Goal: Task Accomplishment & Management: Manage account settings

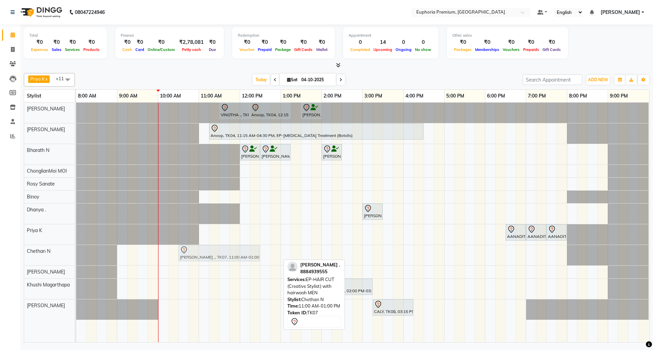
drag, startPoint x: 217, startPoint y: 252, endPoint x: 195, endPoint y: 257, distance: 22.4
click at [76, 257] on div "Venessa ., TK07, 11:00 AM-01:00 PM, EP-HAIR CUT (Creative Stylist) with hairwas…" at bounding box center [76, 255] width 0 height 20
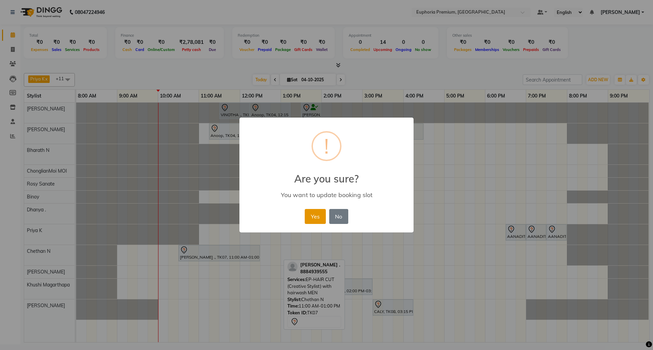
click at [316, 218] on button "Yes" at bounding box center [315, 216] width 21 height 15
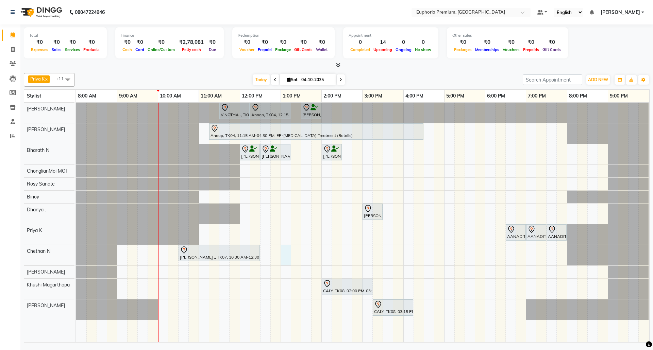
click at [284, 254] on div "VINOTHA ., TK03, 11:30 AM-12:15 PM, EP-HAIR CUT (Salon Director) with hairwash …" at bounding box center [362, 223] width 573 height 240
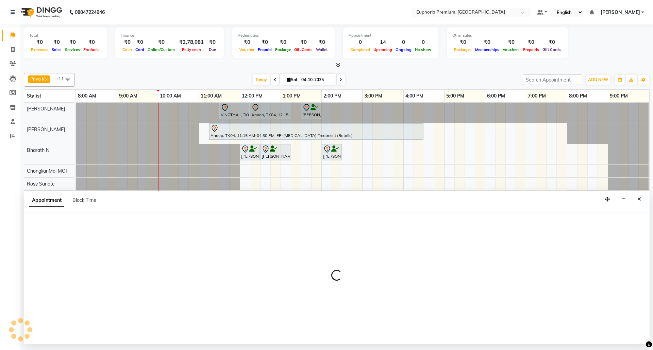
select select "74080"
select select "780"
select select "tentative"
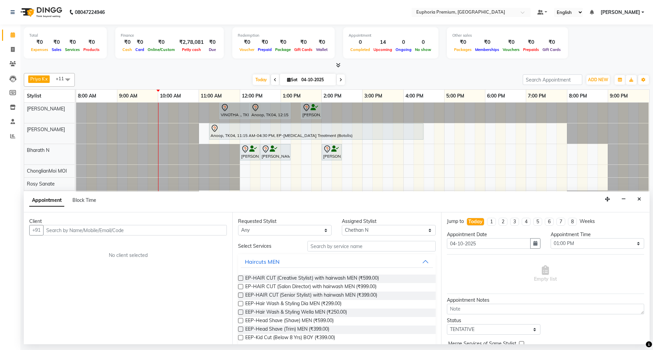
click at [105, 231] on input "text" at bounding box center [135, 230] width 184 height 11
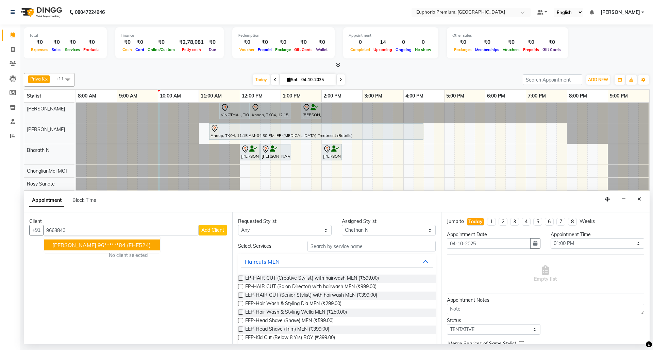
click at [127, 242] on span "(EHE524)" at bounding box center [139, 245] width 24 height 7
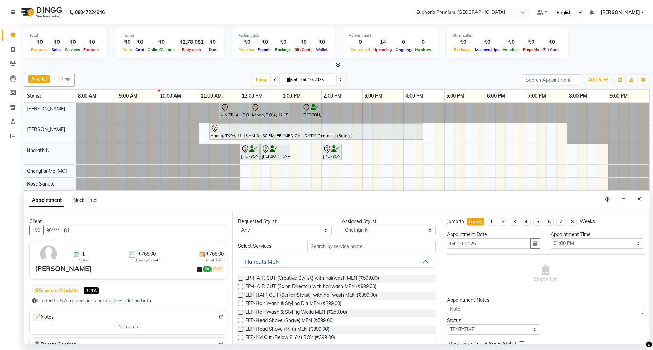
type input "96******84"
click at [354, 249] on input "text" at bounding box center [371, 246] width 128 height 11
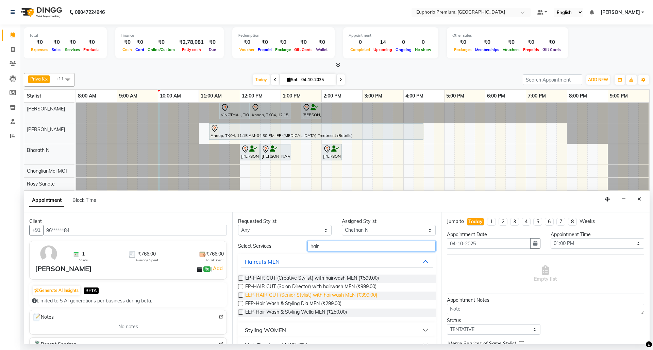
type input "hair"
click at [323, 293] on span "EEP-HAIR CUT (Senior Stylist) with hairwash MEN (₹399.00)" at bounding box center [311, 296] width 132 height 9
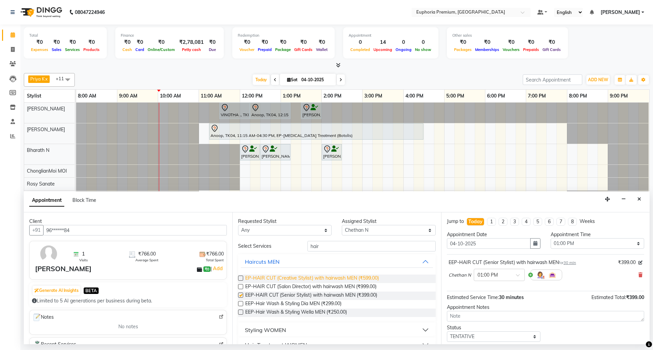
checkbox input "false"
click at [330, 247] on input "hair" at bounding box center [371, 246] width 128 height 11
type input "h"
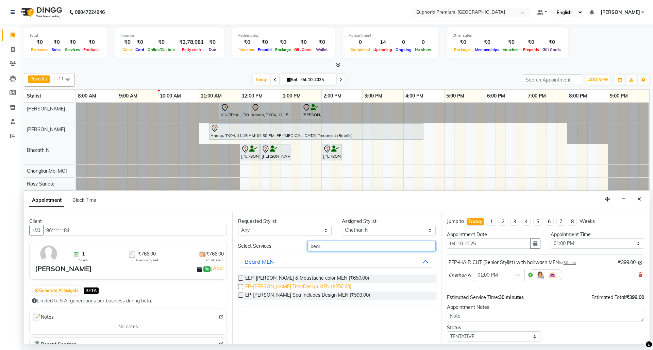
type input "bear"
click at [321, 284] on span "EP-Beard Trim/Design MEN (₹250.00)" at bounding box center [298, 287] width 106 height 9
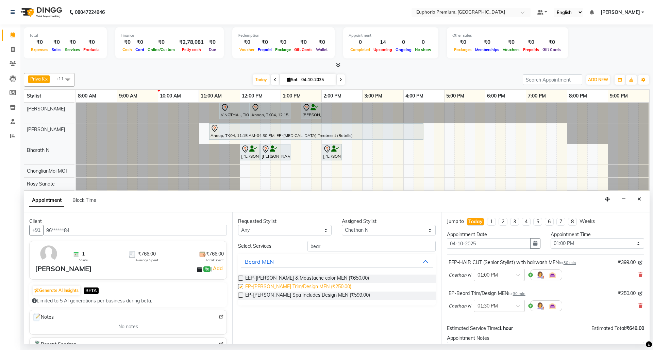
checkbox input "false"
click at [638, 275] on icon at bounding box center [640, 275] width 4 height 5
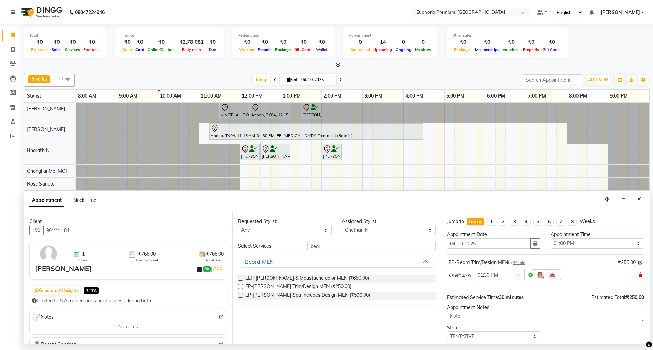
click at [638, 278] on icon at bounding box center [640, 275] width 4 height 5
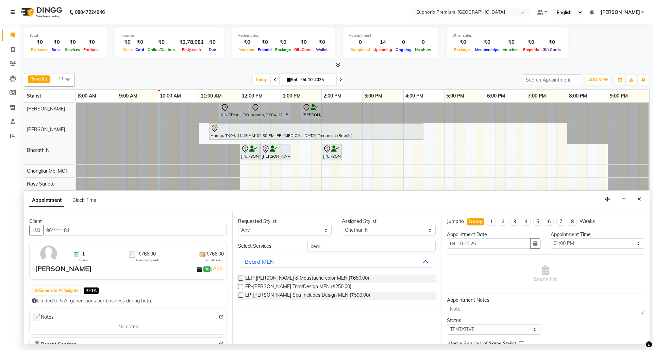
click at [297, 224] on div "Requested Stylist" at bounding box center [285, 221] width 94 height 7
click at [297, 225] on div "Requested Stylist" at bounding box center [285, 221] width 94 height 7
click at [291, 232] on select "Any Bharath N Binoy Chethan N ChonglianMoi MOI Daisy . Dhanya . Farhan Fredrick…" at bounding box center [285, 230] width 94 height 11
select select "74080"
click at [238, 226] on select "Any Bharath N Binoy Chethan N ChonglianMoi MOI Daisy . Dhanya . Farhan Fredrick…" at bounding box center [285, 230] width 94 height 11
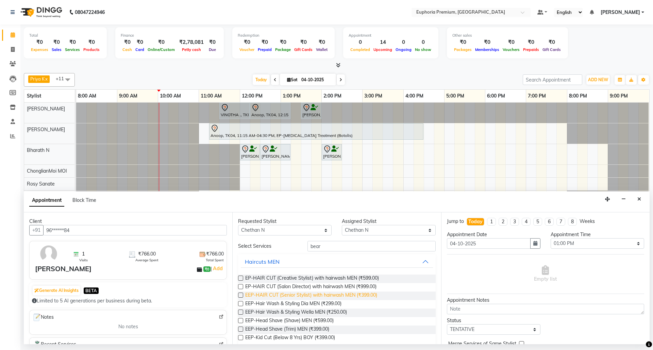
click at [320, 294] on span "EEP-HAIR CUT (Senior Stylist) with hairwash MEN (₹399.00)" at bounding box center [311, 296] width 132 height 9
checkbox input "false"
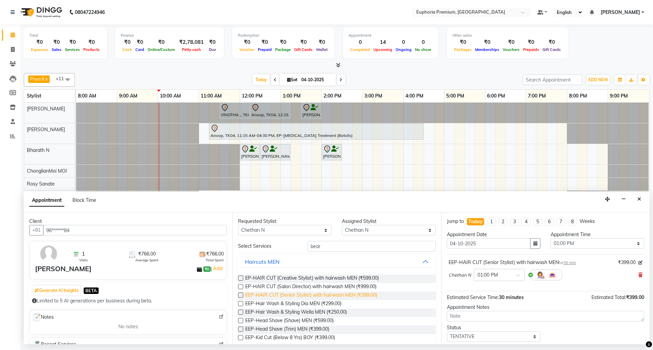
scroll to position [90, 0]
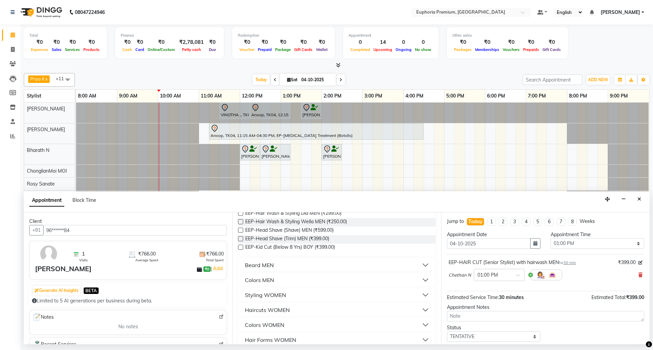
click at [319, 268] on button "Beard MEN" at bounding box center [337, 265] width 192 height 12
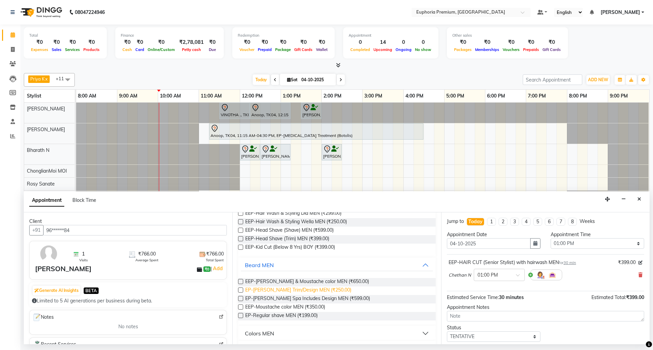
click at [316, 290] on span "EP-Beard Trim/Design MEN (₹250.00)" at bounding box center [298, 291] width 106 height 9
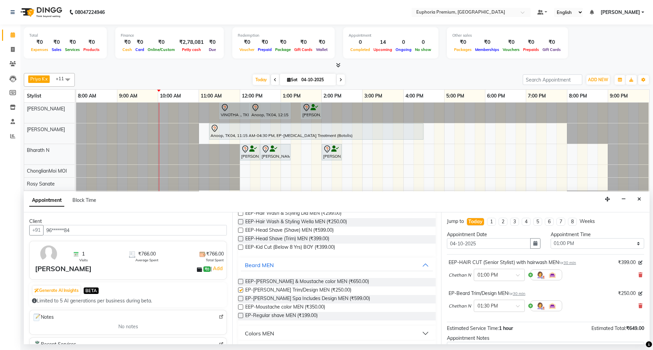
checkbox input "false"
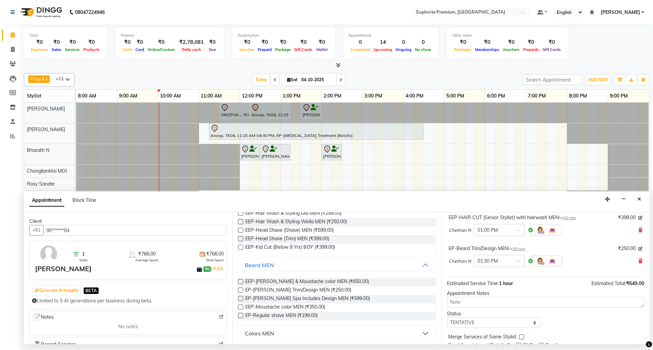
scroll to position [72, 0]
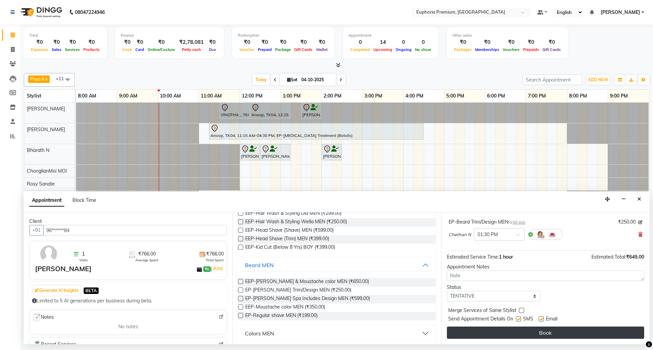
click at [503, 330] on button "Book" at bounding box center [545, 333] width 197 height 12
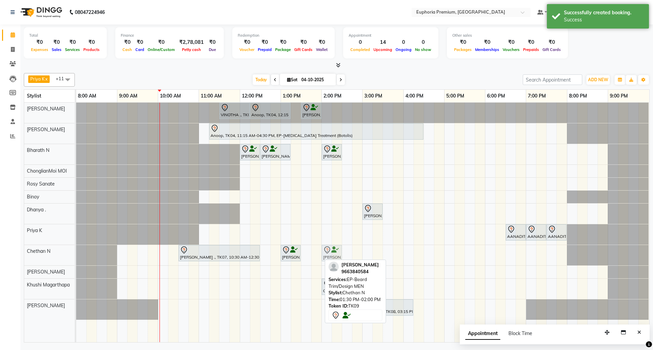
drag, startPoint x: 312, startPoint y: 257, endPoint x: 328, endPoint y: 258, distance: 15.7
click at [76, 258] on div "Venessa ., TK07, 10:30 AM-12:30 PM, EP-HAIR CUT (Creative Stylist) with hairwas…" at bounding box center [76, 255] width 0 height 20
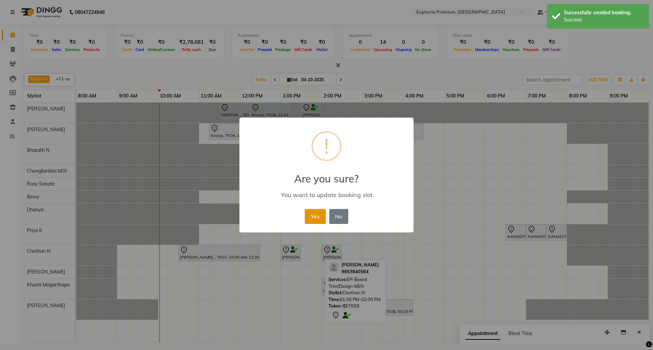
click at [316, 220] on button "Yes" at bounding box center [315, 216] width 21 height 15
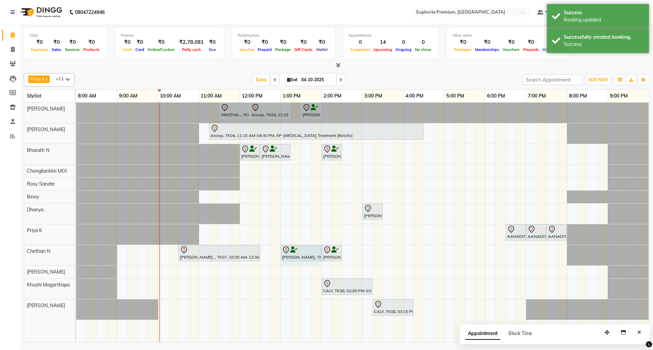
drag, startPoint x: 301, startPoint y: 253, endPoint x: 313, endPoint y: 254, distance: 12.3
click at [76, 254] on div "Venessa ., TK07, 10:30 AM-12:30 PM, EP-HAIR CUT (Creative Stylist) with hairwas…" at bounding box center [76, 255] width 0 height 20
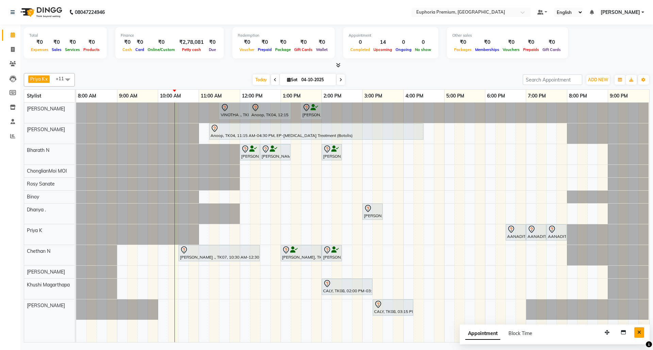
click at [636, 334] on button "Close" at bounding box center [639, 333] width 10 height 11
click at [231, 310] on div "VINOTHA ., TK03, 11:30 AM-12:15 PM, EP-HAIR CUT (Salon Director) with hairwash …" at bounding box center [362, 223] width 573 height 240
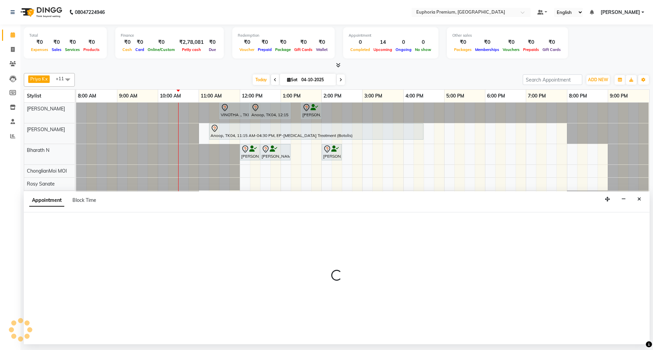
select select "91236"
select select "705"
select select "tentative"
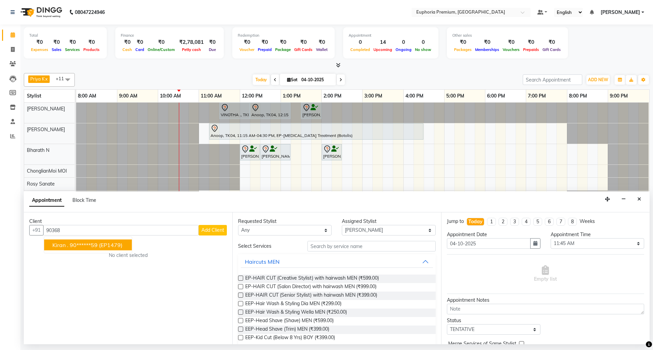
click at [110, 247] on span "(EP1479)" at bounding box center [110, 245] width 23 height 7
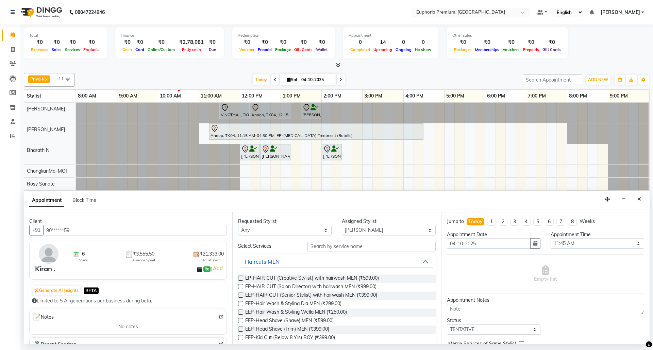
type input "90******59"
click at [332, 243] on input "text" at bounding box center [371, 246] width 128 height 11
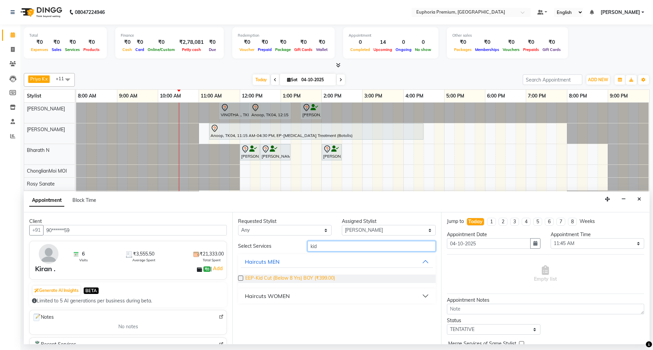
type input "kid"
click at [301, 279] on span "EEP-Kid Cut (Below 8 Yrs) BOY (₹399.00)" at bounding box center [290, 279] width 90 height 9
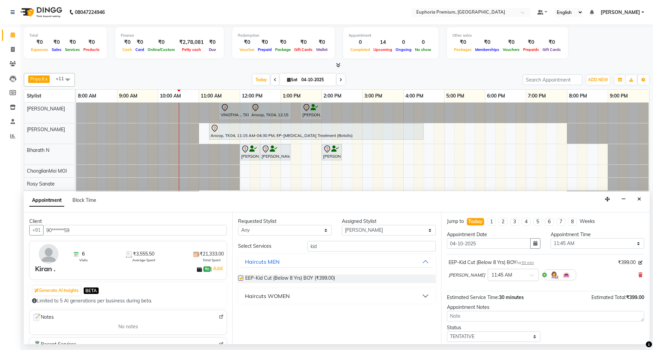
checkbox input "false"
click at [638, 276] on icon at bounding box center [640, 275] width 4 height 5
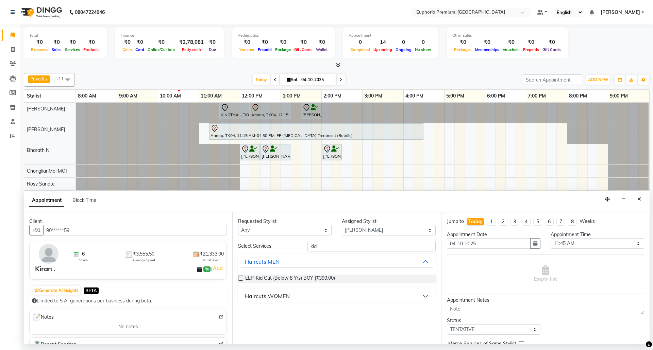
click at [282, 297] on div "Haircuts WOMEN" at bounding box center [267, 296] width 45 height 8
click at [274, 321] on span "EP-Kid Cut Girl (Below 8 Yrs) (₹750.00)" at bounding box center [287, 322] width 84 height 9
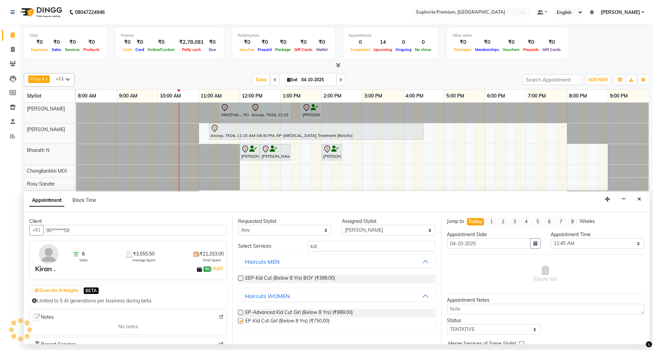
checkbox input "false"
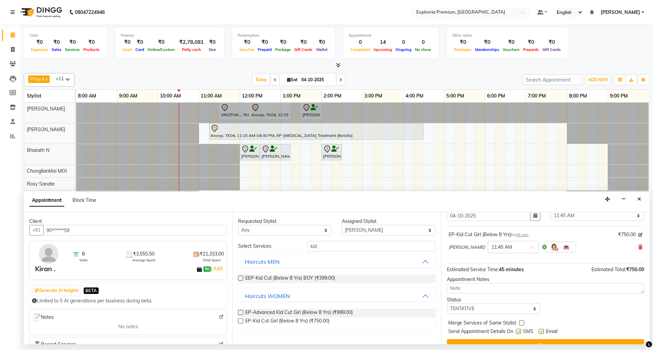
scroll to position [41, 0]
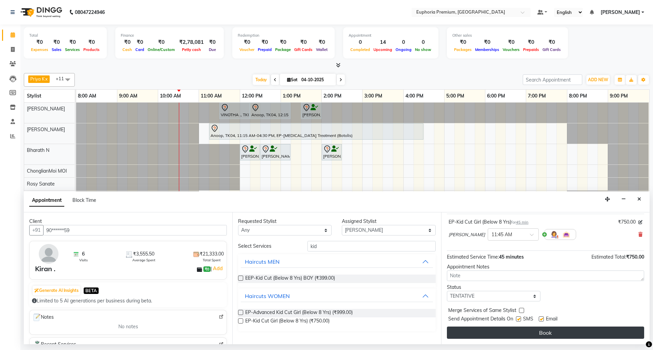
click at [518, 330] on button "Book" at bounding box center [545, 333] width 197 height 12
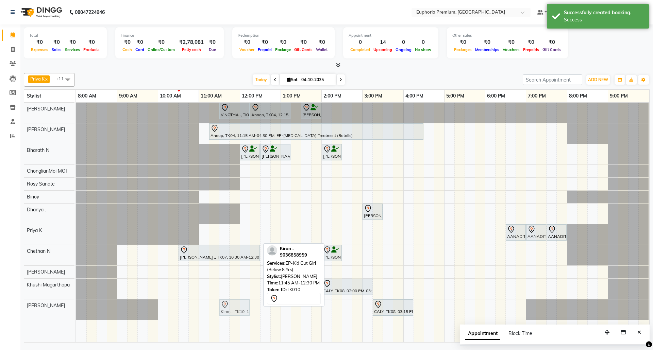
drag, startPoint x: 243, startPoint y: 314, endPoint x: 235, endPoint y: 317, distance: 8.6
click at [76, 317] on div "Kiran ., TK10, 11:45 AM-12:30 PM, EP-Kid Cut Girl (Below 8 Yrs) CALY, TK08, 03:…" at bounding box center [76, 310] width 0 height 20
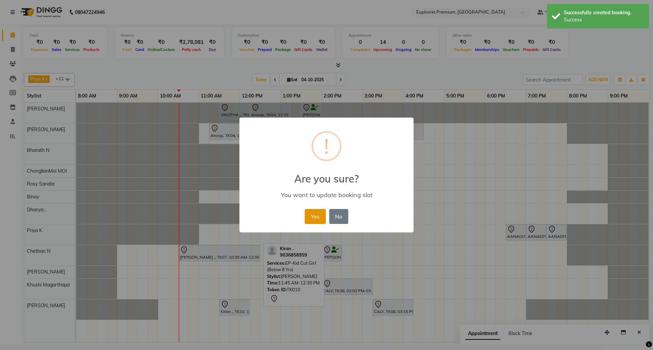
click at [316, 209] on button "Yes" at bounding box center [315, 216] width 21 height 15
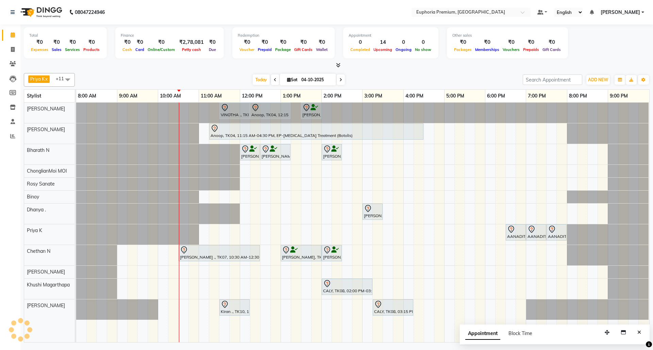
click at [314, 82] on input "04-10-2025" at bounding box center [316, 80] width 34 height 10
select select "10"
select select "2025"
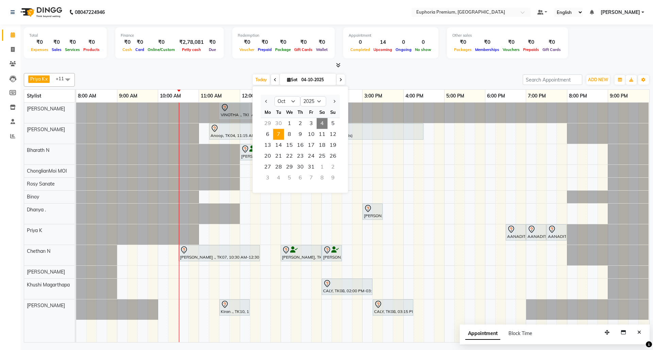
click at [278, 136] on span "7" at bounding box center [278, 134] width 11 height 11
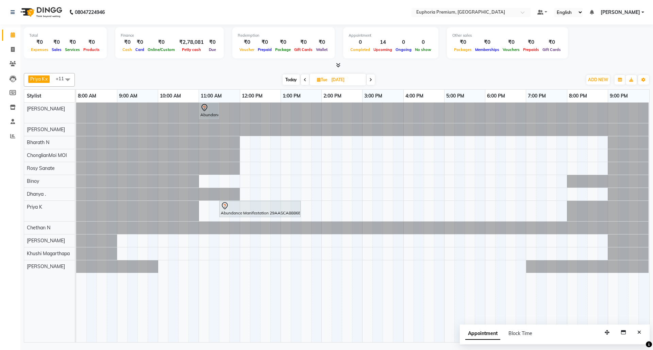
click at [291, 77] on span "Today" at bounding box center [291, 79] width 17 height 11
type input "04-10-2025"
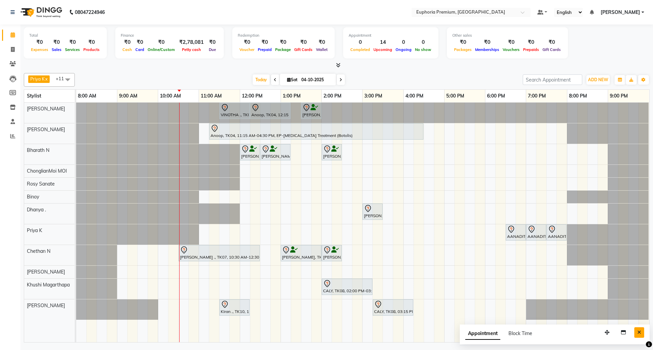
click at [639, 332] on icon "Close" at bounding box center [639, 332] width 4 height 5
click at [260, 83] on span "Today" at bounding box center [261, 79] width 17 height 11
click at [253, 80] on span "Today" at bounding box center [261, 79] width 17 height 11
click at [259, 82] on span "Today" at bounding box center [261, 79] width 17 height 11
click at [259, 78] on span "Today" at bounding box center [261, 79] width 17 height 11
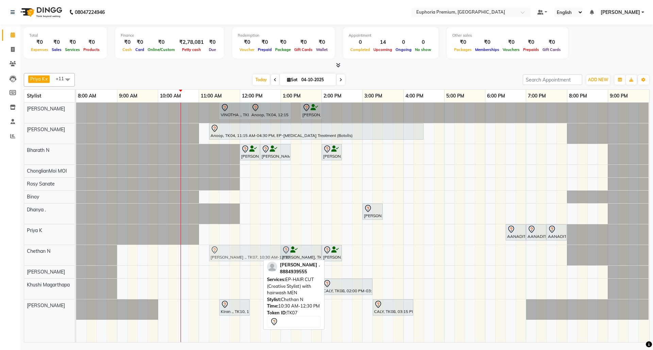
drag, startPoint x: 199, startPoint y: 257, endPoint x: 230, endPoint y: 266, distance: 31.8
click at [230, 266] on div "VINOTHA ., TK03, 11:30 AM-12:15 PM, EP-HAIR CUT (Salon Director) with hairwash …" at bounding box center [362, 223] width 573 height 240
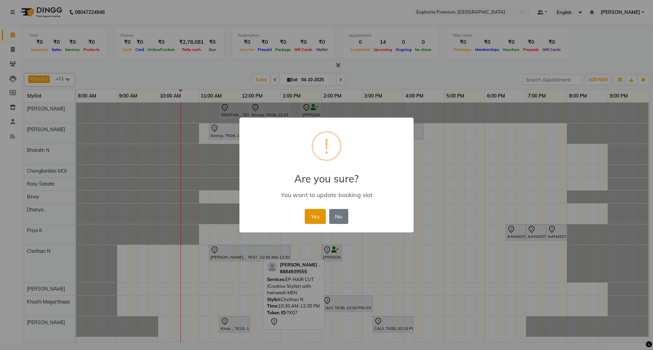
click at [312, 214] on button "Yes" at bounding box center [315, 216] width 21 height 15
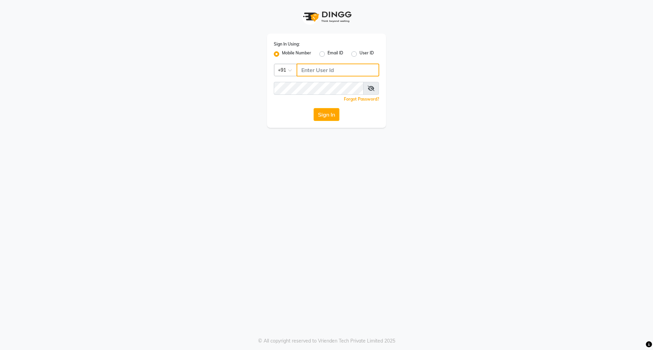
type input "7760179992"
click at [337, 118] on button "Sign In" at bounding box center [327, 114] width 26 height 13
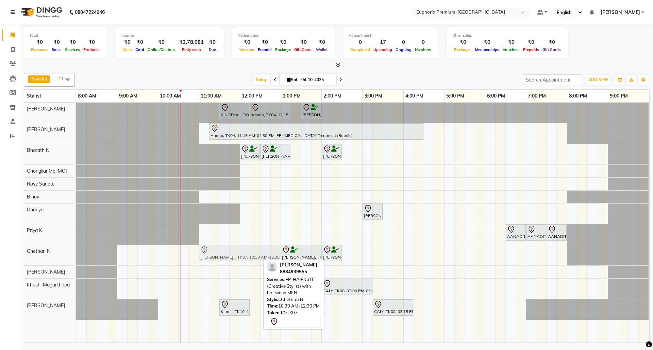
drag, startPoint x: 222, startPoint y: 253, endPoint x: 242, endPoint y: 256, distance: 20.4
click at [76, 256] on div "Venessa ., TK07, 10:30 AM-12:30 PM, EP-HAIR CUT (Creative Stylist) with hairwas…" at bounding box center [76, 255] width 0 height 20
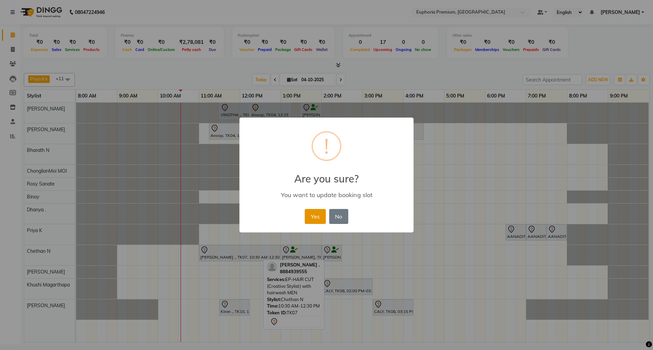
click at [318, 218] on button "Yes" at bounding box center [315, 216] width 21 height 15
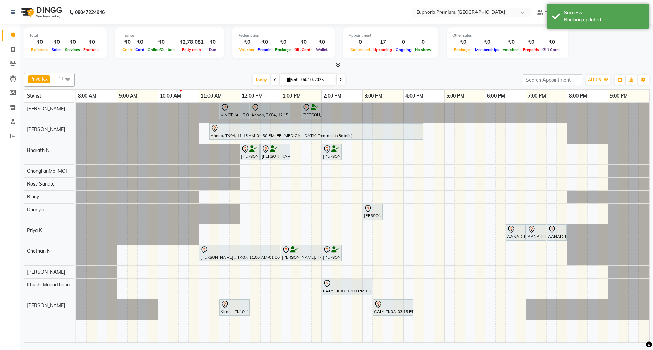
click at [317, 81] on input "04-10-2025" at bounding box center [316, 80] width 34 height 10
select select "10"
select select "2025"
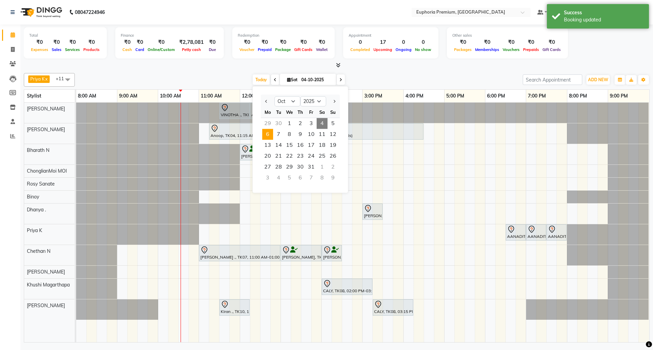
click at [265, 135] on span "6" at bounding box center [267, 134] width 11 height 11
type input "06-10-2025"
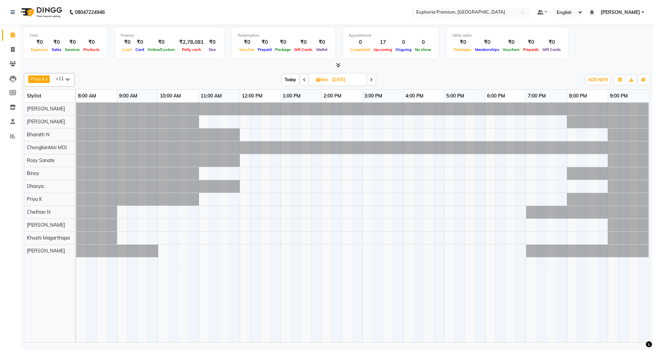
click at [350, 81] on input "06-10-2025" at bounding box center [347, 80] width 34 height 10
select select "10"
select select "2025"
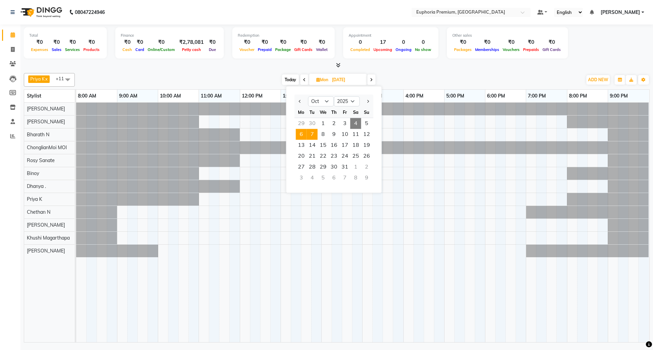
click at [314, 134] on span "7" at bounding box center [312, 134] width 11 height 11
type input "07-10-2025"
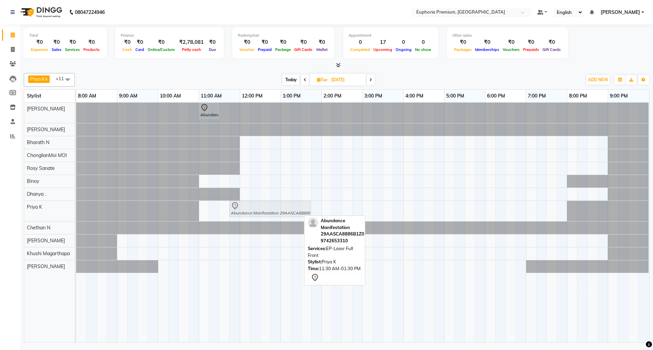
drag, startPoint x: 247, startPoint y: 210, endPoint x: 259, endPoint y: 217, distance: 14.0
click at [76, 217] on div "Abundance Manifestation 29AASCA8886B1Z0, 11:30 AM-01:30 PM, EP-Laser Full Front…" at bounding box center [76, 211] width 0 height 20
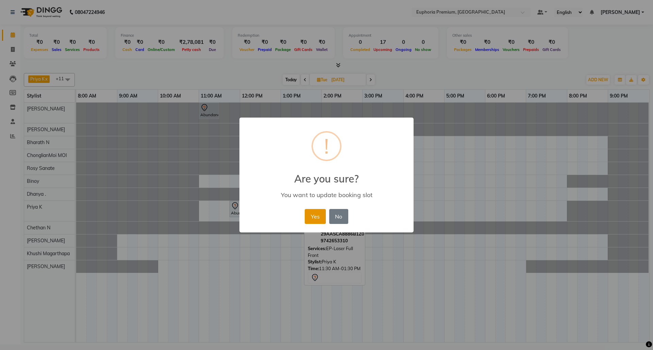
click at [318, 218] on button "Yes" at bounding box center [315, 216] width 21 height 15
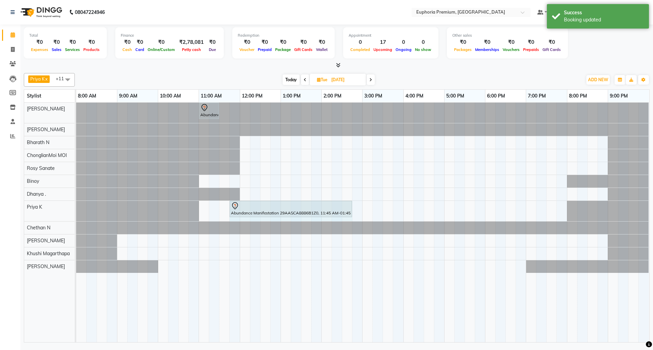
drag, startPoint x: 310, startPoint y: 209, endPoint x: 343, endPoint y: 209, distance: 33.0
click at [76, 209] on div "Abundance Manifestation 29AASCA8886B1Z0, 11:45 AM-01:45 PM, EP-Laser Full Front…" at bounding box center [76, 211] width 0 height 20
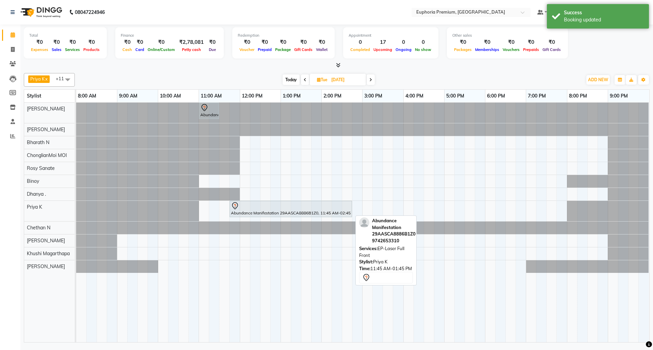
click at [378, 207] on div "Abundance Manifestation 29AASCA8886B1Z0, 11:00 AM-11:30 AM, Glutathione Abundan…" at bounding box center [362, 223] width 573 height 240
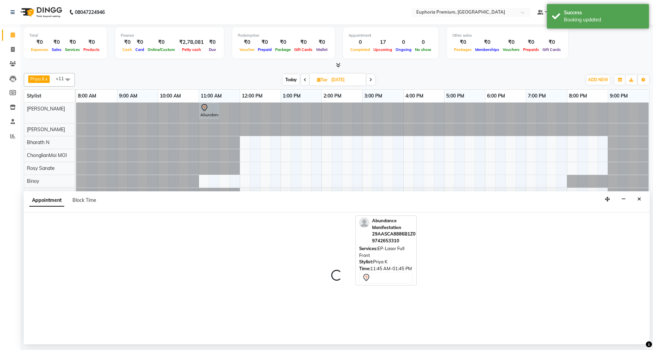
select select "71627"
select select "915"
select select "tentative"
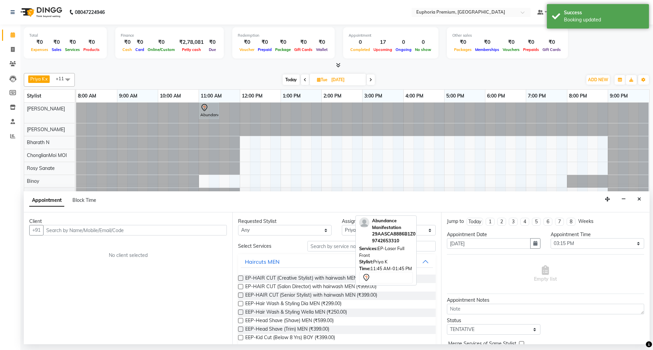
click at [99, 229] on input "text" at bounding box center [135, 230] width 184 height 11
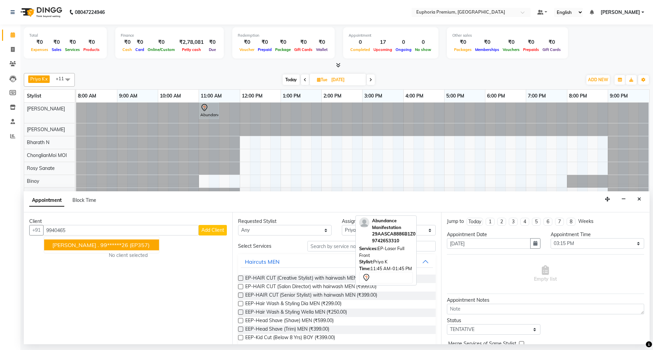
click at [100, 245] on ngb-highlight "99******26" at bounding box center [114, 245] width 28 height 7
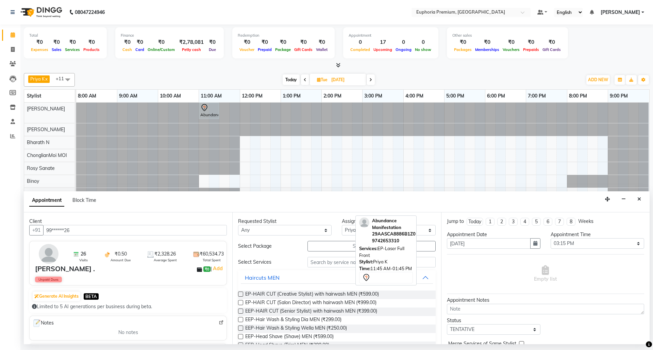
type input "99******26"
click at [323, 262] on input "text" at bounding box center [371, 262] width 128 height 11
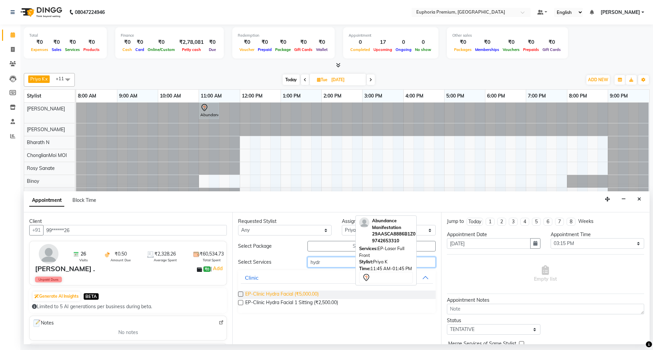
type input "hydr"
click at [308, 294] on span "EP-Clinic Hydra Facial (₹5,000.00)" at bounding box center [281, 295] width 73 height 9
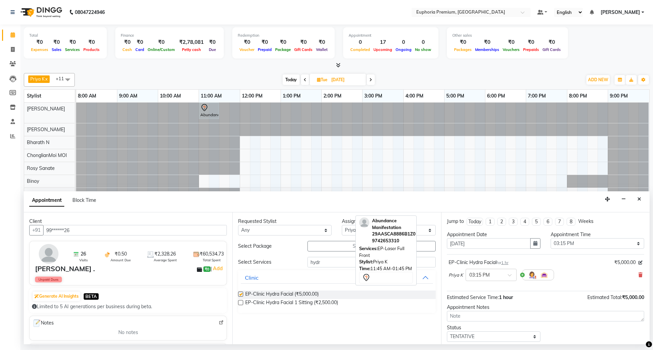
checkbox input "false"
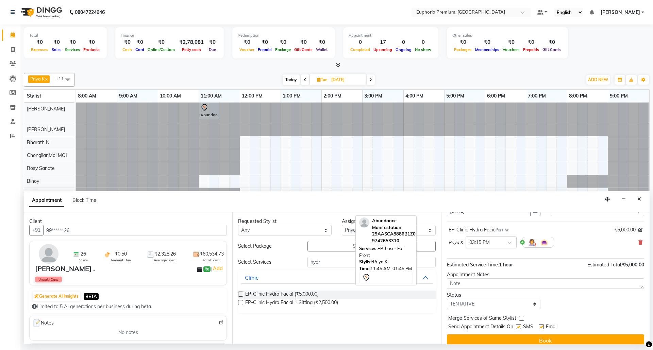
scroll to position [41, 0]
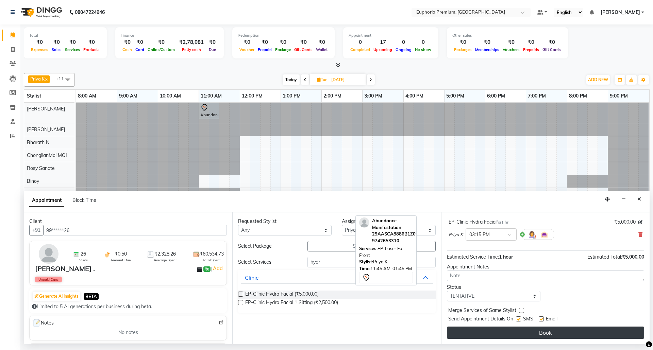
click at [548, 335] on button "Book" at bounding box center [545, 333] width 197 height 12
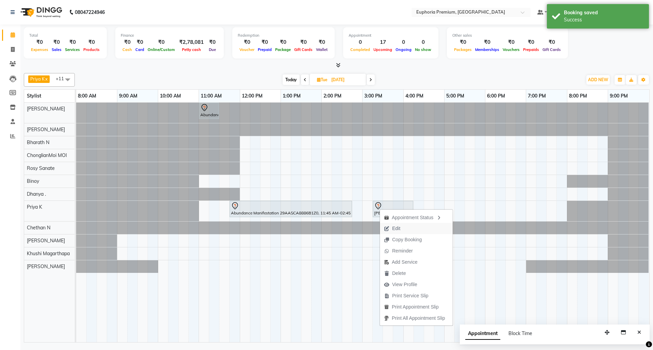
click at [403, 229] on span "Edit" at bounding box center [392, 228] width 24 height 11
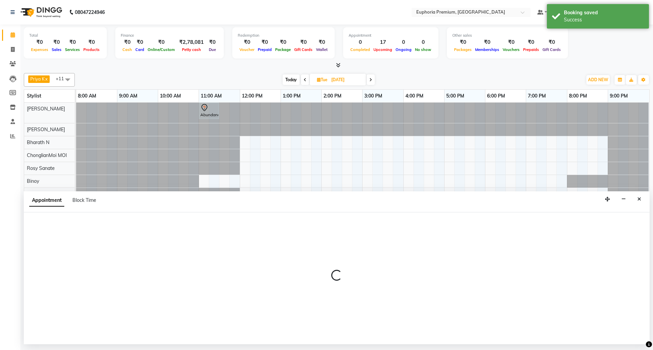
select select "tentative"
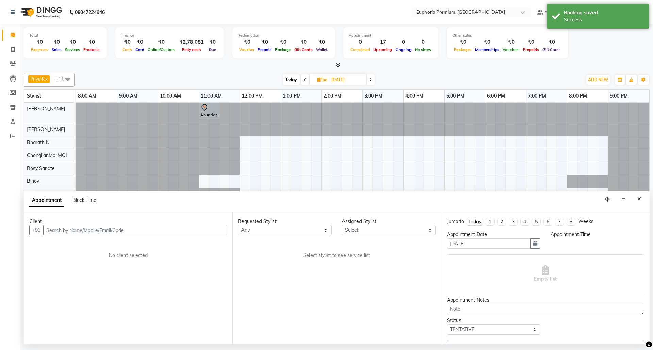
select select "71627"
select select "915"
select select "4006"
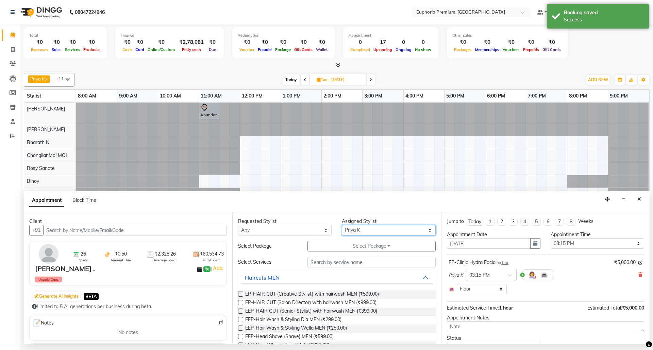
click at [371, 229] on select "Select Bharath N Binoy Chethan N ChonglianMoi MOI Daisy . Dhanya . Farhan Fredr…" at bounding box center [389, 230] width 94 height 11
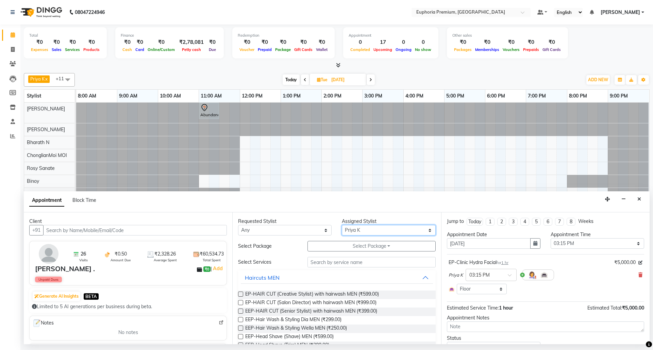
select select "71609"
click at [342, 226] on select "Select Bharath N Binoy Chethan N ChonglianMoi MOI Daisy . Dhanya . Farhan Fredr…" at bounding box center [389, 230] width 94 height 11
click at [350, 262] on input "text" at bounding box center [371, 262] width 128 height 11
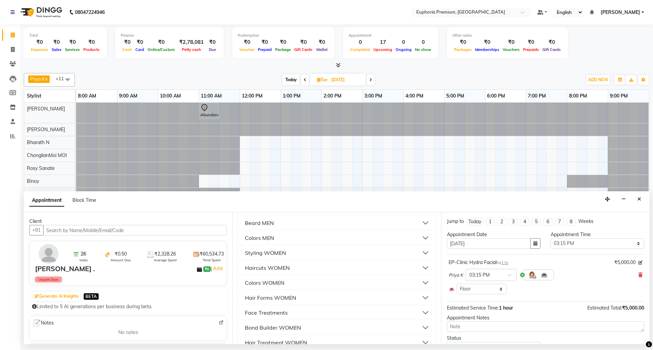
scroll to position [136, 0]
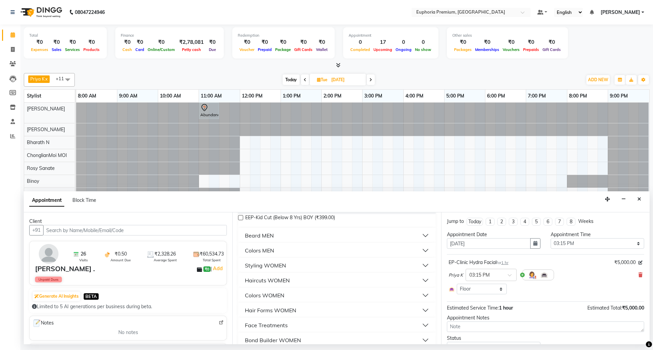
click at [279, 282] on div "Haircuts WOMEN" at bounding box center [267, 280] width 45 height 8
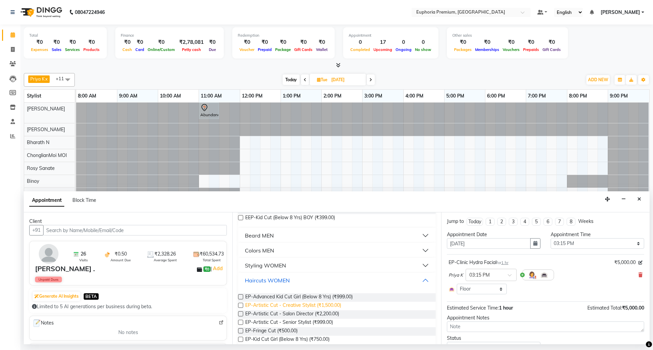
scroll to position [181, 0]
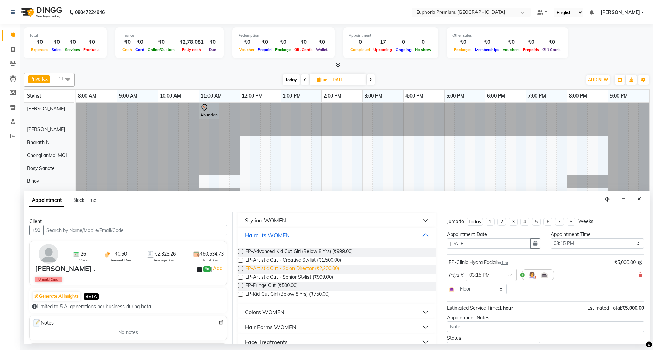
click at [325, 271] on span "EP-Artistic Cut - Salon Director (₹2,200.00)" at bounding box center [292, 269] width 94 height 9
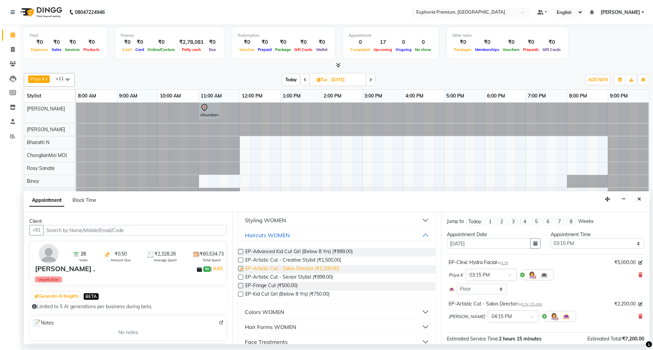
checkbox input "false"
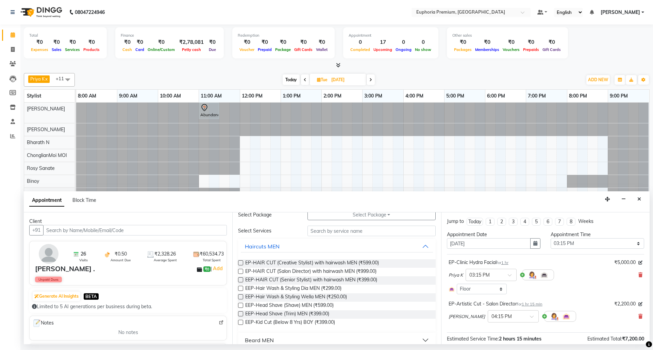
scroll to position [0, 0]
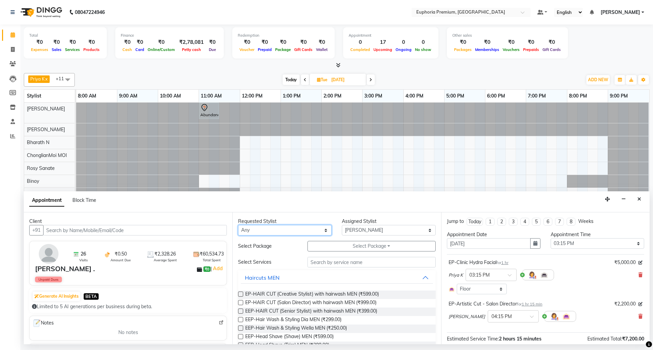
click at [312, 232] on select "Any Bharath N Binoy Chethan N ChonglianMoi MOI Daisy . Dhanya . Farhan Fredrick…" at bounding box center [285, 230] width 94 height 11
select select "71609"
click at [238, 226] on select "Any Bharath N Binoy Chethan N ChonglianMoi MOI Daisy . Dhanya . Farhan Fredrick…" at bounding box center [285, 230] width 94 height 11
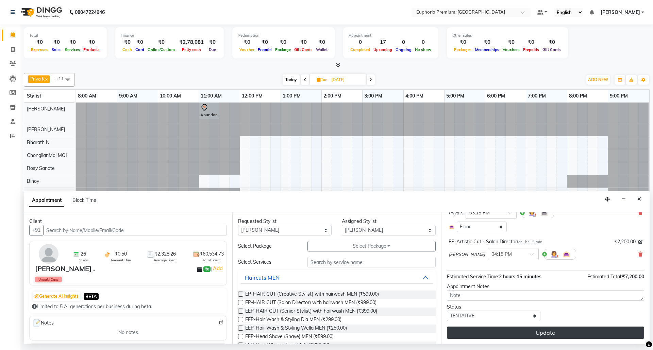
click at [529, 333] on button "Update" at bounding box center [545, 333] width 197 height 12
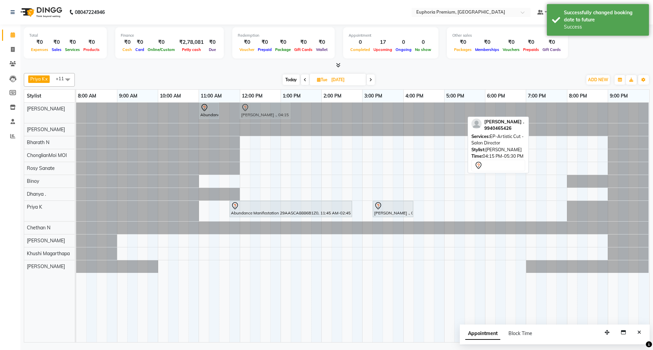
drag, startPoint x: 422, startPoint y: 112, endPoint x: 251, endPoint y: 122, distance: 171.7
click at [251, 122] on div "Abundance Manifestation 29AASCA8886B1Z0, 11:00 AM-11:30 AM, Glutathione Neelam …" at bounding box center [362, 113] width 573 height 20
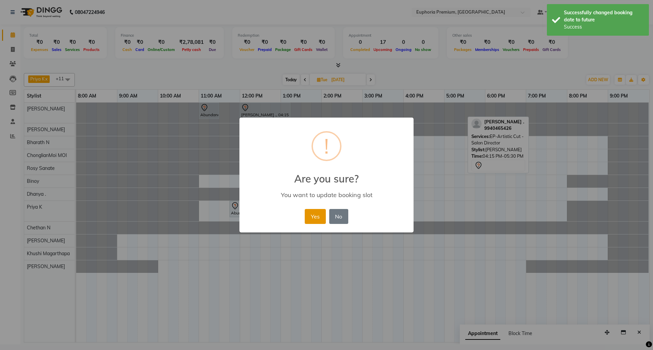
click at [324, 209] on button "Yes" at bounding box center [315, 216] width 21 height 15
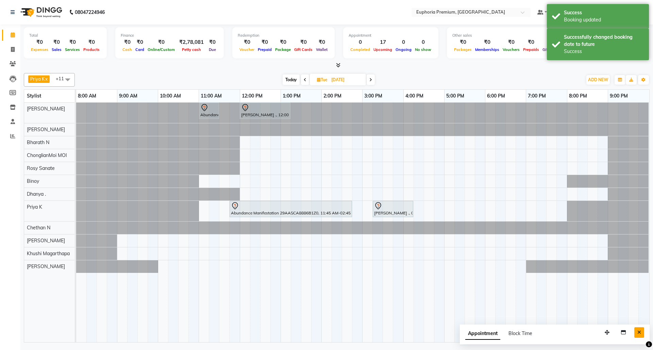
click at [636, 335] on button "Close" at bounding box center [639, 333] width 10 height 11
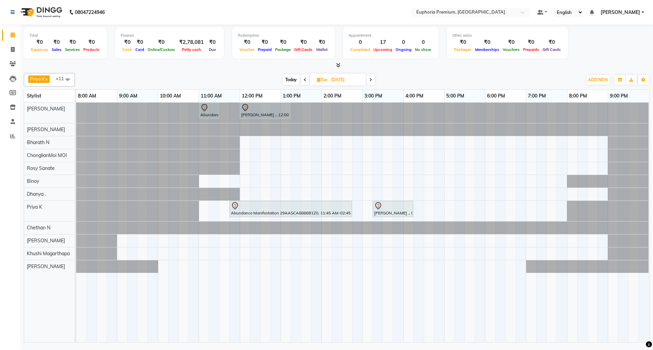
click at [288, 79] on span "Today" at bounding box center [291, 79] width 17 height 11
type input "04-10-2025"
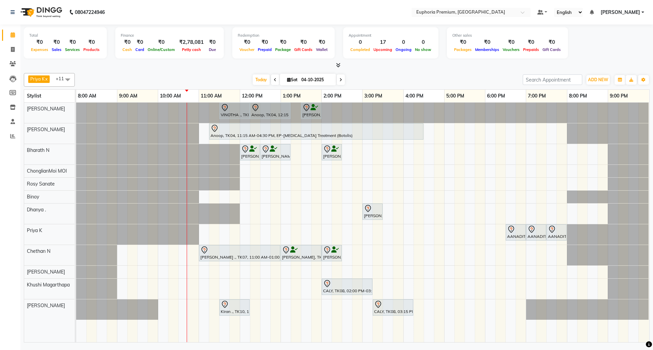
click at [336, 64] on icon at bounding box center [338, 65] width 4 height 5
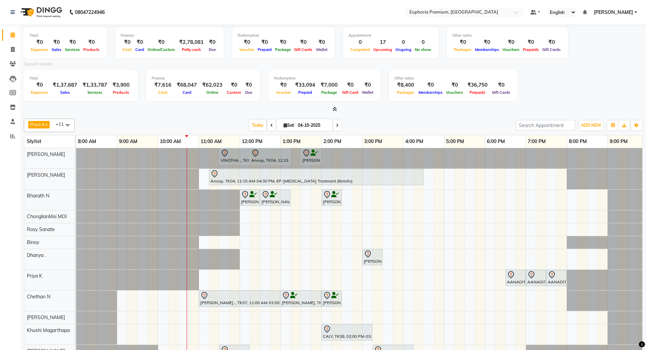
click at [333, 110] on icon at bounding box center [335, 109] width 4 height 5
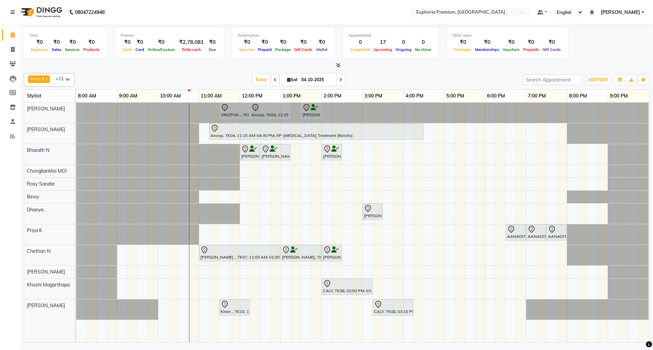
drag, startPoint x: 604, startPoint y: 44, endPoint x: 604, endPoint y: 49, distance: 4.8
click at [604, 49] on div "Total ₹0 Expenses ₹0 Sales ₹0 Services ₹0 Products Finance ₹0 Cash ₹0 Card ₹0 O…" at bounding box center [337, 43] width 626 height 33
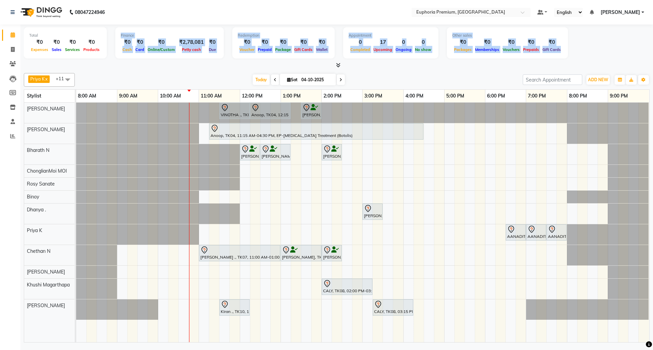
drag, startPoint x: 604, startPoint y: 49, endPoint x: 110, endPoint y: 47, distance: 494.8
click at [110, 47] on div "Total ₹0 Expenses ₹0 Sales ₹0 Services ₹0 Products Finance ₹0 Cash ₹0 Card ₹0 O…" at bounding box center [337, 43] width 626 height 33
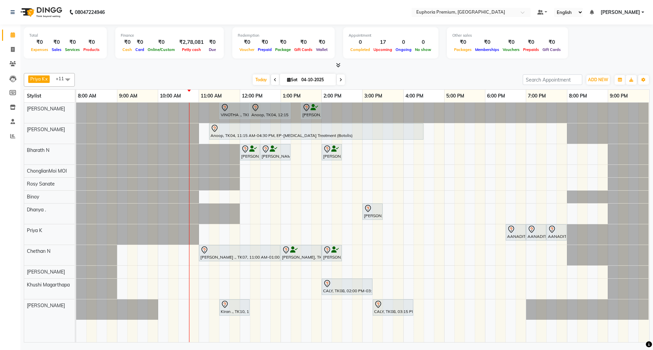
drag, startPoint x: 130, startPoint y: 75, endPoint x: 128, endPoint y: 82, distance: 7.3
click at [128, 82] on div "Today Sat 04-10-2025" at bounding box center [298, 80] width 441 height 10
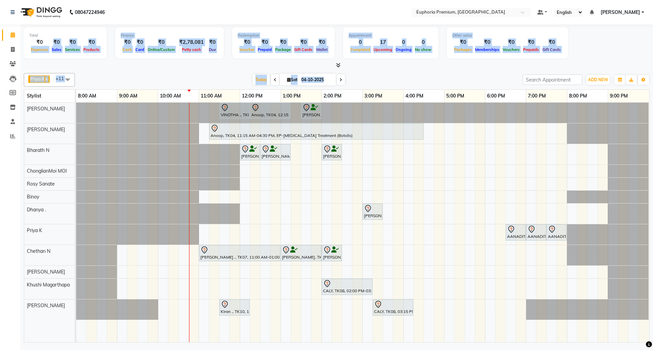
drag, startPoint x: 29, startPoint y: 48, endPoint x: 519, endPoint y: 71, distance: 490.3
click at [519, 71] on div "Total ₹0 Expenses ₹0 Sales ₹0 Services ₹0 Products Finance ₹0 Cash ₹0 Card ₹0 O…" at bounding box center [336, 184] width 633 height 320
click at [414, 77] on div "Today Sat 04-10-2025" at bounding box center [298, 80] width 441 height 10
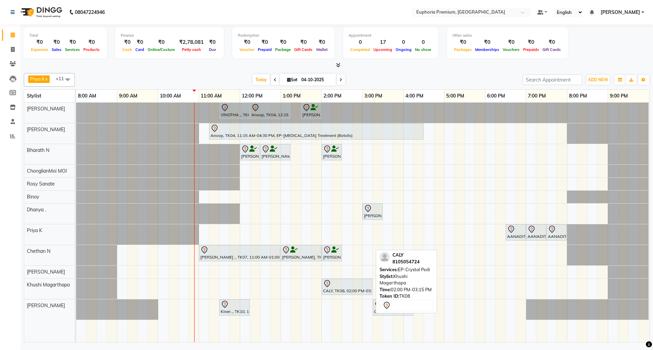
click at [332, 291] on div "CALY, TK08, 02:00 PM-03:15 PM, EP-Crystal Pedi" at bounding box center [346, 287] width 49 height 14
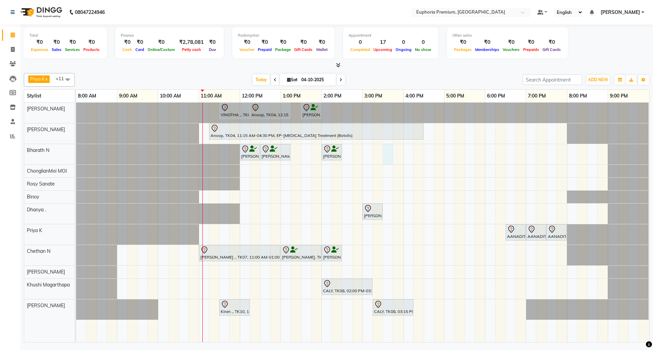
click at [386, 151] on div "VINOTHA ., TK03, 11:30 AM-12:15 PM, EP-HAIR CUT (Salon Director) with hairwash …" at bounding box center [362, 223] width 573 height 240
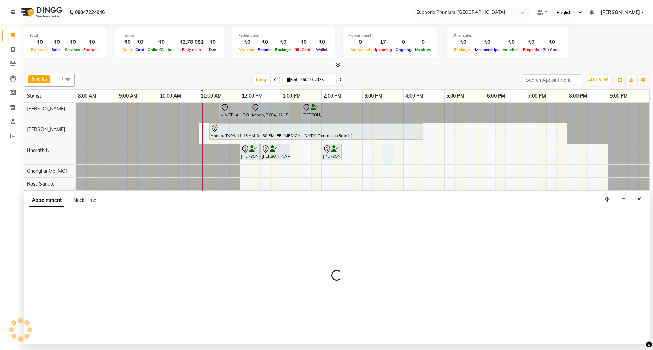
select select "71614"
select select "tentative"
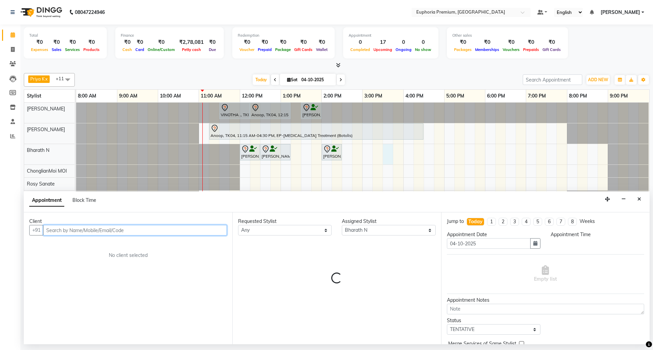
select select "930"
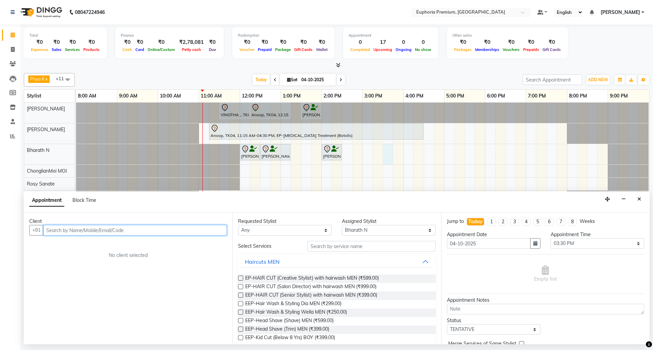
click at [102, 231] on input "text" at bounding box center [135, 230] width 184 height 11
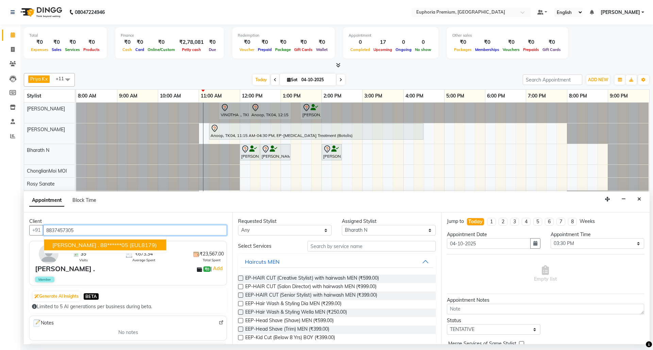
click at [130, 243] on span "(EUL8179)" at bounding box center [143, 245] width 27 height 7
type input "88******05"
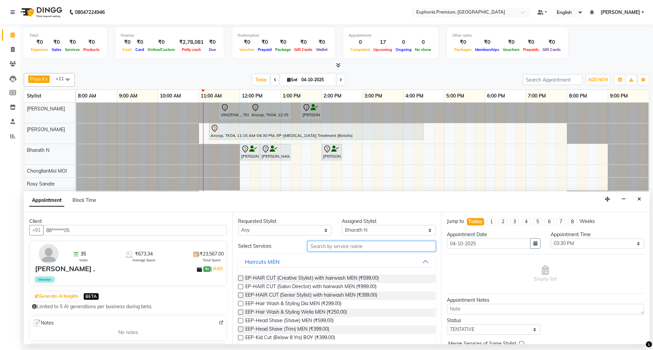
click at [322, 248] on input "text" at bounding box center [371, 246] width 128 height 11
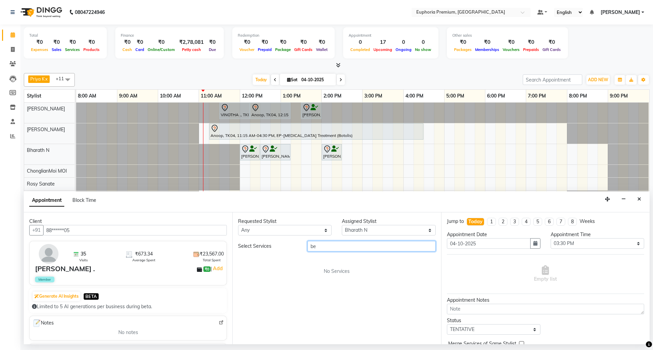
type input "b"
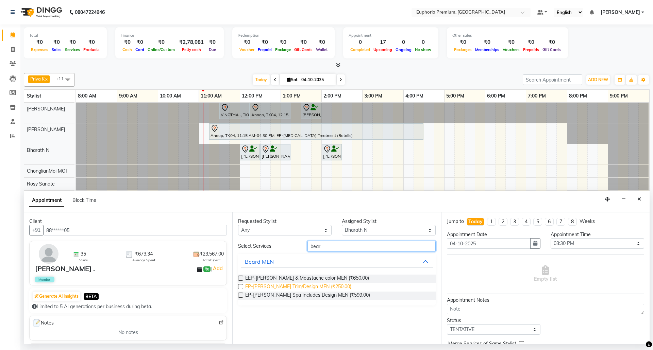
type input "bear"
click at [279, 284] on span "EP-Beard Trim/Design MEN (₹250.00)" at bounding box center [298, 287] width 106 height 9
checkbox input "false"
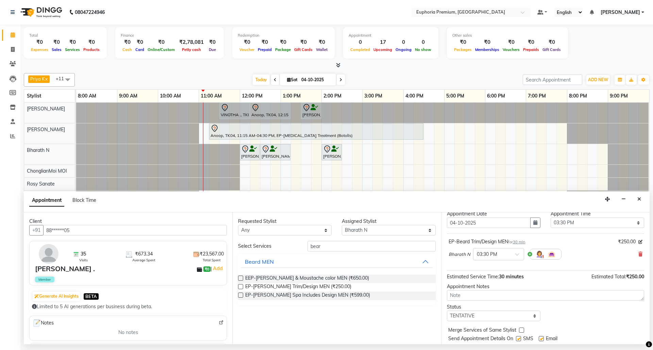
scroll to position [41, 0]
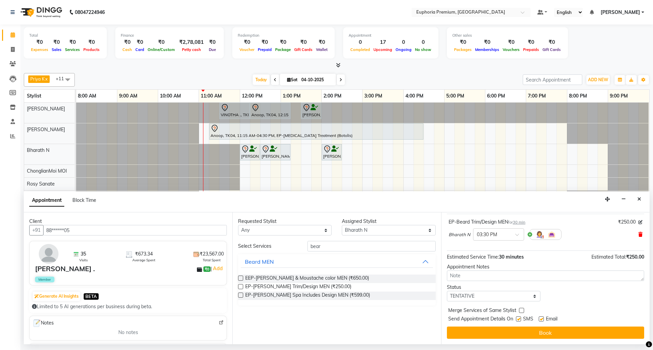
click at [638, 233] on icon at bounding box center [640, 234] width 4 height 5
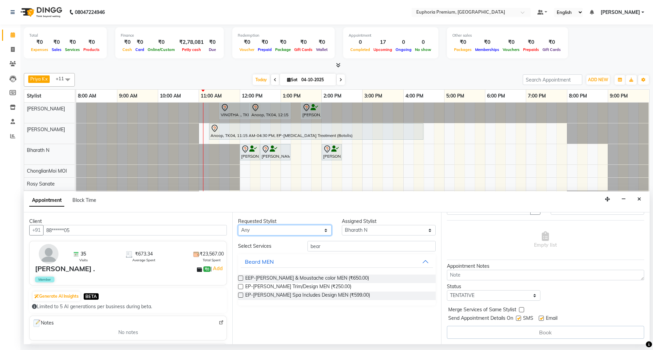
click at [325, 231] on select "Any Bharath N Binoy Chethan N ChonglianMoi MOI Daisy . Dhanya . Farhan Fredrick…" at bounding box center [285, 230] width 94 height 11
select select "71614"
click at [238, 226] on select "Any Bharath N Binoy Chethan N ChonglianMoi MOI Daisy . Dhanya . Farhan Fredrick…" at bounding box center [285, 230] width 94 height 11
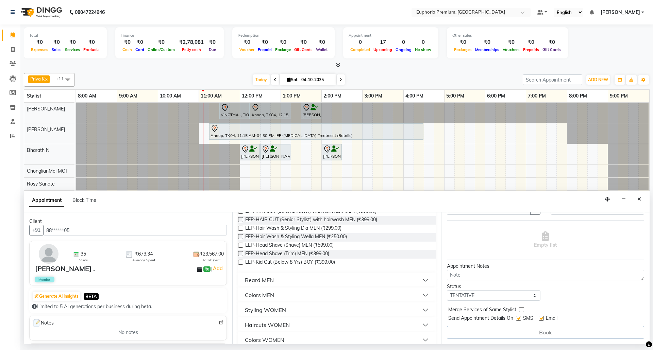
scroll to position [90, 0]
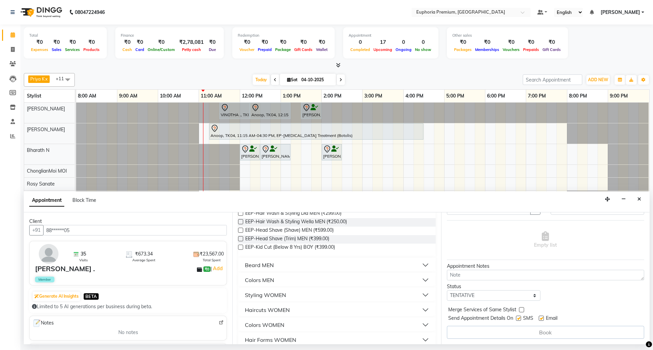
click at [318, 258] on div "Beard MEN" at bounding box center [336, 265] width 197 height 15
click at [314, 264] on button "Beard MEN" at bounding box center [337, 265] width 192 height 12
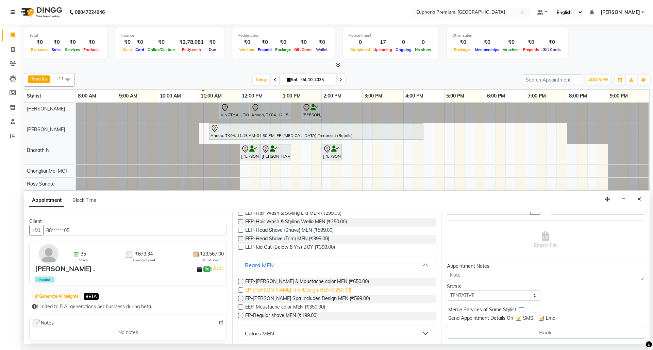
click at [296, 290] on span "EP-Beard Trim/Design MEN (₹250.00)" at bounding box center [298, 291] width 106 height 9
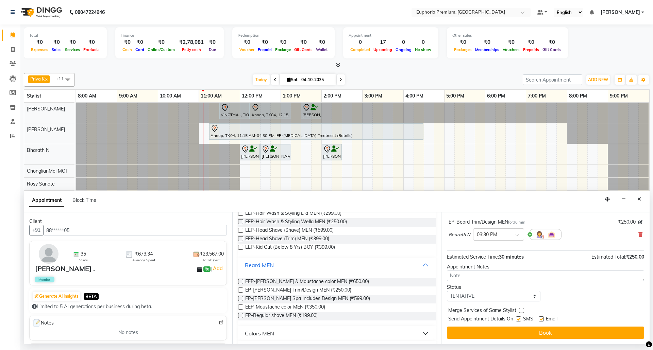
checkbox input "false"
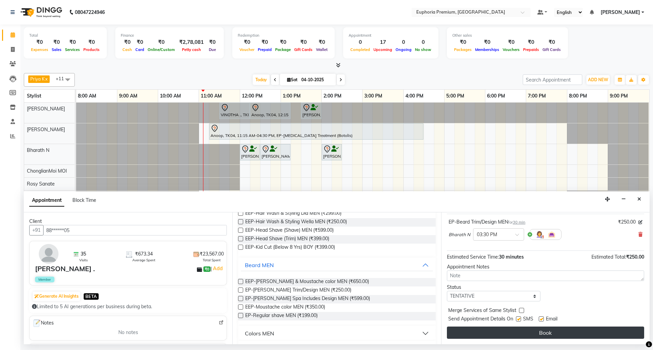
click at [461, 335] on button "Book" at bounding box center [545, 333] width 197 height 12
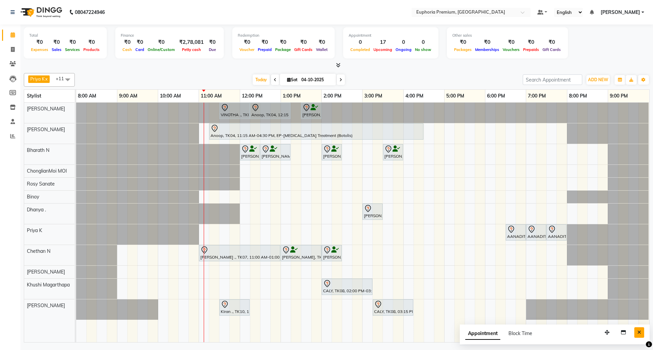
click at [637, 336] on button "Close" at bounding box center [639, 333] width 10 height 11
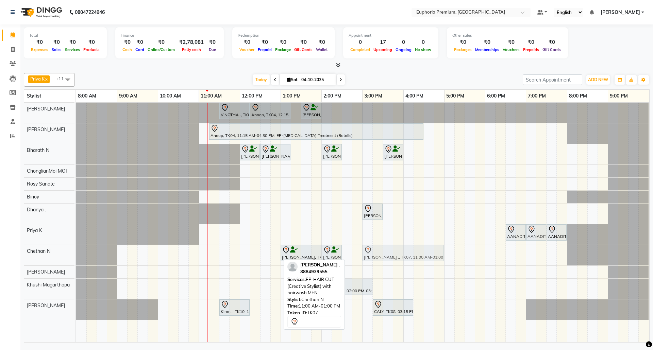
drag, startPoint x: 219, startPoint y: 256, endPoint x: 379, endPoint y: 255, distance: 159.2
click at [76, 255] on div "Venessa ., TK07, 11:00 AM-01:00 PM, EP-HAIR CUT (Creative Stylist) with hairwas…" at bounding box center [76, 255] width 0 height 20
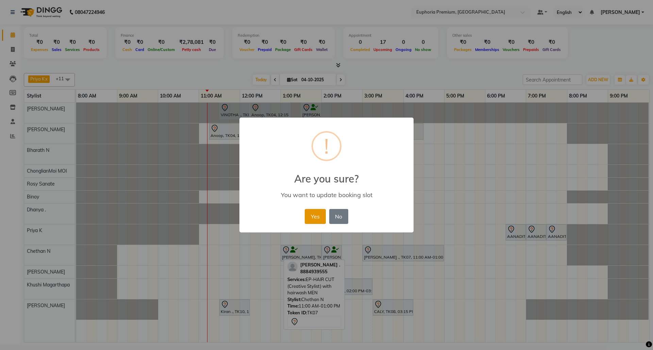
click at [315, 213] on button "Yes" at bounding box center [315, 216] width 21 height 15
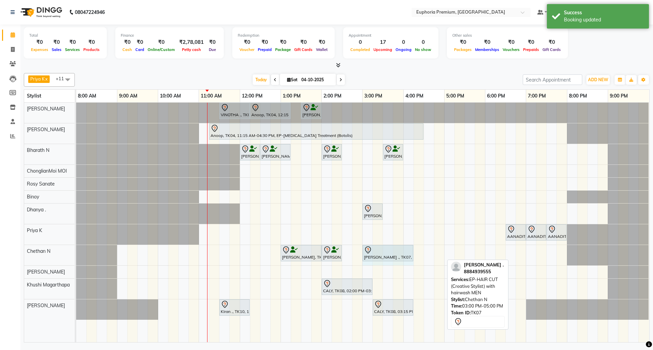
drag, startPoint x: 443, startPoint y: 254, endPoint x: 410, endPoint y: 255, distance: 33.3
click at [76, 255] on div "Rakshit, TK09, 01:00 PM-02:00 PM, EEP-HAIR CUT (Senior Stylist) with hairwash M…" at bounding box center [76, 255] width 0 height 20
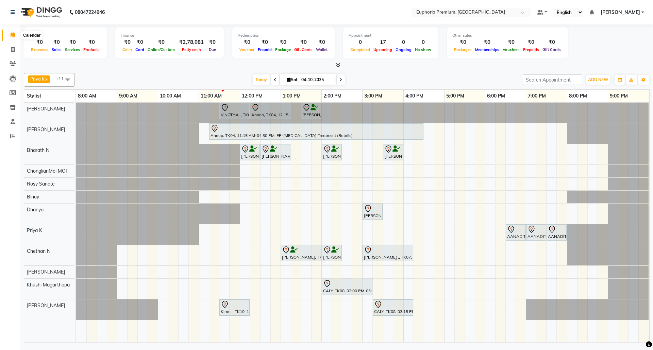
click at [11, 33] on icon at bounding box center [13, 34] width 4 height 5
click at [9, 48] on span at bounding box center [13, 50] width 12 height 8
select select "7925"
select select "service"
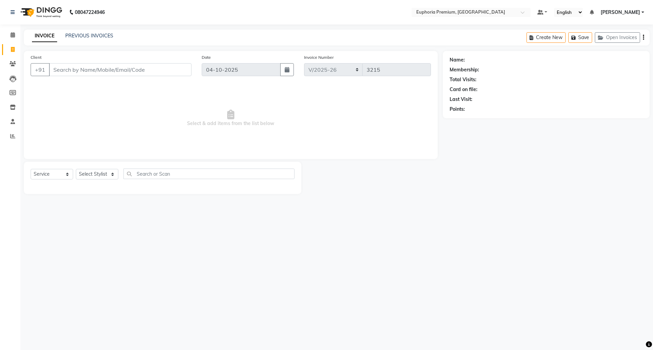
click at [138, 73] on input "Client" at bounding box center [120, 69] width 142 height 13
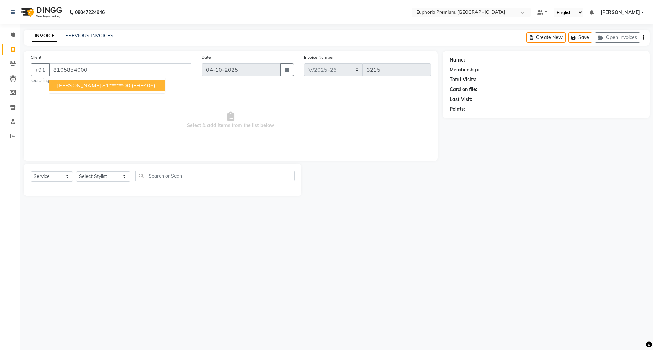
type input "8105854000"
select select "1: Object"
click at [102, 87] on ngb-highlight "81******00" at bounding box center [116, 85] width 28 height 7
type input "81******00"
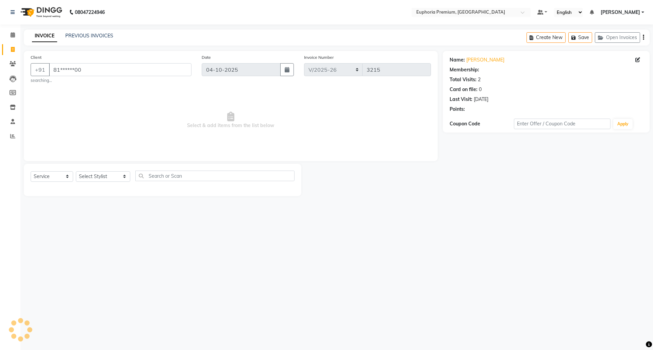
select select "1: Object"
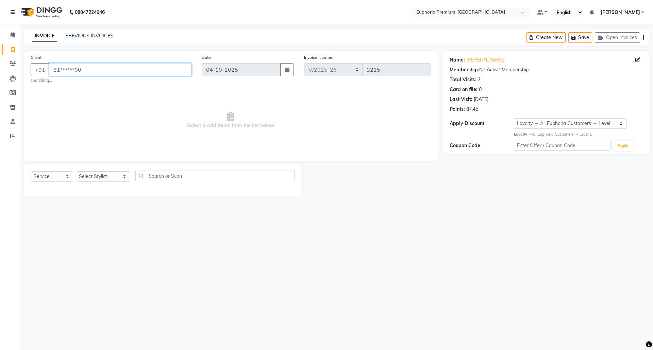
click at [91, 71] on input "81******00" at bounding box center [120, 69] width 142 height 13
drag, startPoint x: 91, startPoint y: 71, endPoint x: 165, endPoint y: 99, distance: 78.7
click at [70, 74] on input "81******00" at bounding box center [120, 69] width 142 height 13
click at [97, 37] on link "PREVIOUS INVOICES" at bounding box center [89, 36] width 48 height 6
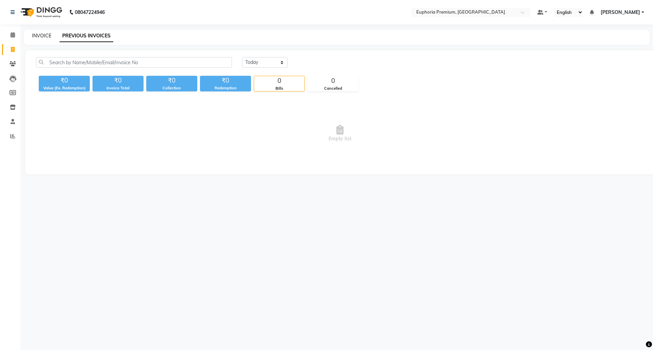
click at [41, 33] on link "INVOICE" at bounding box center [41, 36] width 19 height 6
select select "7925"
select select "service"
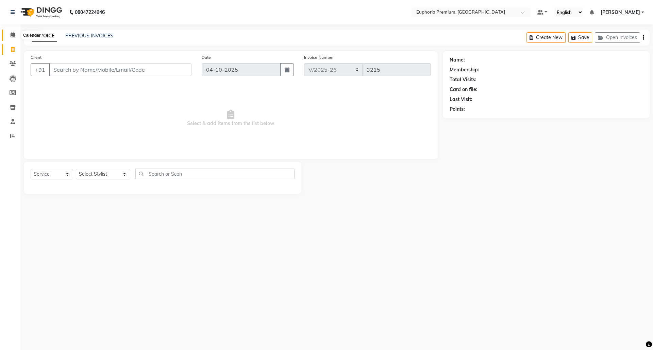
click at [7, 36] on span at bounding box center [13, 35] width 12 height 8
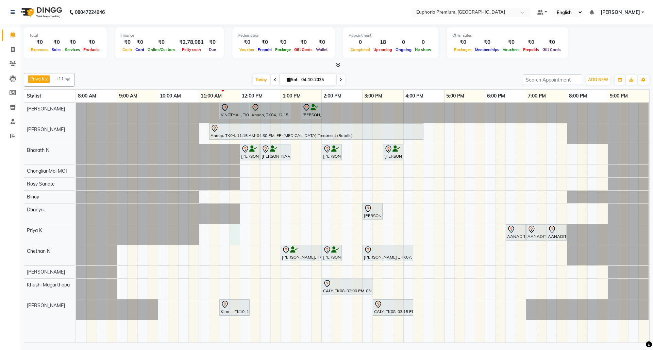
click at [233, 233] on div "VINOTHA ., TK03, 11:30 AM-12:15 PM, EP-HAIR CUT (Salon Director) with hairwash …" at bounding box center [362, 223] width 573 height 240
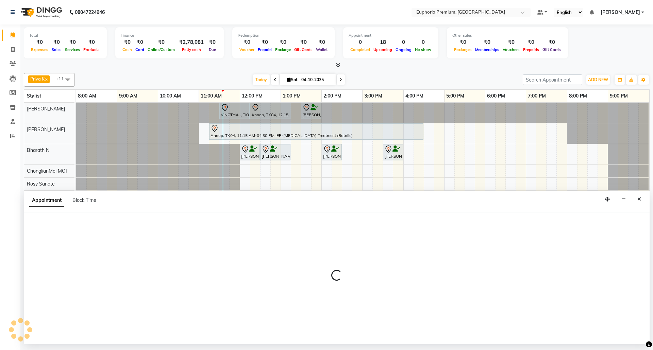
select select "71627"
select select "705"
select select "tentative"
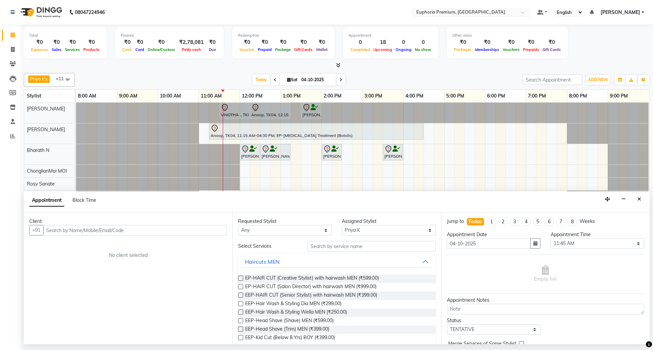
click at [61, 232] on input "text" at bounding box center [135, 230] width 184 height 11
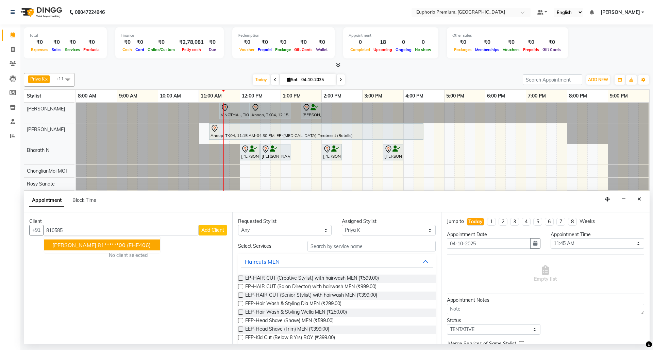
click at [93, 241] on button "Bindu Chandan 81******00 (EHE406)" at bounding box center [102, 245] width 116 height 11
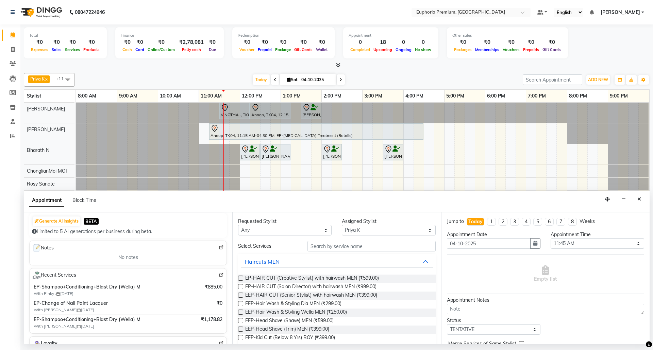
scroll to position [90, 0]
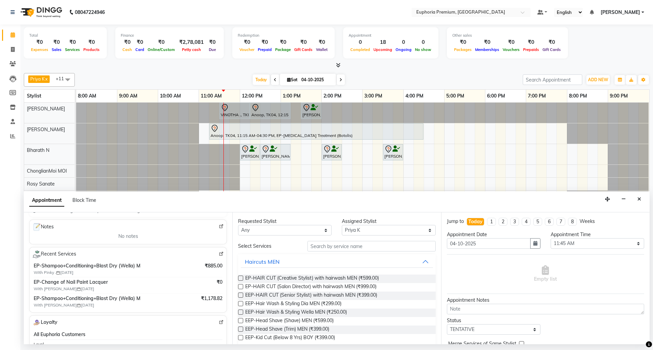
type input "81******00"
click at [219, 254] on img at bounding box center [221, 254] width 5 height 5
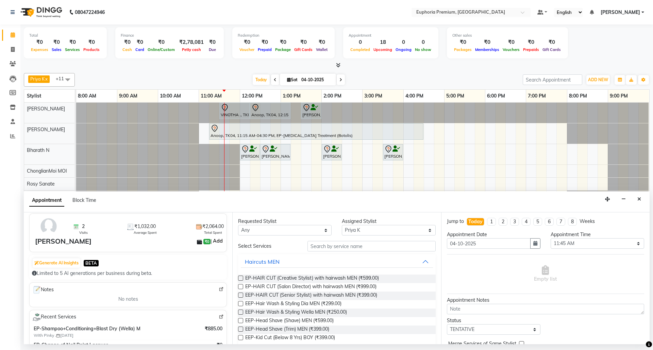
scroll to position [0, 0]
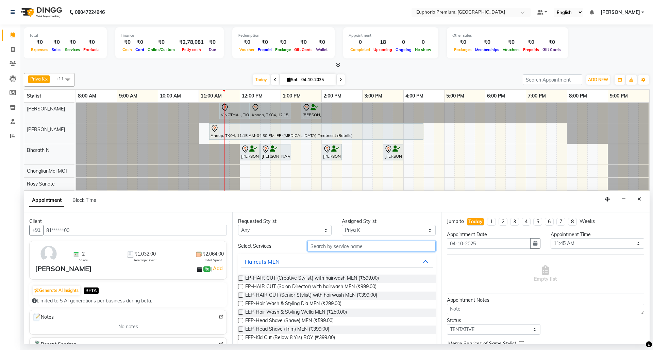
click at [329, 243] on input "text" at bounding box center [371, 246] width 128 height 11
click at [641, 201] on icon "Close" at bounding box center [639, 199] width 4 height 5
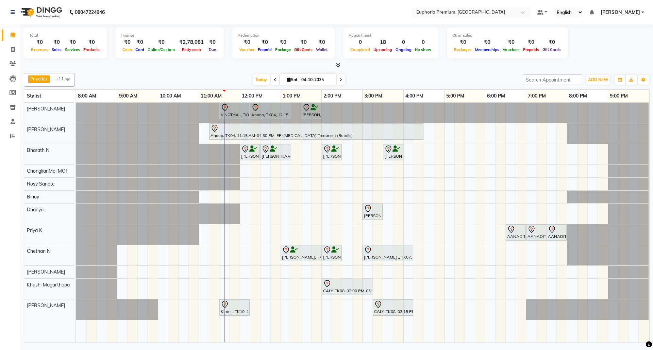
click at [272, 308] on div "VINOTHA ., TK03, 11:30 AM-12:15 PM, EP-HAIR CUT (Salon Director) with hairwash …" at bounding box center [362, 223] width 573 height 240
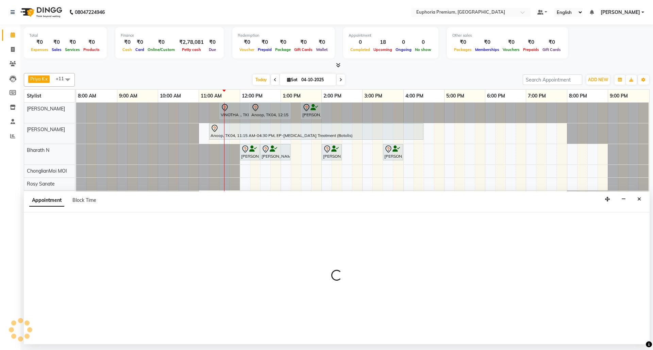
select select "91236"
select select "765"
select select "tentative"
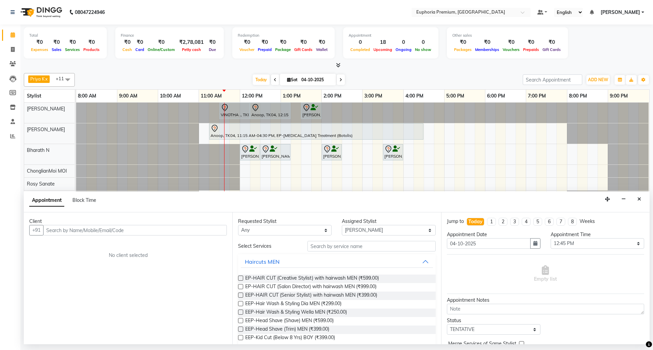
click at [99, 235] on input "text" at bounding box center [135, 230] width 184 height 11
type input "9986504994"
click at [211, 228] on span "Add Client" at bounding box center [212, 230] width 23 height 6
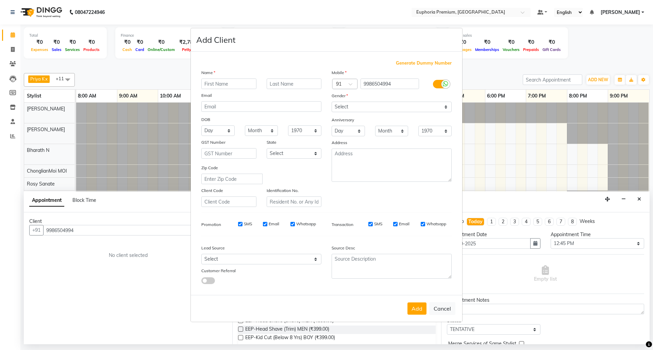
click at [237, 85] on input "text" at bounding box center [228, 84] width 55 height 11
click at [249, 85] on input "text" at bounding box center [228, 84] width 55 height 11
type input "Rekha"
click at [302, 84] on input "text" at bounding box center [294, 84] width 55 height 11
click at [334, 109] on select "Select Male Female Other Prefer Not To Say" at bounding box center [392, 107] width 120 height 11
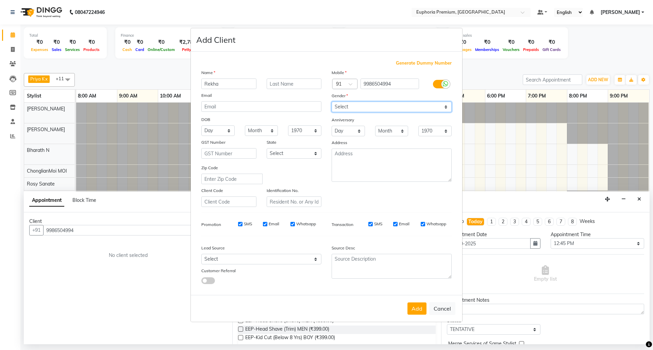
select select "female"
click at [332, 102] on select "Select Male Female Other Prefer Not To Say" at bounding box center [392, 107] width 120 height 11
click at [264, 256] on select "Select Walk-in Referral Internet Friend Word of Mouth Advertisement Facebook Ju…" at bounding box center [261, 259] width 120 height 11
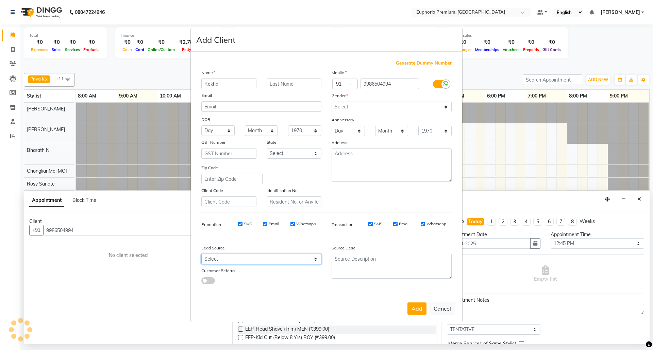
select select "53023"
click at [201, 254] on select "Select Walk-in Referral Internet Friend Word of Mouth Advertisement Facebook Ju…" at bounding box center [261, 259] width 120 height 11
click at [414, 305] on button "Add" at bounding box center [416, 309] width 19 height 12
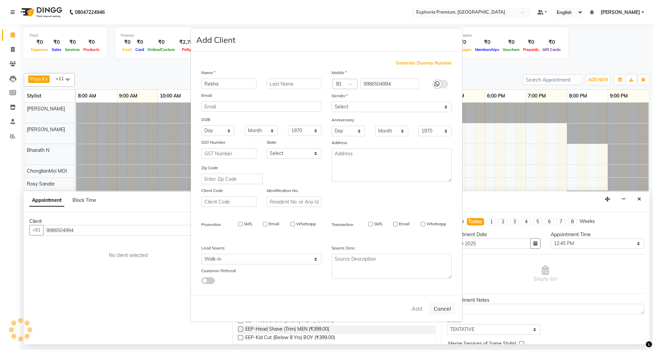
type input "99******94"
select select
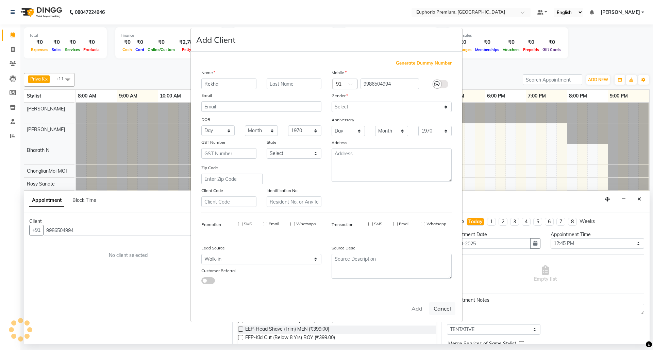
select select
checkbox input "false"
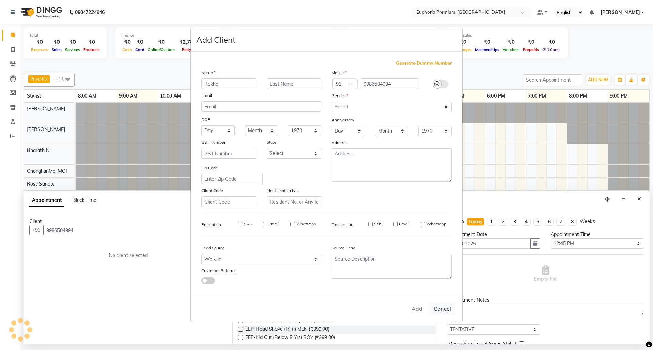
checkbox input "false"
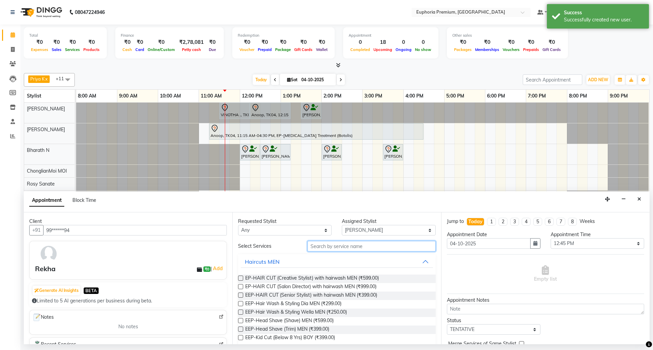
click at [312, 247] on input "text" at bounding box center [371, 246] width 128 height 11
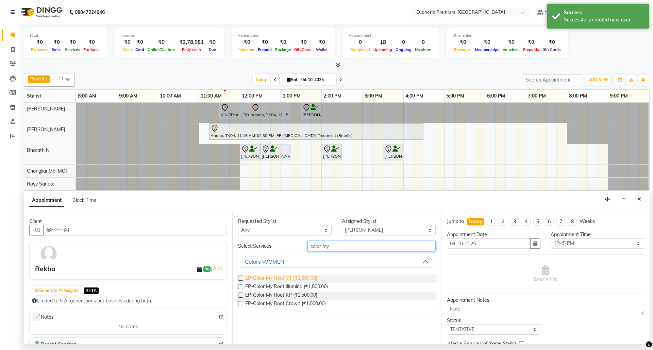
type input "color my"
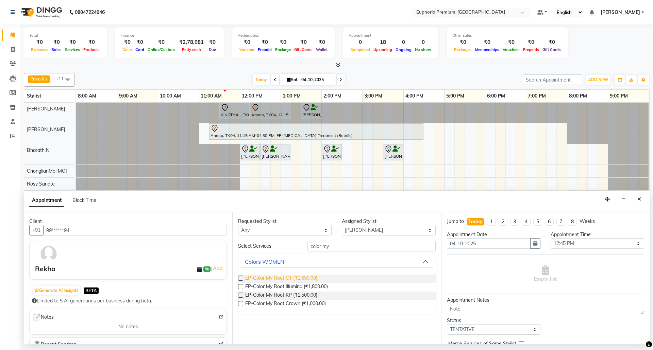
click at [297, 278] on span "EP-Color My Root CT (₹1,650.00)" at bounding box center [281, 279] width 72 height 9
checkbox input "false"
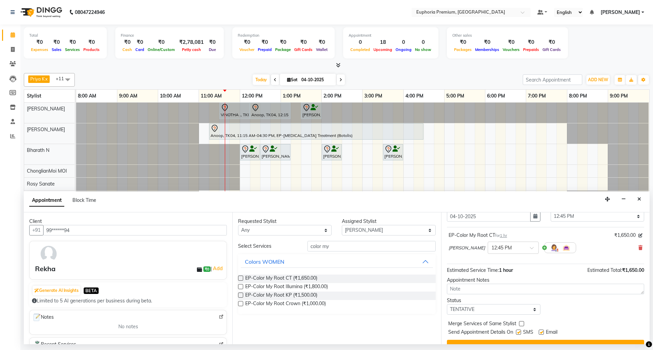
scroll to position [41, 0]
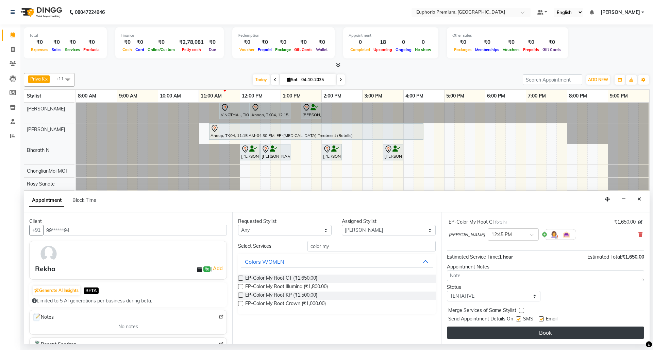
click at [567, 331] on button "Book" at bounding box center [545, 333] width 197 height 12
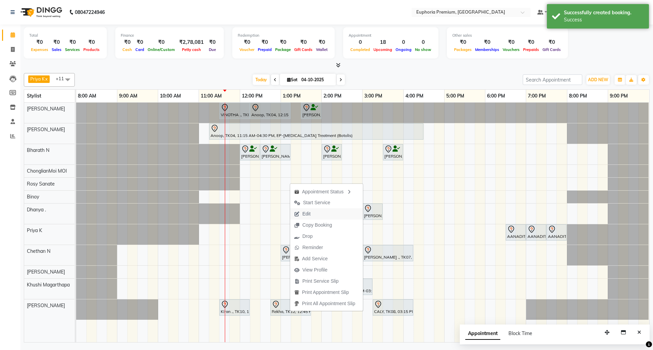
click at [320, 214] on button "Edit" at bounding box center [326, 213] width 73 height 11
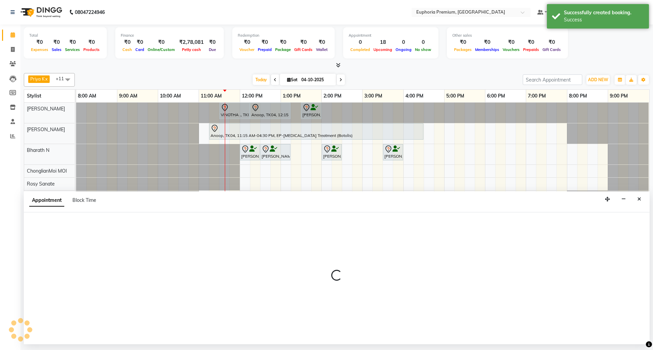
select select "91236"
select select "765"
select select "tentative"
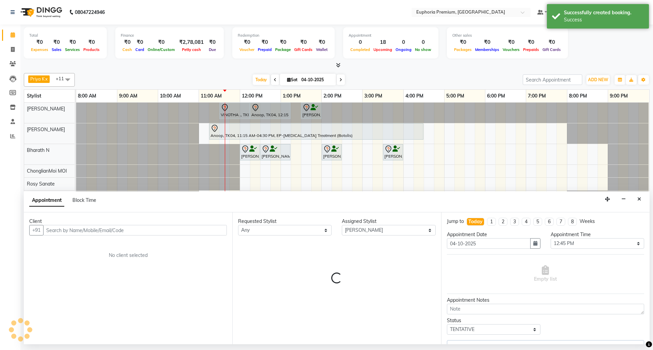
select select "4006"
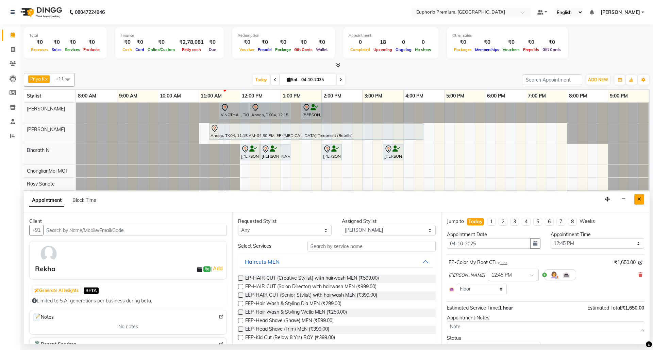
click at [642, 203] on button "Close" at bounding box center [639, 199] width 10 height 11
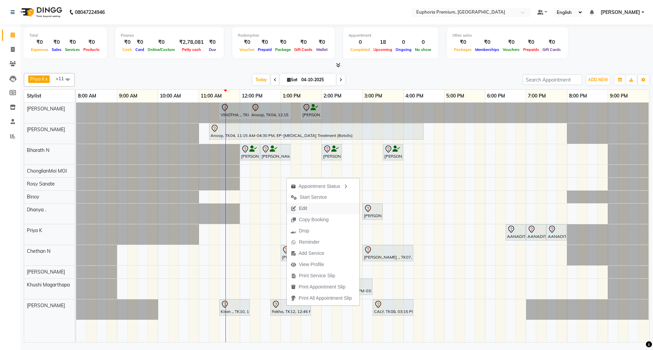
click at [320, 210] on button "Edit" at bounding box center [323, 208] width 73 height 11
select select "tentative"
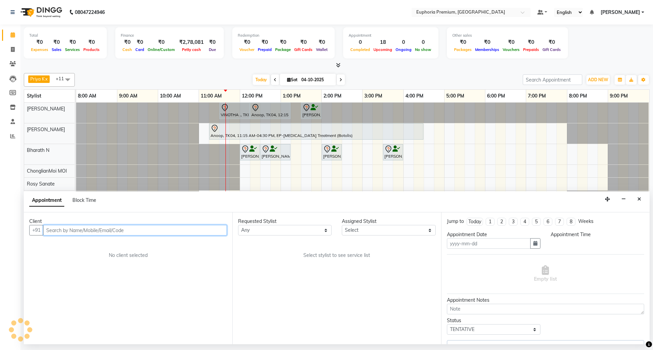
type input "04-10-2025"
select select "91236"
select select "765"
select select "4006"
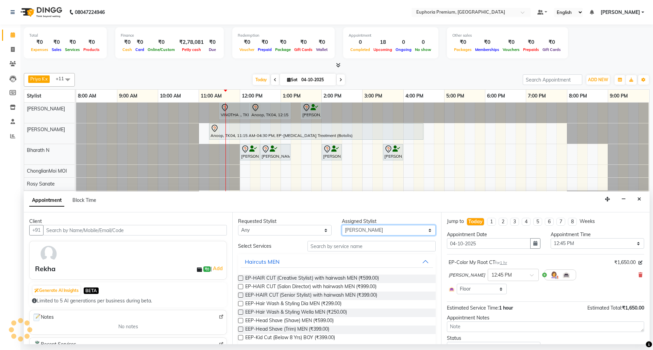
click at [359, 229] on select "Select Bharath N Binoy Chethan N ChonglianMoi MOI Daisy . Dhanya . Farhan Fredr…" at bounding box center [389, 230] width 94 height 11
select select "71609"
click at [342, 226] on select "Select Bharath N Binoy Chethan N ChonglianMoi MOI Daisy . Dhanya . Farhan Fredr…" at bounding box center [389, 230] width 94 height 11
click at [355, 245] on input "text" at bounding box center [371, 246] width 128 height 11
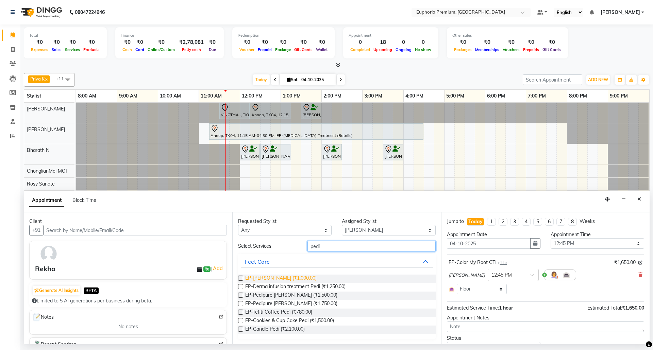
type input "pedi"
click at [267, 278] on span "EP-Crystal Pedi (₹1,000.00)" at bounding box center [280, 279] width 71 height 9
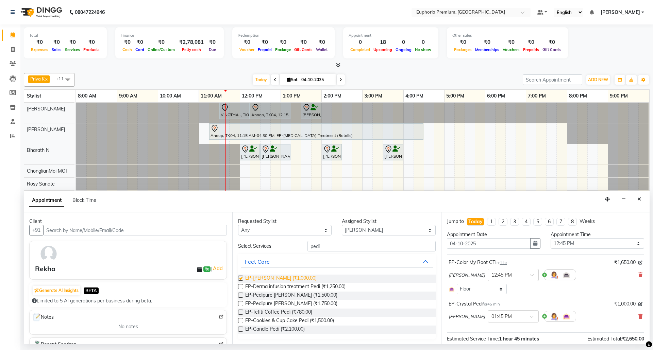
checkbox input "false"
click at [321, 246] on input "pedi" at bounding box center [371, 246] width 128 height 11
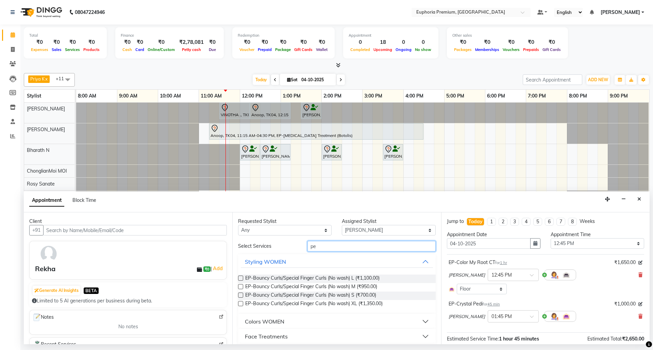
type input "p"
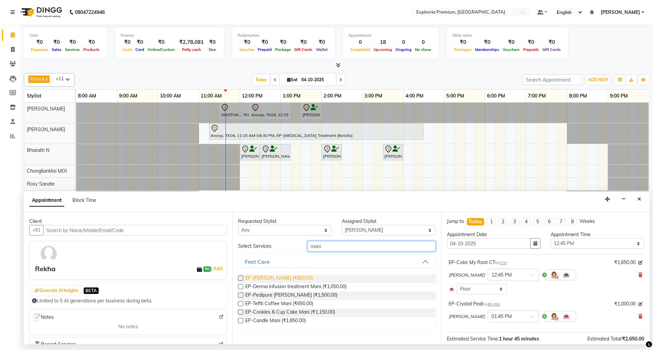
type input "mani"
click at [284, 278] on span "EP-Crystal Mani (₹850.00)" at bounding box center [279, 279] width 68 height 9
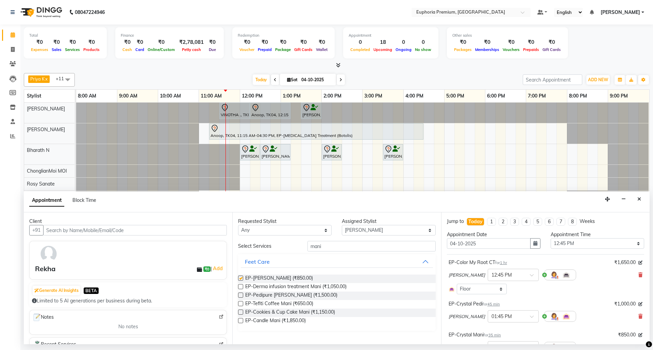
checkbox input "false"
click at [329, 246] on input "mani" at bounding box center [371, 246] width 128 height 11
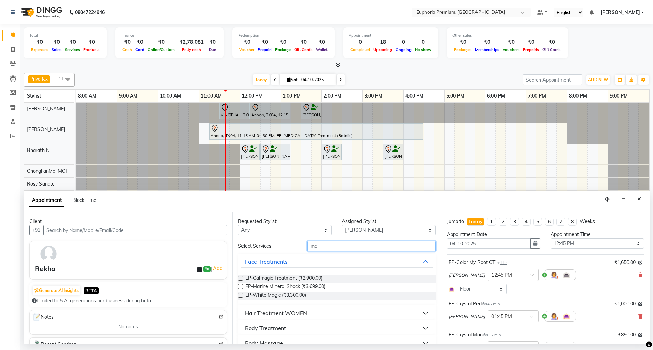
type input "m"
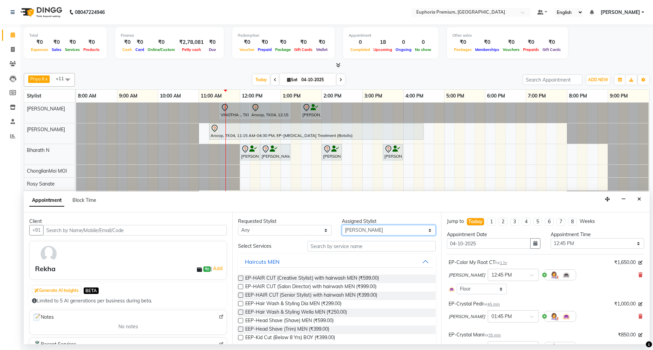
click at [355, 233] on select "Select Bharath N Binoy Chethan N ChonglianMoi MOI Daisy . Dhanya . Farhan Fredr…" at bounding box center [389, 230] width 94 height 11
select select "91459"
click at [342, 226] on select "Select Bharath N Binoy Chethan N ChonglianMoi MOI Daisy . Dhanya . Farhan Fredr…" at bounding box center [389, 230] width 94 height 11
click at [331, 245] on input "text" at bounding box center [371, 246] width 128 height 11
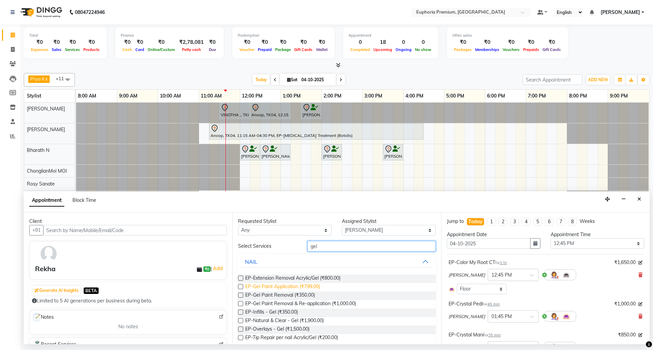
type input "gel"
click at [307, 287] on span "EP-Gel Paint Application (₹799.00)" at bounding box center [282, 287] width 75 height 9
checkbox input "false"
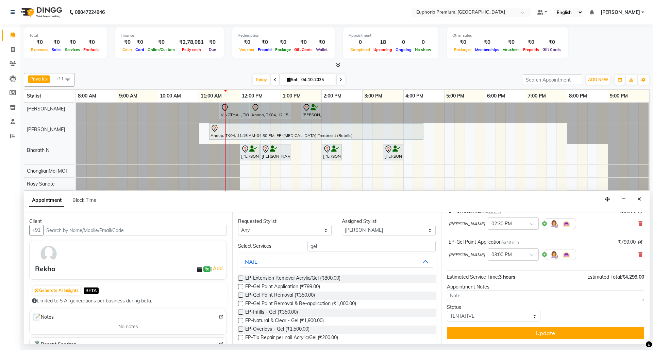
scroll to position [125, 0]
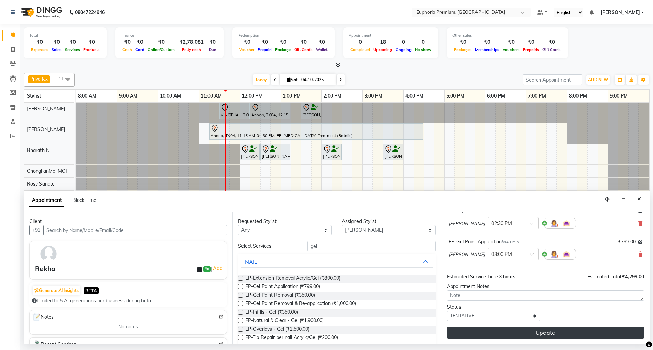
click at [531, 339] on button "Update" at bounding box center [545, 333] width 197 height 12
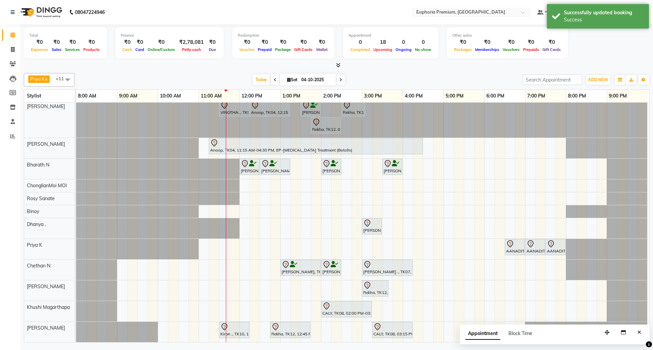
scroll to position [10, 0]
click at [638, 333] on icon "Close" at bounding box center [639, 332] width 4 height 5
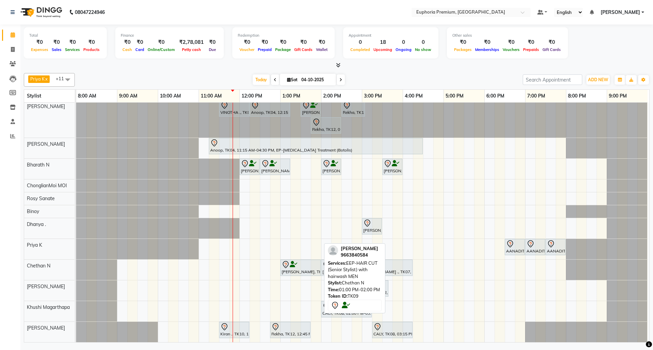
click at [306, 263] on div "[PERSON_NAME], TK09, 01:00 PM-02:00 PM, EEP-HAIR CUT (Senior Stylist) with hair…" at bounding box center [300, 268] width 39 height 14
select select "7"
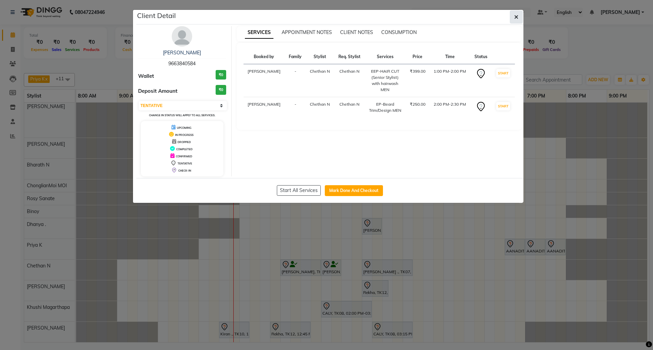
click at [515, 20] on button "button" at bounding box center [516, 17] width 13 height 13
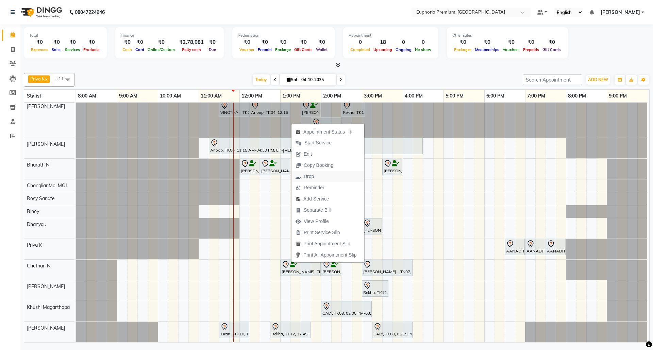
click at [325, 179] on button "Drop" at bounding box center [327, 176] width 73 height 11
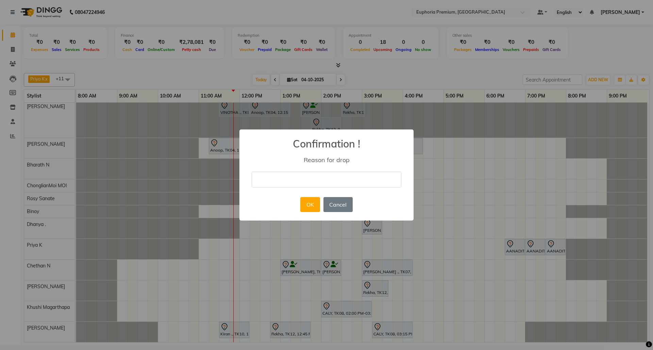
click at [308, 182] on input "text" at bounding box center [327, 180] width 150 height 16
type input "Dint come"
click at [307, 203] on button "OK" at bounding box center [309, 204] width 19 height 15
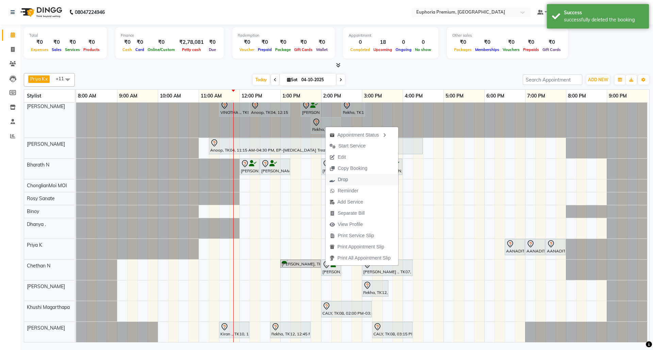
click at [335, 178] on icon "button" at bounding box center [332, 180] width 5 height 5
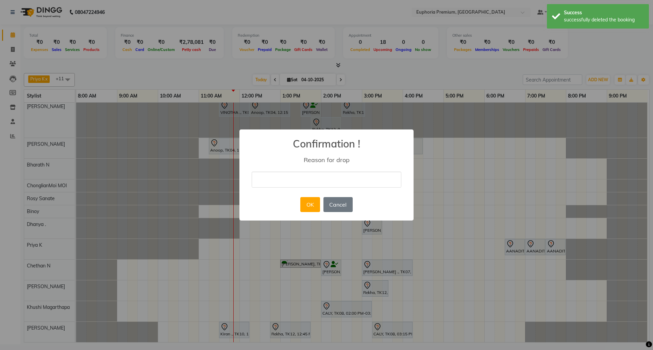
click at [313, 184] on input "text" at bounding box center [327, 180] width 150 height 16
type input "Dint come"
click at [305, 205] on button "OK" at bounding box center [309, 204] width 19 height 15
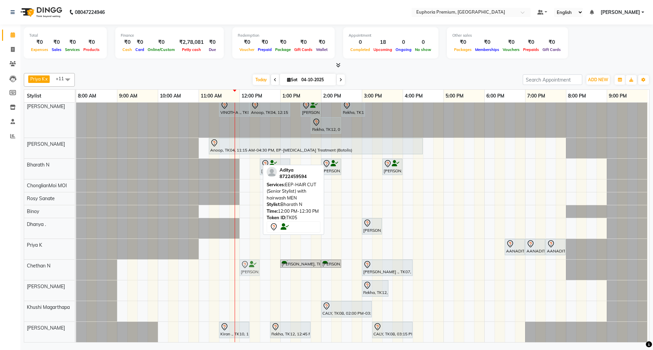
drag, startPoint x: 256, startPoint y: 157, endPoint x: 252, endPoint y: 267, distance: 110.2
click at [252, 267] on tbody "VINOTHA ., TK03, 11:30 AM-12:15 PM, EP-HAIR CUT (Salon Director) with hairwash …" at bounding box center [361, 221] width 571 height 242
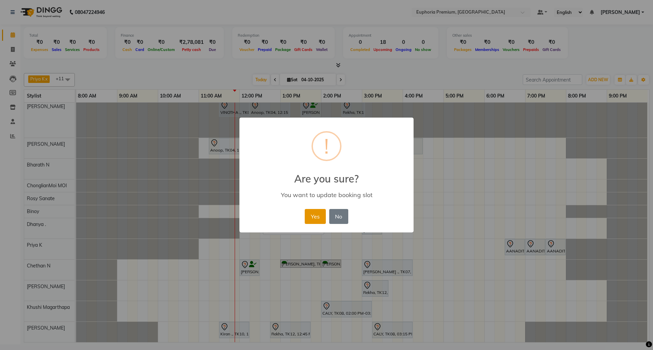
click at [311, 220] on button "Yes" at bounding box center [315, 216] width 21 height 15
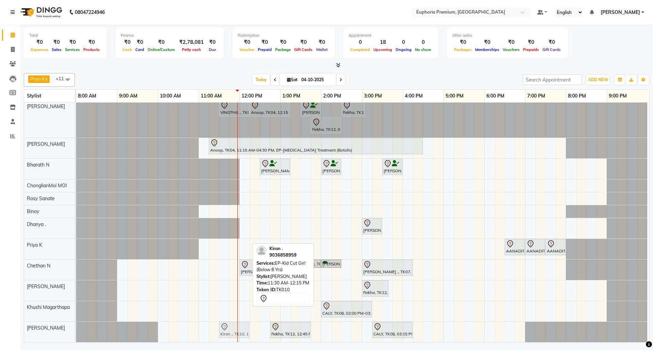
scroll to position [11, 0]
drag, startPoint x: 232, startPoint y: 322, endPoint x: 249, endPoint y: 325, distance: 17.3
click at [76, 325] on div "Kiran ., TK10, 11:30 AM-12:15 PM, EP-Kid Cut Girl (Below 8 Yrs) Rekha, TK12, 12…" at bounding box center [76, 332] width 0 height 20
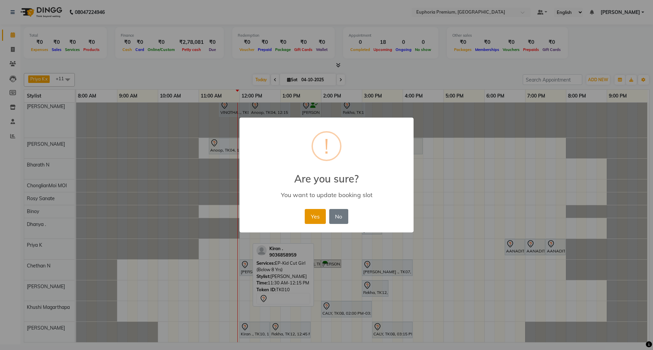
click at [321, 219] on button "Yes" at bounding box center [315, 216] width 21 height 15
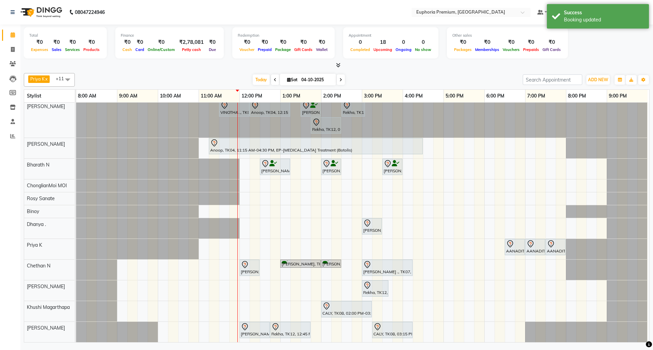
scroll to position [10, 0]
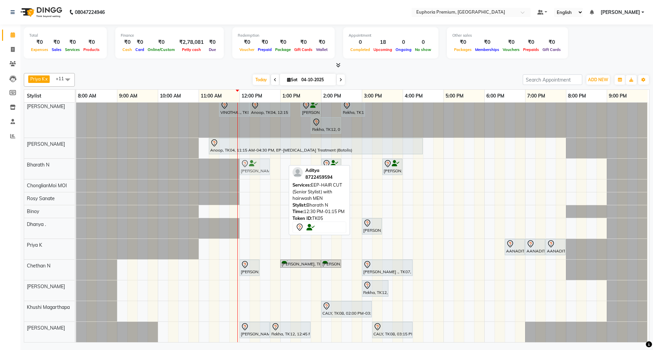
drag, startPoint x: 273, startPoint y: 159, endPoint x: 250, endPoint y: 166, distance: 24.8
click at [76, 166] on div "Aditya, TK05, 12:30 PM-01:15 PM, EEP-HAIR CUT (Senior Stylist) with hairwash ME…" at bounding box center [76, 169] width 0 height 20
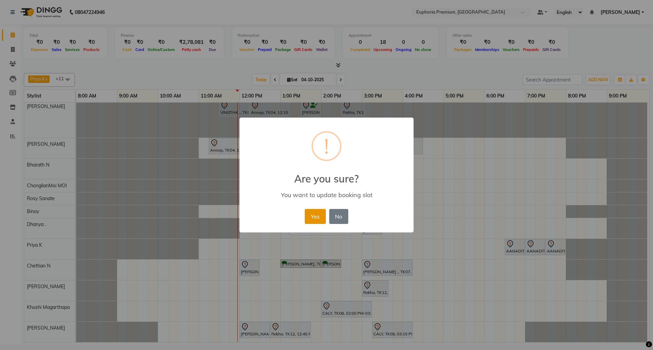
click at [311, 209] on button "Yes" at bounding box center [315, 216] width 21 height 15
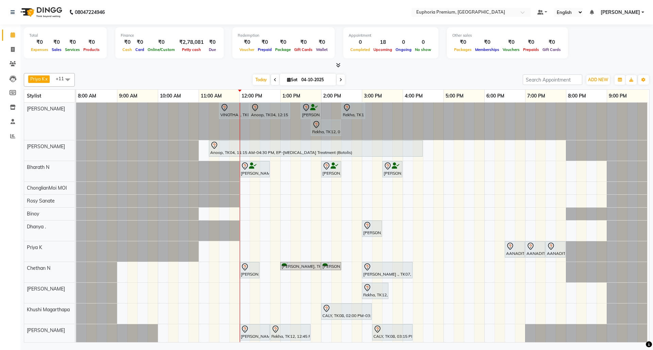
scroll to position [0, 0]
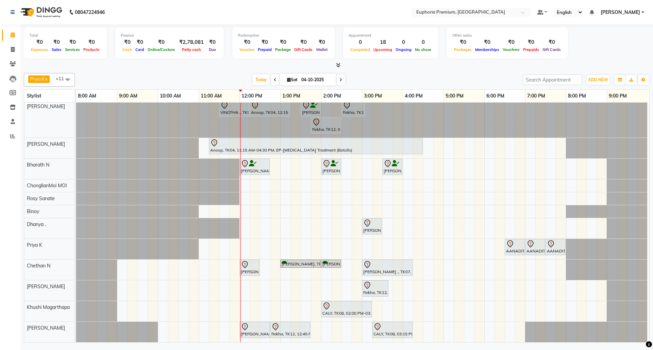
click at [452, 336] on div "VINOTHA ., TK03, 11:30 AM-12:15 PM, EP-HAIR CUT (Salon Director) with hairwash …" at bounding box center [362, 221] width 573 height 242
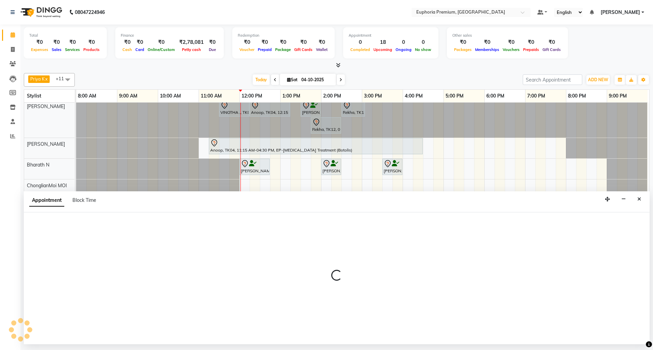
select select "91236"
select select "1035"
select select "tentative"
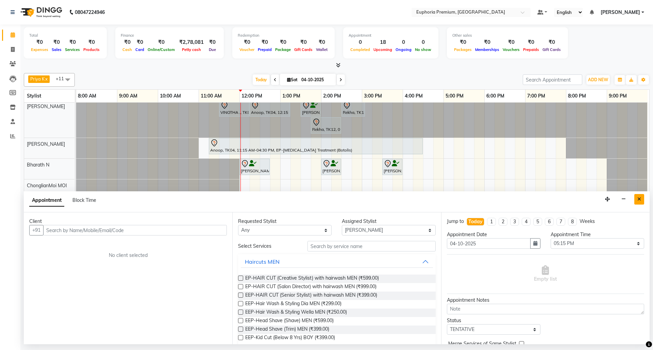
click at [639, 199] on icon "Close" at bounding box center [639, 199] width 4 height 5
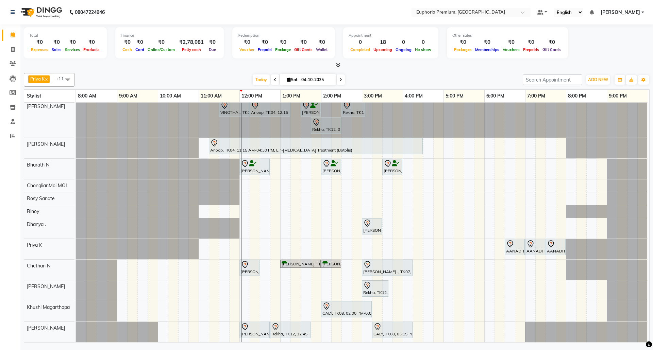
scroll to position [10, 0]
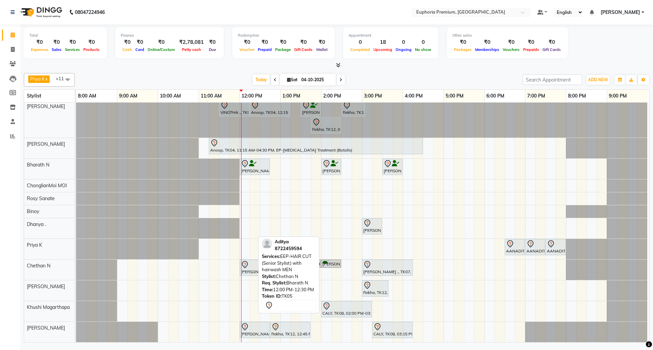
click at [245, 263] on div "[PERSON_NAME], TK05, 12:00 PM-12:30 PM, EEP-HAIR CUT (Senior Stylist) with hair…" at bounding box center [249, 268] width 19 height 14
click at [245, 261] on div at bounding box center [249, 265] width 17 height 8
select select "7"
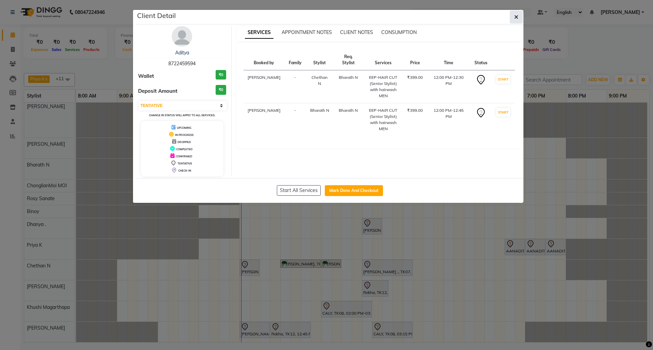
click at [520, 18] on button "button" at bounding box center [516, 17] width 13 height 13
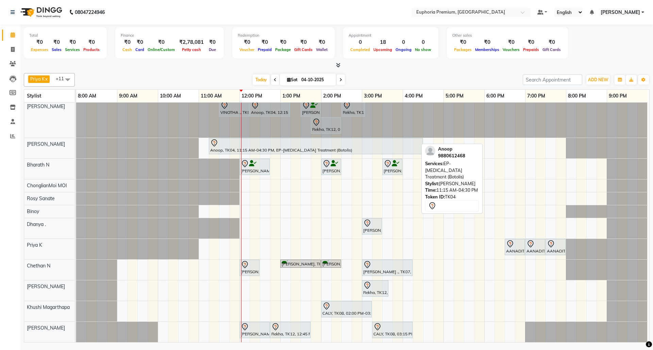
click at [324, 139] on div at bounding box center [315, 143] width 211 height 8
select select "7"
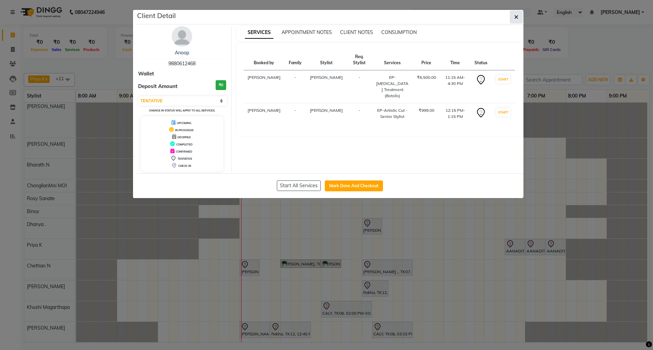
click at [519, 14] on button "button" at bounding box center [516, 17] width 13 height 13
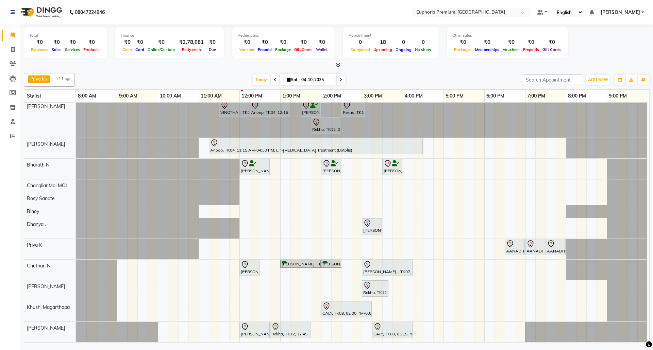
scroll to position [0, 0]
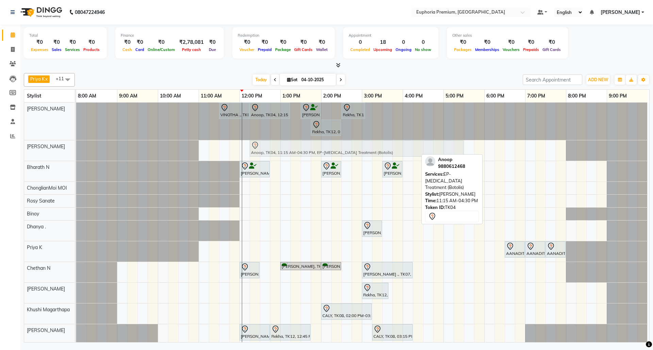
drag, startPoint x: 305, startPoint y: 147, endPoint x: 345, endPoint y: 141, distance: 40.0
click at [76, 141] on div "Anoop, TK04, 11:15 AM-04:30 PM, EP-Botox Treatment (Botolis) Anoop, TK04, 11:15…" at bounding box center [76, 150] width 0 height 20
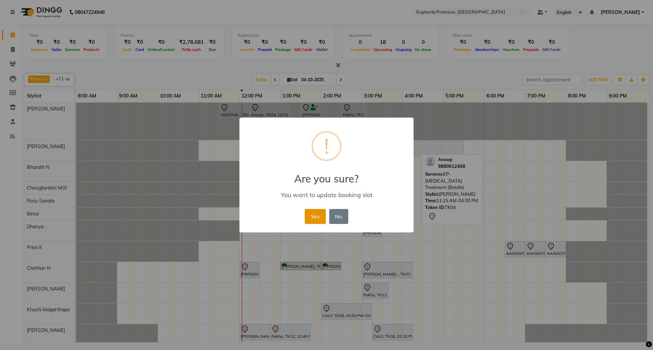
click at [316, 218] on button "Yes" at bounding box center [315, 216] width 21 height 15
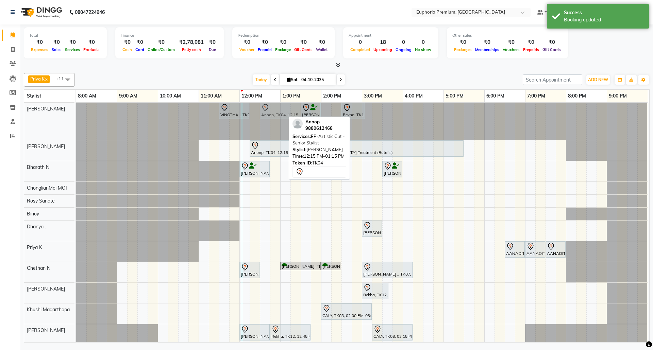
drag, startPoint x: 259, startPoint y: 112, endPoint x: 265, endPoint y: 113, distance: 5.6
click at [76, 113] on div "VINOTHA ., TK03, 11:30 AM-12:15 PM, EP-HAIR CUT (Salon Director) with hairwash …" at bounding box center [76, 121] width 0 height 37
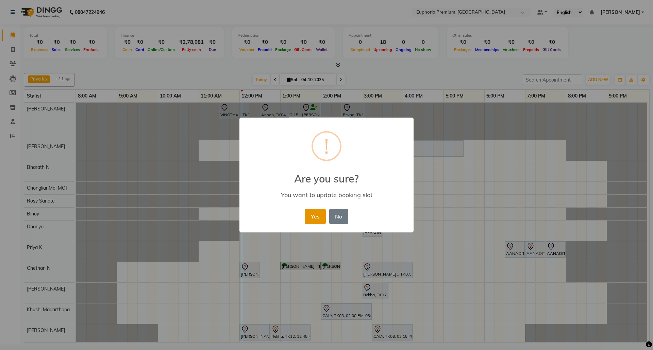
click at [312, 217] on button "Yes" at bounding box center [315, 216] width 21 height 15
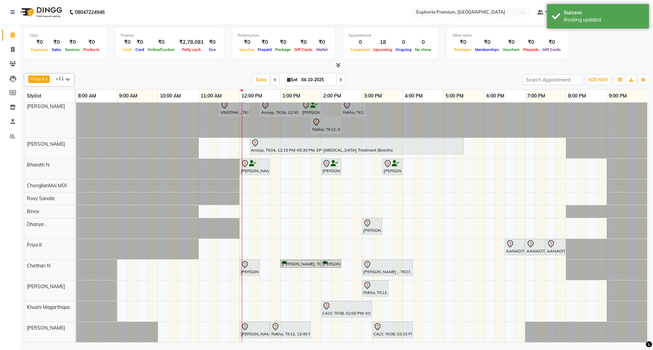
scroll to position [10, 0]
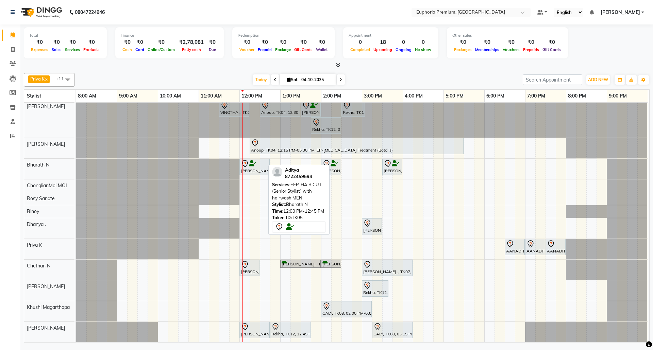
click at [249, 164] on icon at bounding box center [252, 164] width 7 height 0
select select "7"
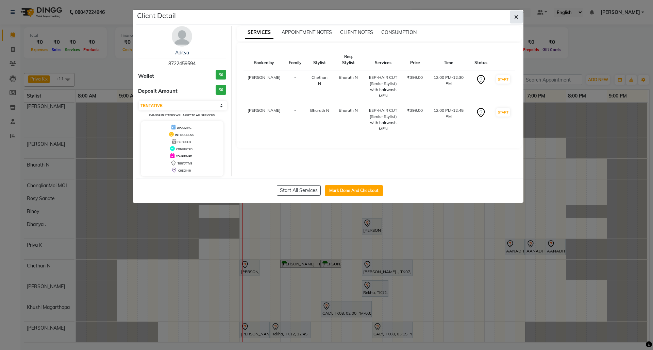
click at [513, 18] on button "button" at bounding box center [516, 17] width 13 height 13
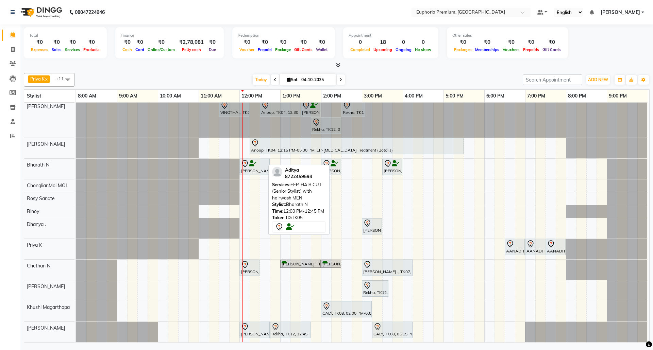
click at [253, 161] on div "[PERSON_NAME], TK05, 12:00 PM-12:45 PM, EEP-HAIR CUT (Senior Stylist) with hair…" at bounding box center [254, 167] width 29 height 14
select select "7"
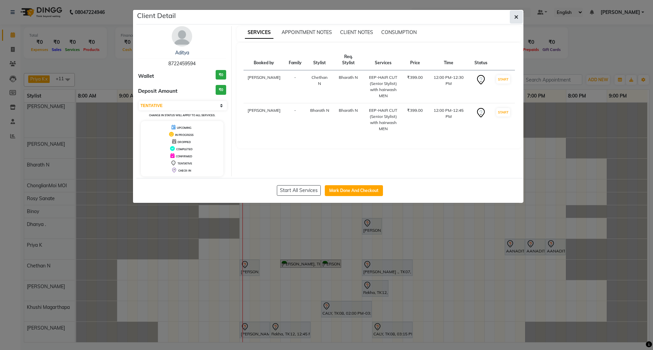
click at [516, 17] on icon "button" at bounding box center [516, 16] width 4 height 5
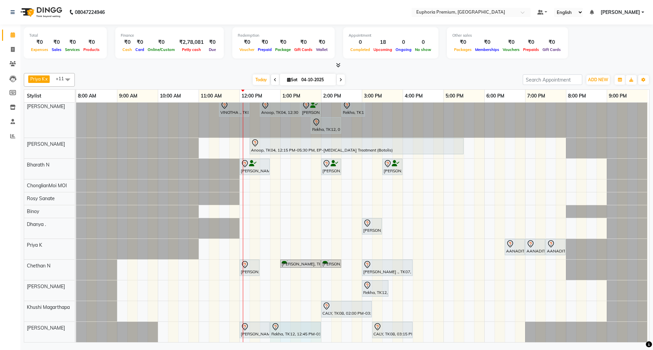
scroll to position [11, 0]
drag, startPoint x: 305, startPoint y: 324, endPoint x: 336, endPoint y: 325, distance: 31.3
click at [76, 325] on div "Kiran ., TK10, 12:00 PM-12:45 PM, EP-Kid Cut Girl (Below 8 Yrs) Rekha, TK12, 12…" at bounding box center [76, 332] width 0 height 20
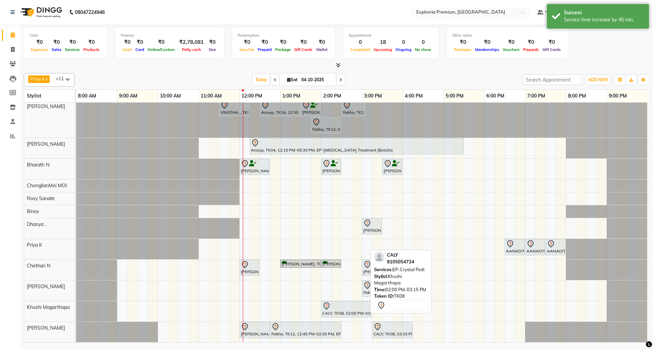
click at [348, 302] on div at bounding box center [346, 306] width 48 height 8
select select "7"
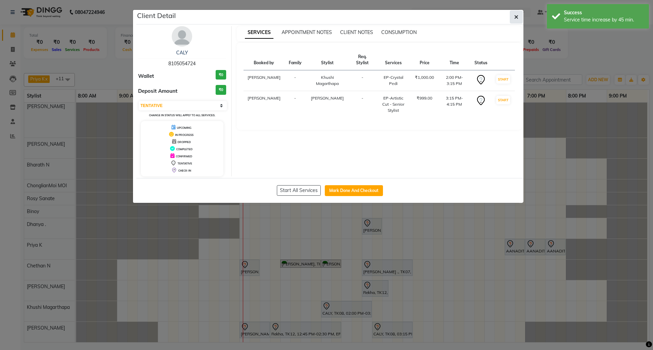
click at [514, 19] on icon "button" at bounding box center [516, 16] width 4 height 5
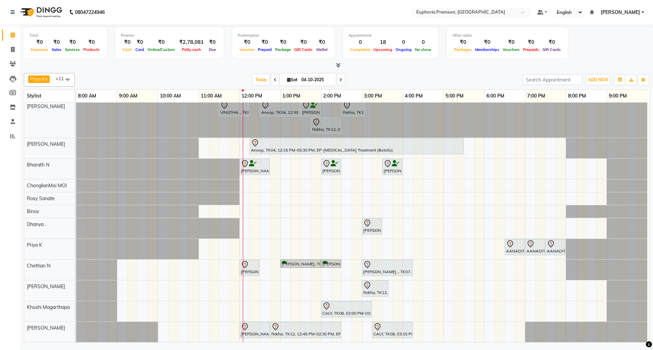
scroll to position [10, 0]
drag, startPoint x: 335, startPoint y: 324, endPoint x: 362, endPoint y: 322, distance: 26.9
click at [76, 322] on div "Kiran ., TK10, 12:00 PM-12:45 PM, EP-Kid Cut Girl (Below 8 Yrs) Rekha, TK12, 12…" at bounding box center [76, 332] width 0 height 20
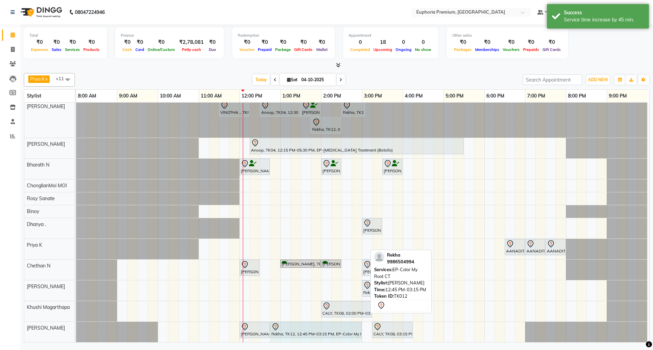
drag, startPoint x: 366, startPoint y: 323, endPoint x: 347, endPoint y: 321, distance: 18.8
click at [76, 322] on div "Kiran ., TK10, 12:00 PM-12:45 PM, EP-Kid Cut Girl (Below 8 Yrs) Rekha, TK12, 12…" at bounding box center [76, 332] width 0 height 20
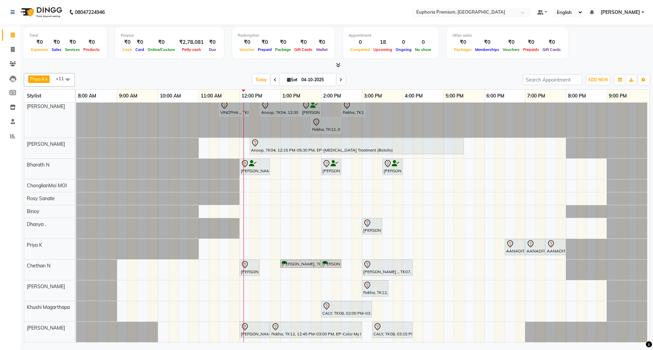
scroll to position [10, 5]
click at [341, 308] on div "CALY, TK08, 02:00 PM-03:15 PM, EP-Crystal Pedi" at bounding box center [346, 309] width 49 height 14
select select "7"
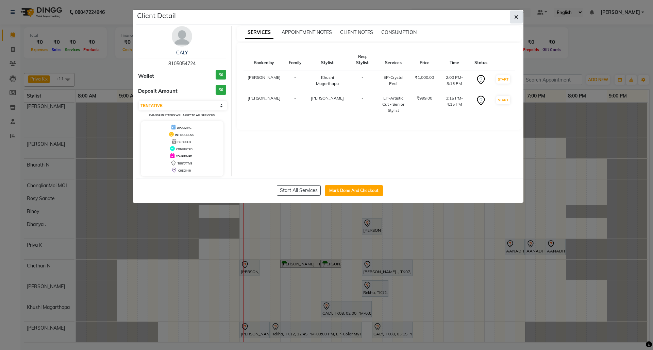
click at [516, 14] on icon "button" at bounding box center [516, 16] width 4 height 5
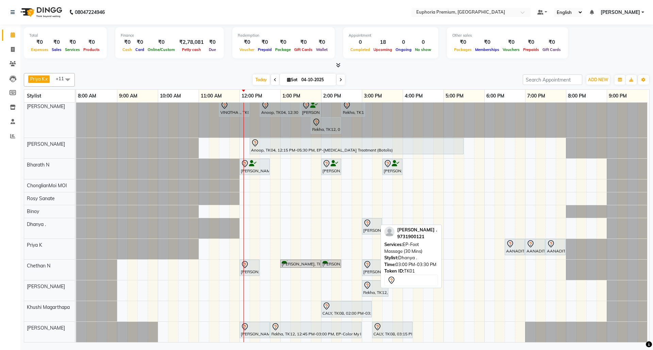
click at [370, 220] on div at bounding box center [371, 223] width 17 height 8
select select "7"
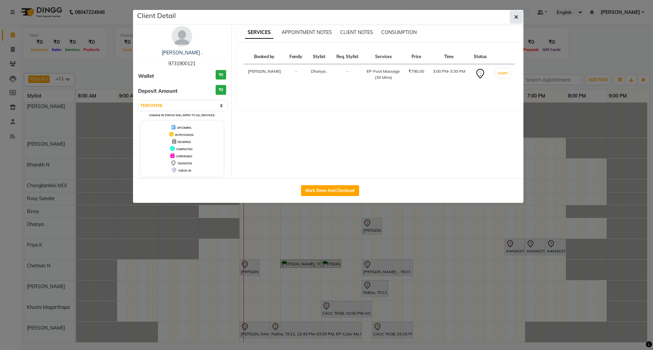
click at [518, 20] on button "button" at bounding box center [516, 17] width 13 height 13
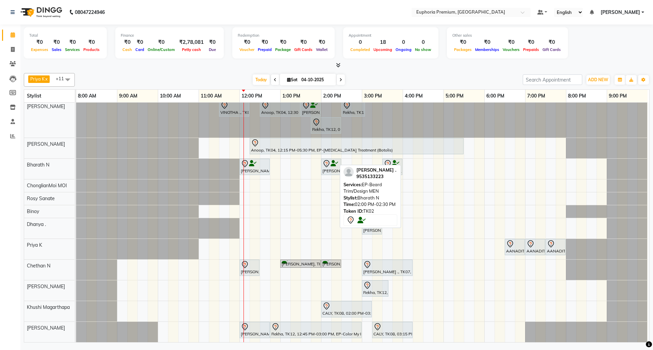
click at [324, 160] on icon at bounding box center [326, 164] width 8 height 8
select select "7"
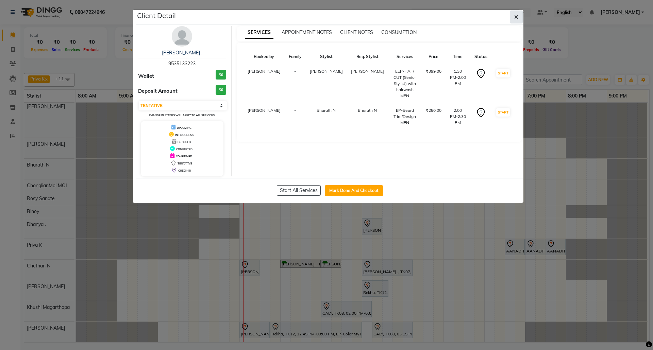
click at [518, 15] on icon "button" at bounding box center [516, 16] width 4 height 5
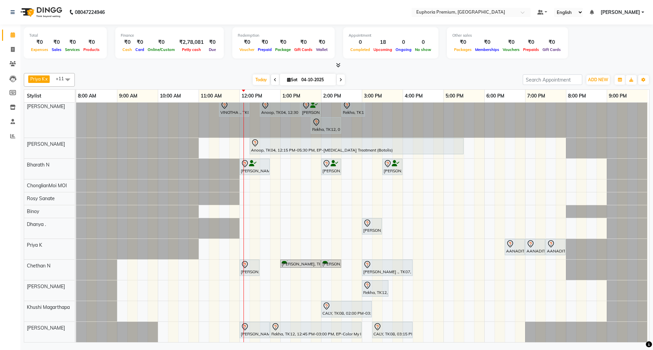
scroll to position [0, 0]
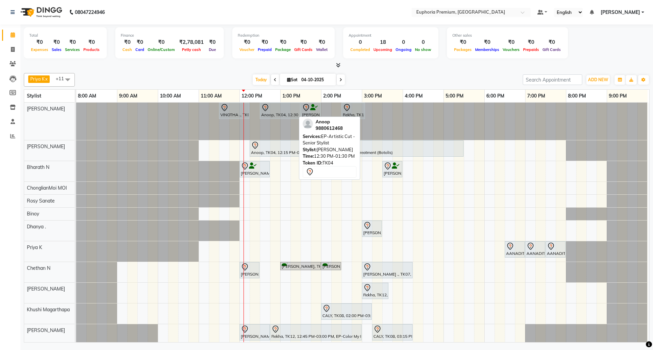
click at [271, 112] on div at bounding box center [280, 108] width 38 height 8
select select "7"
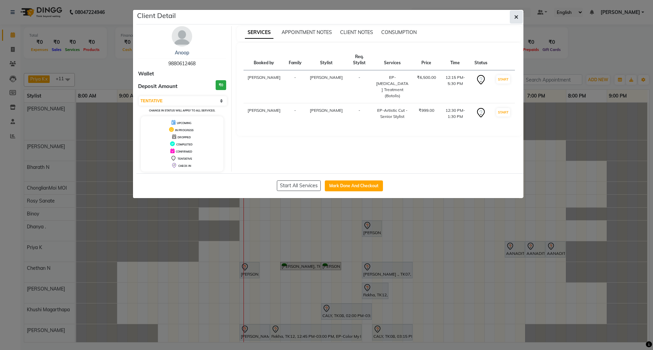
click at [514, 20] on button "button" at bounding box center [516, 17] width 13 height 13
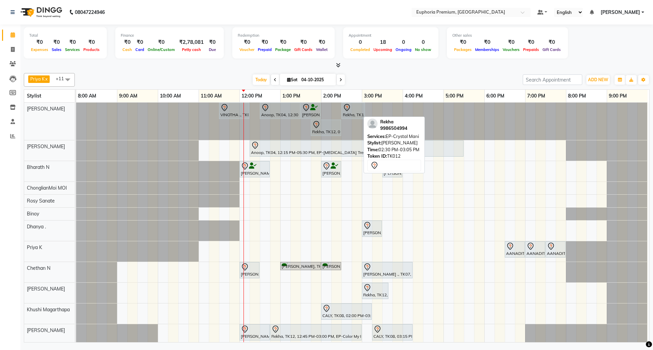
click at [344, 111] on icon at bounding box center [347, 107] width 6 height 7
select select "7"
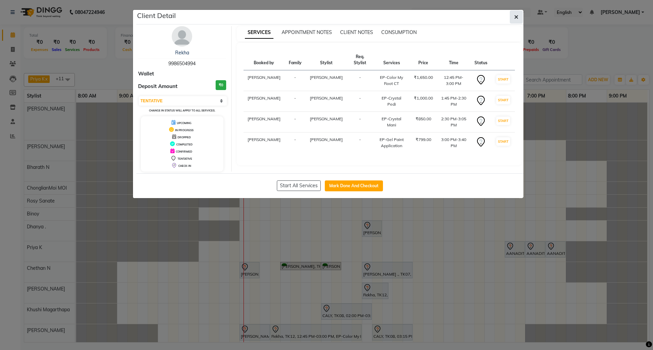
click at [514, 19] on icon "button" at bounding box center [516, 16] width 4 height 5
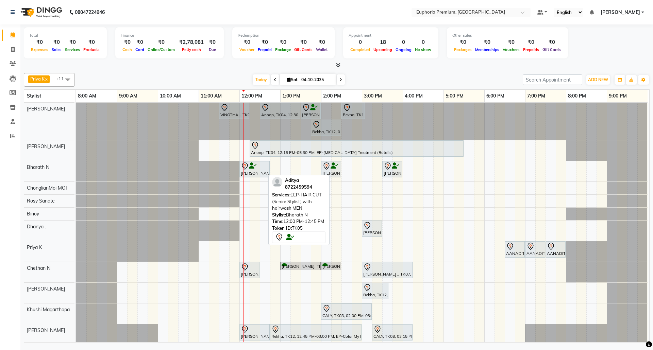
click at [259, 169] on div at bounding box center [255, 166] width 28 height 8
select select "7"
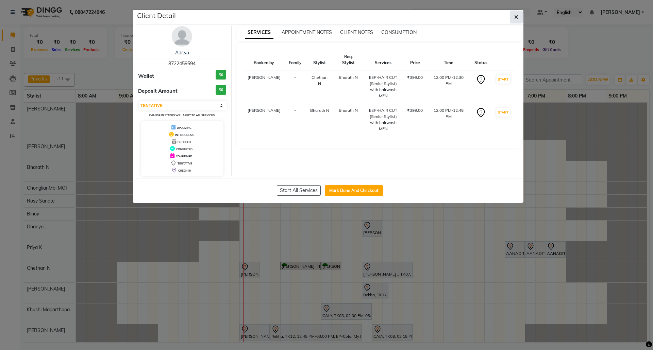
click at [519, 17] on button "button" at bounding box center [516, 17] width 13 height 13
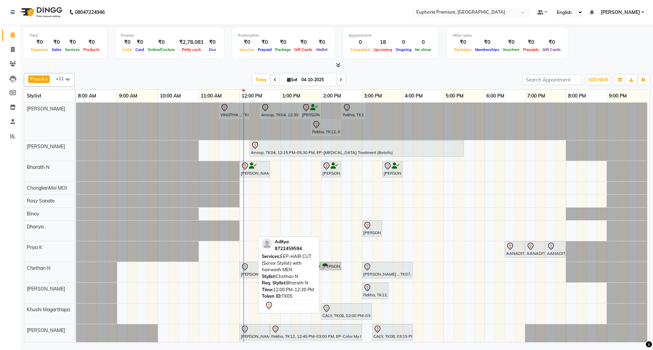
click at [250, 269] on div at bounding box center [249, 267] width 17 height 8
select select "7"
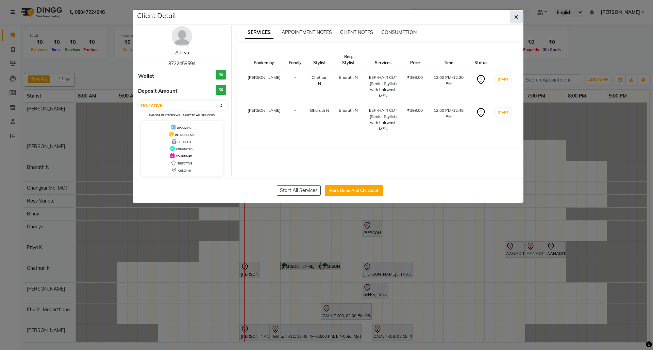
click at [516, 19] on icon "button" at bounding box center [516, 16] width 4 height 5
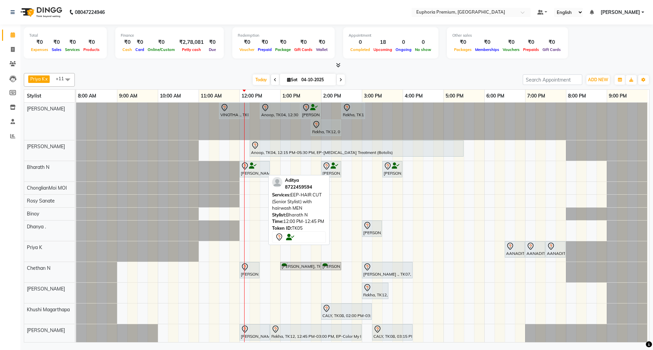
click at [257, 166] on div at bounding box center [255, 166] width 28 height 8
select select "7"
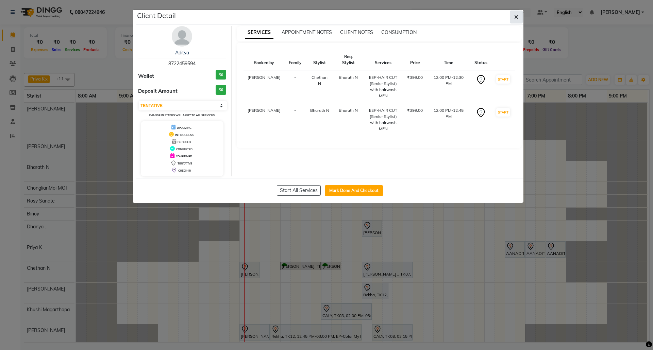
click at [519, 18] on button "button" at bounding box center [516, 17] width 13 height 13
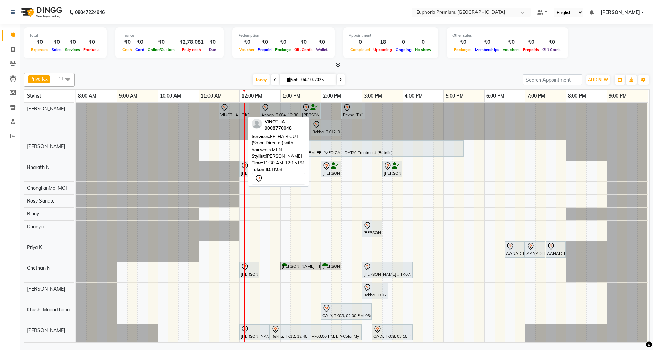
click at [236, 110] on div at bounding box center [234, 108] width 28 height 8
select select "7"
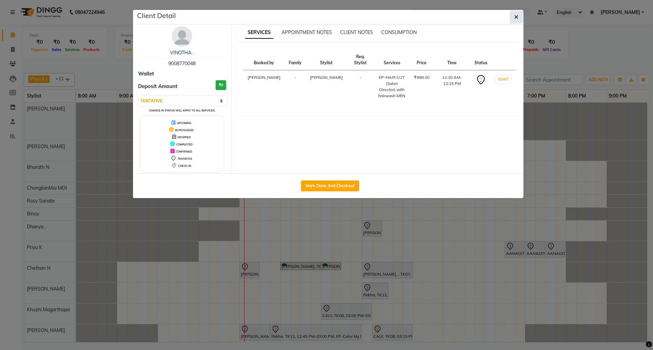
click at [513, 21] on button "button" at bounding box center [516, 17] width 13 height 13
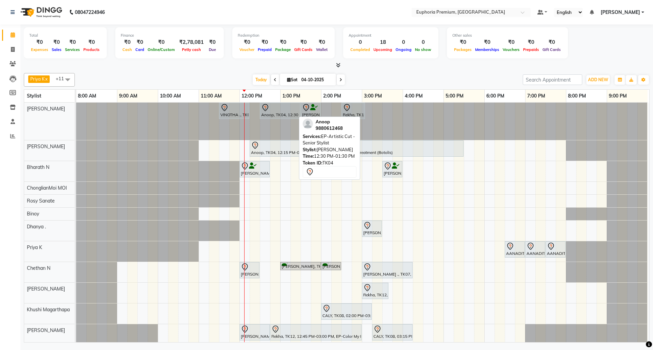
click at [278, 111] on div at bounding box center [280, 108] width 38 height 8
select select "7"
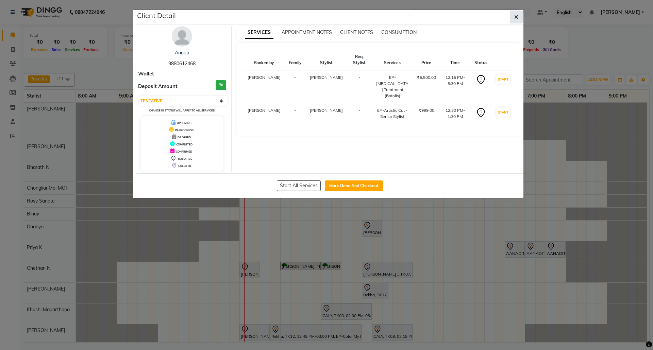
click at [514, 19] on icon "button" at bounding box center [516, 16] width 4 height 5
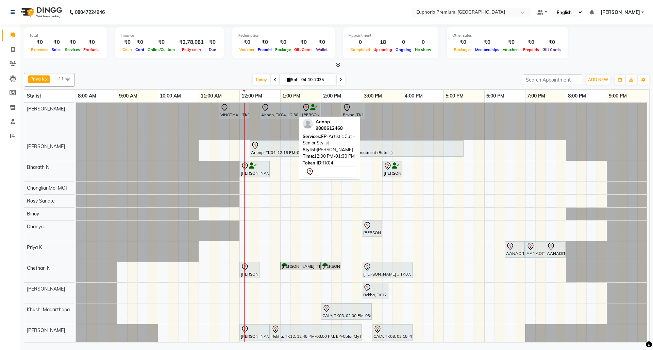
click at [283, 109] on div at bounding box center [280, 108] width 38 height 8
select select "7"
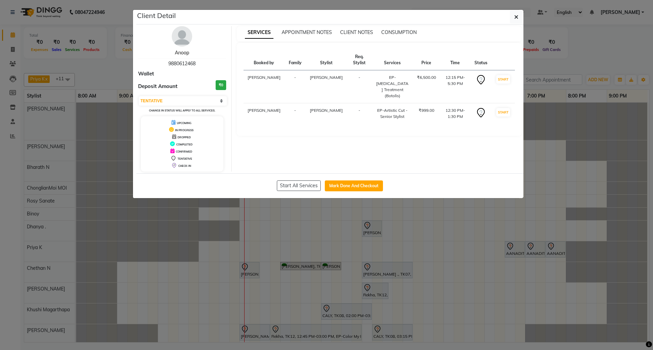
click at [184, 55] on link "Anoop" at bounding box center [182, 53] width 14 height 6
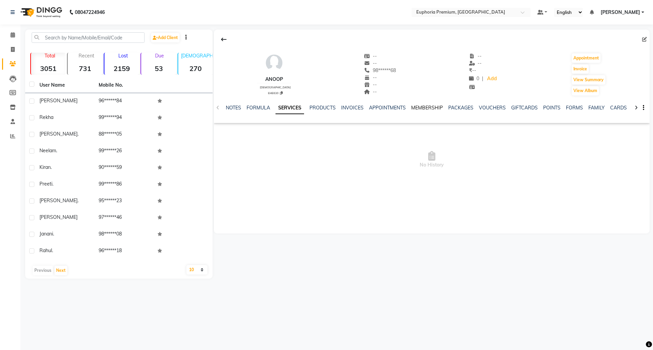
click at [420, 111] on link "MEMBERSHIP" at bounding box center [427, 108] width 32 height 6
click at [432, 106] on link "PACKAGES" at bounding box center [433, 108] width 25 height 6
click at [459, 108] on link "VOUCHERS" at bounding box center [459, 108] width 27 height 6
click at [413, 105] on link "PACKAGES" at bounding box center [417, 108] width 25 height 6
click at [458, 106] on link "VOUCHERS" at bounding box center [459, 108] width 27 height 6
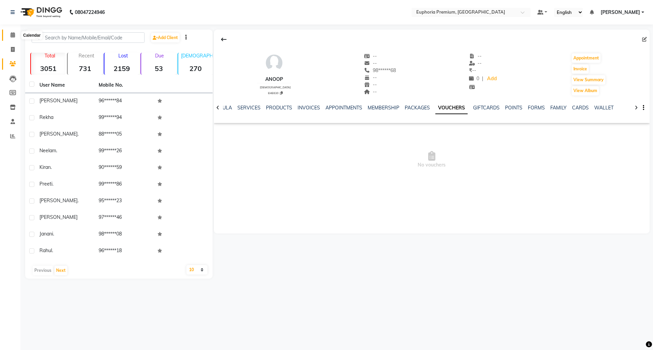
click at [12, 36] on icon at bounding box center [13, 34] width 4 height 5
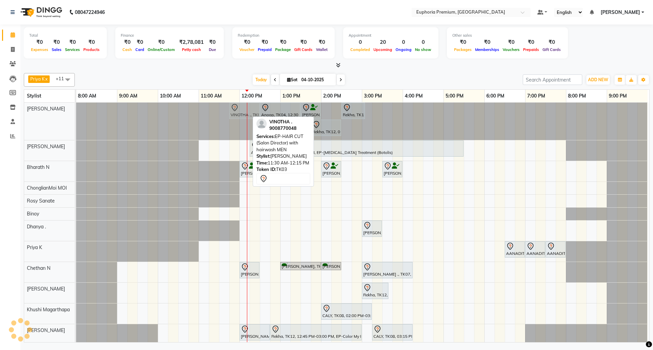
drag, startPoint x: 238, startPoint y: 110, endPoint x: 244, endPoint y: 109, distance: 5.8
click at [76, 109] on div "VINOTHA ., TK03, 11:30 AM-12:15 PM, EP-HAIR CUT (Salon Director) with hairwash …" at bounding box center [76, 121] width 0 height 37
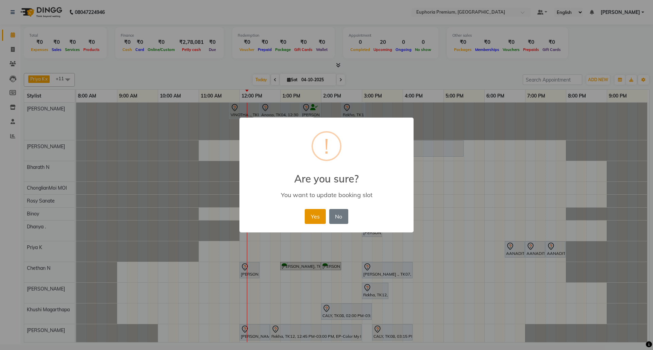
click at [317, 220] on button "Yes" at bounding box center [315, 216] width 21 height 15
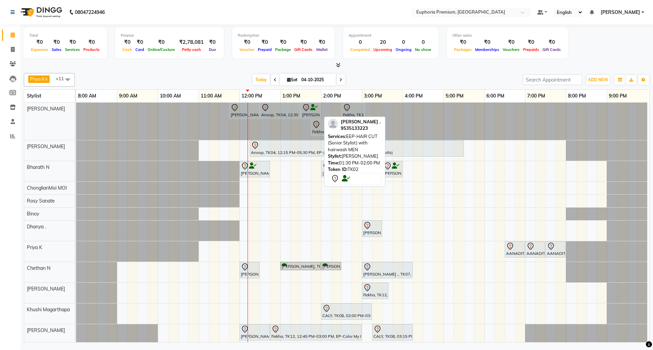
click at [306, 111] on icon at bounding box center [306, 108] width 8 height 8
select select "7"
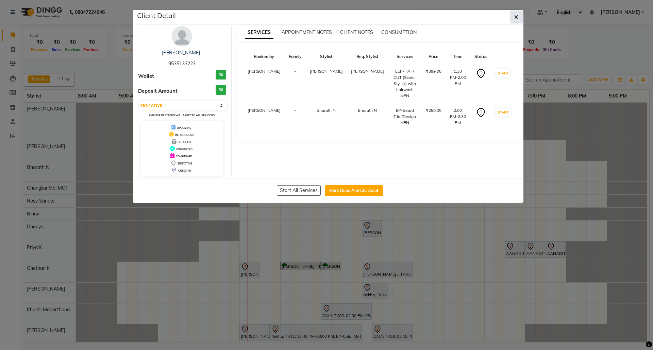
click at [516, 18] on icon "button" at bounding box center [516, 16] width 4 height 5
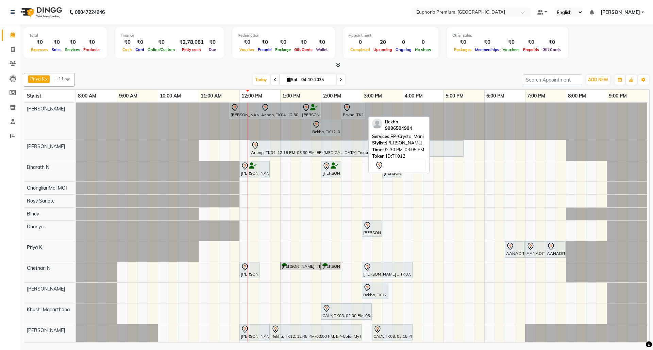
click at [354, 113] on div "Rekha, TK12, 02:30 PM-03:05 PM, EP-Crystal Mani" at bounding box center [353, 111] width 22 height 14
select select "7"
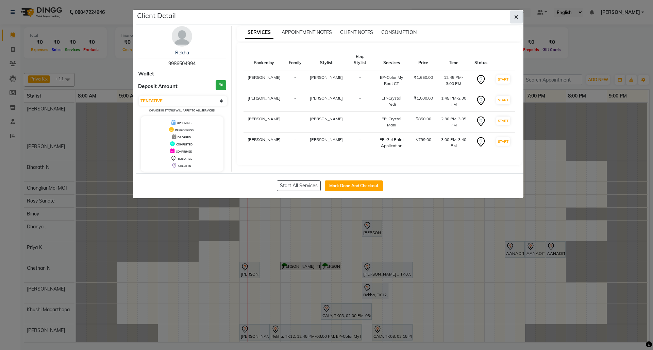
click at [516, 20] on button "button" at bounding box center [516, 17] width 13 height 13
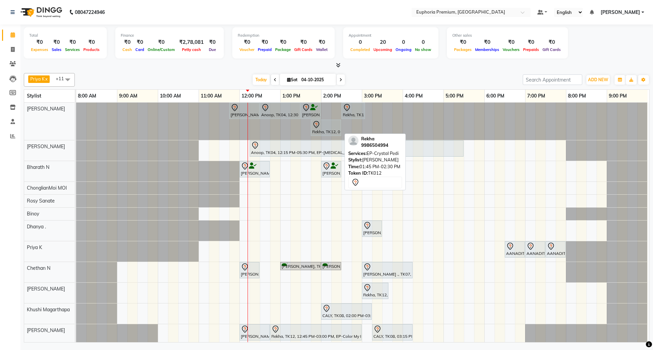
click at [326, 129] on div at bounding box center [326, 125] width 28 height 8
select select "7"
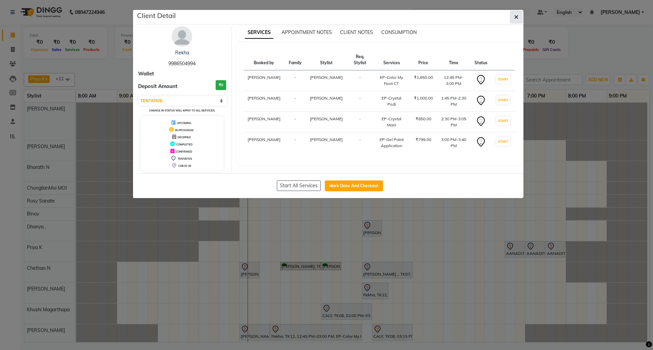
click at [516, 17] on icon "button" at bounding box center [516, 16] width 4 height 5
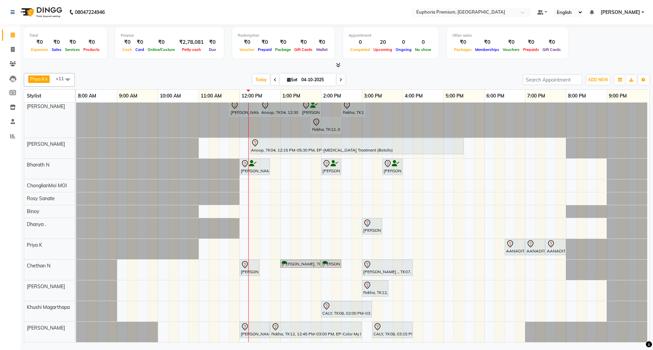
scroll to position [10, 0]
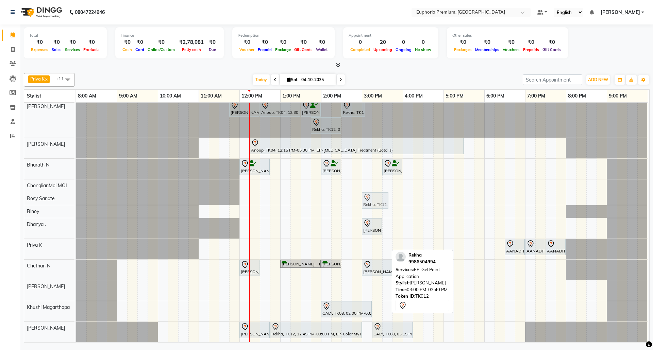
drag, startPoint x: 370, startPoint y: 283, endPoint x: 372, endPoint y: 190, distance: 92.9
click at [372, 190] on tbody "VINOTHA ., TK03, 11:45 AM-12:30 PM, EP-HAIR CUT (Salon Director) with hairwash …" at bounding box center [361, 221] width 571 height 242
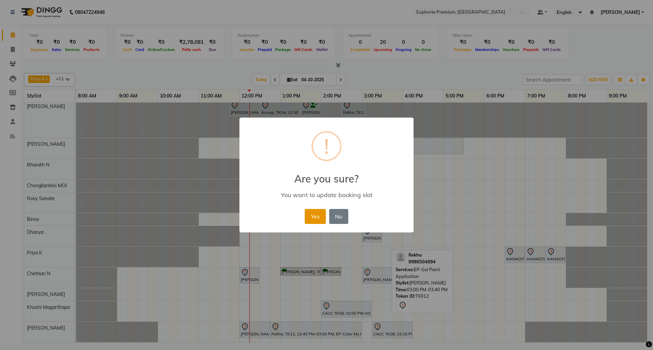
click at [316, 218] on button "Yes" at bounding box center [315, 216] width 21 height 15
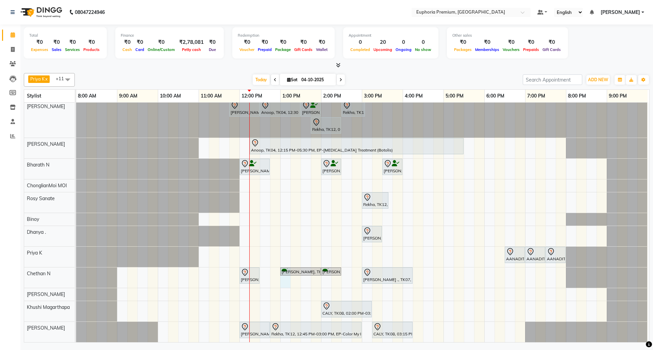
click at [282, 272] on div "VINOTHA ., TK03, 11:45 AM-12:30 PM, EP-HAIR CUT (Salon Director) with hairwash …" at bounding box center [362, 221] width 573 height 242
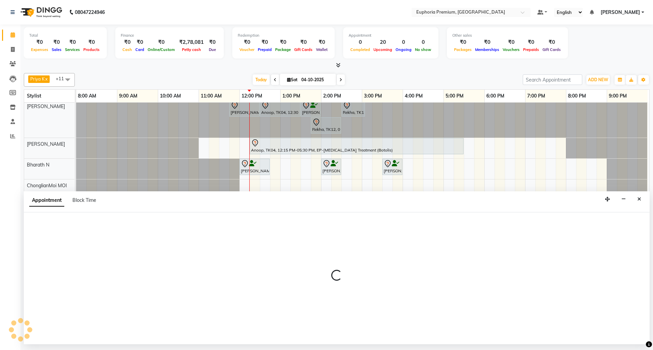
select select "74080"
select select "780"
select select "tentative"
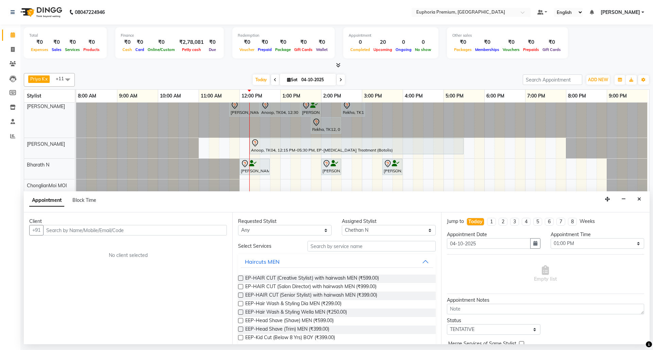
click at [176, 233] on input "text" at bounding box center [135, 230] width 184 height 11
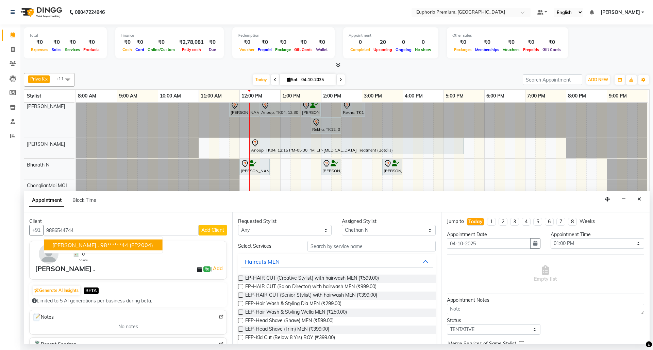
click at [130, 244] on span "(EP2004)" at bounding box center [141, 245] width 23 height 7
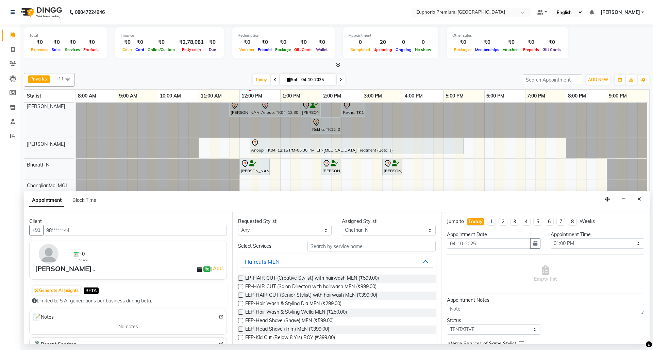
type input "98******44"
click at [348, 250] on input "text" at bounding box center [371, 246] width 128 height 11
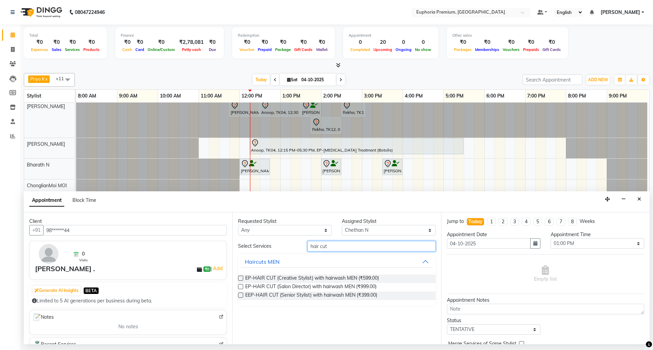
type input "hair cut"
click at [240, 296] on label at bounding box center [240, 295] width 5 height 5
click at [240, 296] on input "checkbox" at bounding box center [240, 296] width 4 height 4
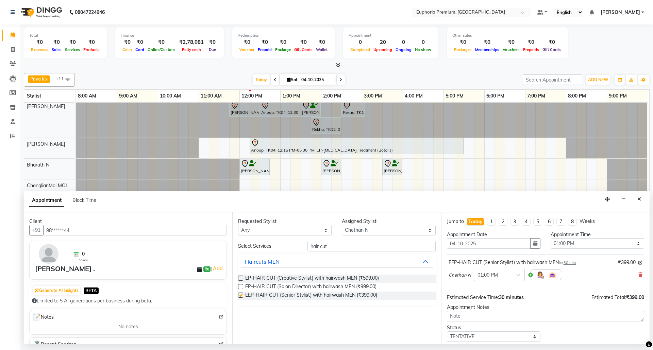
checkbox input "false"
click at [337, 247] on input "hair cut" at bounding box center [371, 246] width 128 height 11
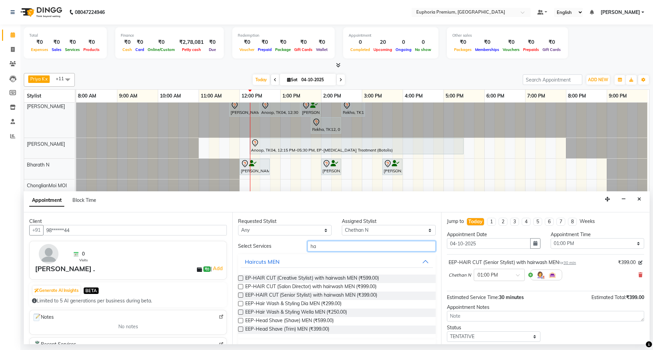
type input "h"
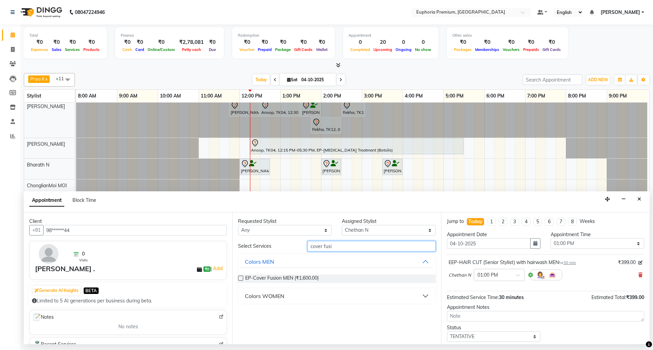
type input "cover fusi"
click at [242, 278] on label at bounding box center [240, 278] width 5 height 5
click at [242, 278] on input "checkbox" at bounding box center [240, 279] width 4 height 4
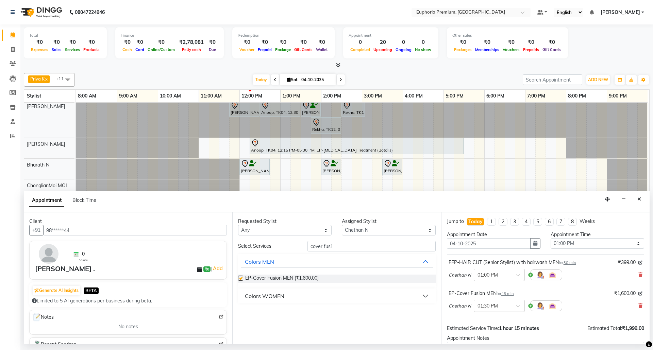
checkbox input "false"
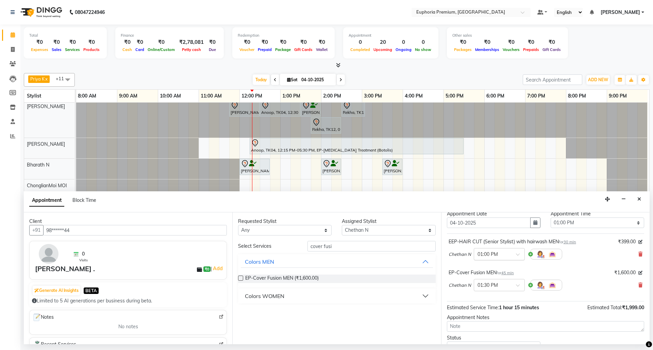
scroll to position [0, 0]
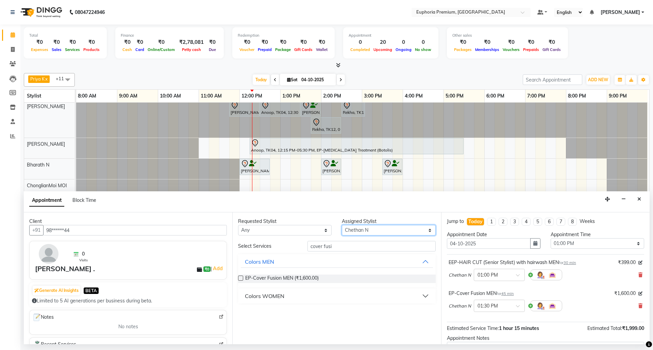
click at [377, 233] on select "Select Bharath N Binoy Chethan N ChonglianMoi MOI Daisy . Dhanya . Farhan Fredr…" at bounding box center [389, 230] width 94 height 11
select select "71597"
click at [342, 226] on select "Select Bharath N Binoy Chethan N ChonglianMoi MOI Daisy . Dhanya . Farhan Fredr…" at bounding box center [389, 230] width 94 height 11
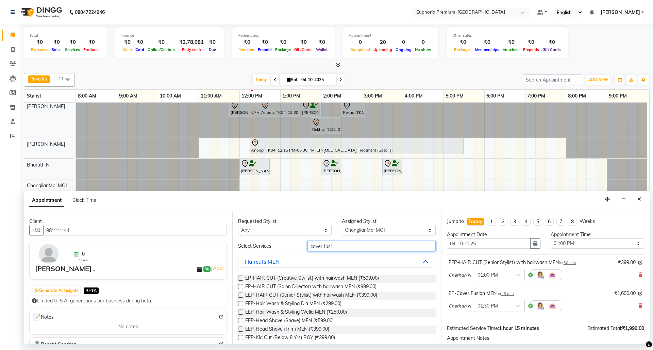
click at [350, 244] on input "cover fusi" at bounding box center [371, 246] width 128 height 11
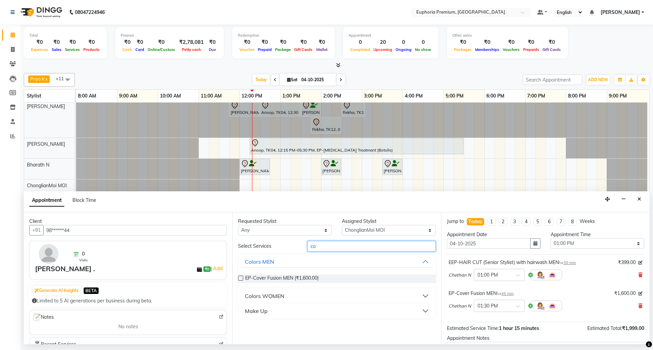
type input "c"
type input "tefi"
click at [240, 279] on label at bounding box center [240, 278] width 5 height 5
click at [240, 279] on input "checkbox" at bounding box center [240, 279] width 4 height 4
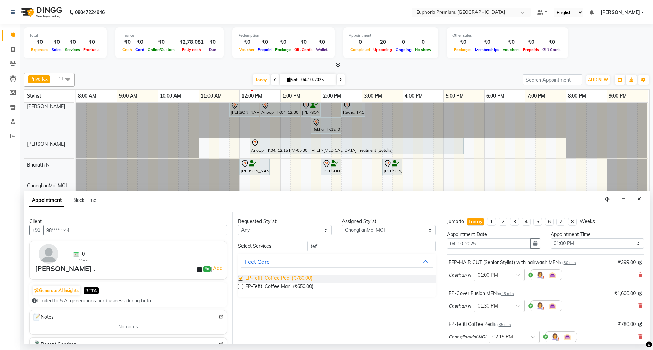
checkbox input "false"
click at [376, 231] on select "Select Bharath N Binoy Chethan N ChonglianMoi MOI Daisy . Dhanya . Farhan Fredr…" at bounding box center [389, 230] width 94 height 11
select select "71609"
click at [342, 226] on select "Select Bharath N Binoy Chethan N ChonglianMoi MOI Daisy . Dhanya . Farhan Fredr…" at bounding box center [389, 230] width 94 height 11
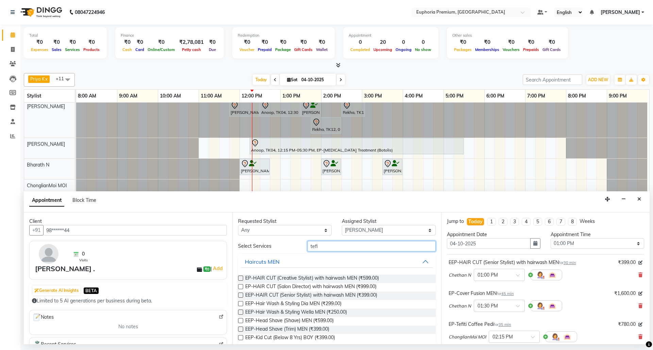
click at [327, 246] on input "tefi" at bounding box center [371, 246] width 128 height 11
type input "t"
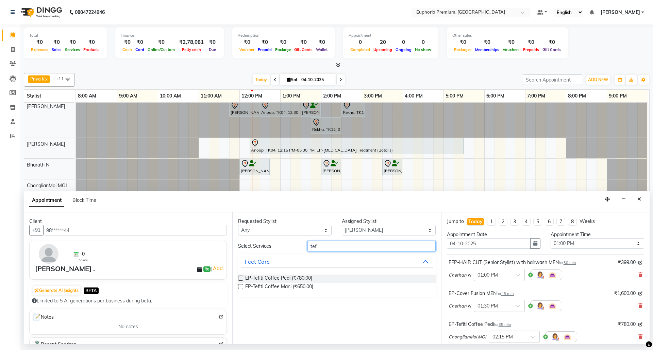
type input "tefi"
click at [239, 279] on label at bounding box center [240, 278] width 5 height 5
click at [239, 279] on input "checkbox" at bounding box center [240, 279] width 4 height 4
checkbox input "false"
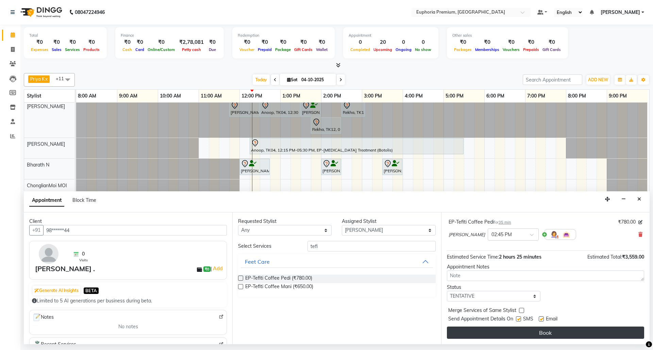
scroll to position [134, 0]
click at [535, 332] on button "Book" at bounding box center [545, 333] width 197 height 12
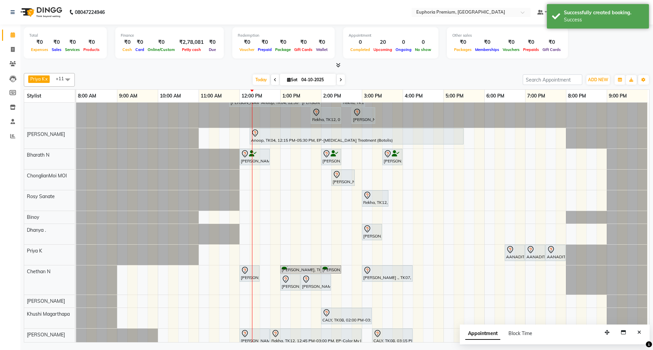
scroll to position [0, 0]
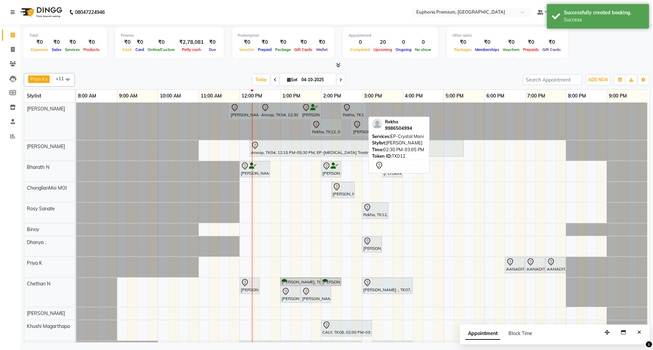
click at [350, 110] on icon at bounding box center [347, 108] width 8 height 8
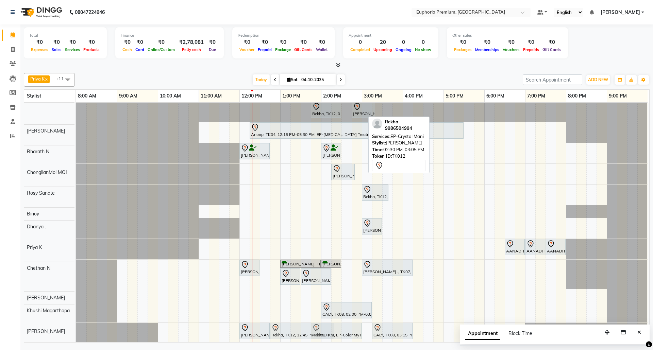
scroll to position [28, 0]
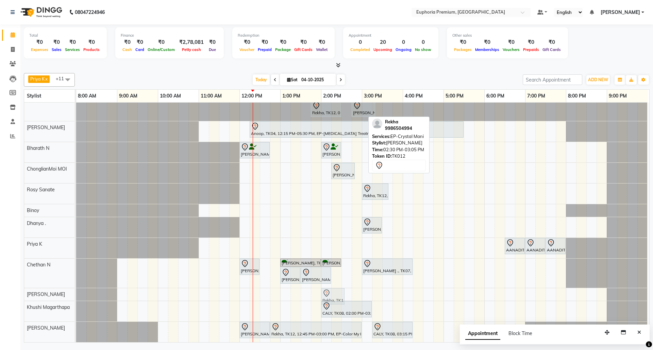
drag, startPoint x: 350, startPoint y: 110, endPoint x: 332, endPoint y: 286, distance: 177.4
click at [332, 286] on tbody "VINOTHA ., TK03, 11:45 AM-12:30 PM, EP-HAIR CUT (Salon Director) with hairwash …" at bounding box center [361, 213] width 571 height 259
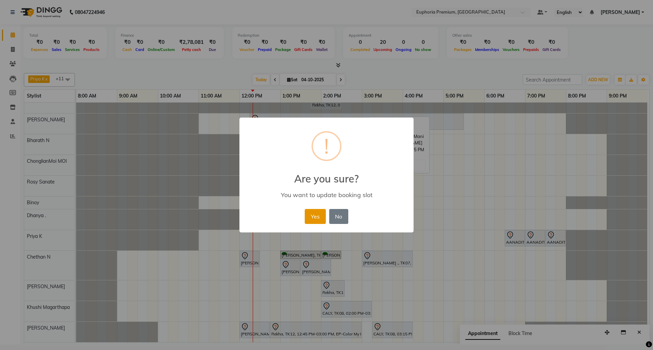
click at [317, 215] on button "Yes" at bounding box center [315, 216] width 21 height 15
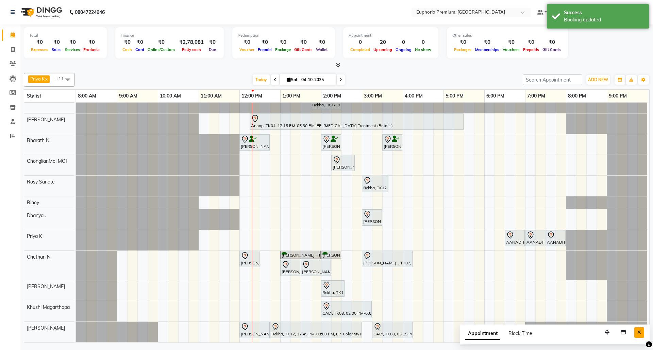
click at [641, 336] on button "Close" at bounding box center [639, 333] width 10 height 11
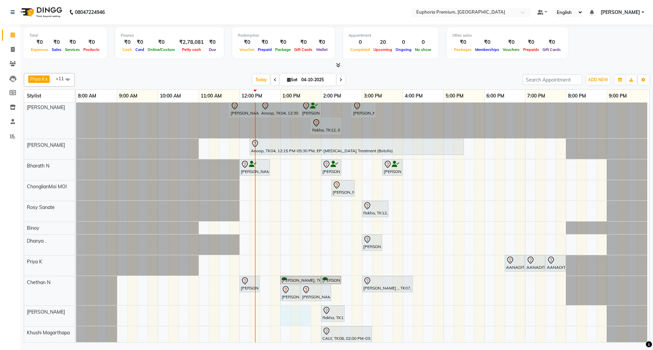
scroll to position [5, 0]
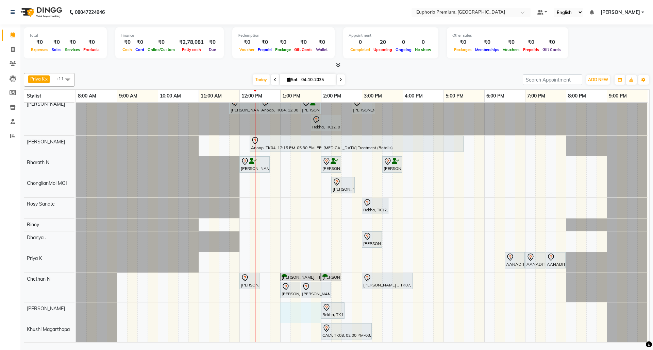
drag, startPoint x: 281, startPoint y: 316, endPoint x: 313, endPoint y: 315, distance: 32.7
click at [317, 314] on div "VINOTHA ., TK03, 11:45 AM-12:30 PM, EP-HAIR CUT (Salon Director) with hairwash …" at bounding box center [362, 231] width 573 height 267
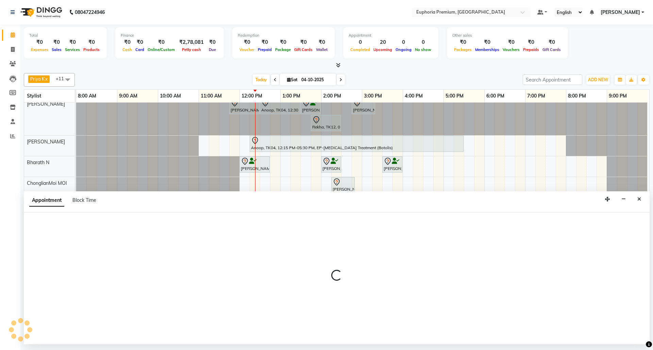
select select "91459"
select select "tentative"
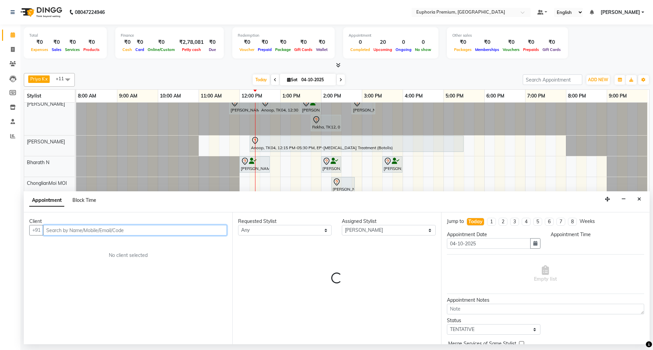
select select "780"
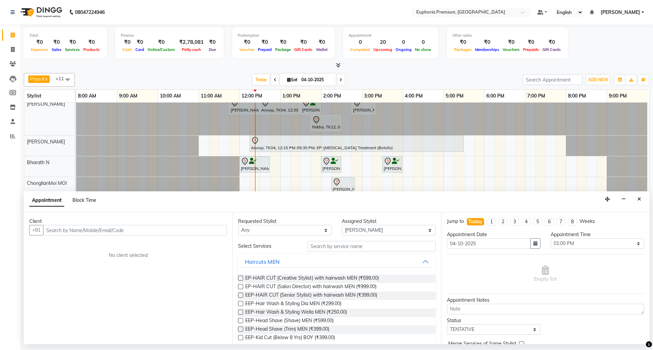
click at [93, 201] on span "Block Time" at bounding box center [84, 200] width 24 height 6
select select "91459"
select select "780"
select select "840"
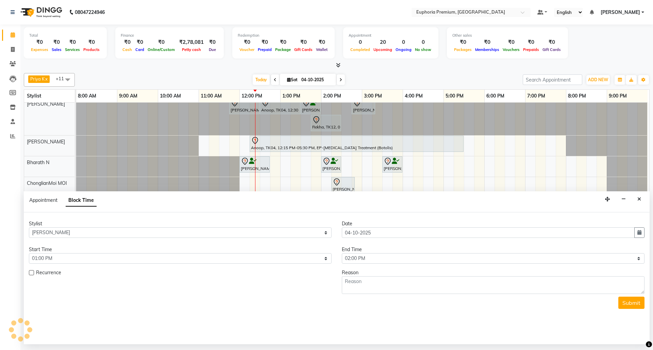
scroll to position [5, 5]
click at [383, 287] on textarea at bounding box center [493, 285] width 303 height 18
type textarea "Gel paint for Ayimen"
click at [627, 306] on button "Submit" at bounding box center [631, 303] width 26 height 12
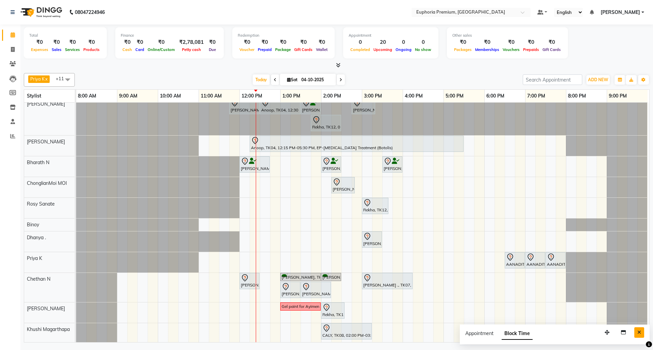
click at [638, 335] on icon "Close" at bounding box center [639, 332] width 4 height 5
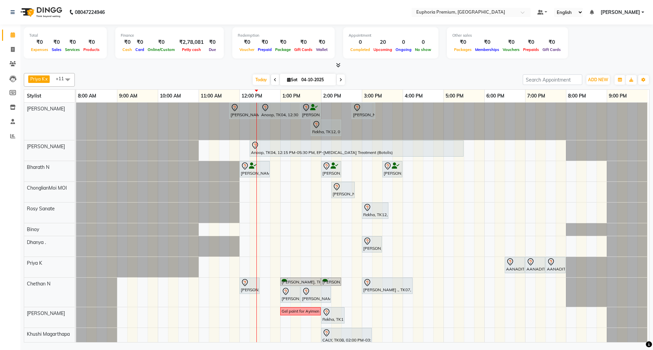
scroll to position [0, 0]
click at [76, 109] on div at bounding box center [76, 121] width 0 height 37
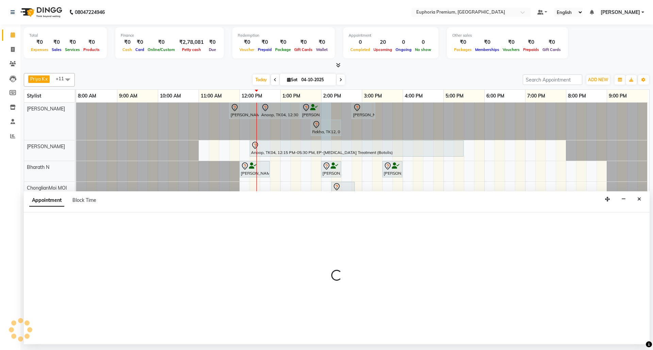
select select "71609"
select select "840"
select select "tentative"
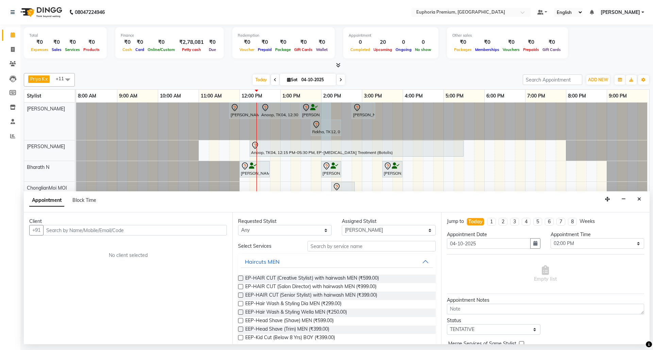
click at [195, 231] on input "text" at bounding box center [135, 230] width 184 height 11
type input "7349064572"
click at [215, 231] on span "Add Client" at bounding box center [212, 230] width 23 height 6
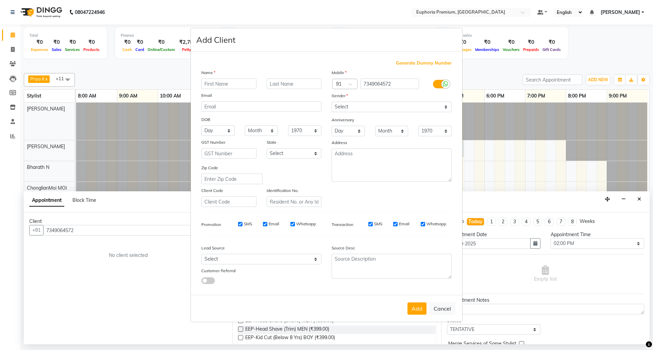
click at [243, 85] on input "text" at bounding box center [228, 84] width 55 height 11
type input "Akanksha"
click at [278, 84] on input "text" at bounding box center [294, 84] width 55 height 11
type input "Jain"
drag, startPoint x: 417, startPoint y: 111, endPoint x: 414, endPoint y: 112, distance: 3.5
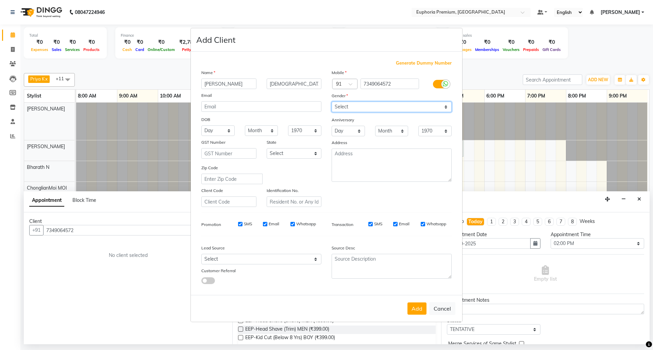
click at [417, 111] on select "Select Male Female Other Prefer Not To Say" at bounding box center [392, 107] width 120 height 11
select select "female"
click at [332, 102] on select "Select Male Female Other Prefer Not To Say" at bounding box center [392, 107] width 120 height 11
click at [418, 306] on button "Add" at bounding box center [416, 309] width 19 height 12
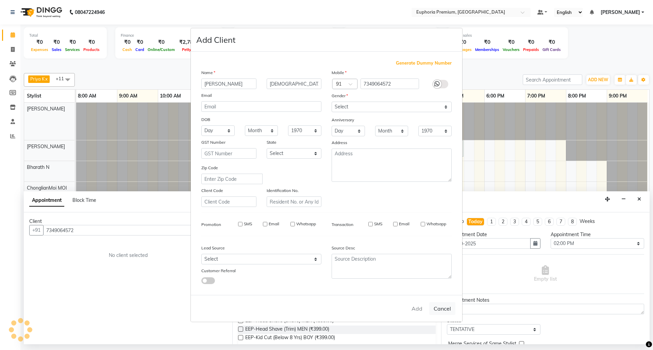
type input "73******72"
select select
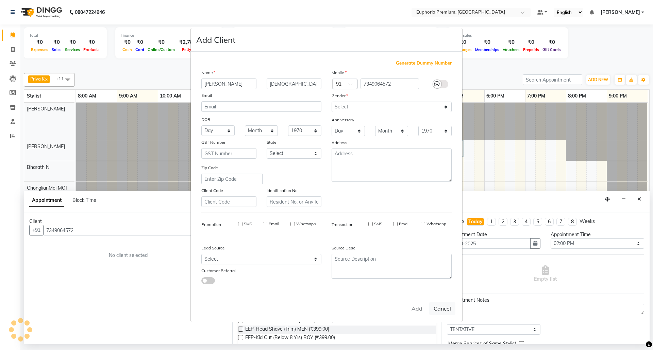
select select
checkbox input "false"
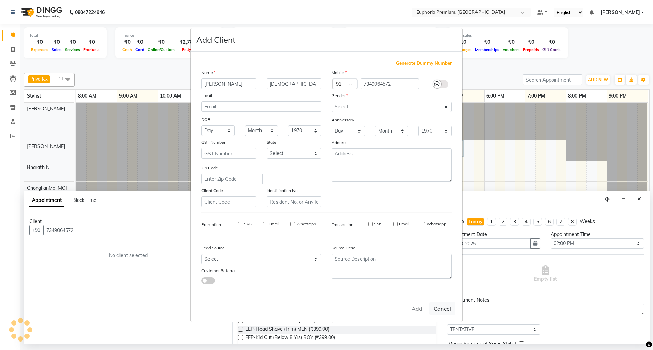
checkbox input "false"
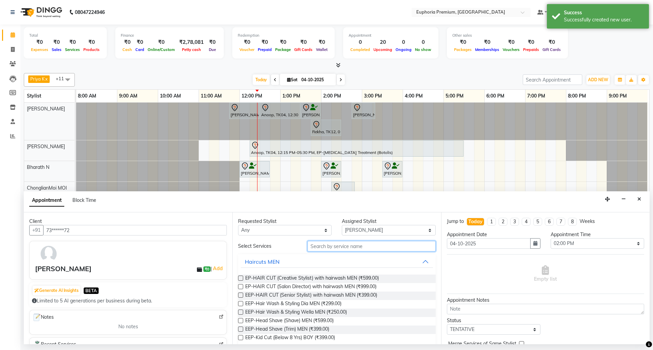
click at [353, 244] on input "text" at bounding box center [371, 246] width 128 height 11
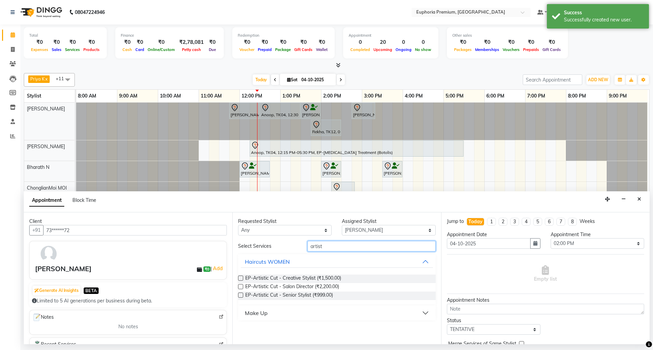
type input "artist"
click at [241, 296] on label at bounding box center [240, 295] width 5 height 5
click at [241, 296] on input "checkbox" at bounding box center [240, 296] width 4 height 4
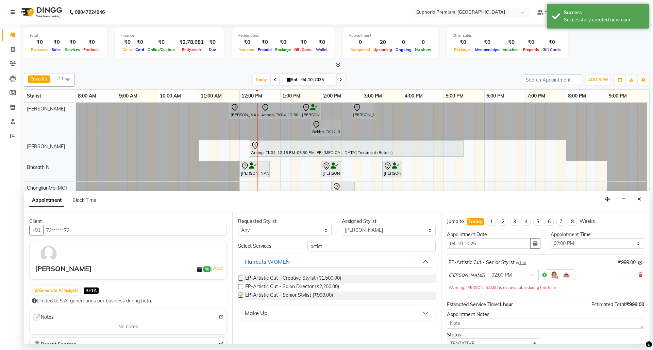
checkbox input "false"
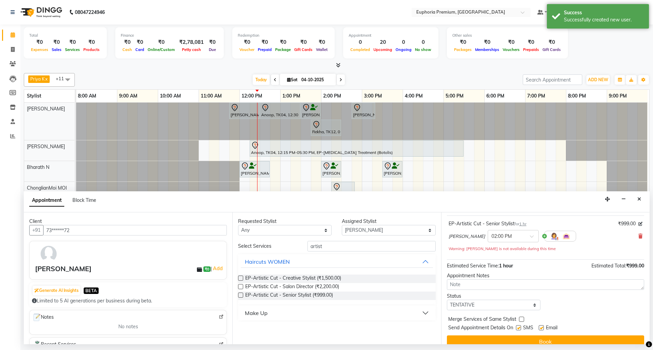
scroll to position [48, 0]
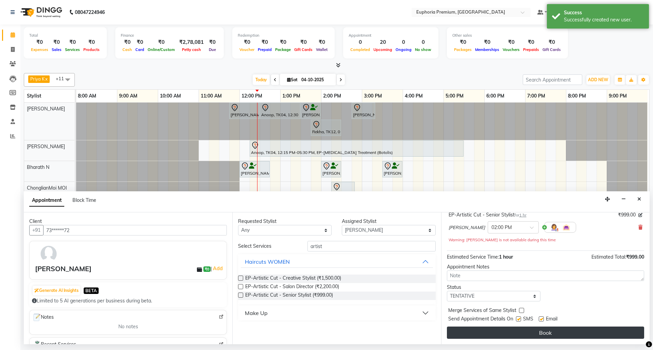
click at [518, 334] on button "Book" at bounding box center [545, 333] width 197 height 12
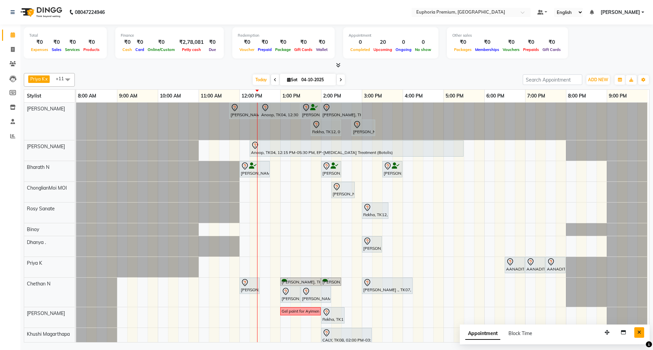
click at [641, 333] on icon "Close" at bounding box center [639, 332] width 4 height 5
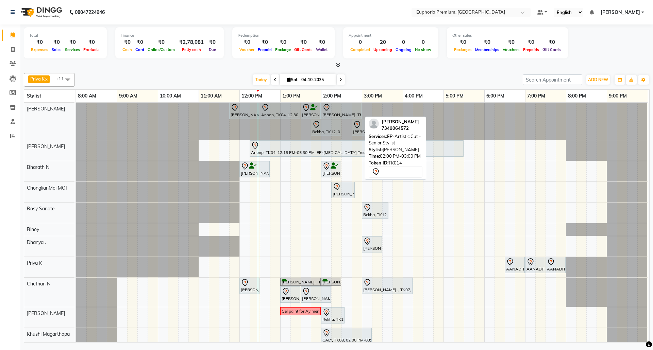
click at [341, 112] on div at bounding box center [341, 108] width 38 height 8
select select "7"
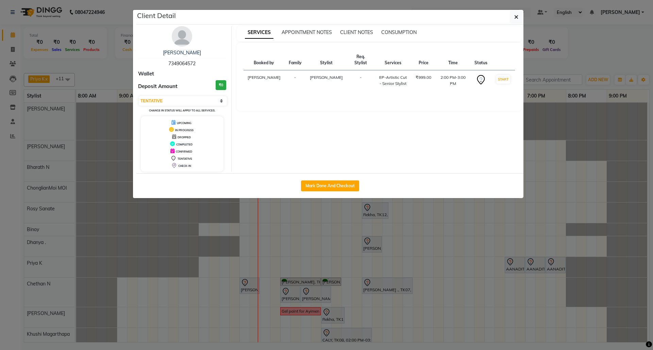
click at [186, 65] on span "7349064572" at bounding box center [181, 64] width 27 height 6
copy span "7349064572"
drag, startPoint x: 198, startPoint y: 53, endPoint x: 163, endPoint y: 53, distance: 35.4
click at [163, 53] on div "Akanksha Jain" at bounding box center [182, 52] width 88 height 7
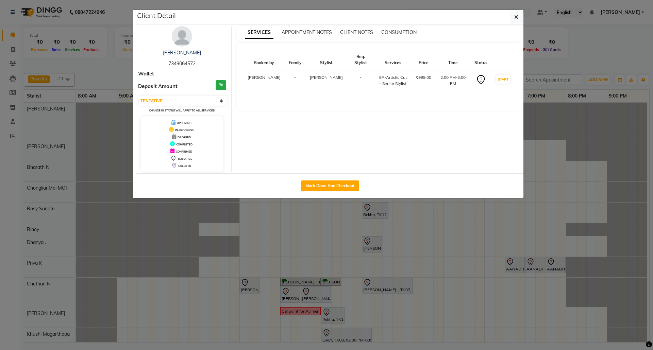
copy link "Akanksha Jain"
click at [516, 15] on icon "button" at bounding box center [516, 16] width 4 height 5
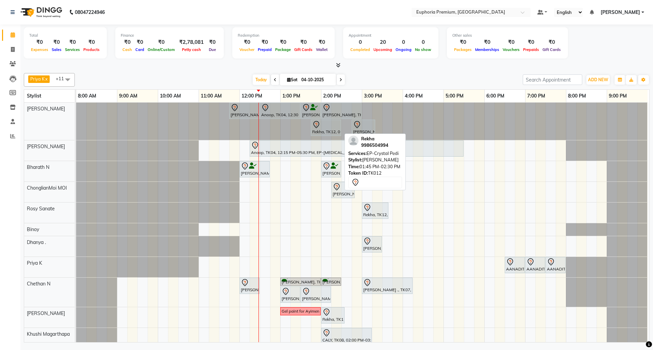
click at [323, 129] on div at bounding box center [326, 125] width 28 height 8
select select "7"
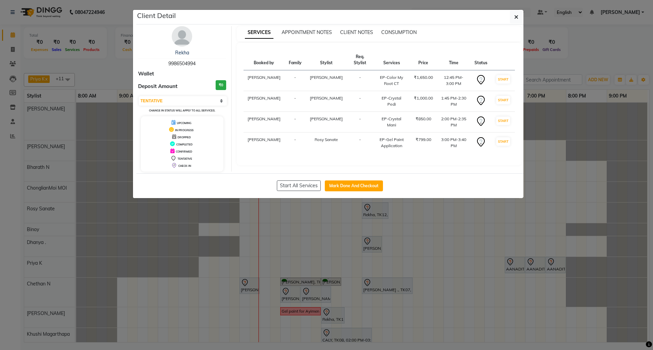
drag, startPoint x: 196, startPoint y: 65, endPoint x: 168, endPoint y: 63, distance: 28.6
click at [168, 63] on div "Rekha 9986504994" at bounding box center [182, 58] width 88 height 18
copy span "9986504994"
click at [519, 15] on button "button" at bounding box center [516, 17] width 13 height 13
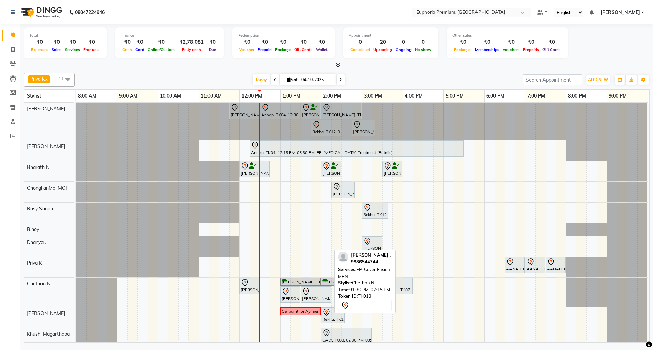
click at [320, 294] on div at bounding box center [316, 292] width 28 height 8
select select "7"
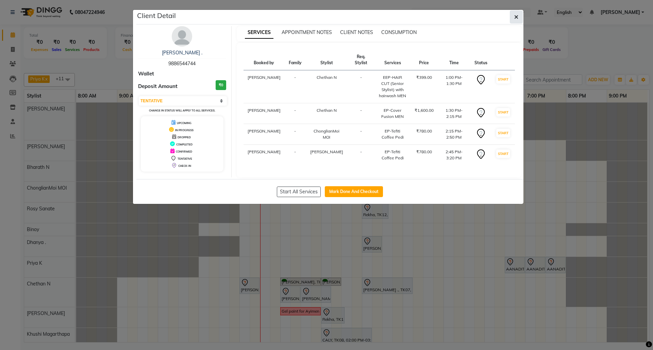
click at [512, 21] on button "button" at bounding box center [516, 17] width 13 height 13
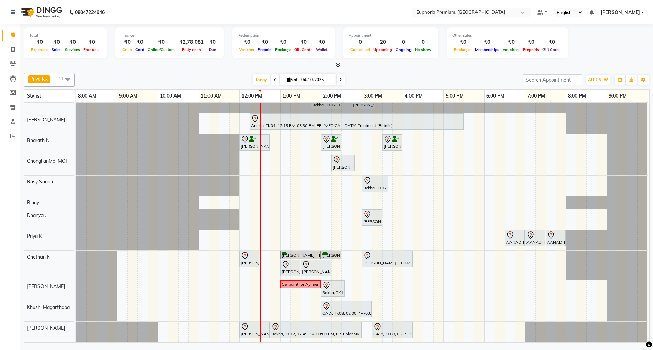
scroll to position [0, 0]
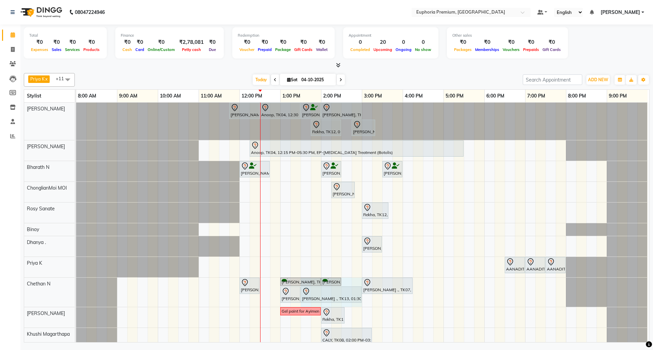
drag, startPoint x: 329, startPoint y: 294, endPoint x: 353, endPoint y: 298, distance: 23.9
click at [76, 298] on div "Aditya, TK05, 12:00 PM-12:30 PM, EEP-HAIR CUT (Senior Stylist) with hairwash ME…" at bounding box center [76, 292] width 0 height 29
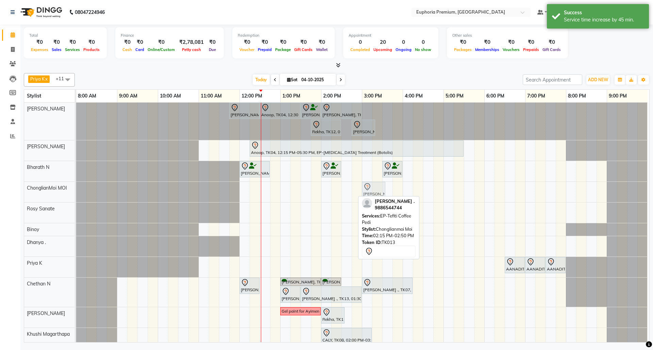
drag, startPoint x: 339, startPoint y: 188, endPoint x: 368, endPoint y: 195, distance: 29.2
click at [76, 195] on div "Pranav ., TK13, 02:15 PM-02:50 PM, EP-Tefiti Coffee Pedi Pranav ., TK13, 02:15 …" at bounding box center [76, 192] width 0 height 20
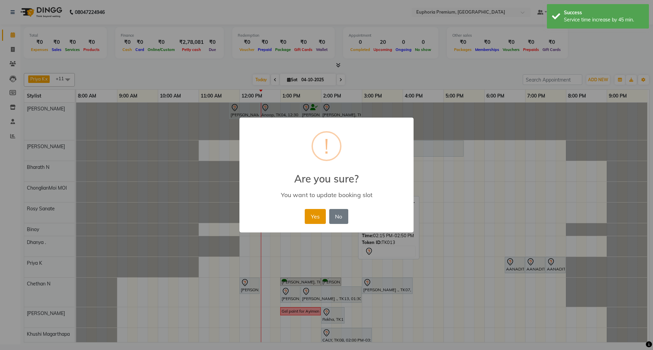
click at [312, 215] on button "Yes" at bounding box center [315, 216] width 21 height 15
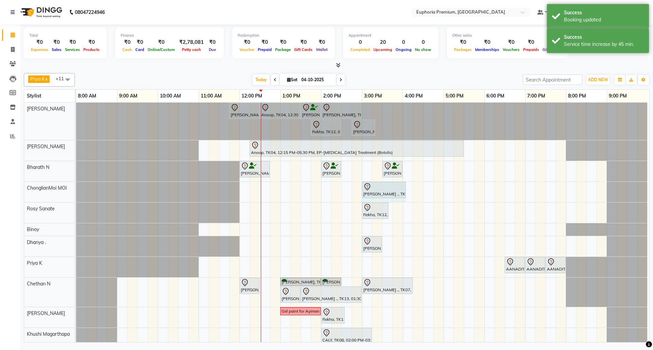
drag, startPoint x: 384, startPoint y: 188, endPoint x: 406, endPoint y: 190, distance: 21.8
click at [76, 190] on div "Pranav ., TK13, 03:00 PM-03:35 PM, EP-Tefiti Coffee Pedi Pranav ., TK13, 03:00 …" at bounding box center [76, 192] width 0 height 20
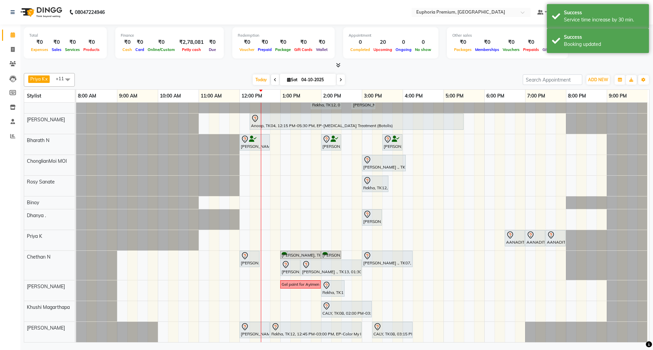
scroll to position [35, 0]
drag, startPoint x: 343, startPoint y: 281, endPoint x: 377, endPoint y: 282, distance: 33.3
click at [377, 282] on div "VINOTHA ., TK03, 11:45 AM-12:30 PM, EP-HAIR CUT (Salon Director) with hairwash …" at bounding box center [362, 209] width 573 height 267
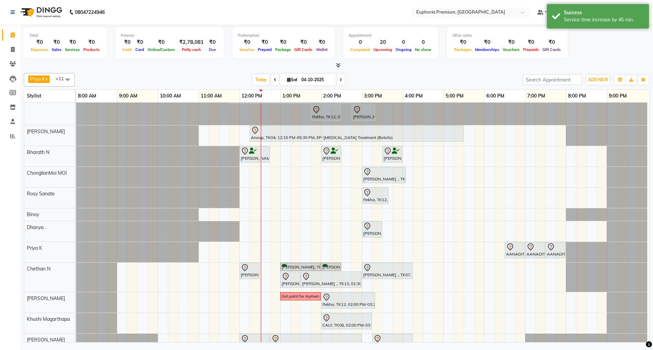
scroll to position [0, 0]
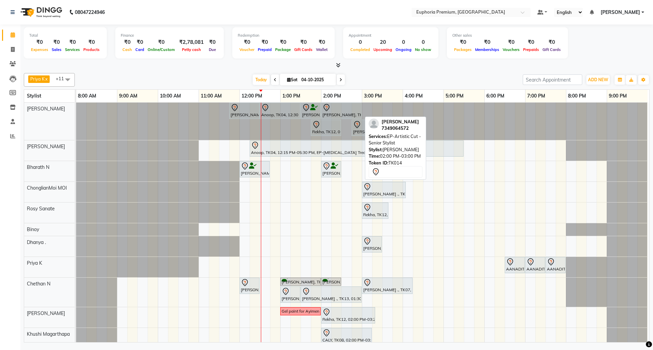
click at [336, 112] on div at bounding box center [341, 108] width 38 height 8
select select "7"
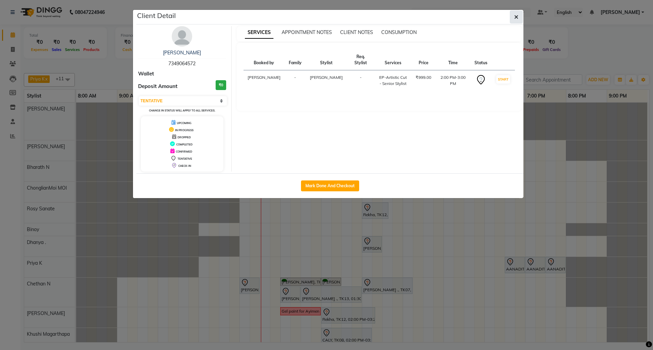
click at [520, 18] on button "button" at bounding box center [516, 17] width 13 height 13
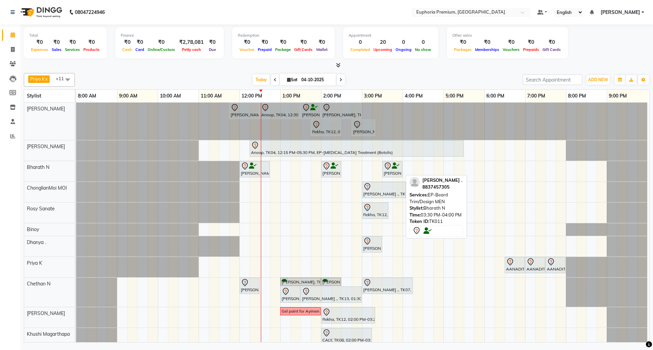
click at [396, 170] on div at bounding box center [392, 166] width 17 height 8
select select "7"
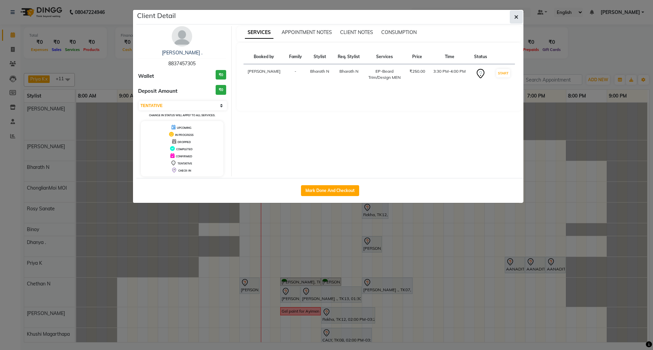
click at [522, 16] on button "button" at bounding box center [516, 17] width 13 height 13
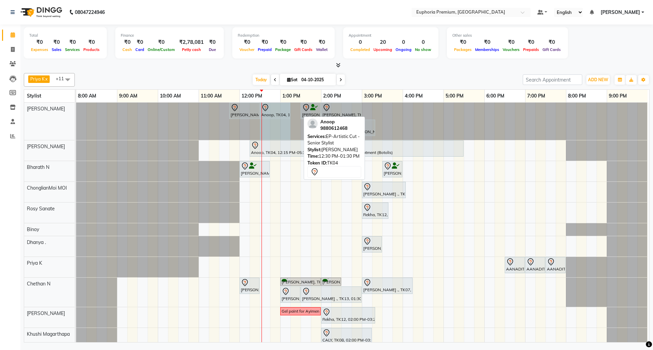
drag, startPoint x: 300, startPoint y: 112, endPoint x: 289, endPoint y: 113, distance: 11.0
click at [76, 113] on div "VINOTHA ., TK03, 11:45 AM-12:30 PM, EP-HAIR CUT (Salon Director) with hairwash …" at bounding box center [76, 121] width 0 height 37
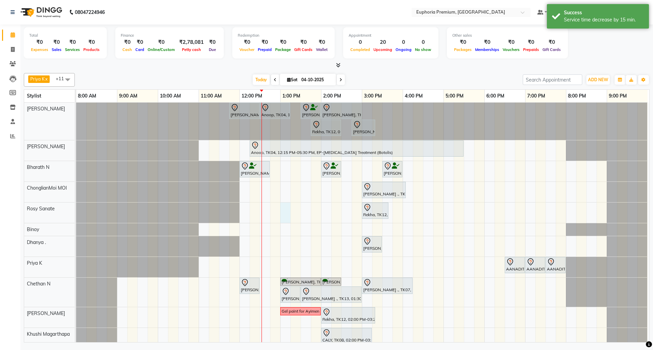
click at [282, 214] on div "VINOTHA ., TK03, 11:45 AM-12:30 PM, EP-HAIR CUT (Salon Director) with hairwash …" at bounding box center [362, 236] width 573 height 267
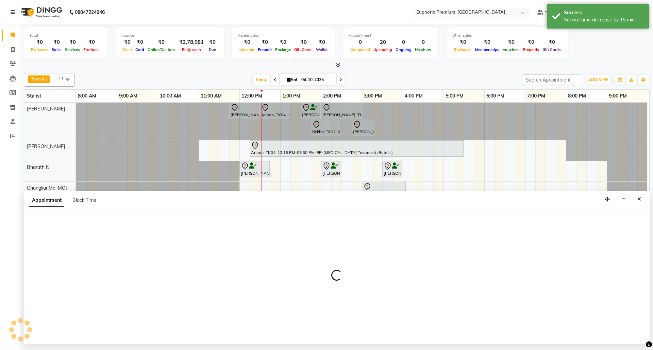
select select "71633"
select select "780"
select select "tentative"
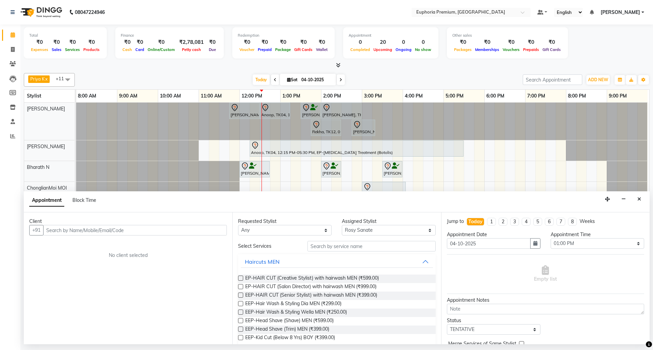
click at [161, 232] on input "text" at bounding box center [135, 230] width 184 height 11
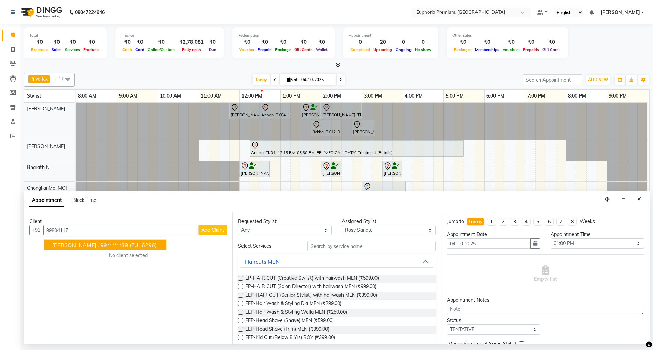
click at [130, 242] on span "(EUL6296)" at bounding box center [143, 245] width 27 height 7
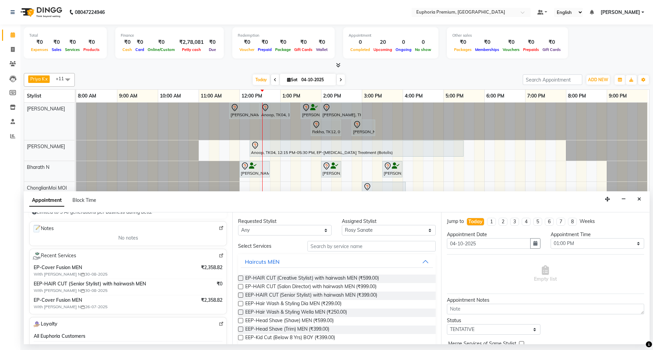
scroll to position [90, 0]
type input "99******39"
click at [641, 200] on icon "Close" at bounding box center [639, 199] width 4 height 5
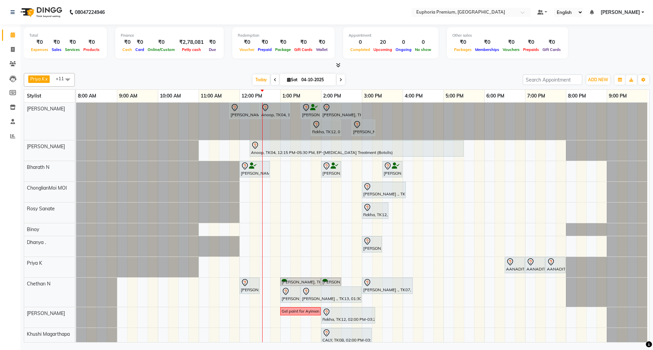
click at [281, 203] on td at bounding box center [285, 236] width 10 height 267
select select "71597"
select select "780"
select select "tentative"
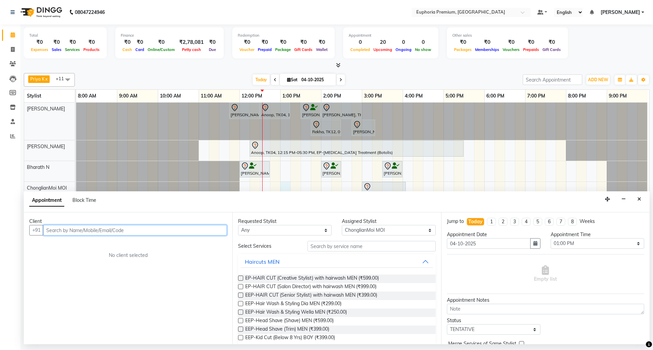
click at [196, 231] on input "text" at bounding box center [135, 230] width 184 height 11
click at [164, 231] on input "text" at bounding box center [135, 230] width 184 height 11
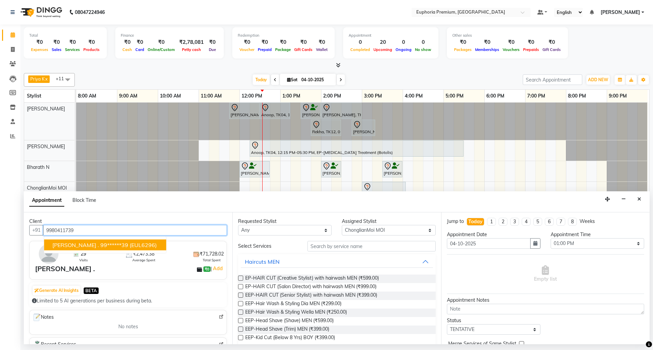
click at [130, 247] on span "(EUL6296)" at bounding box center [143, 245] width 27 height 7
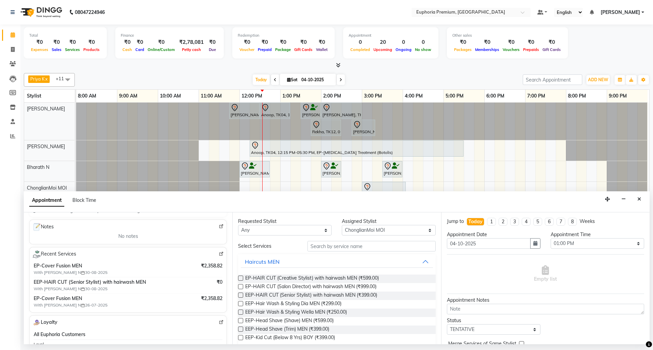
type input "99******39"
click at [219, 253] on img at bounding box center [221, 254] width 5 height 5
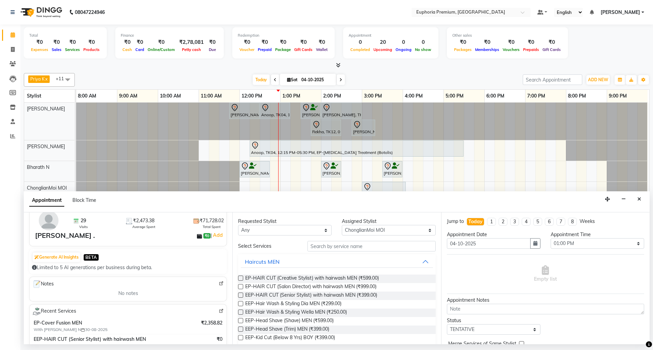
scroll to position [0, 0]
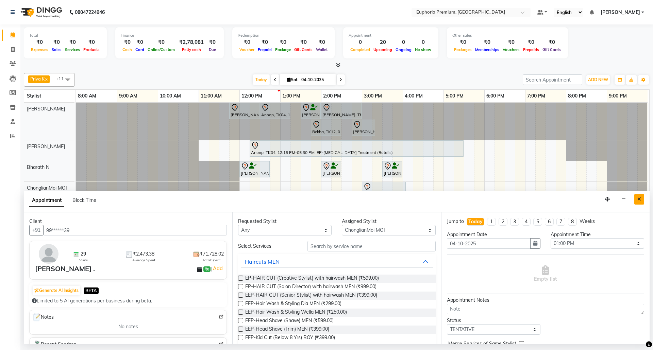
click at [637, 201] on icon "Close" at bounding box center [639, 199] width 4 height 5
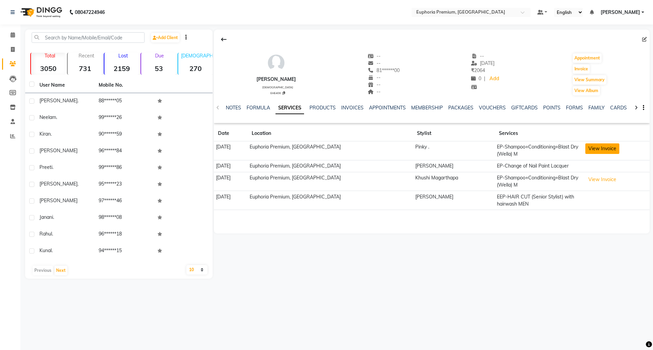
click at [596, 151] on button "View Invoice" at bounding box center [602, 149] width 34 height 11
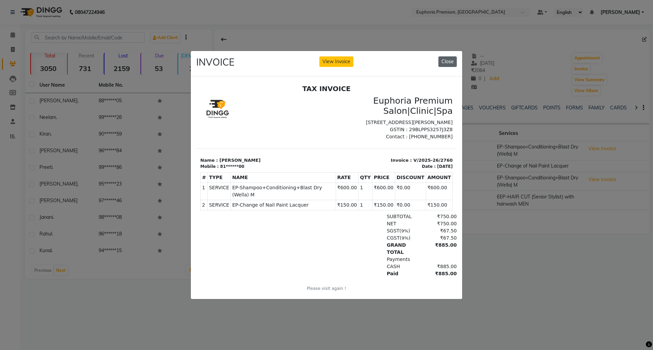
click at [448, 56] on button "Close" at bounding box center [447, 61] width 18 height 11
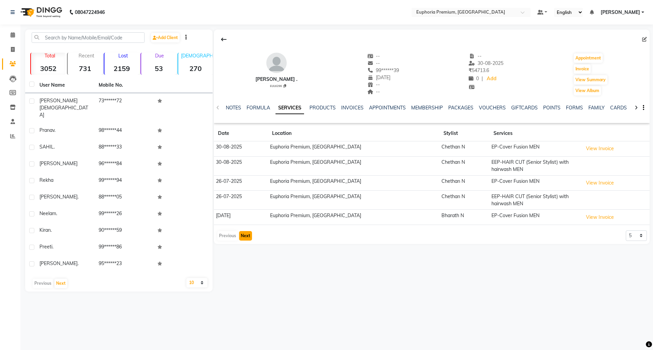
click at [244, 237] on button "Next" at bounding box center [245, 236] width 13 height 10
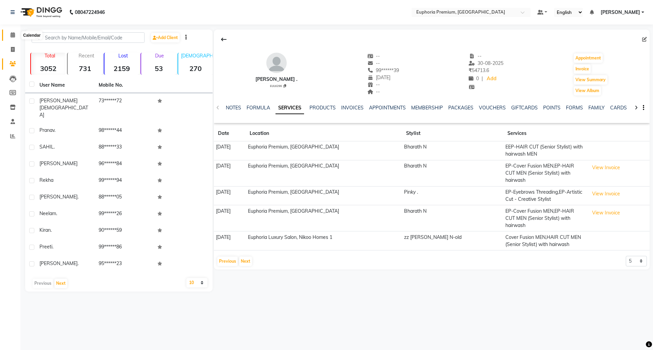
click at [15, 35] on span at bounding box center [13, 35] width 12 height 8
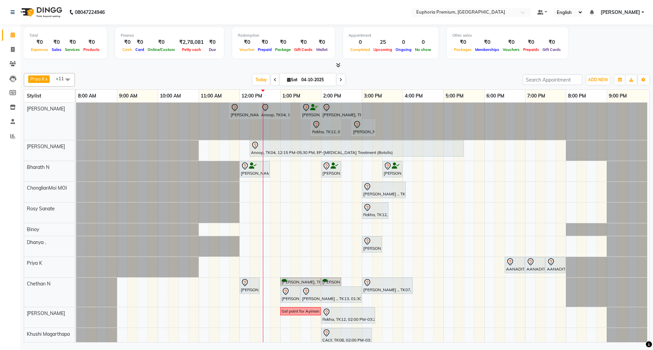
click at [282, 169] on div "VINOTHA ., TK03, 11:45 AM-12:30 PM, EP-HAIR CUT (Salon Director) with hairwash …" at bounding box center [362, 236] width 573 height 267
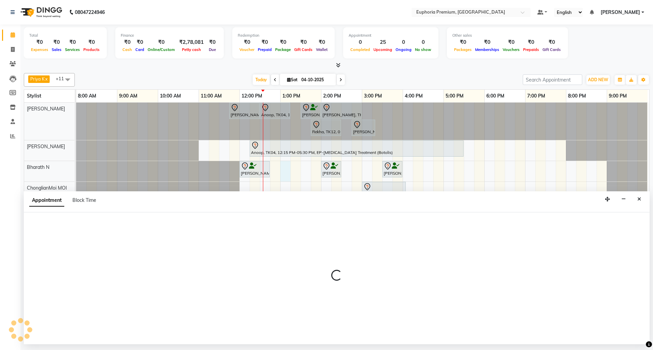
select select "71614"
select select "780"
select select "tentative"
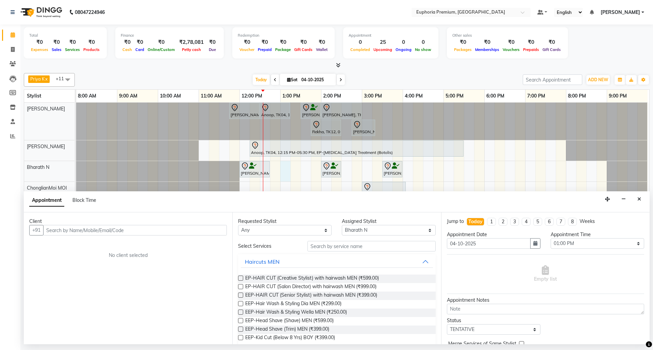
click at [205, 227] on input "text" at bounding box center [135, 230] width 184 height 11
click at [207, 233] on input "text" at bounding box center [135, 230] width 184 height 11
click at [642, 199] on button "Close" at bounding box center [639, 199] width 10 height 11
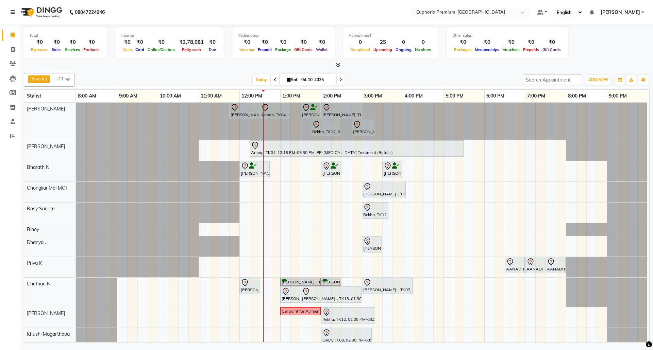
scroll to position [35, 0]
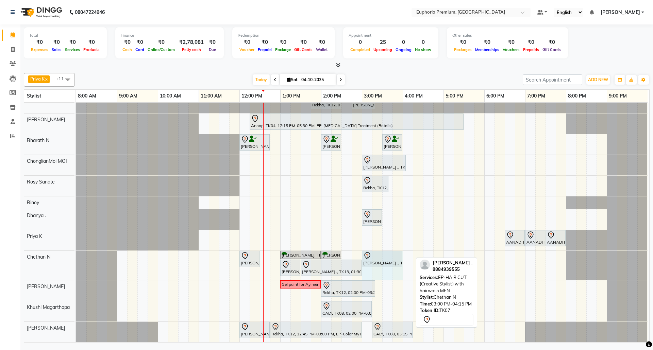
click at [76, 251] on div "Aditya, TK05, 12:00 PM-12:30 PM, EEP-HAIR CUT (Senior Stylist) with hairwash ME…" at bounding box center [76, 265] width 0 height 29
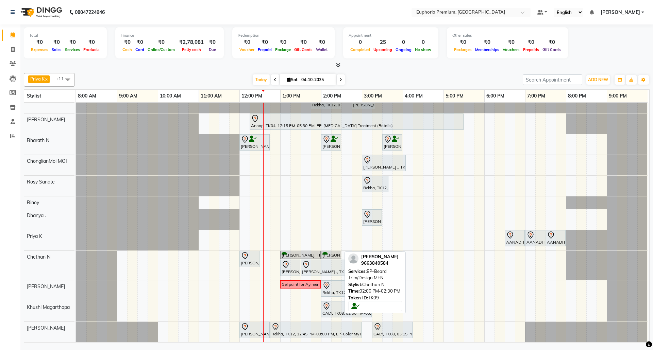
scroll to position [0, 0]
click at [282, 135] on div "VINOTHA ., TK03, 11:45 AM-12:30 PM, EP-HAIR CUT (Salon Director) with hairwash …" at bounding box center [362, 209] width 573 height 267
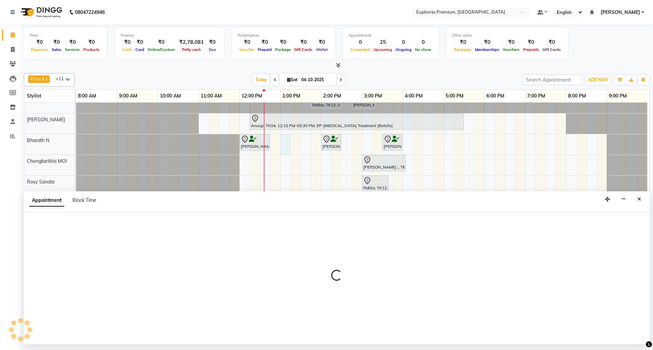
select select "71614"
select select "780"
select select "tentative"
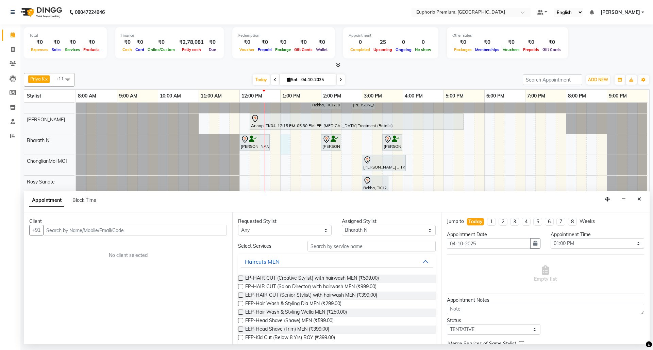
click at [173, 229] on input "text" at bounding box center [135, 230] width 184 height 11
click at [110, 246] on span "(EP693)" at bounding box center [110, 245] width 20 height 7
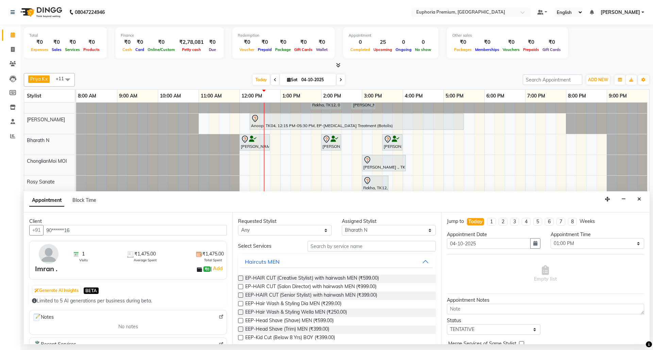
type input "90******16"
click at [350, 250] on input "text" at bounding box center [371, 246] width 128 height 11
click at [377, 228] on select "Select Bharath N Binoy Chethan N ChonglianMoi MOI Daisy . Dhanya . Farhan Fredr…" at bounding box center [389, 230] width 94 height 11
select select "71609"
click at [342, 226] on select "Select Bharath N Binoy Chethan N ChonglianMoi MOI Daisy . Dhanya . Farhan Fredr…" at bounding box center [389, 230] width 94 height 11
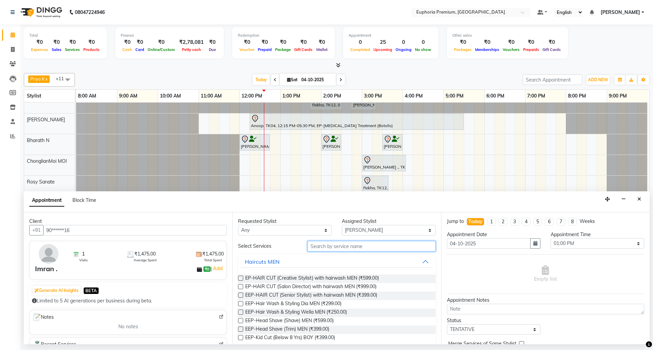
click at [330, 247] on input "text" at bounding box center [371, 246] width 128 height 11
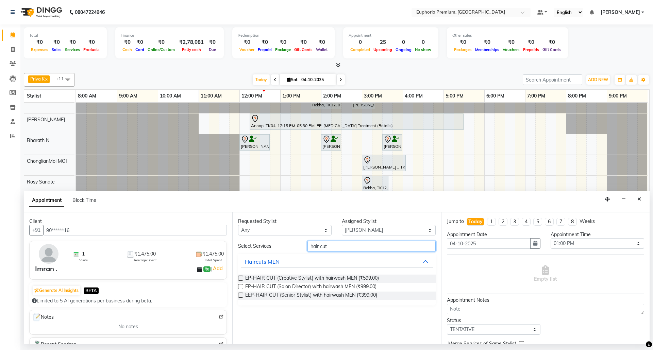
type input "hair cut"
click at [241, 297] on label at bounding box center [240, 295] width 5 height 5
click at [241, 297] on input "checkbox" at bounding box center [240, 296] width 4 height 4
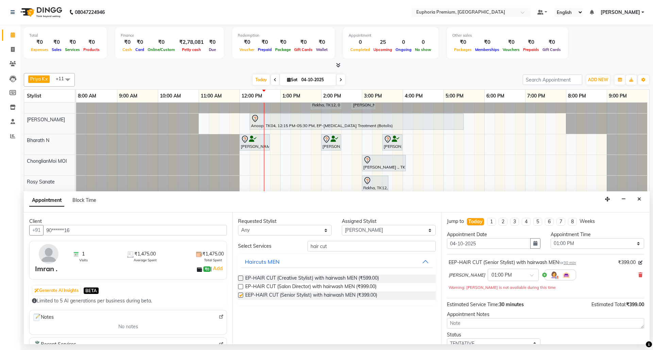
checkbox input "false"
click at [353, 248] on input "hair cut" at bounding box center [371, 246] width 128 height 11
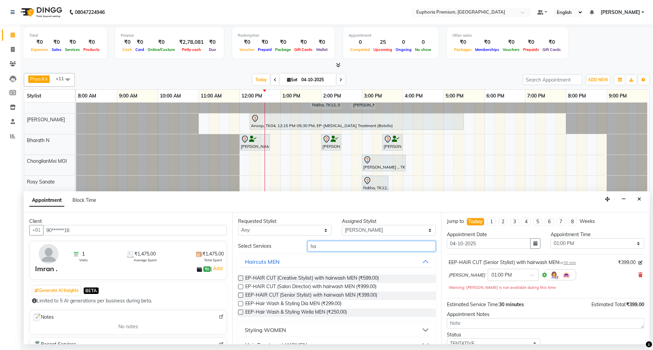
type input "h"
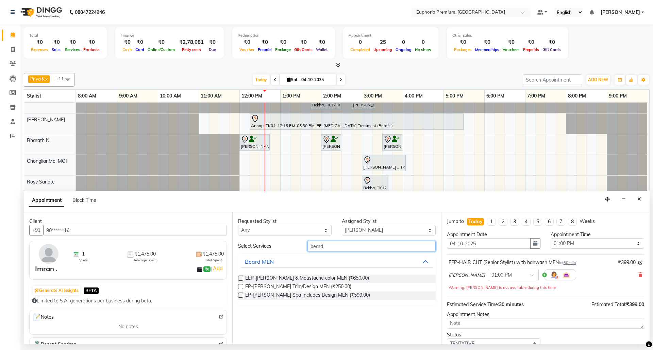
type input "beard"
click at [240, 288] on label at bounding box center [240, 286] width 5 height 5
click at [240, 288] on input "checkbox" at bounding box center [240, 287] width 4 height 4
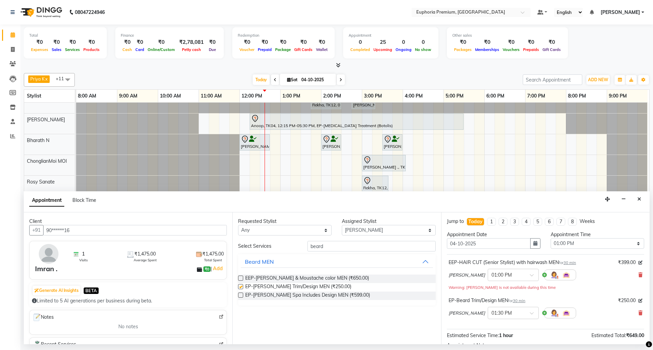
checkbox input "false"
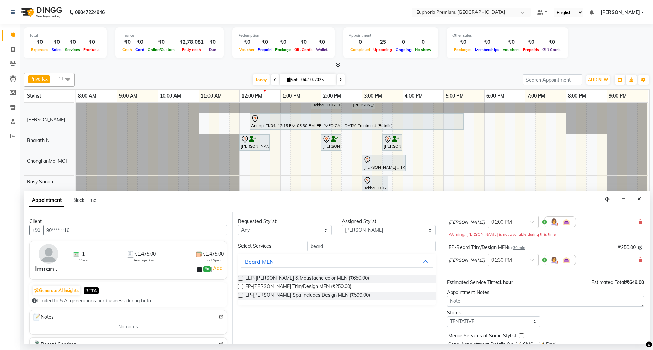
scroll to position [79, 0]
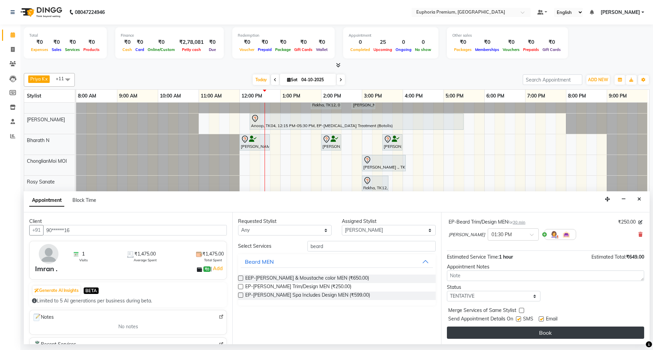
click at [550, 334] on button "Book" at bounding box center [545, 333] width 197 height 12
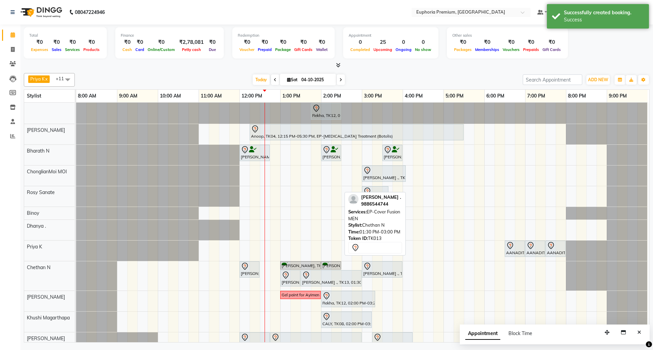
scroll to position [52, 0]
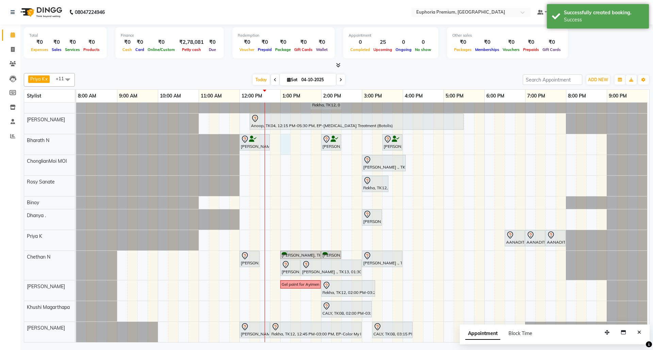
click at [282, 135] on div "VINOTHA ., TK03, 11:45 AM-12:30 PM, EP-HAIR CUT (Salon Director) with hairwash …" at bounding box center [362, 201] width 573 height 284
select select "71614"
select select "780"
select select "tentative"
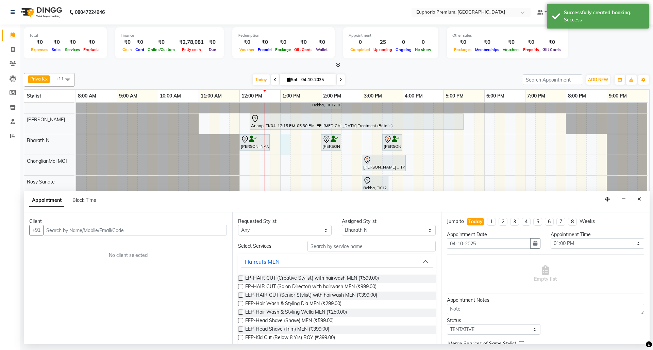
click at [188, 233] on input "text" at bounding box center [135, 230] width 184 height 11
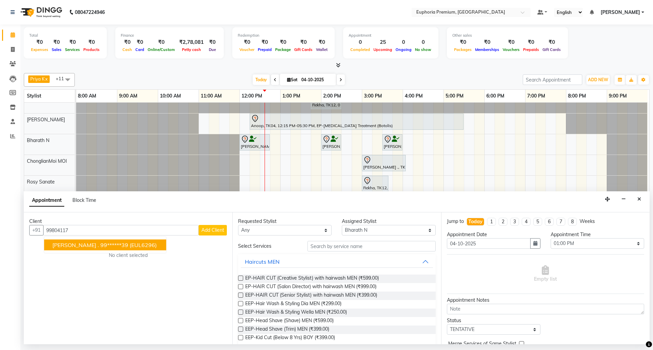
click at [100, 247] on ngb-highlight "99******39" at bounding box center [114, 245] width 28 height 7
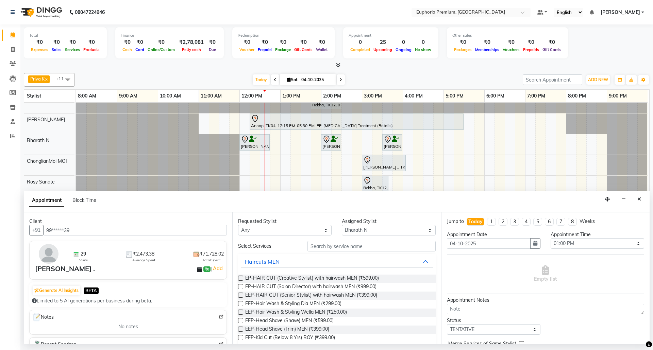
type input "99******39"
click at [347, 248] on input "text" at bounding box center [371, 246] width 128 height 11
click at [325, 231] on select "Any Bharath N Binoy Chethan N ChonglianMoi MOI Daisy . Dhanya . Farhan Fredrick…" at bounding box center [285, 230] width 94 height 11
select select "71614"
click at [238, 226] on select "Any Bharath N Binoy Chethan N ChonglianMoi MOI Daisy . Dhanya . Farhan Fredrick…" at bounding box center [285, 230] width 94 height 11
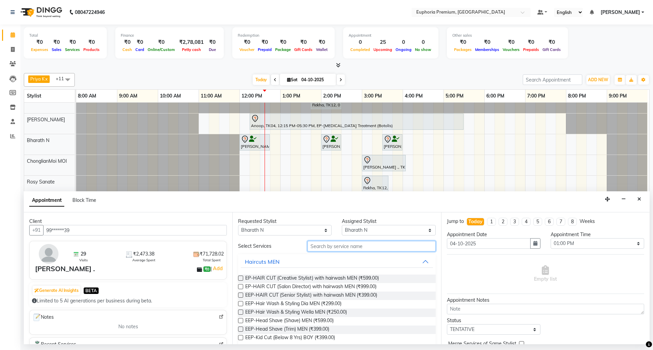
click at [348, 248] on input "text" at bounding box center [371, 246] width 128 height 11
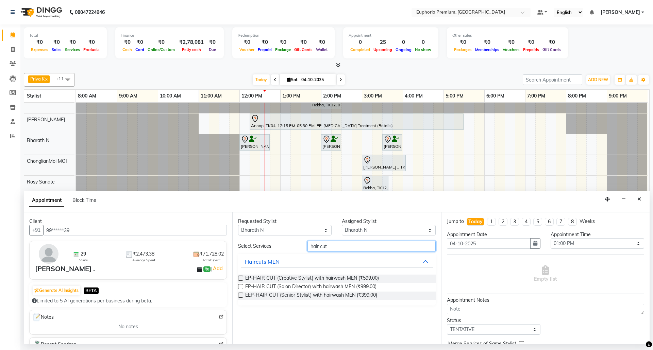
type input "hair cut"
click at [239, 296] on label at bounding box center [240, 295] width 5 height 5
click at [239, 296] on input "checkbox" at bounding box center [240, 296] width 4 height 4
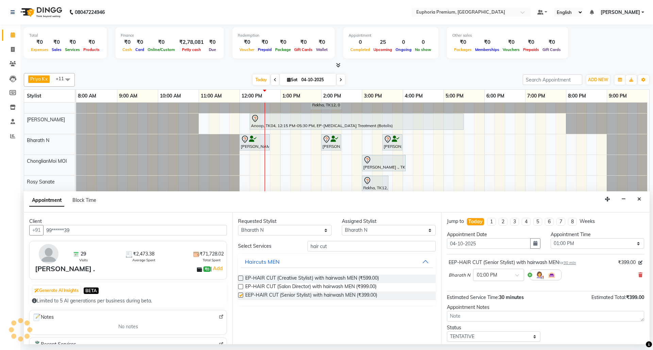
checkbox input "false"
click at [335, 244] on input "hair cut" at bounding box center [371, 246] width 128 height 11
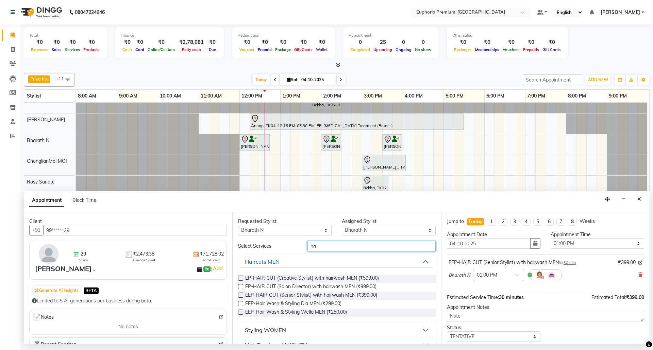
type input "h"
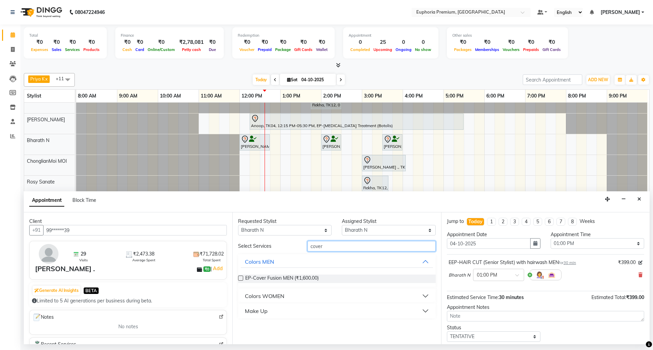
type input "cover"
click at [242, 276] on label at bounding box center [240, 278] width 5 height 5
click at [242, 277] on input "checkbox" at bounding box center [240, 279] width 4 height 4
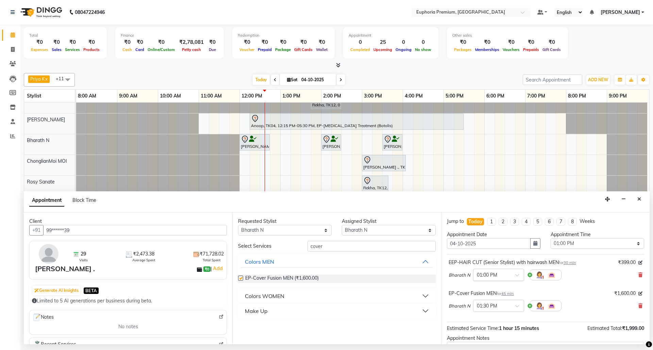
checkbox input "false"
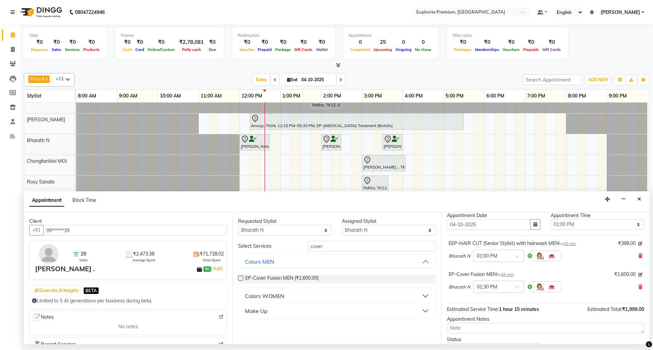
scroll to position [72, 0]
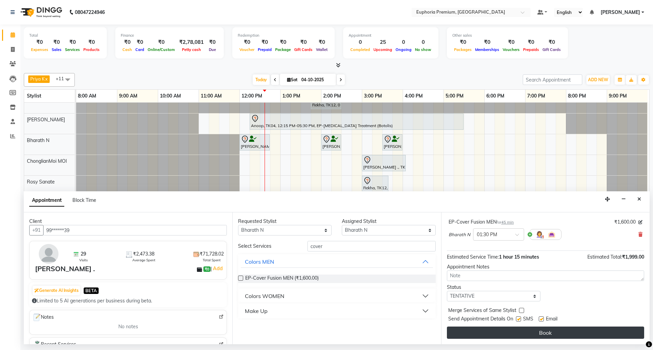
click at [548, 331] on button "Book" at bounding box center [545, 333] width 197 height 12
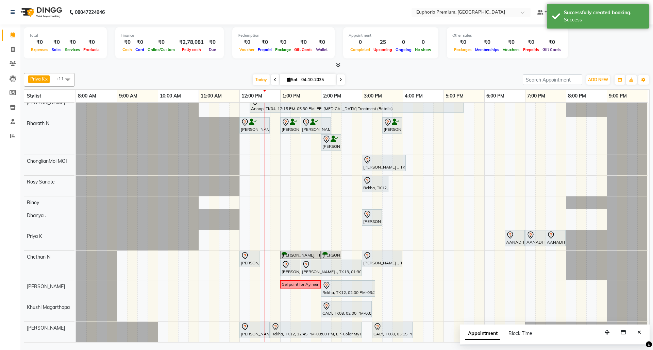
scroll to position [69, 0]
click at [642, 332] on button "Close" at bounding box center [639, 333] width 10 height 11
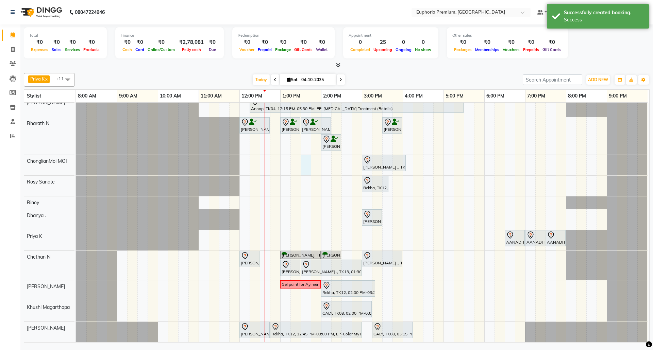
click at [302, 154] on div "VINOTHA ., TK03, 11:45 AM-12:30 PM, EP-HAIR CUT (Salon Director) with hairwash …" at bounding box center [362, 192] width 573 height 301
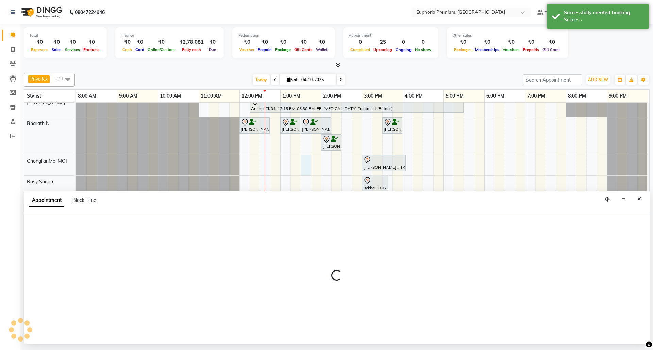
select select "71597"
select select "810"
select select "tentative"
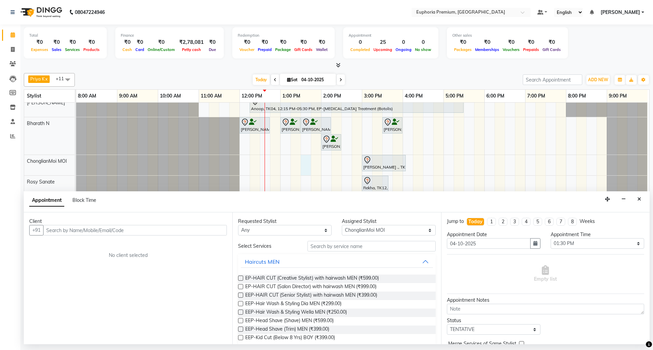
click at [154, 233] on input "text" at bounding box center [135, 230] width 184 height 11
click at [129, 232] on input "text" at bounding box center [135, 230] width 184 height 11
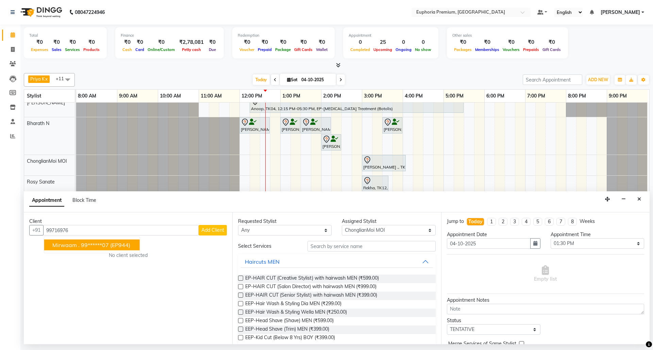
click at [120, 245] on span "(EP944)" at bounding box center [120, 245] width 20 height 7
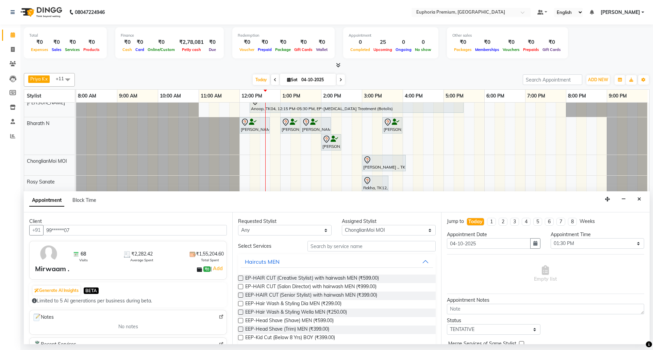
type input "99******07"
click at [342, 248] on input "text" at bounding box center [371, 246] width 128 height 11
click at [377, 229] on select "Select Bharath N Binoy Chethan N ChonglianMoi MOI Daisy . Dhanya . Farhan Fredr…" at bounding box center [389, 230] width 94 height 11
select select "74080"
click at [342, 226] on select "Select Bharath N Binoy Chethan N ChonglianMoi MOI Daisy . Dhanya . Farhan Fredr…" at bounding box center [389, 230] width 94 height 11
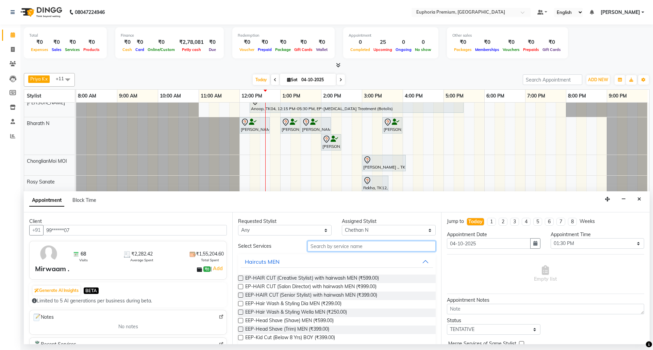
click at [335, 246] on input "text" at bounding box center [371, 246] width 128 height 11
click at [337, 249] on input "text" at bounding box center [371, 246] width 128 height 11
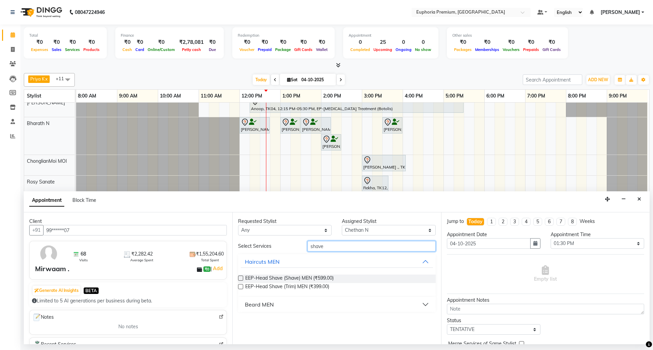
type input "shave"
click at [242, 279] on label at bounding box center [240, 278] width 5 height 5
click at [242, 279] on input "checkbox" at bounding box center [240, 279] width 4 height 4
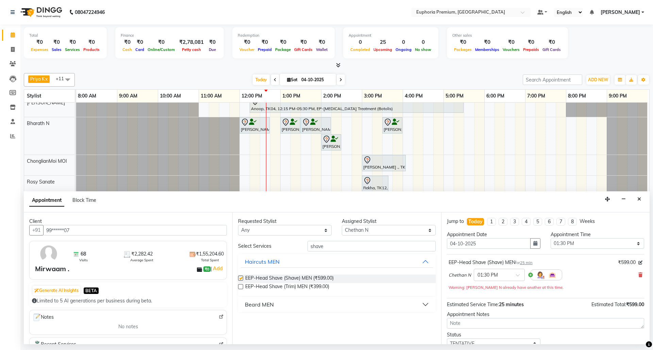
checkbox input "false"
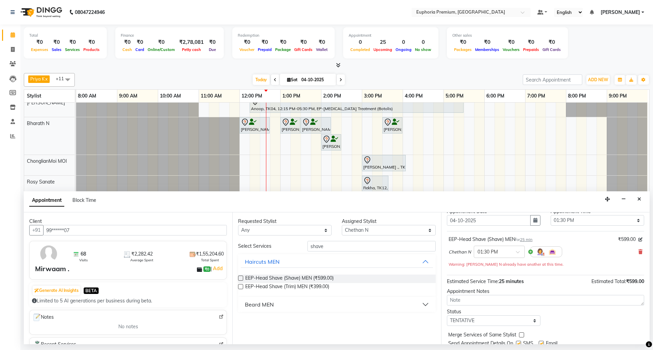
scroll to position [48, 0]
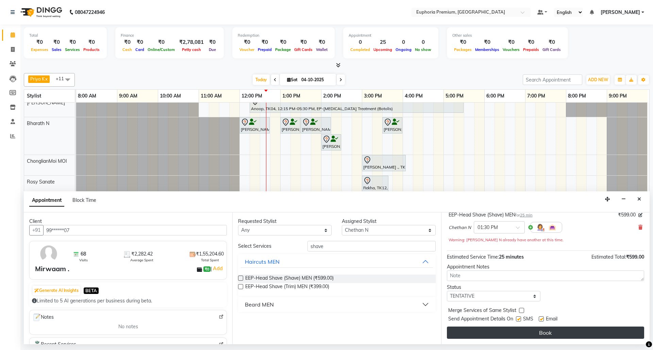
click at [546, 331] on button "Book" at bounding box center [545, 333] width 197 height 12
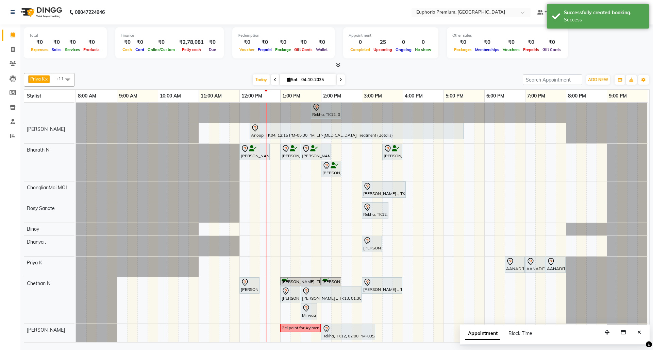
scroll to position [0, 0]
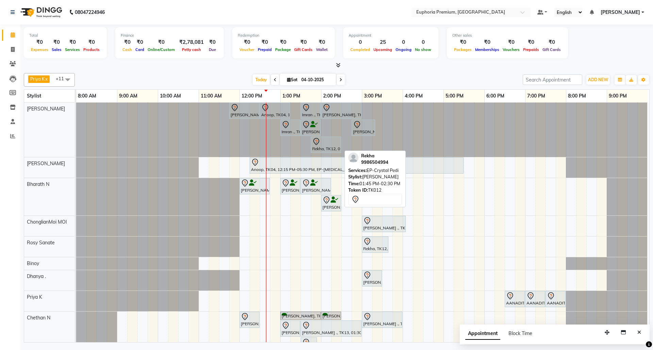
click at [322, 149] on div "Rekha, TK12, 01:45 PM-02:30 PM, EP-Crystal Pedi" at bounding box center [326, 145] width 29 height 14
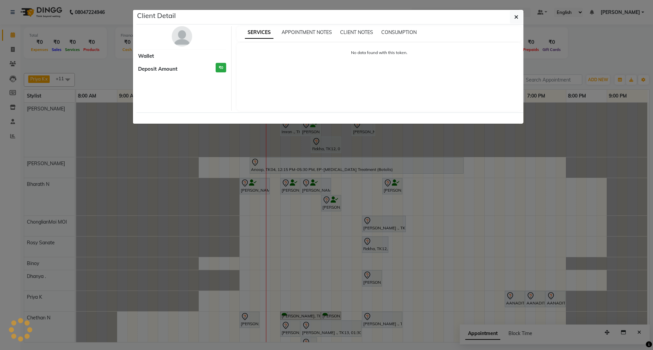
select select "7"
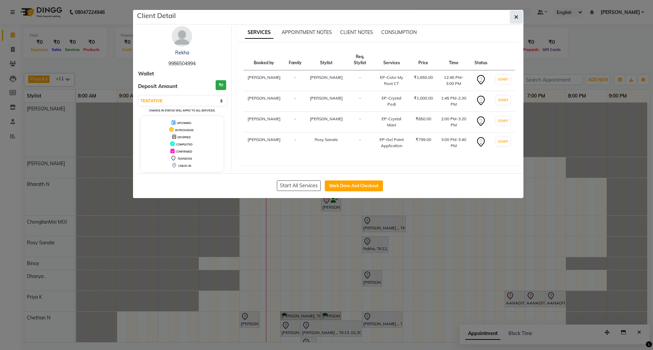
click at [514, 19] on icon "button" at bounding box center [516, 16] width 4 height 5
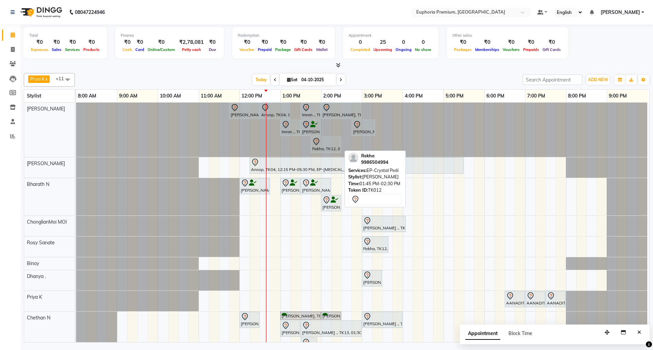
click at [330, 145] on div at bounding box center [326, 142] width 28 height 8
select select "7"
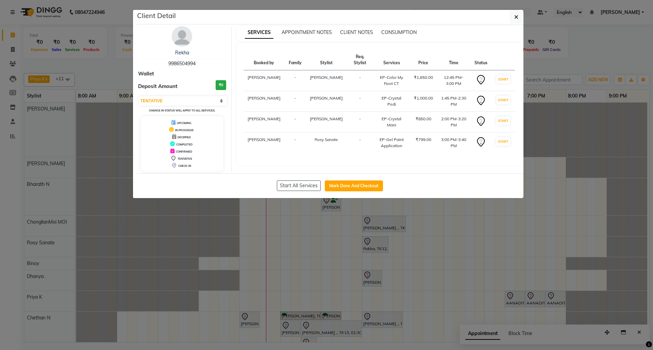
drag, startPoint x: 511, startPoint y: 19, endPoint x: 502, endPoint y: 35, distance: 18.0
click at [511, 19] on button "button" at bounding box center [516, 17] width 13 height 13
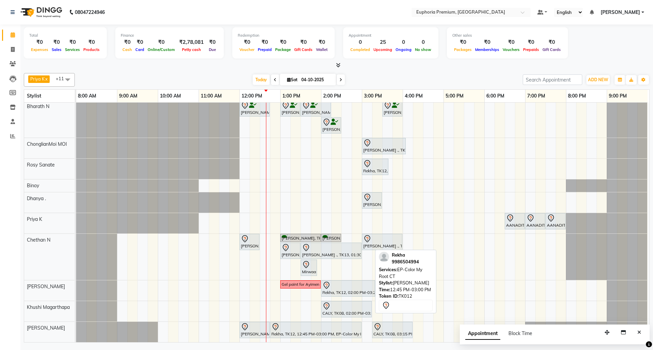
scroll to position [86, 0]
click at [636, 332] on button "Close" at bounding box center [639, 333] width 10 height 11
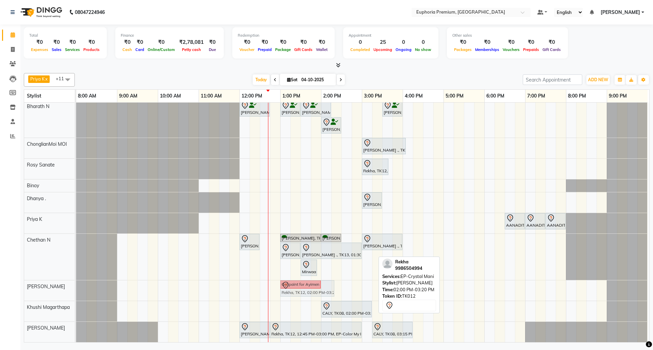
drag, startPoint x: 343, startPoint y: 282, endPoint x: 301, endPoint y: 286, distance: 42.7
click at [76, 286] on div "Gel paint for Ayimen Rekha, TK12, 02:00 PM-03:20 PM, EP-Crystal Mani Rekha, TK1…" at bounding box center [76, 291] width 0 height 20
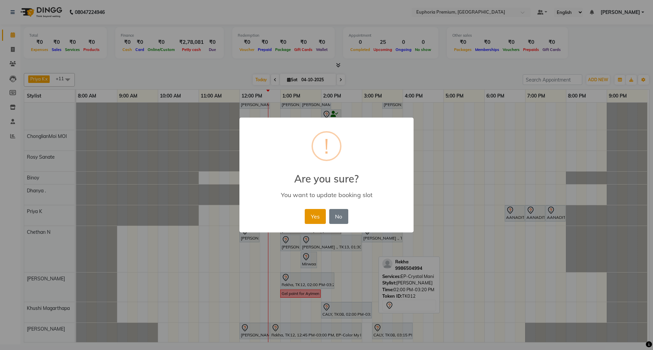
click at [315, 216] on button "Yes" at bounding box center [315, 216] width 21 height 15
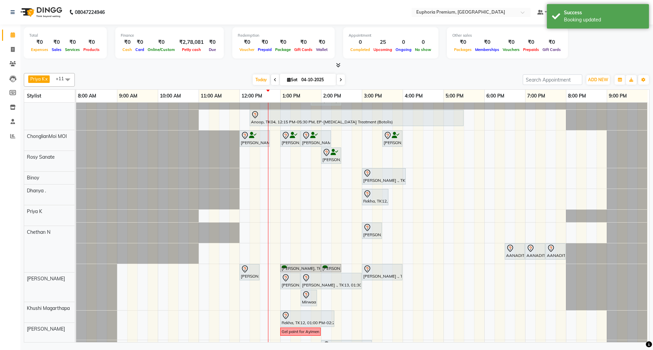
scroll to position [0, 0]
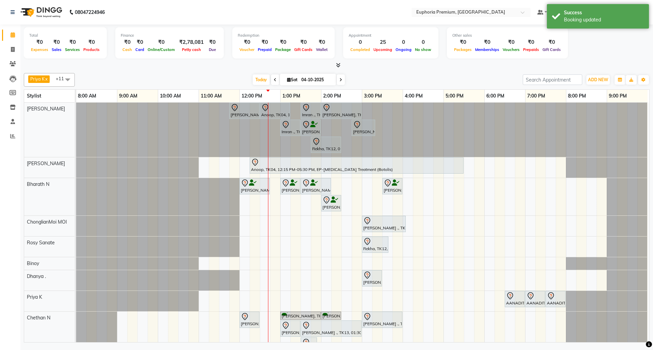
click at [302, 224] on div "VINOTHA ., TK03, 11:45 AM-12:30 PM, EP-HAIR CUT (Salon Director) with hairwash …" at bounding box center [362, 266] width 573 height 326
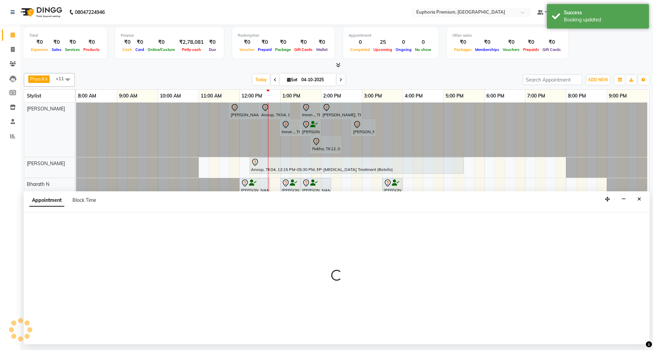
select select "71597"
select select "810"
select select "tentative"
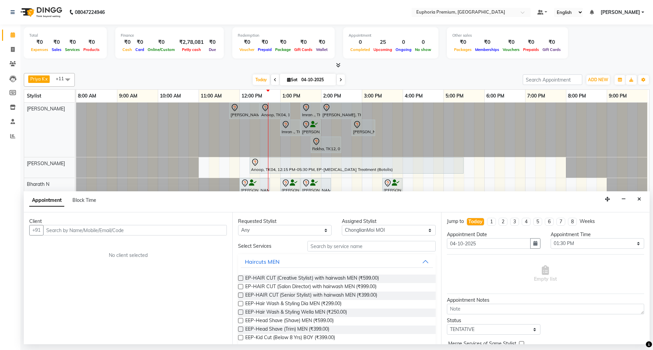
click at [150, 230] on input "text" at bounding box center [135, 230] width 184 height 11
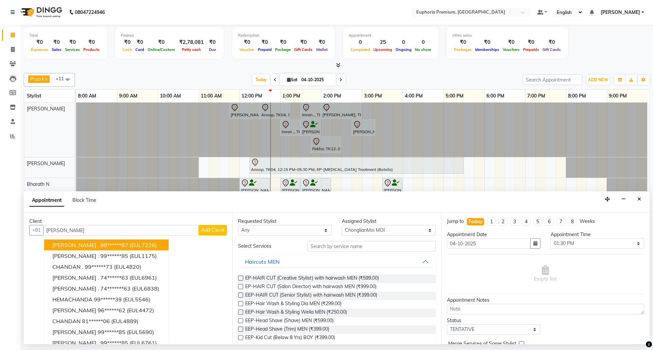
click at [122, 229] on input "Chanda" at bounding box center [120, 230] width 155 height 11
type input "C"
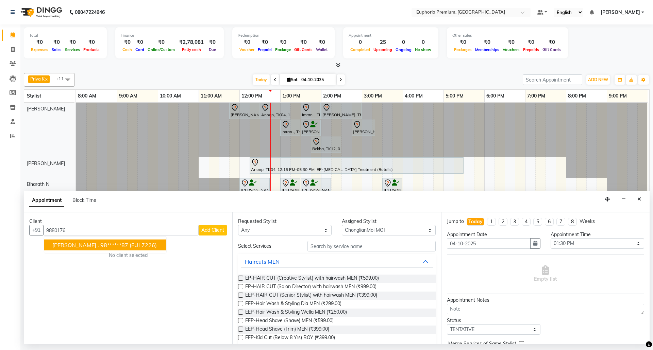
click at [100, 245] on ngb-highlight "98******87" at bounding box center [114, 245] width 28 height 7
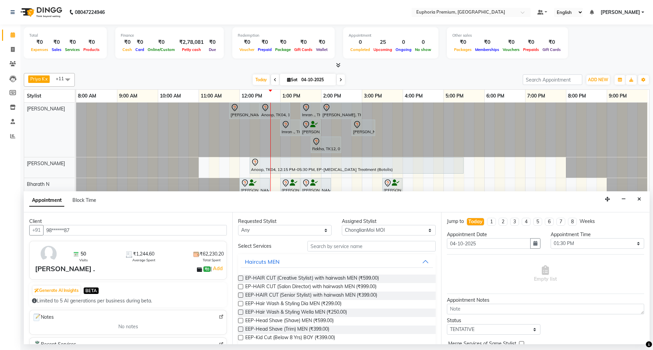
type input "98******87"
click at [336, 250] on input "text" at bounding box center [371, 246] width 128 height 11
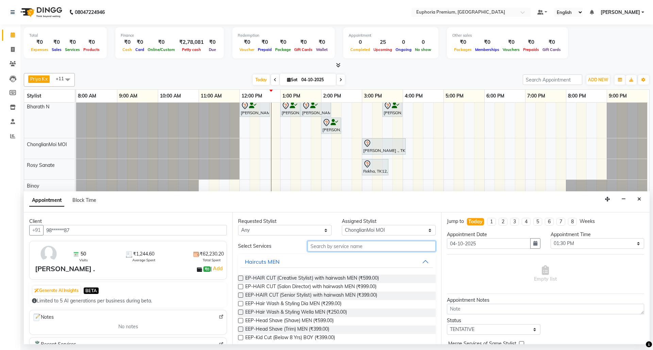
scroll to position [95, 0]
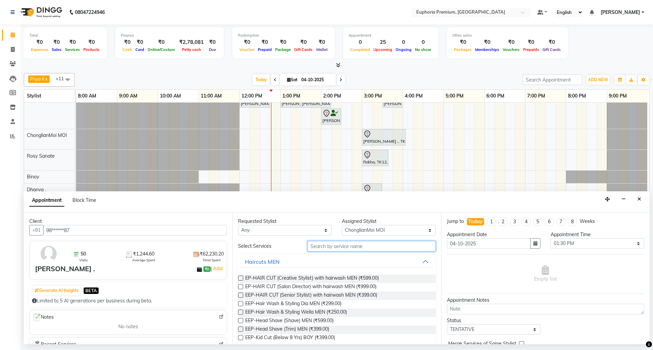
click at [352, 246] on input "text" at bounding box center [371, 246] width 128 height 11
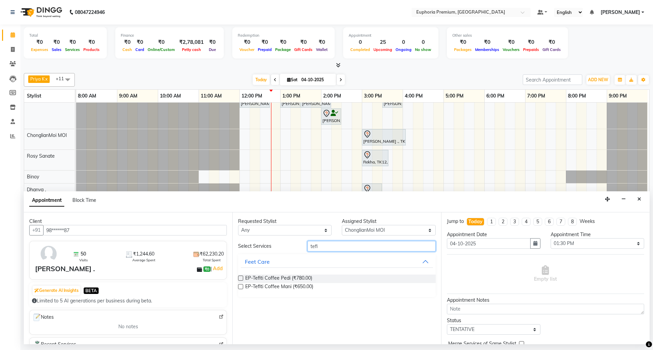
type input "tefi"
click at [241, 278] on label at bounding box center [240, 278] width 5 height 5
click at [241, 278] on input "checkbox" at bounding box center [240, 279] width 4 height 4
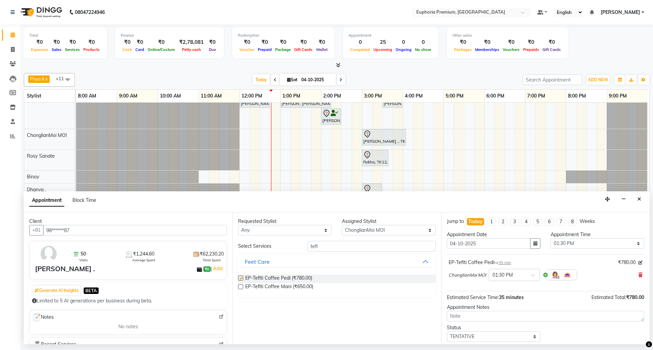
checkbox input "false"
click at [509, 264] on span "35 min" at bounding box center [505, 263] width 13 height 5
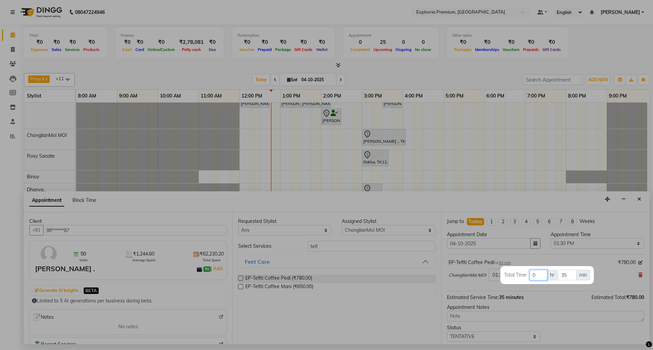
click at [541, 274] on input "0" at bounding box center [539, 275] width 18 height 11
type input "1"
click at [570, 274] on input "35" at bounding box center [567, 275] width 18 height 11
type input "3"
click at [604, 276] on div at bounding box center [326, 175] width 653 height 350
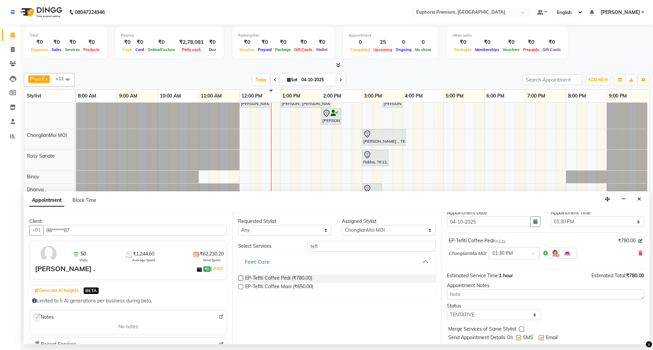
scroll to position [41, 0]
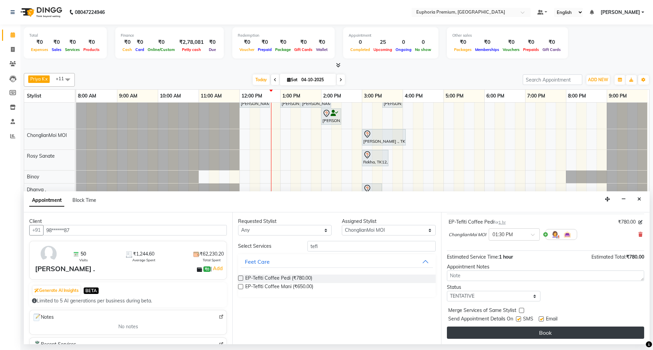
click at [572, 333] on button "Book" at bounding box center [545, 333] width 197 height 12
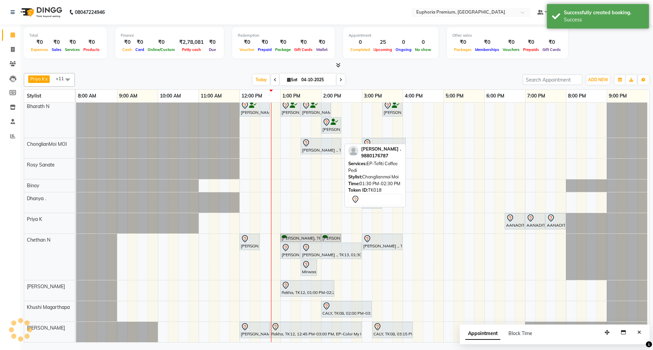
scroll to position [95, 0]
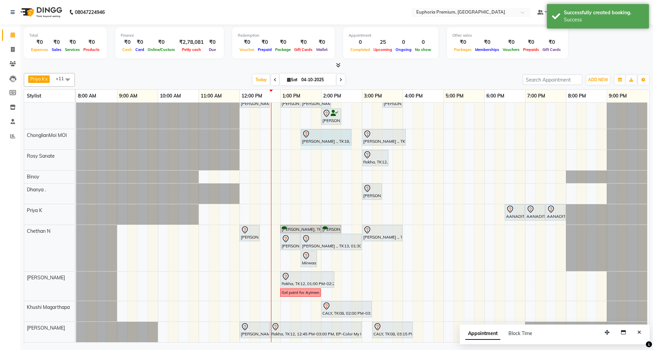
drag, startPoint x: 341, startPoint y: 130, endPoint x: 350, endPoint y: 129, distance: 8.2
click at [76, 129] on div "Chandhana ., TK18, 01:30 PM-02:30 PM, EP-Tefiti Coffee Pedi Pranav ., TK13, 03:…" at bounding box center [76, 139] width 0 height 20
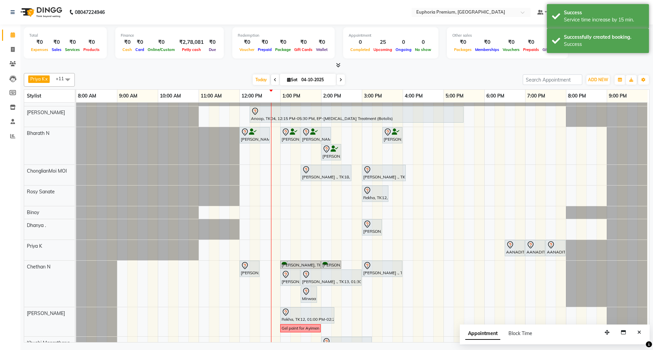
scroll to position [0, 0]
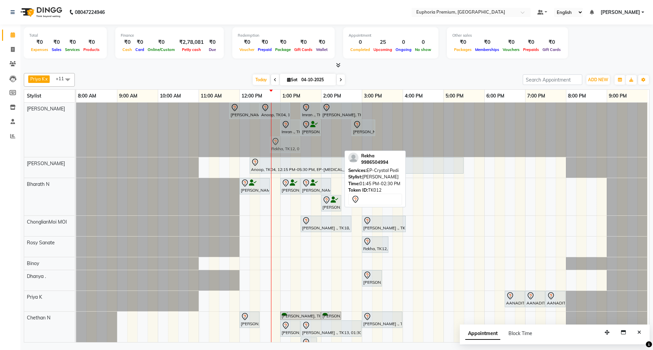
drag, startPoint x: 324, startPoint y: 147, endPoint x: 281, endPoint y: 152, distance: 43.9
click at [76, 152] on div "VINOTHA ., TK03, 11:45 AM-12:30 PM, EP-HAIR CUT (Salon Director) with hairwash …" at bounding box center [76, 130] width 0 height 54
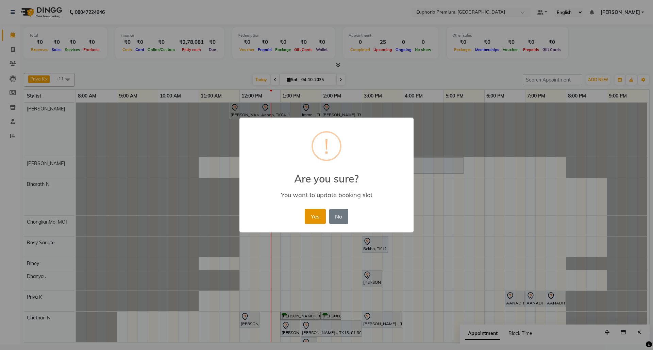
drag, startPoint x: 323, startPoint y: 216, endPoint x: 320, endPoint y: 211, distance: 5.4
click at [323, 215] on button "Yes" at bounding box center [315, 216] width 21 height 15
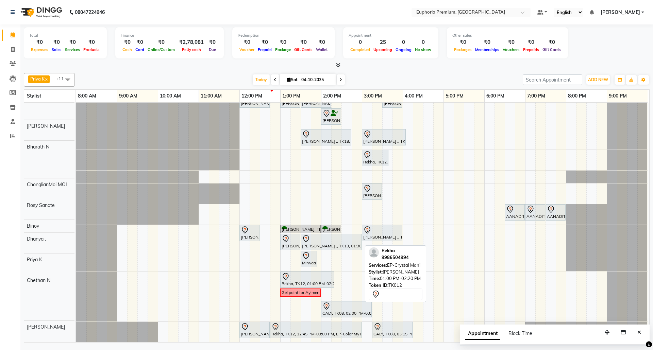
scroll to position [95, 0]
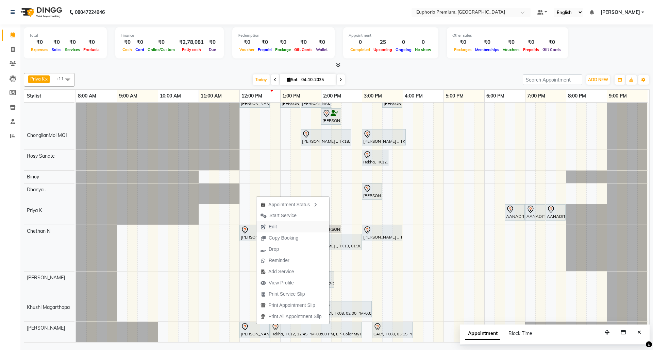
click at [279, 226] on span "Edit" at bounding box center [268, 226] width 24 height 11
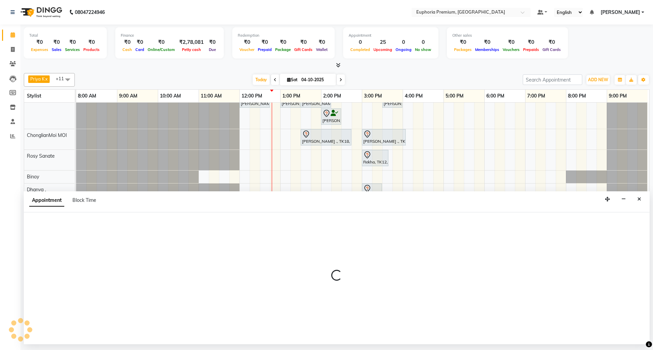
select select "tentative"
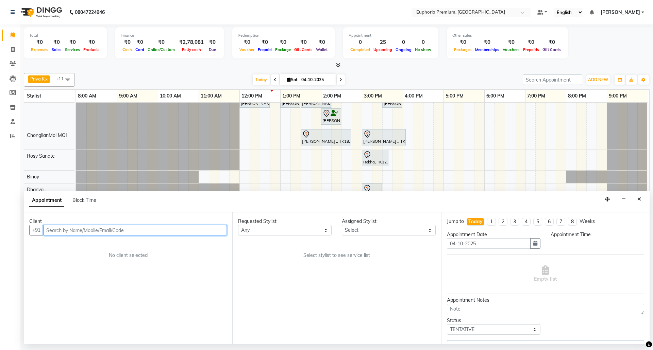
select select "91236"
select select "720"
select select "4006"
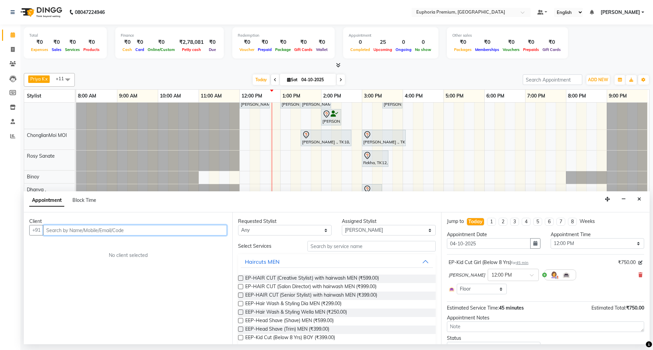
scroll to position [95, 5]
click at [638, 276] on icon at bounding box center [640, 275] width 4 height 5
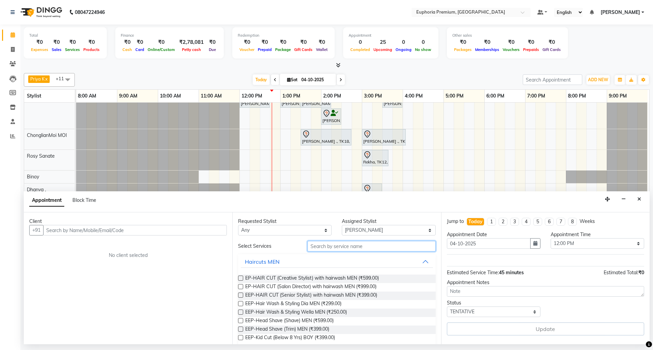
click at [376, 249] on input "text" at bounding box center [371, 246] width 128 height 11
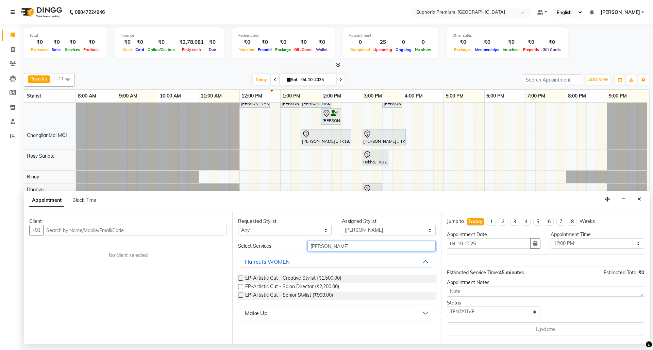
type input "artis"
click at [241, 296] on label at bounding box center [240, 295] width 5 height 5
click at [241, 296] on input "checkbox" at bounding box center [240, 296] width 4 height 4
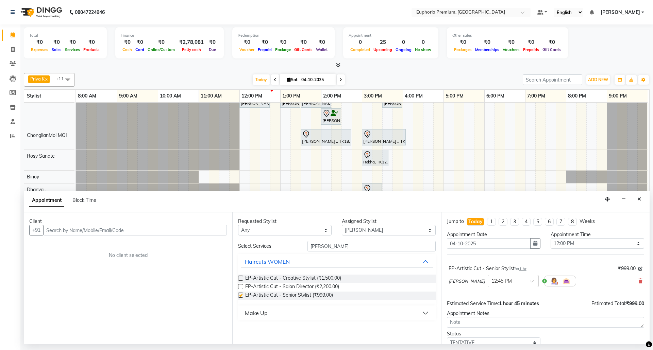
checkbox input "false"
click at [530, 283] on span at bounding box center [534, 283] width 9 height 7
click at [490, 325] on div "12:00 PM" at bounding box center [513, 327] width 50 height 13
click at [580, 270] on div "EP-Artistic Cut - Senior Stylist for 1 hr ₹999.00" at bounding box center [546, 268] width 194 height 7
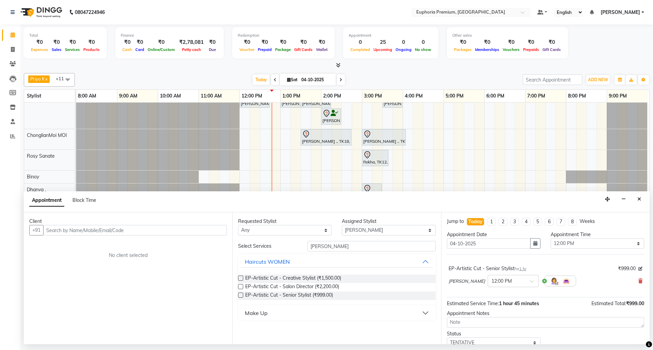
scroll to position [0, 0]
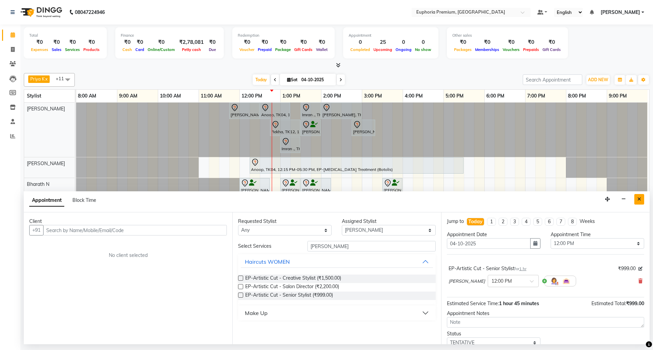
click at [640, 199] on icon "Close" at bounding box center [639, 199] width 4 height 5
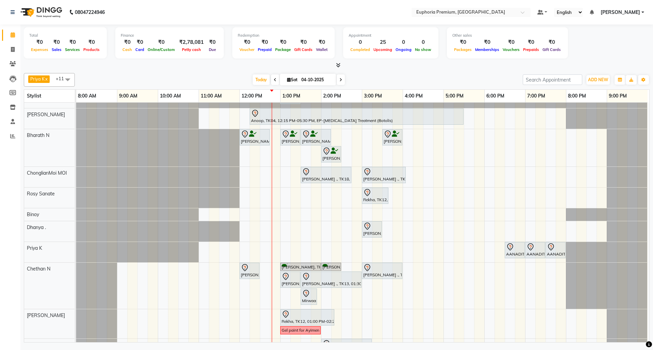
scroll to position [95, 0]
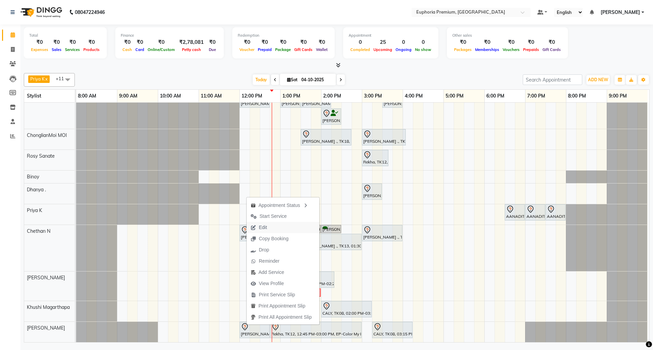
click at [275, 228] on button "Edit" at bounding box center [283, 227] width 73 height 11
select select "tentative"
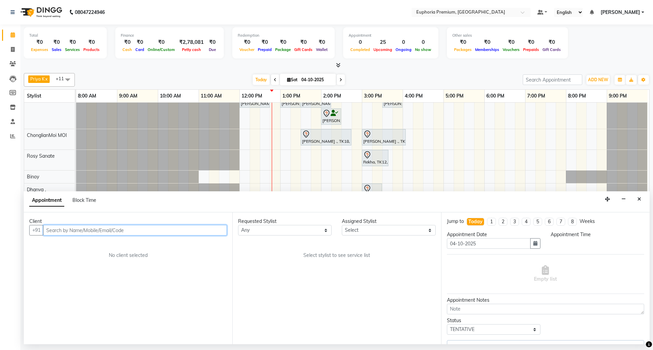
select select "91236"
select select "720"
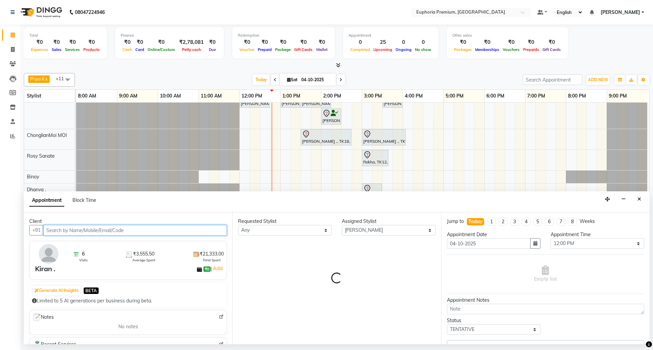
select select "4006"
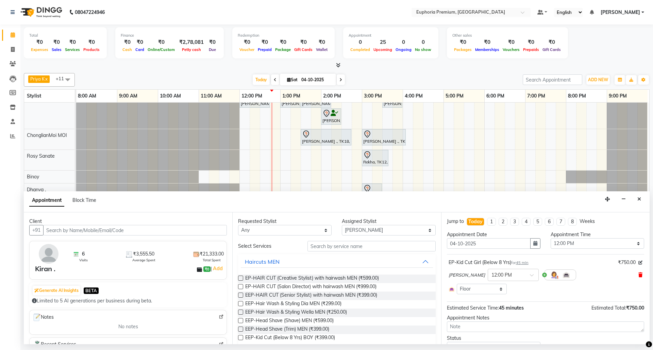
click at [638, 273] on span at bounding box center [640, 275] width 4 height 7
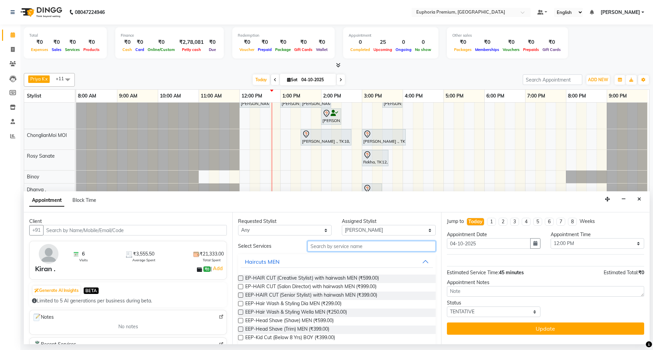
click at [386, 248] on input "text" at bounding box center [371, 246] width 128 height 11
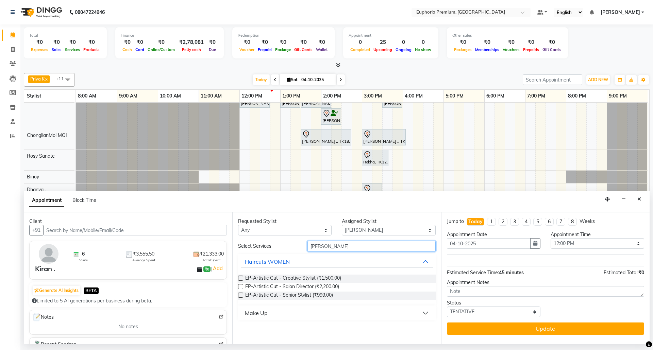
type input "artis"
click at [241, 296] on label at bounding box center [240, 295] width 5 height 5
click at [241, 296] on input "checkbox" at bounding box center [240, 296] width 4 height 4
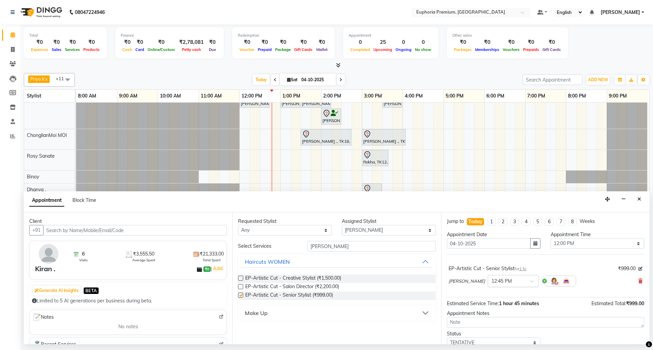
checkbox input "false"
click at [522, 284] on div at bounding box center [513, 280] width 50 height 7
click at [504, 329] on div "12:00 PM" at bounding box center [513, 327] width 50 height 13
click at [584, 272] on div "EP-Artistic Cut - Senior Stylist for 1 hr ₹999.00" at bounding box center [546, 268] width 194 height 7
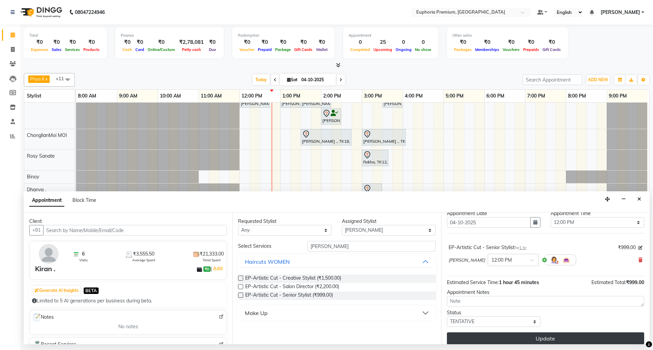
scroll to position [28, 0]
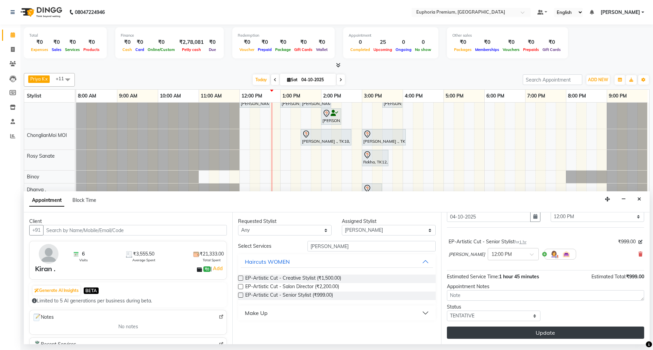
click at [556, 333] on button "Update" at bounding box center [545, 333] width 197 height 12
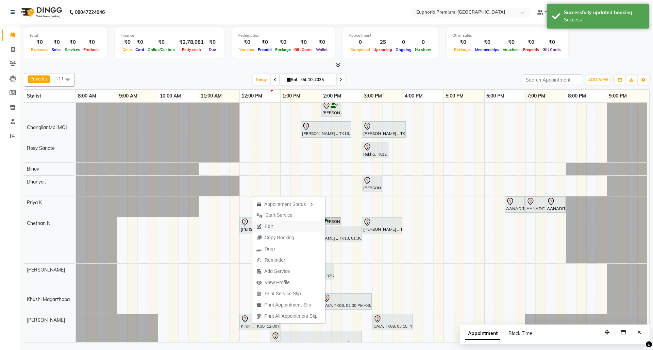
click at [275, 228] on span "Edit" at bounding box center [264, 226] width 24 height 11
select select "91236"
select select "720"
select select "tentative"
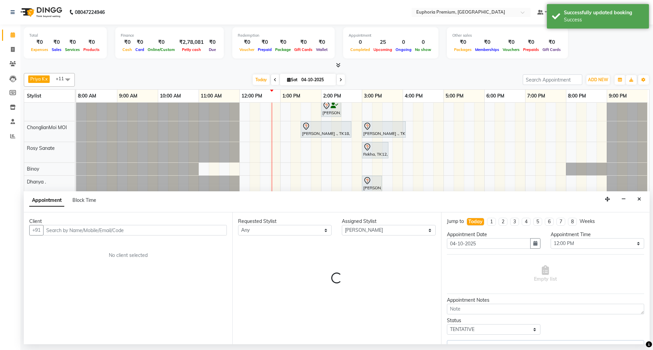
scroll to position [95, 5]
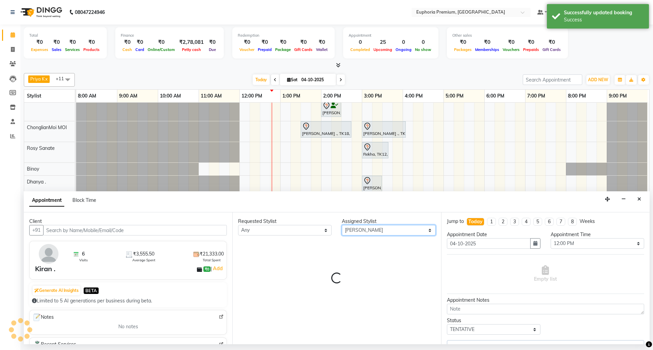
drag, startPoint x: 384, startPoint y: 234, endPoint x: 383, endPoint y: 230, distance: 3.8
click at [384, 234] on select "Select Bharath N Binoy Chethan N ChonglianMoi MOI Daisy . Dhanya . Farhan Fredr…" at bounding box center [389, 230] width 94 height 11
select select "4006"
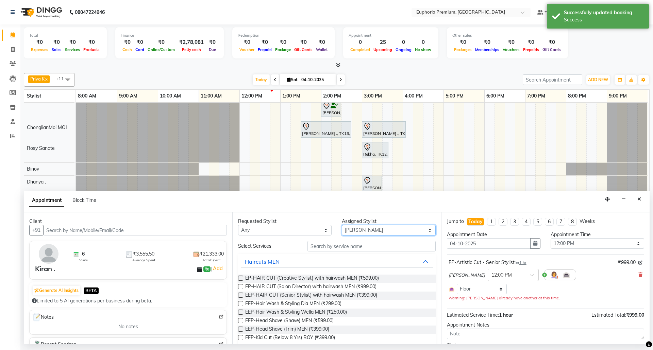
select select "71633"
click at [342, 226] on select "Select Bharath N Binoy Chethan N ChonglianMoi MOI Daisy . Dhanya . Farhan Fredr…" at bounding box center [389, 230] width 94 height 11
click at [337, 246] on input "text" at bounding box center [371, 246] width 128 height 11
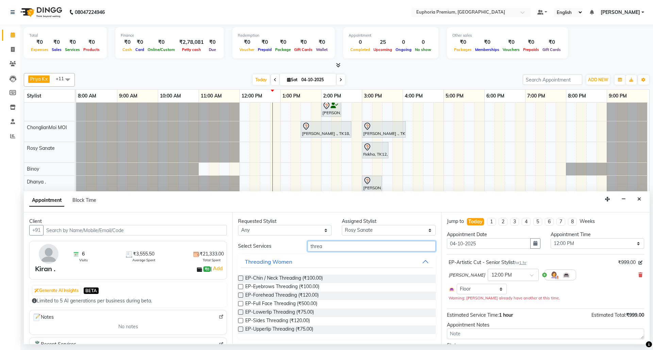
type input "threa"
click at [241, 287] on label at bounding box center [240, 286] width 5 height 5
click at [241, 287] on input "checkbox" at bounding box center [240, 287] width 4 height 4
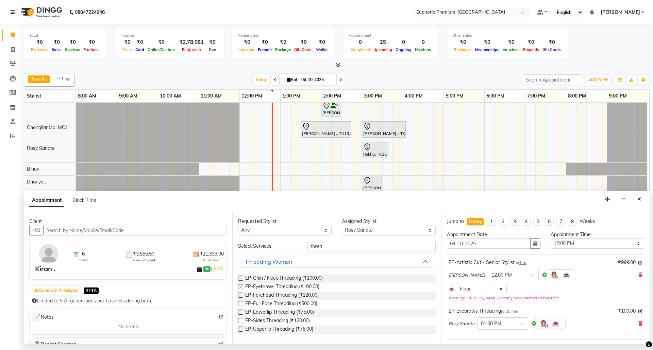
checkbox input "false"
click at [518, 312] on span "20 min" at bounding box center [512, 311] width 13 height 5
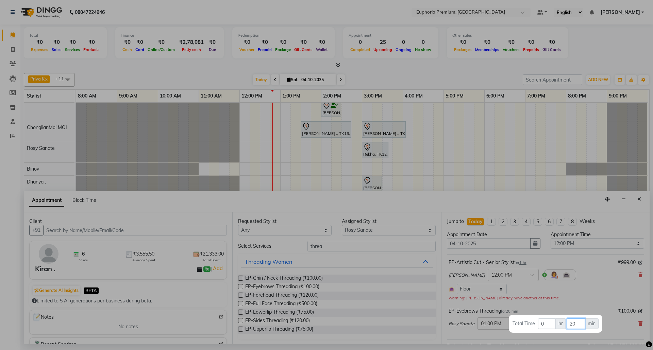
click at [581, 322] on input "20" at bounding box center [576, 324] width 18 height 11
type input "2"
type input "15"
click at [580, 293] on div at bounding box center [326, 175] width 653 height 350
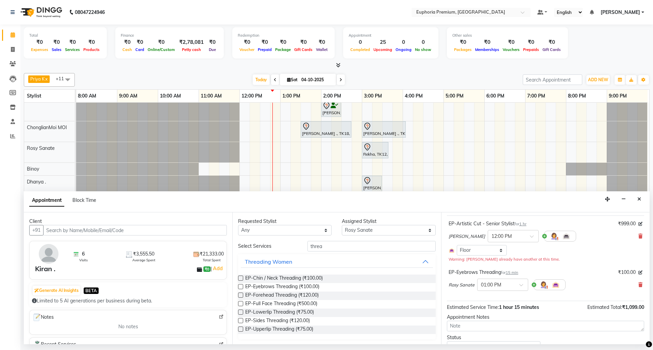
scroll to position [70, 0]
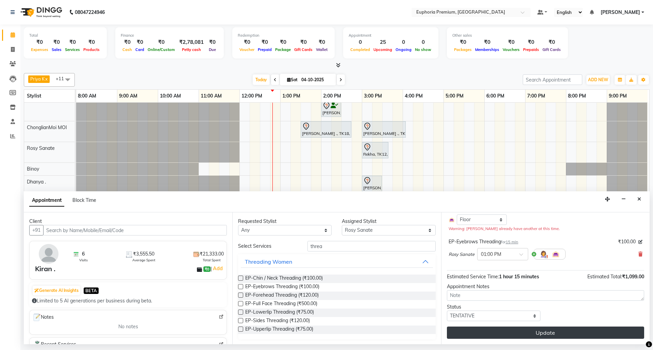
click at [583, 333] on button "Update" at bounding box center [545, 333] width 197 height 12
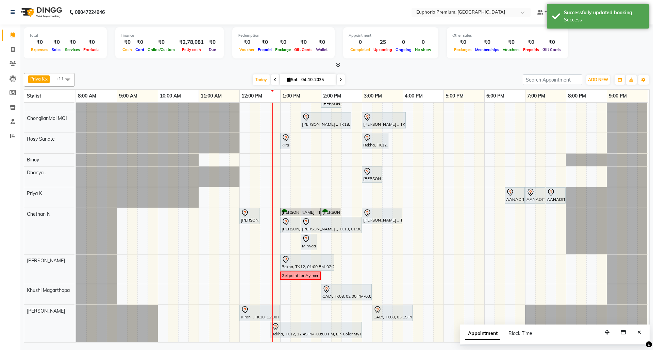
scroll to position [112, 0]
click at [638, 332] on icon "Close" at bounding box center [639, 332] width 4 height 5
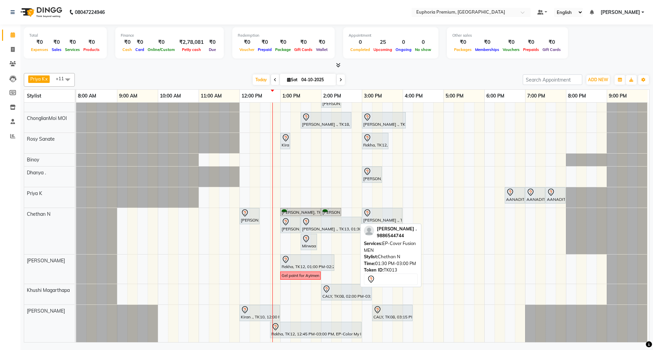
click at [337, 222] on div "[PERSON_NAME] ., TK13, 01:30 PM-03:00 PM, EP-Cover Fusion MEN" at bounding box center [331, 225] width 60 height 14
select select "7"
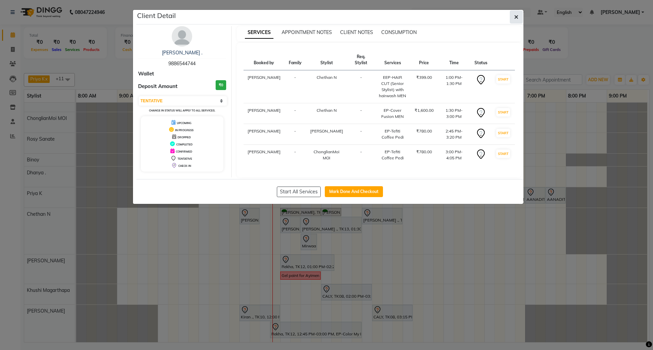
click at [519, 18] on button "button" at bounding box center [516, 17] width 13 height 13
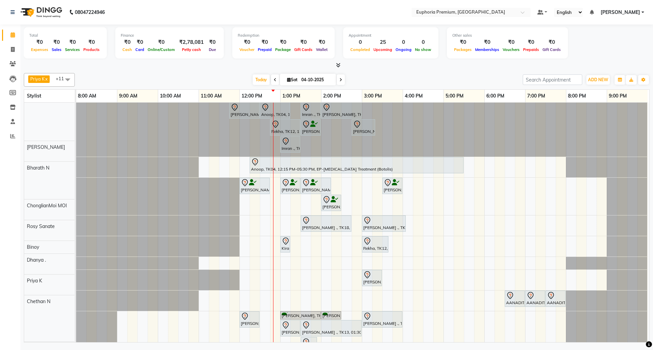
scroll to position [0, 0]
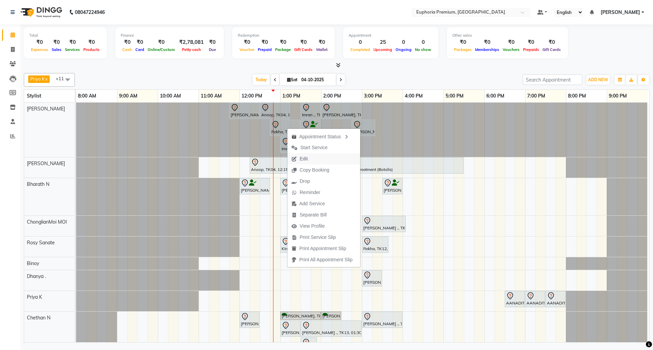
click at [310, 155] on span "Edit" at bounding box center [299, 158] width 24 height 11
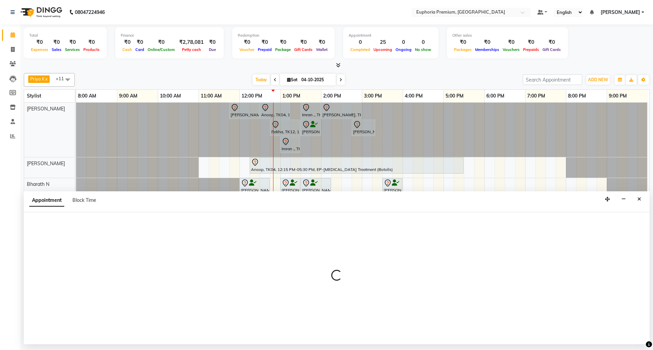
select select "tentative"
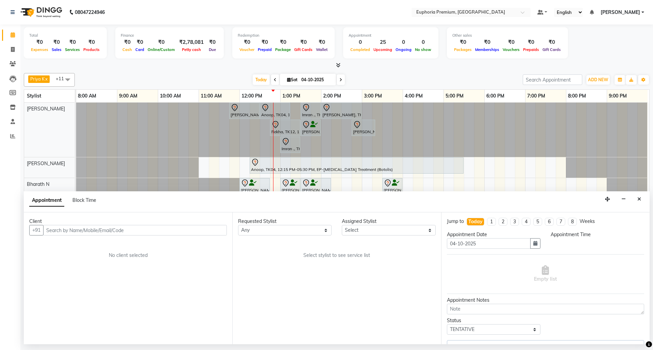
select select "71633"
select select "765"
select select "4006"
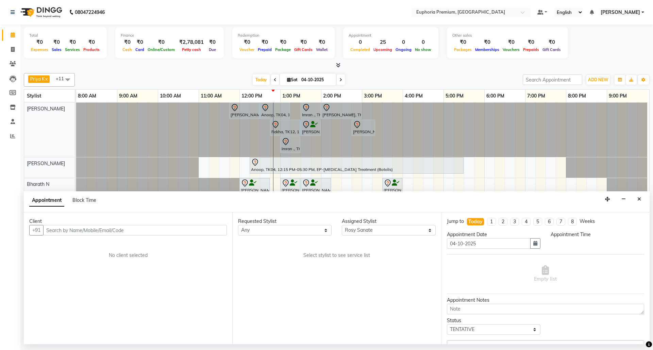
select select "4006"
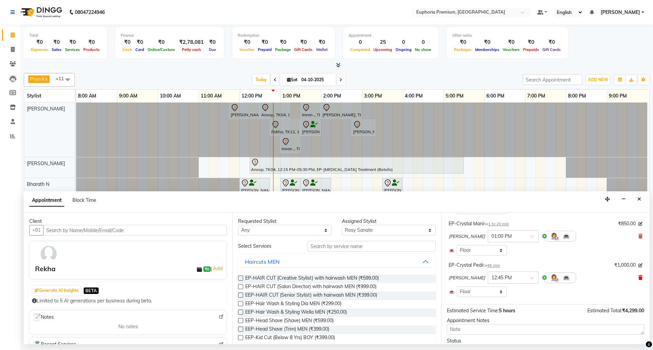
click at [638, 279] on icon at bounding box center [640, 277] width 4 height 5
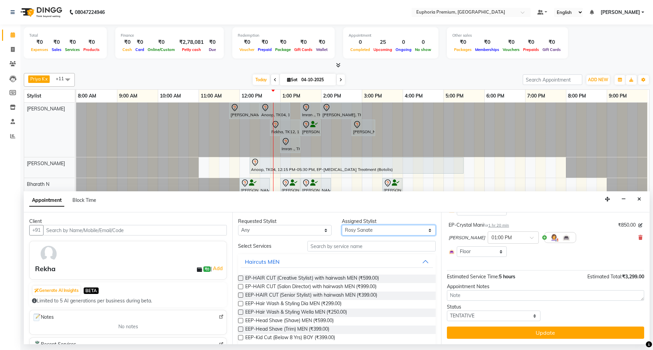
click at [389, 233] on select "Select Bharath N Binoy Chethan N ChonglianMoi MOI Daisy . Dhanya . Farhan Fredr…" at bounding box center [389, 230] width 94 height 11
select select "71609"
click at [342, 226] on select "Select Bharath N Binoy Chethan N ChonglianMoi MOI Daisy . Dhanya . Farhan Fredr…" at bounding box center [389, 230] width 94 height 11
click at [344, 247] on input "text" at bounding box center [371, 246] width 128 height 11
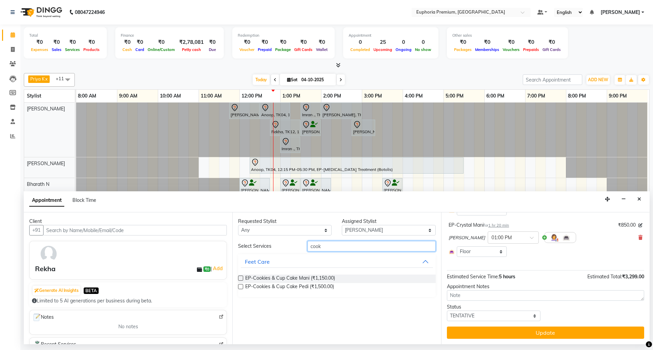
type input "cook"
click at [241, 286] on label at bounding box center [240, 286] width 5 height 5
click at [241, 286] on input "checkbox" at bounding box center [240, 287] width 4 height 4
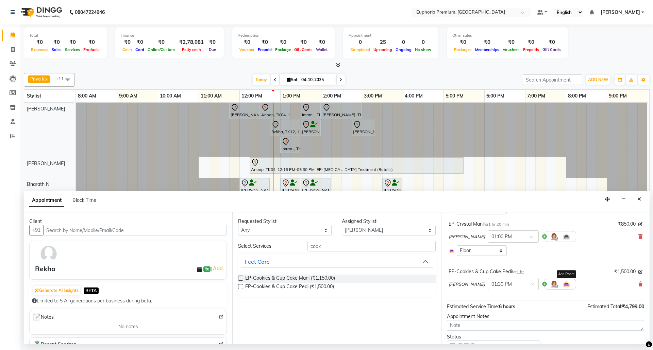
checkbox input "false"
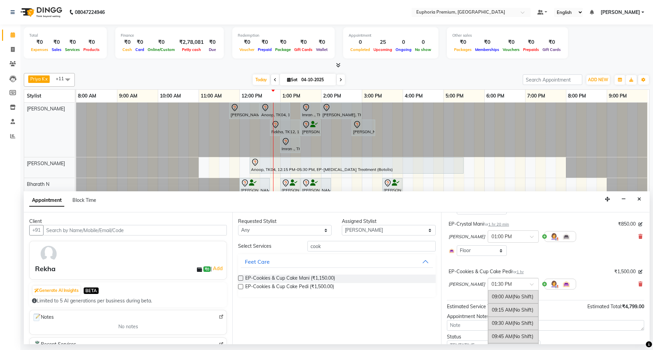
click at [530, 287] on span at bounding box center [534, 286] width 9 height 7
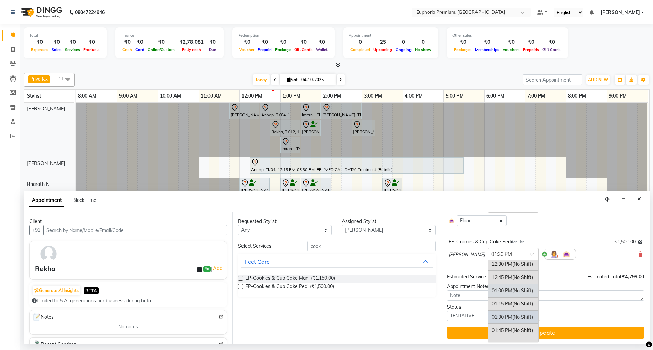
click at [512, 293] on span "(No Shift)" at bounding box center [522, 291] width 21 height 6
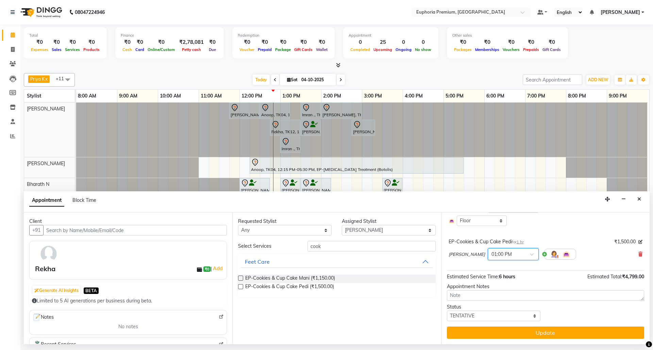
click at [557, 237] on div "EP-Cookies & Cup Cake Pedi for 1 hr ₹1,500.00 Kishore K × 01:00 PM" at bounding box center [545, 251] width 197 height 28
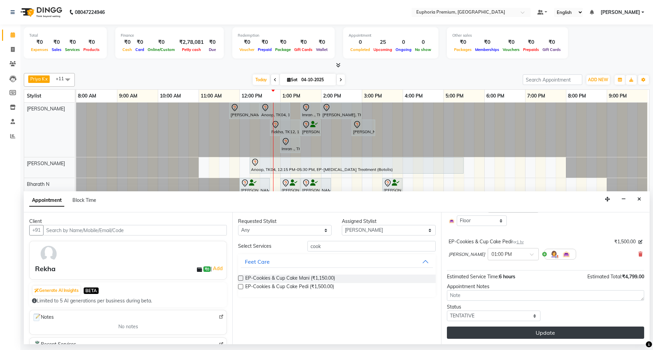
click at [554, 331] on button "Update" at bounding box center [545, 333] width 197 height 12
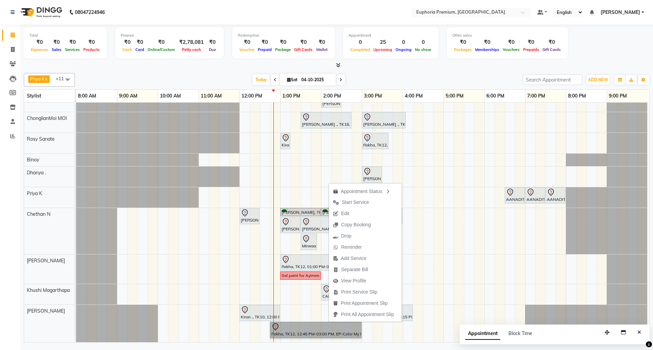
click at [458, 171] on div "VINOTHA ., TK03, 11:45 AM-12:30 PM, EP-HAIR CUT (Salon Director) with hairwash …" at bounding box center [362, 170] width 573 height 343
select select "71607"
select select "1035"
select select "tentative"
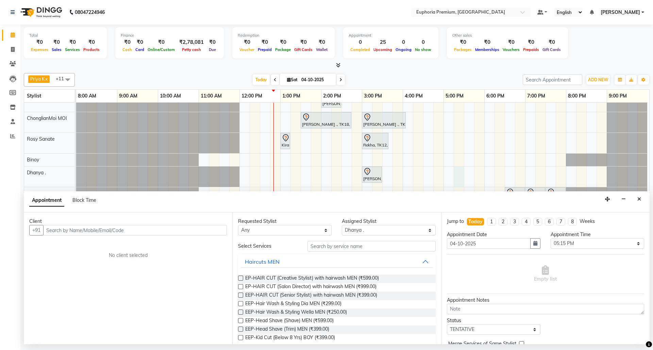
click at [637, 200] on icon "Close" at bounding box center [639, 199] width 4 height 5
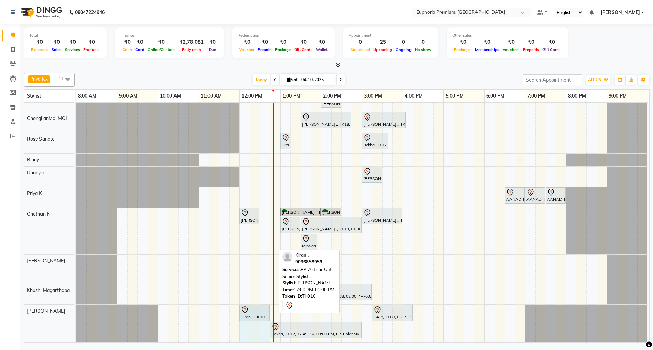
drag, startPoint x: 275, startPoint y: 305, endPoint x: 261, endPoint y: 306, distance: 14.0
click at [76, 306] on div "Kiran ., TK10, 12:00 PM-01:00 PM, EP-Artistic Cut - Senior Stylist CALY, TK08, …" at bounding box center [76, 323] width 0 height 37
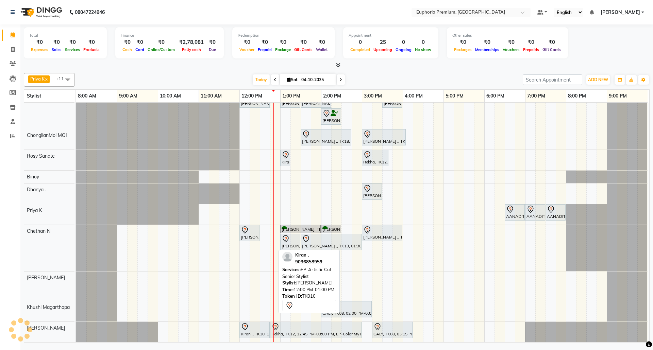
scroll to position [95, 0]
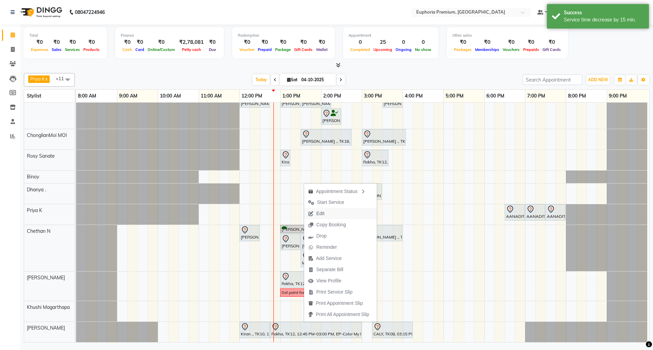
click at [331, 214] on button "Edit" at bounding box center [340, 213] width 73 height 11
select select "tentative"
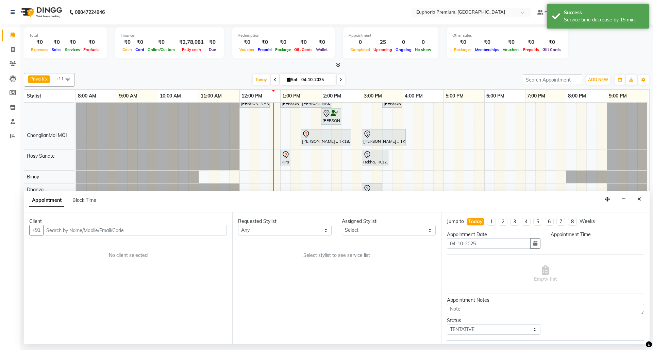
select select "71633"
select select "765"
select select "4006"
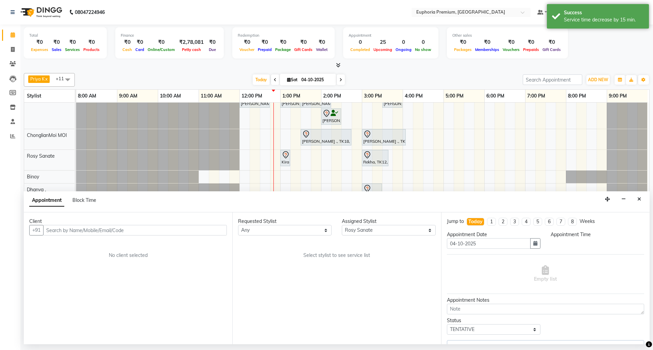
select select "4006"
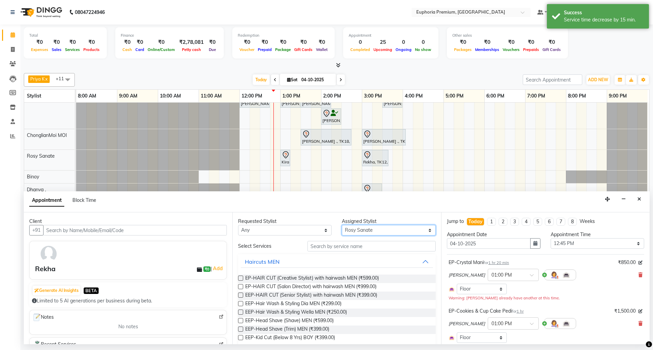
click at [372, 231] on select "Select Bharath N Binoy Chethan N ChonglianMoi MOI Daisy . Dhanya . Farhan Fredr…" at bounding box center [389, 230] width 94 height 11
select select "91236"
click at [342, 226] on select "Select Bharath N Binoy Chethan N ChonglianMoi MOI Daisy . Dhanya . Farhan Fredr…" at bounding box center [389, 230] width 94 height 11
click at [351, 248] on input "text" at bounding box center [371, 246] width 128 height 11
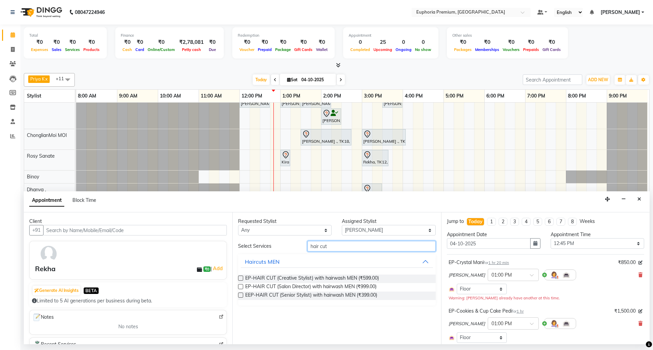
type input "hair cut"
click at [241, 297] on label at bounding box center [240, 295] width 5 height 5
click at [241, 297] on input "checkbox" at bounding box center [240, 296] width 4 height 4
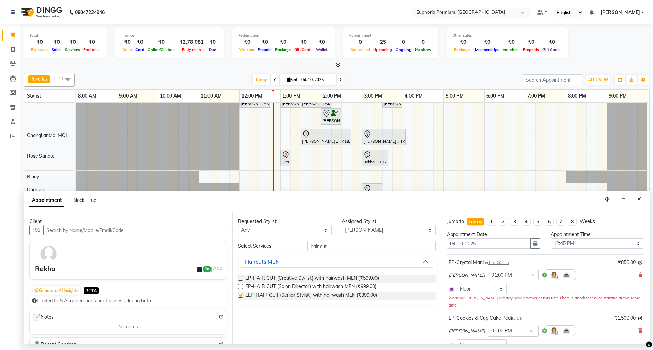
checkbox input "false"
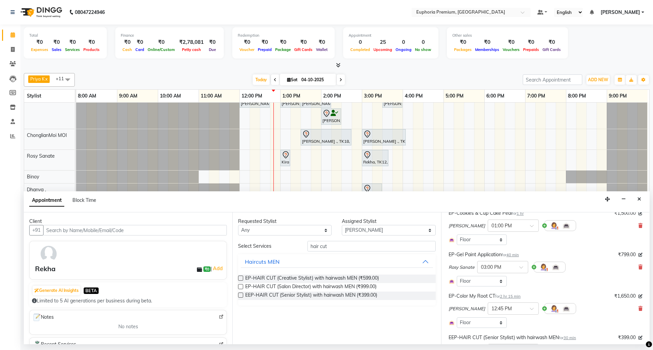
scroll to position [202, 0]
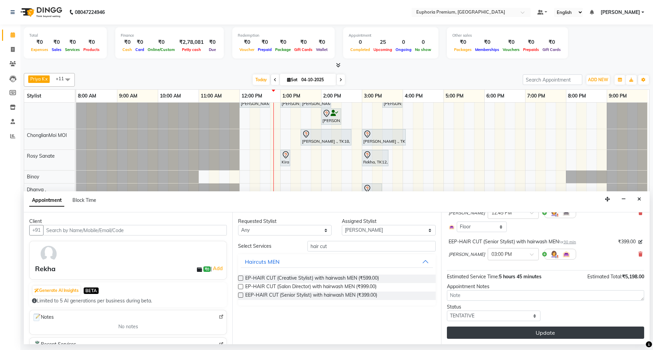
click at [550, 335] on button "Update" at bounding box center [545, 333] width 197 height 12
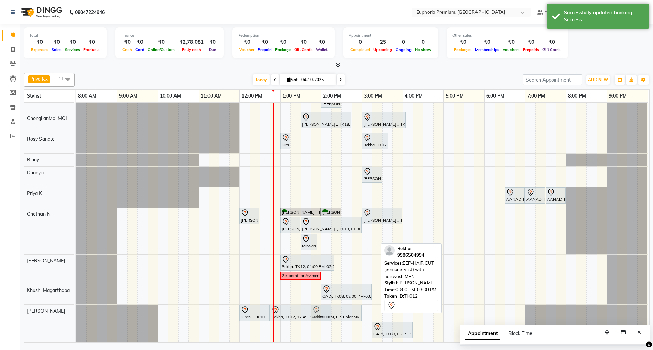
scroll to position [112, 0]
drag, startPoint x: 366, startPoint y: 305, endPoint x: 367, endPoint y: 318, distance: 13.3
click at [76, 318] on div "Kiran ., TK10, 12:00 PM-12:45 PM, EP-Artistic Cut - Senior Stylist Rekha, TK12,…" at bounding box center [76, 323] width 0 height 37
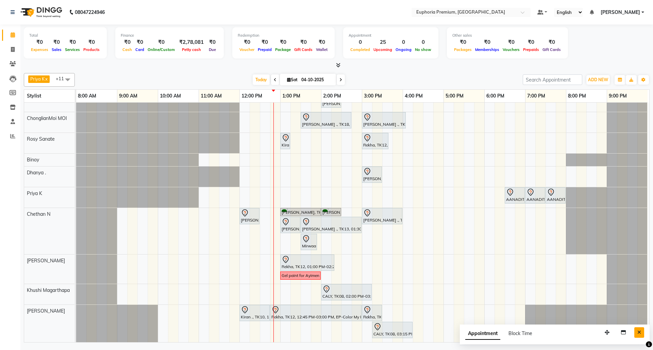
click at [641, 333] on button "Close" at bounding box center [639, 333] width 10 height 11
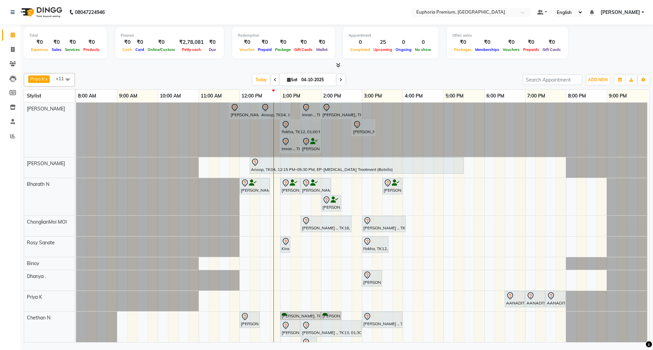
scroll to position [54, 5]
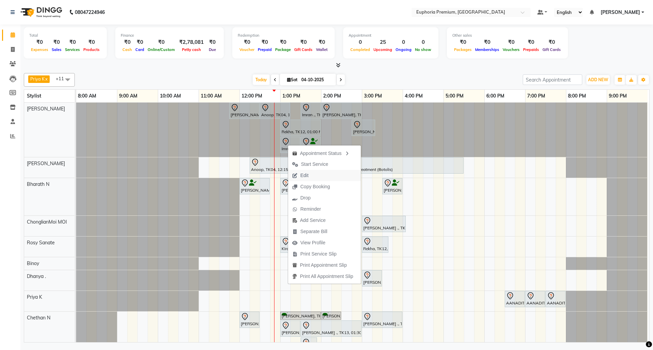
click at [310, 173] on span "Edit" at bounding box center [300, 175] width 24 height 11
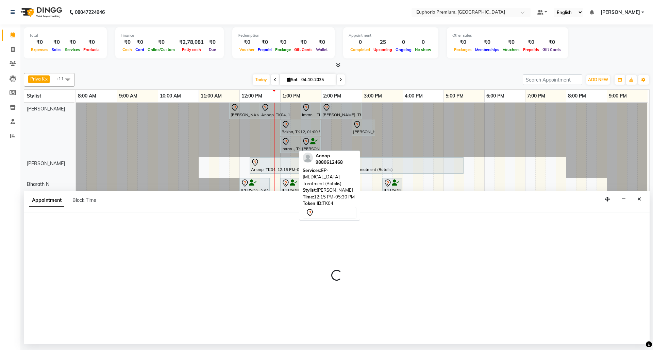
select select "tentative"
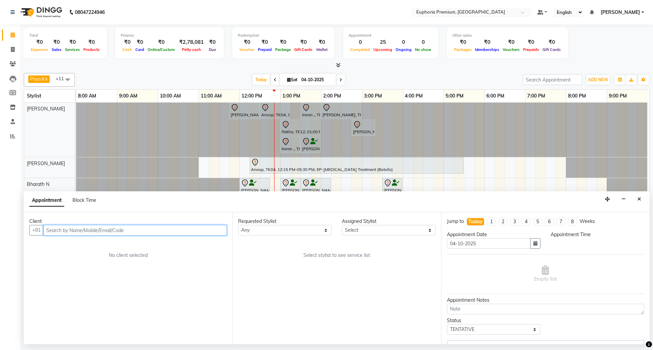
scroll to position [0, 5]
select select "71609"
select select "780"
select select "4006"
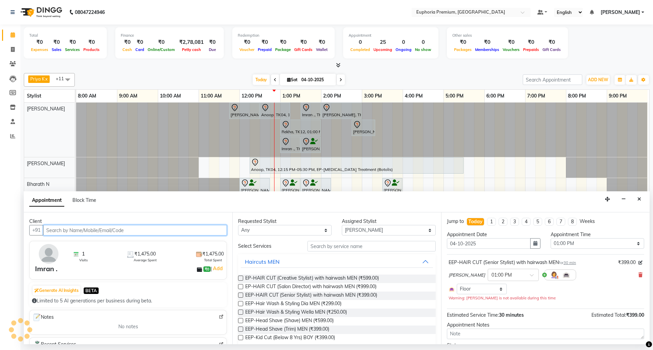
select select "4006"
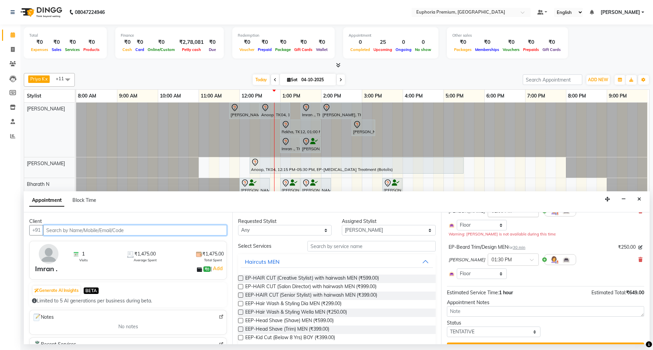
scroll to position [81, 0]
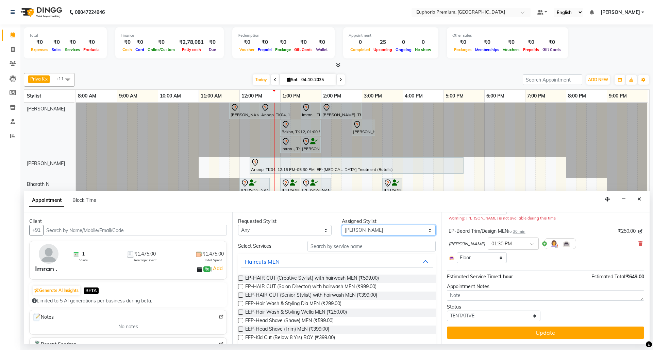
click at [382, 230] on select "Select Bharath N Binoy Chethan N ChonglianMoi MOI Daisy . Dhanya . Farhan Fredr…" at bounding box center [389, 230] width 94 height 11
click at [371, 230] on select "Select Bharath N Binoy Chethan N ChonglianMoi MOI Daisy . Dhanya . Farhan Fredr…" at bounding box center [389, 230] width 94 height 11
click at [359, 246] on input "text" at bounding box center [371, 246] width 128 height 11
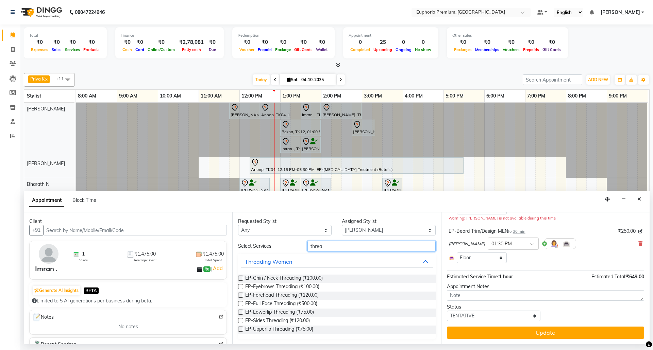
type input "threa"
click at [241, 286] on label at bounding box center [240, 286] width 5 height 5
click at [241, 286] on input "checkbox" at bounding box center [240, 287] width 4 height 4
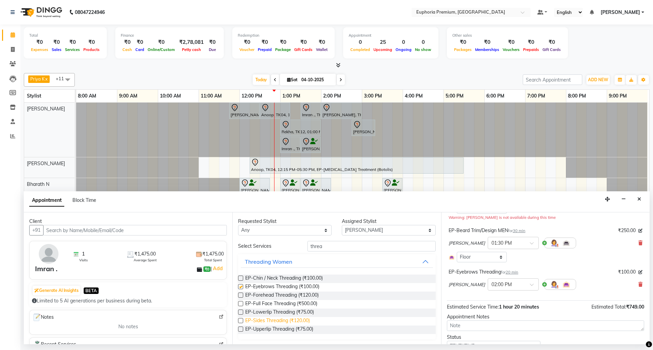
checkbox input "false"
click at [241, 321] on label at bounding box center [240, 320] width 5 height 5
click at [241, 321] on input "checkbox" at bounding box center [240, 321] width 4 height 4
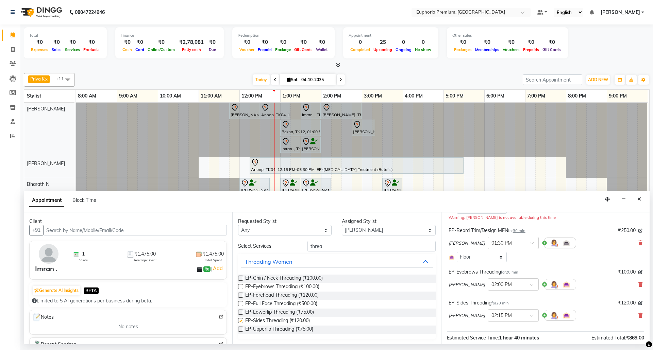
checkbox input "false"
click at [503, 303] on span "20 min" at bounding box center [502, 303] width 13 height 5
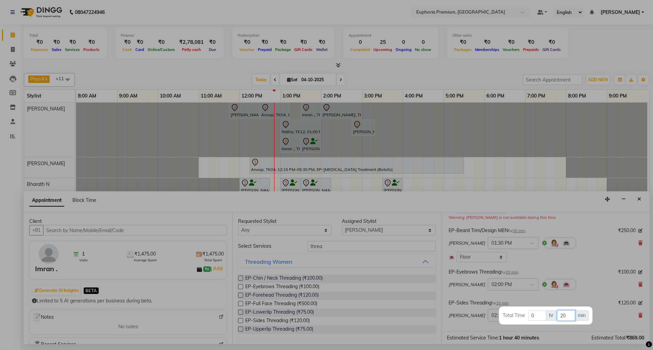
click at [569, 313] on input "20" at bounding box center [566, 315] width 18 height 11
type input "2"
type input "15"
click at [570, 290] on div at bounding box center [326, 175] width 653 height 350
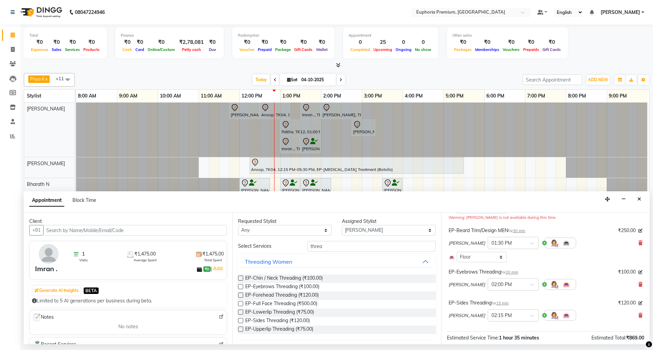
click at [514, 274] on span "20 min" at bounding box center [512, 272] width 13 height 5
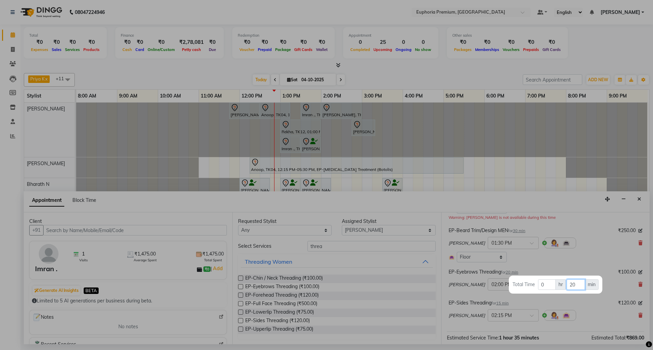
click at [578, 285] on input "20" at bounding box center [576, 285] width 18 height 11
type input "2"
type input "15"
click at [570, 252] on div at bounding box center [326, 175] width 653 height 350
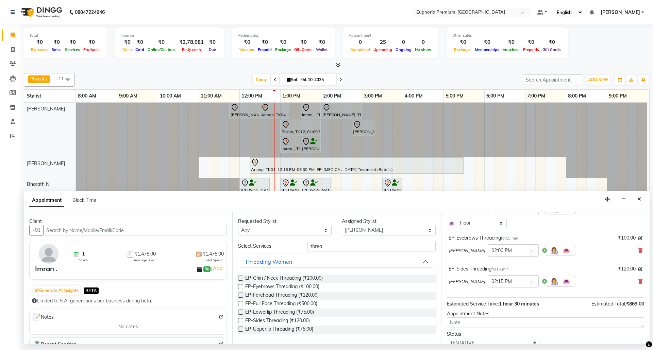
scroll to position [143, 0]
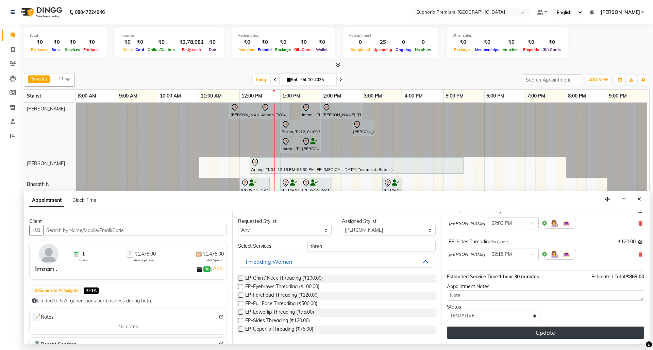
click at [573, 331] on button "Update" at bounding box center [545, 333] width 197 height 12
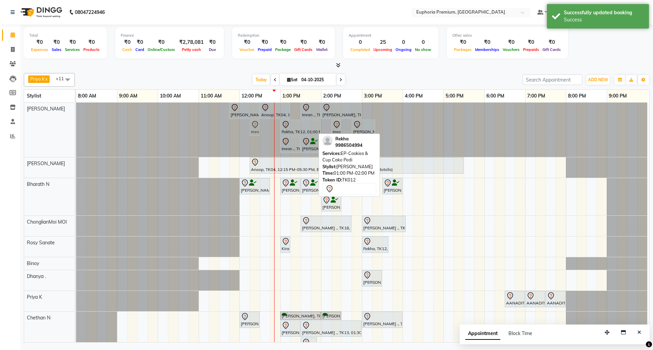
drag, startPoint x: 320, startPoint y: 129, endPoint x: 252, endPoint y: 131, distance: 68.7
click at [76, 131] on div "VINOTHA ., TK03, 11:45 AM-12:30 PM, EP-HAIR CUT (Salon Director) with hairwash …" at bounding box center [76, 130] width 0 height 54
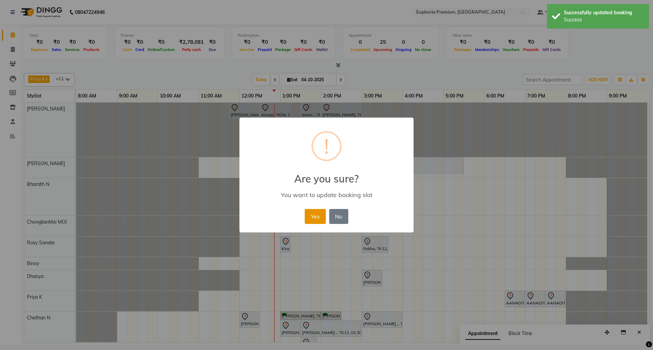
click at [305, 216] on button "Yes" at bounding box center [315, 216] width 21 height 15
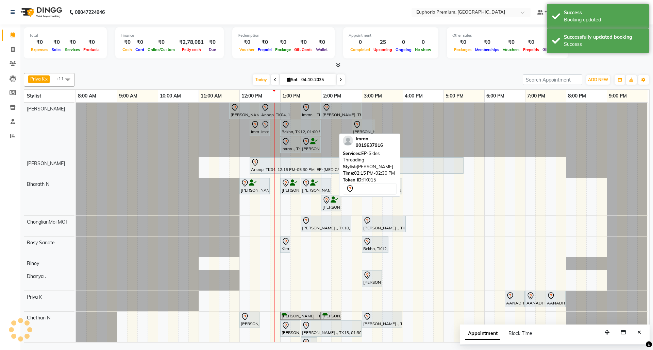
drag, startPoint x: 330, startPoint y: 128, endPoint x: 261, endPoint y: 134, distance: 68.6
click at [76, 134] on div "VINOTHA ., TK03, 11:45 AM-12:30 PM, EP-HAIR CUT (Salon Director) with hairwash …" at bounding box center [76, 130] width 0 height 54
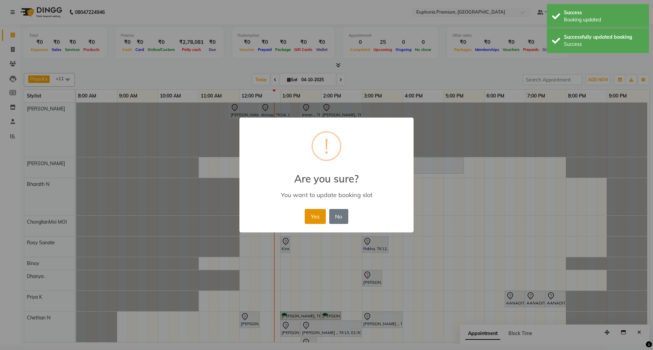
click at [318, 214] on button "Yes" at bounding box center [315, 216] width 21 height 15
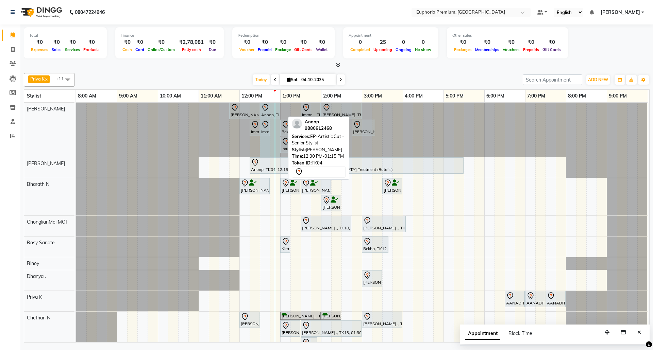
drag, startPoint x: 283, startPoint y: 111, endPoint x: 273, endPoint y: 113, distance: 9.8
click at [76, 113] on div "VINOTHA ., TK03, 11:45 AM-12:30 PM, EP-HAIR CUT (Salon Director) with hairwash …" at bounding box center [76, 130] width 0 height 54
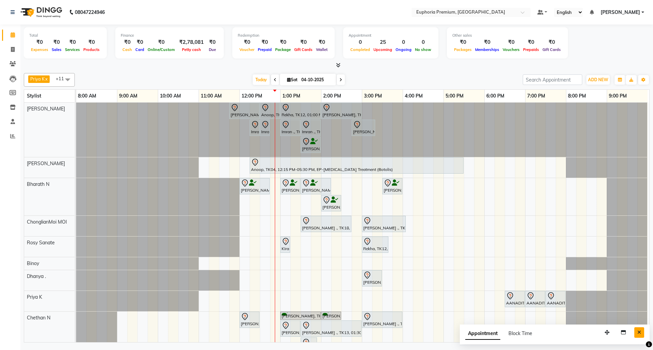
click at [641, 334] on icon "Close" at bounding box center [639, 332] width 4 height 5
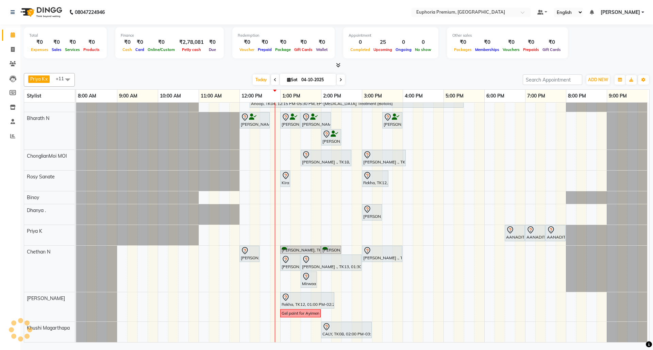
scroll to position [112, 0]
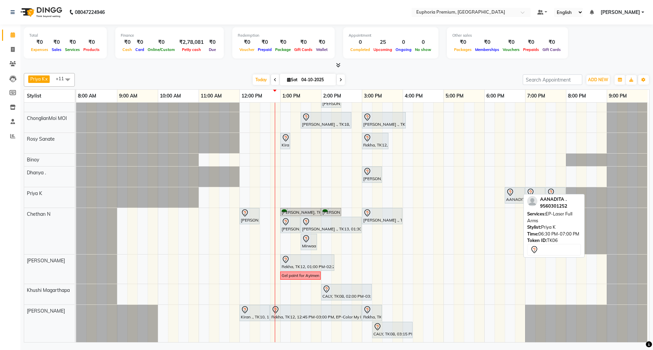
click at [505, 192] on div "AANADITA ., TK06, 06:30 PM-07:00 PM, EP-Laser Full Arms" at bounding box center [514, 195] width 19 height 14
click at [506, 189] on icon at bounding box center [510, 192] width 8 height 8
select select "7"
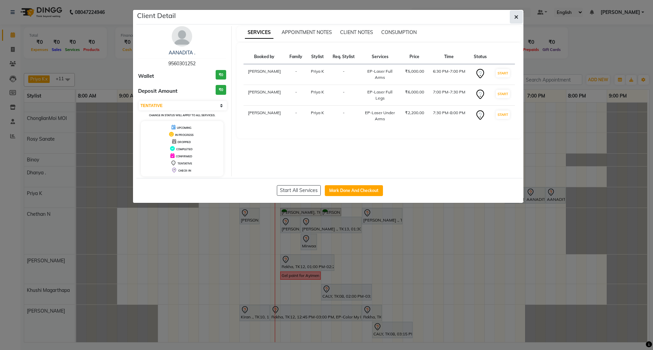
click at [513, 18] on button "button" at bounding box center [516, 17] width 13 height 13
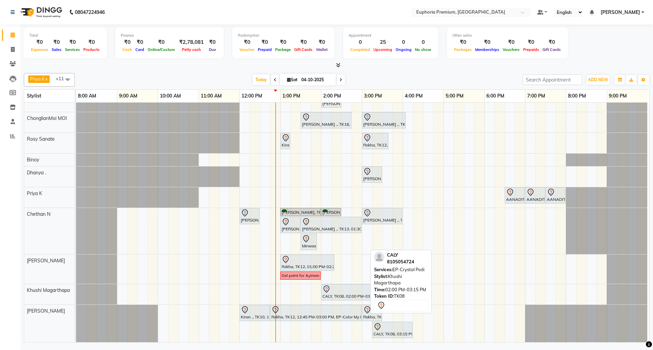
click at [336, 292] on div "CALY, TK08, 02:00 PM-03:15 PM, EP-Crystal Pedi" at bounding box center [346, 292] width 49 height 14
select select "7"
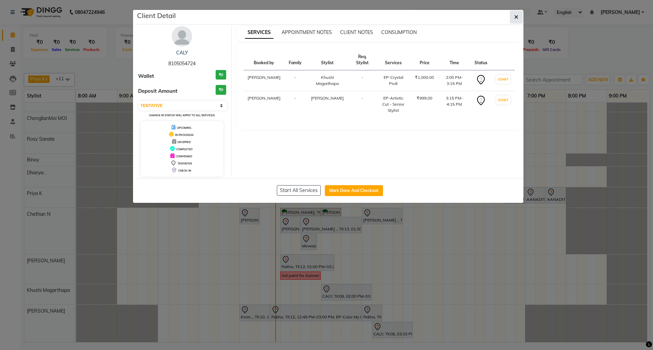
click at [517, 18] on icon "button" at bounding box center [516, 16] width 4 height 5
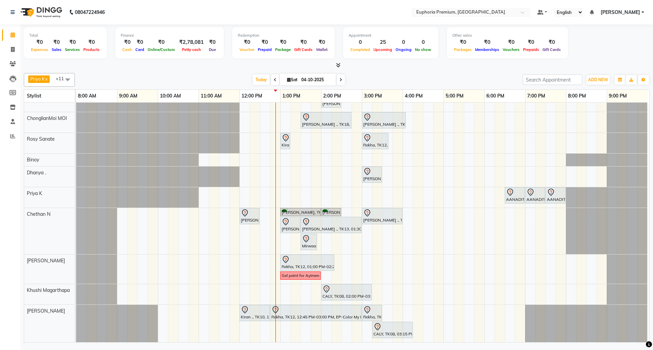
drag, startPoint x: 365, startPoint y: 343, endPoint x: 350, endPoint y: 343, distance: 15.0
click at [350, 343] on td "VINOTHA ., TK03, 11:45 AM-12:30 PM, EP-HAIR CUT (Salon Director) with hairwash …" at bounding box center [362, 223] width 573 height 240
click at [409, 71] on div "Priya K x ChonglianMoi MOI x Dhanya . x Shishi L x Jessica Bairagi x Rosy Sanat…" at bounding box center [337, 206] width 626 height 272
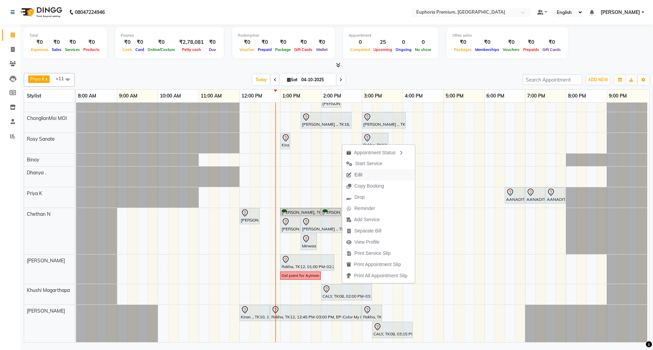
click at [361, 173] on span "Edit" at bounding box center [358, 174] width 8 height 7
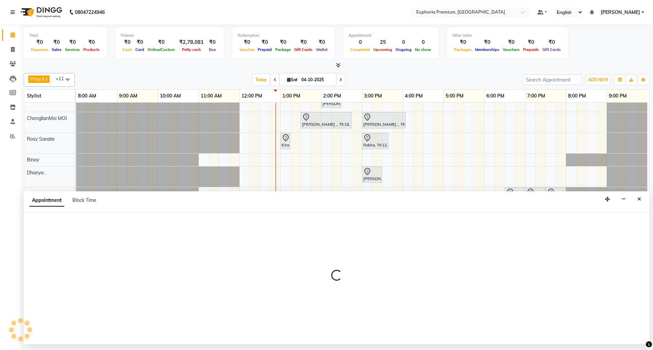
select select "tentative"
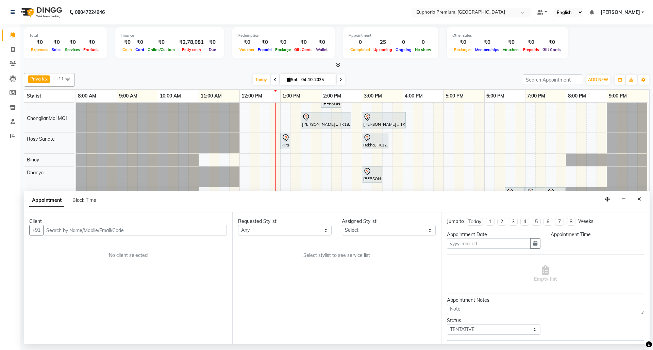
type input "04-10-2025"
select select "840"
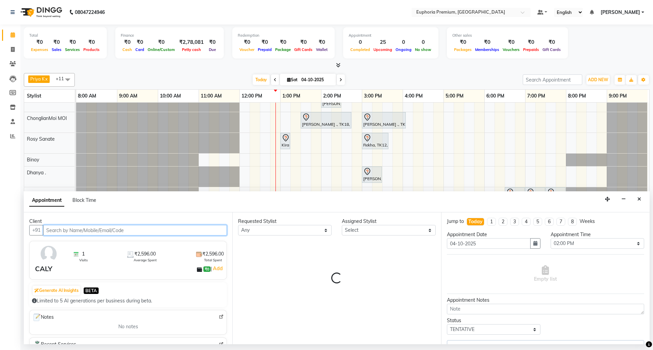
select select "91236"
select select "4006"
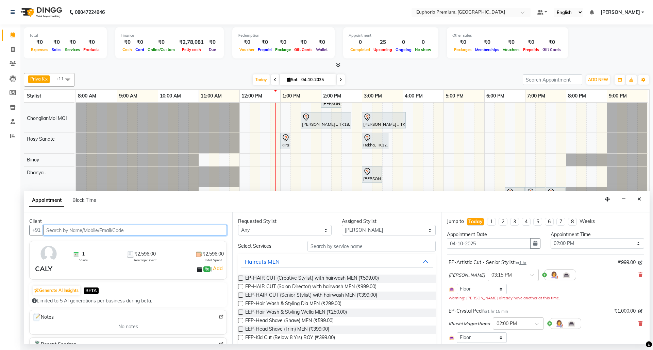
scroll to position [45, 0]
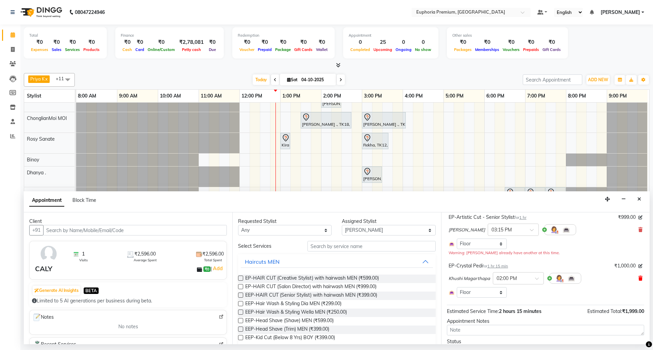
click at [638, 281] on icon at bounding box center [640, 278] width 4 height 5
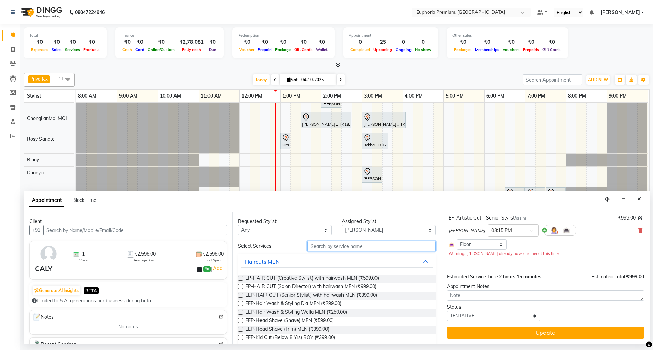
click at [395, 249] on input "text" at bounding box center [371, 246] width 128 height 11
click at [403, 231] on select "Select Bharath N Binoy Chethan N ChonglianMoi MOI Daisy . Dhanya . Farhan Fredr…" at bounding box center [389, 230] width 94 height 11
select select "71607"
click at [342, 226] on select "Select Bharath N Binoy Chethan N ChonglianMoi MOI Daisy . Dhanya . Farhan Fredr…" at bounding box center [389, 230] width 94 height 11
click at [343, 247] on input "text" at bounding box center [371, 246] width 128 height 11
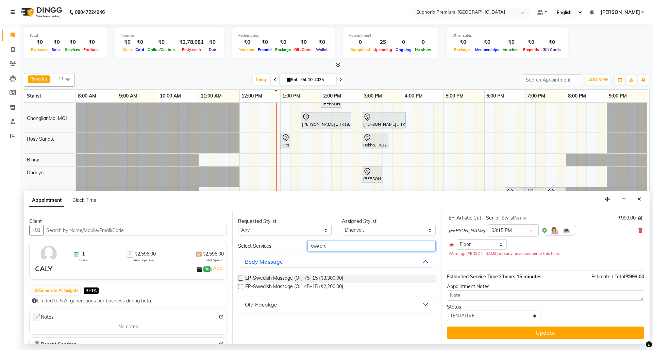
type input "swedis"
click at [239, 286] on label at bounding box center [240, 286] width 5 height 5
click at [239, 286] on input "checkbox" at bounding box center [240, 287] width 4 height 4
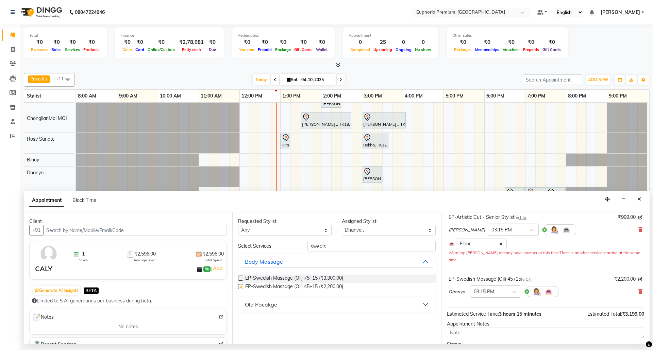
checkbox input "false"
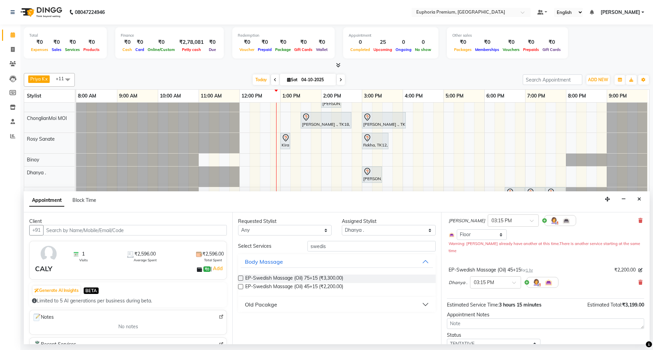
scroll to position [83, 0]
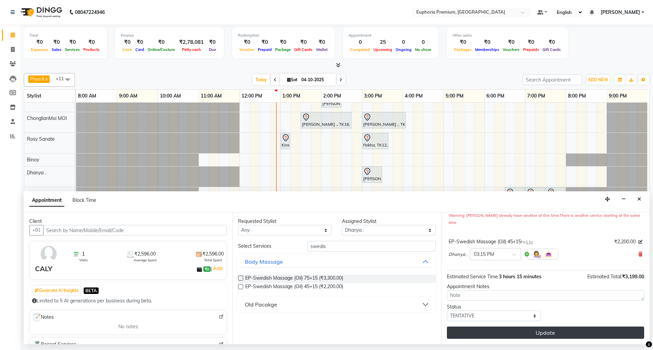
click at [559, 331] on button "Update" at bounding box center [545, 333] width 197 height 12
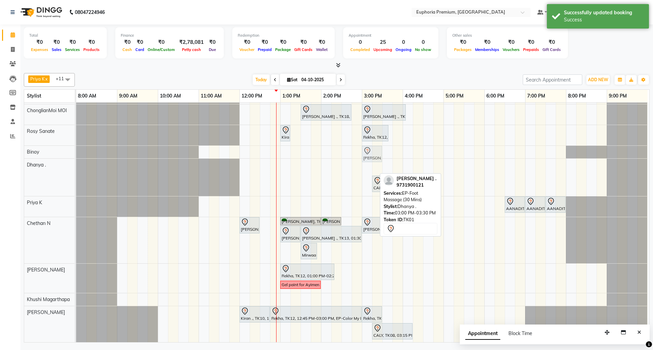
drag, startPoint x: 365, startPoint y: 168, endPoint x: 369, endPoint y: 159, distance: 9.2
click at [369, 154] on tbody "VINOTHA ., TK03, 11:45 AM-12:30 PM, EP-HAIR CUT (Salon Director) with hairwash …" at bounding box center [361, 167] width 571 height 353
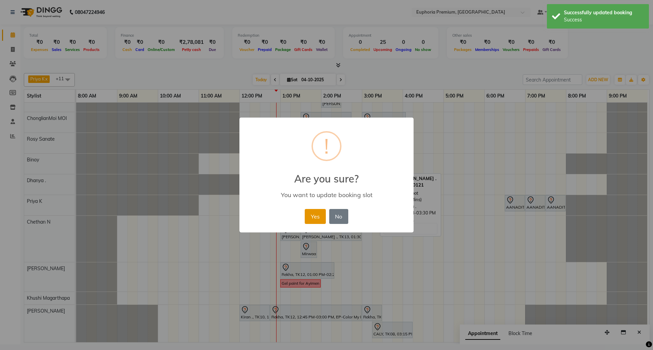
click at [323, 214] on button "Yes" at bounding box center [315, 216] width 21 height 15
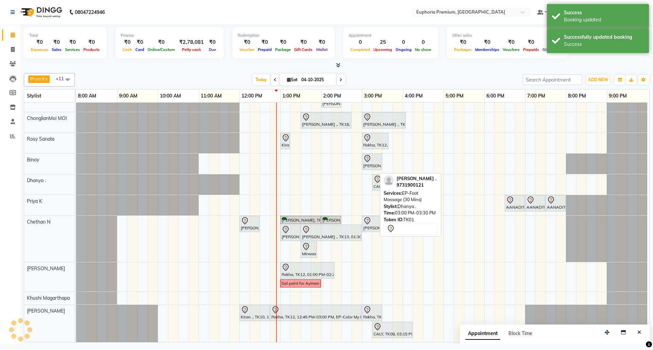
scroll to position [112, 5]
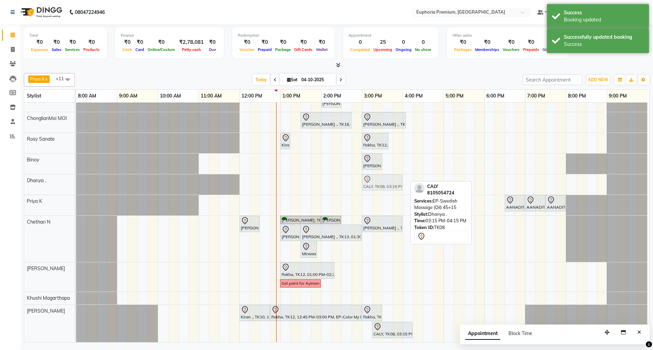
drag, startPoint x: 372, startPoint y: 177, endPoint x: 365, endPoint y: 178, distance: 7.6
click at [76, 178] on div "CALY, TK08, 03:15 PM-04:15 PM, EP-Swedish Massage (Oil) 45+15 CALY, TK08, 03:15…" at bounding box center [76, 184] width 0 height 20
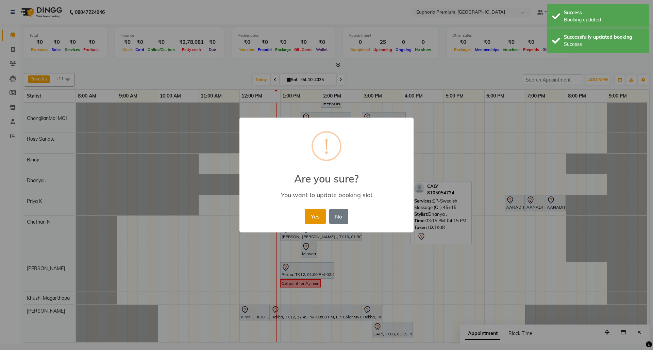
click at [320, 214] on button "Yes" at bounding box center [315, 216] width 21 height 15
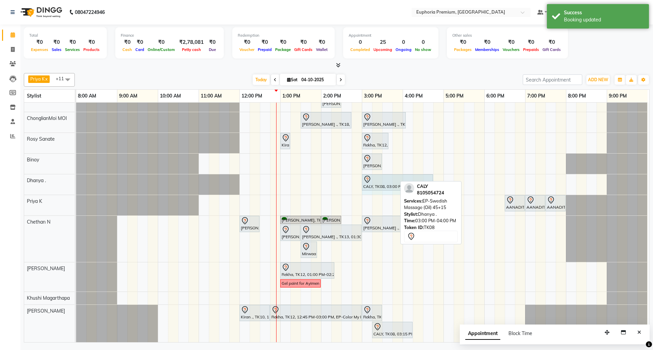
drag, startPoint x: 395, startPoint y: 178, endPoint x: 425, endPoint y: 175, distance: 30.1
click at [76, 175] on div "CALY, TK08, 03:00 PM-04:00 PM, EP-Swedish Massage (Oil) 45+15 CALY, TK08, 03:00…" at bounding box center [76, 184] width 0 height 20
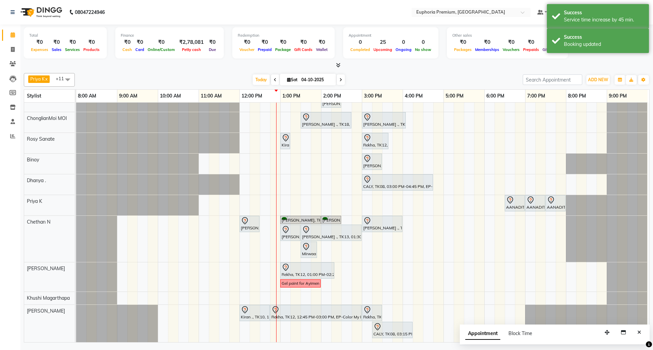
scroll to position [112, 0]
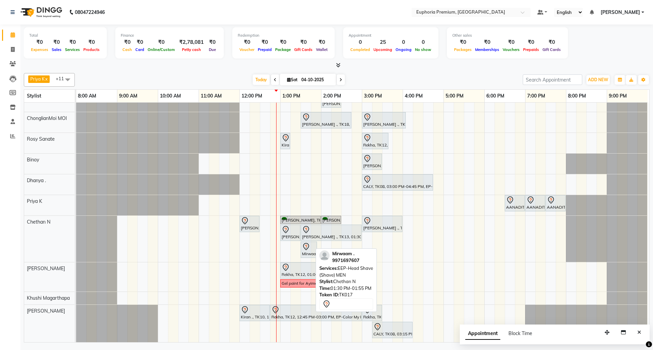
click at [307, 245] on div "Mirwaam ., TK17, 01:30 PM-01:55 PM, EEP-Head Shave (Shave) MEN" at bounding box center [308, 250] width 15 height 14
select select "7"
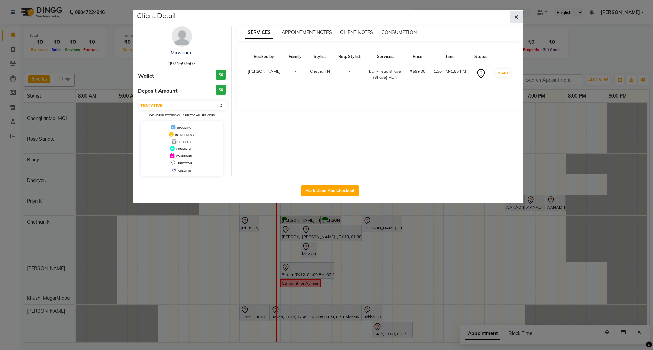
click at [516, 14] on icon "button" at bounding box center [516, 16] width 4 height 5
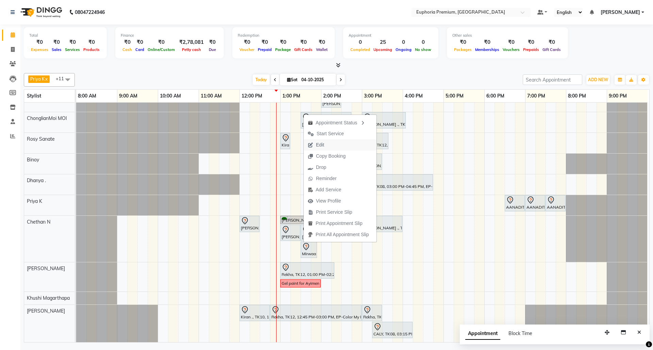
click at [330, 144] on button "Edit" at bounding box center [340, 144] width 73 height 11
select select "810"
select select "tentative"
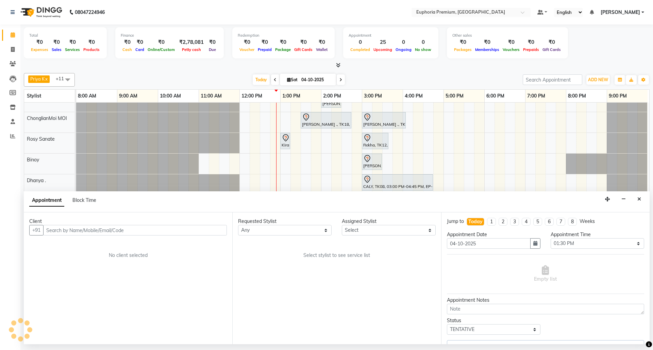
select select "74080"
select select "4006"
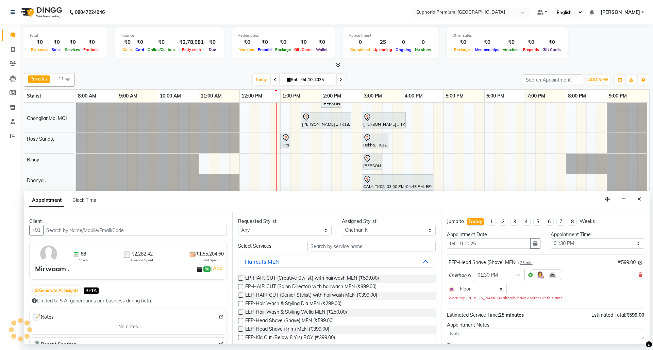
scroll to position [112, 5]
click at [372, 233] on select "Select Bharath N Binoy Chethan N ChonglianMoi MOI Daisy . Dhanya . Farhan Fredr…" at bounding box center [389, 230] width 94 height 11
select select "86606"
click at [342, 226] on select "Select Bharath N Binoy Chethan N ChonglianMoi MOI Daisy . Dhanya . Farhan Fredr…" at bounding box center [389, 230] width 94 height 11
click at [354, 243] on input "text" at bounding box center [371, 246] width 128 height 11
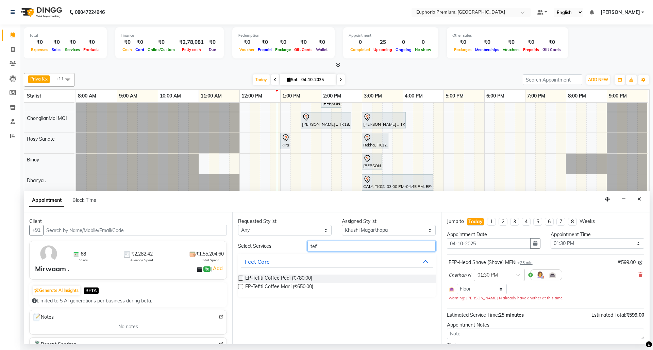
type input "tefi"
click at [240, 280] on label at bounding box center [240, 278] width 5 height 5
click at [240, 280] on input "checkbox" at bounding box center [240, 279] width 4 height 4
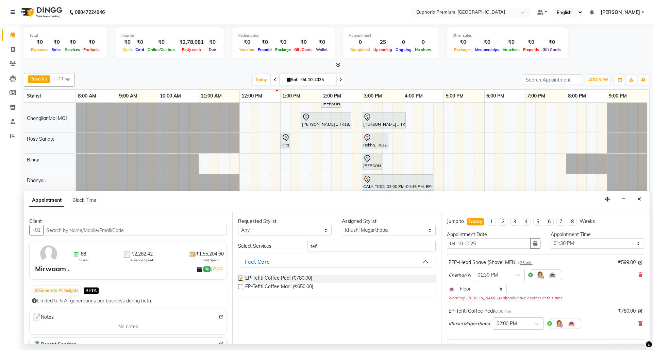
checkbox input "false"
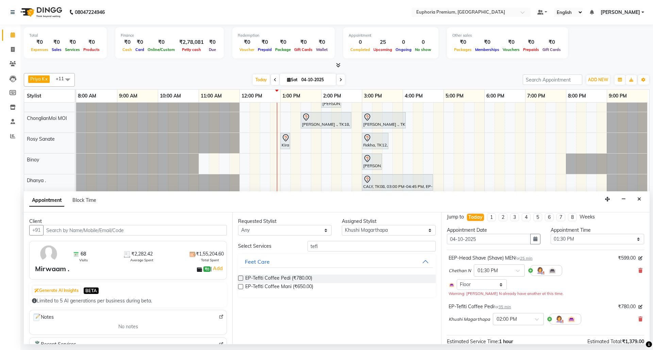
scroll to position [0, 0]
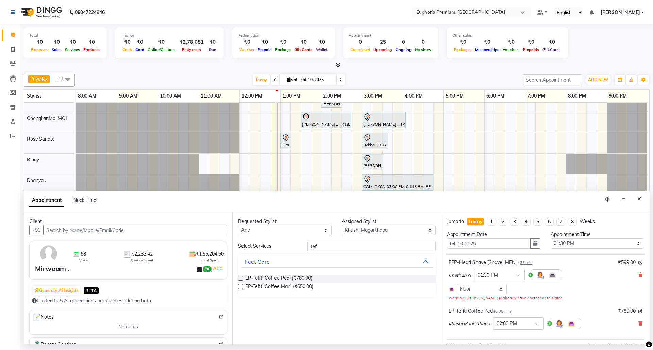
click at [509, 312] on span "35 min" at bounding box center [505, 311] width 13 height 5
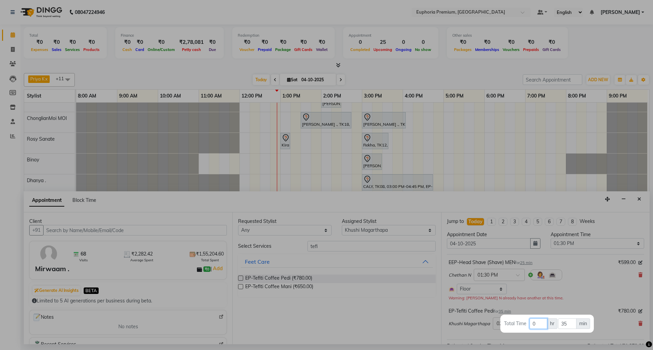
click at [539, 320] on input "0" at bounding box center [539, 324] width 18 height 11
click at [572, 322] on input "35" at bounding box center [567, 324] width 18 height 11
type input "3"
click at [573, 295] on div at bounding box center [326, 175] width 653 height 350
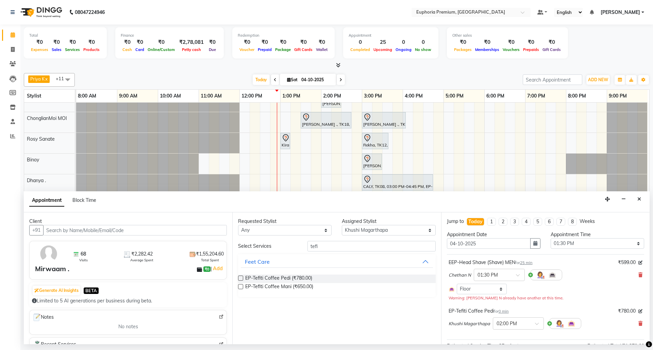
scroll to position [70, 0]
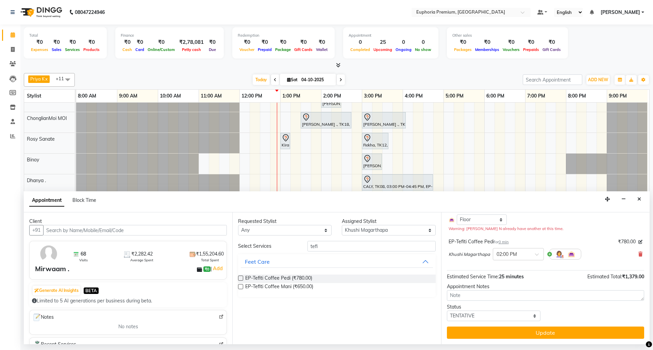
click at [568, 325] on div "Jump to Today 1 2 3 4 5 6 7 8 Weeks Appointment Date 04-10-2025 Appointment Tim…" at bounding box center [545, 279] width 208 height 132
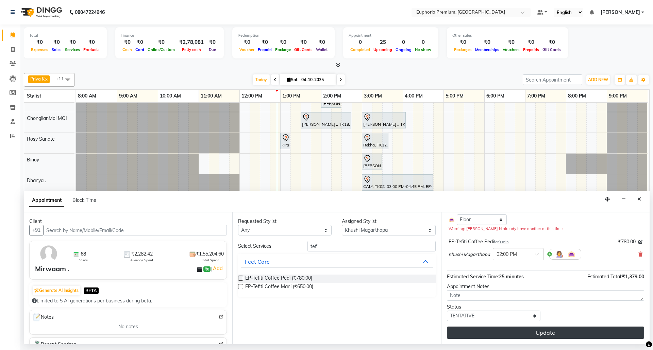
click at [570, 328] on button "Update" at bounding box center [545, 333] width 197 height 12
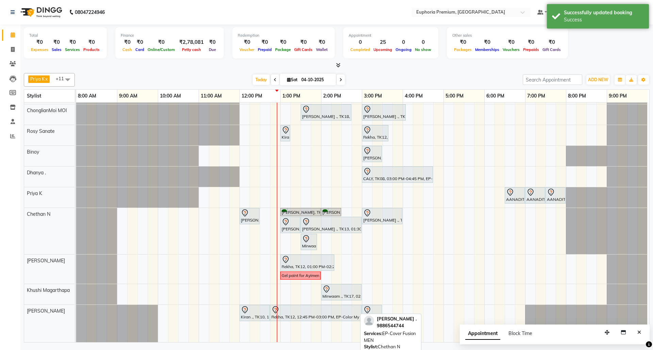
scroll to position [120, 0]
drag, startPoint x: 356, startPoint y: 286, endPoint x: 370, endPoint y: 285, distance: 14.0
click at [76, 285] on div "Mirwaam ., TK17, 02:00 PM-02:00 PM, EP-Tefiti Coffee Pedi Mirwaam ., TK17, 02:0…" at bounding box center [76, 294] width 0 height 20
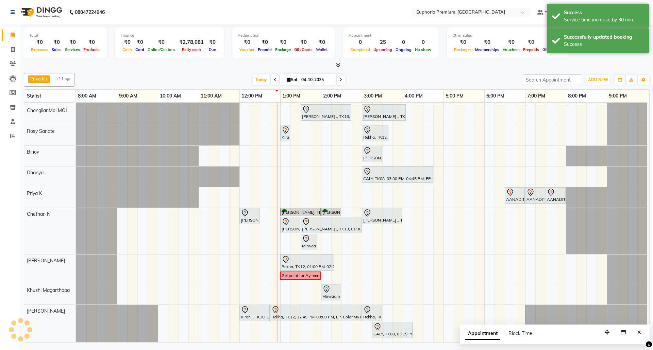
scroll to position [120, 5]
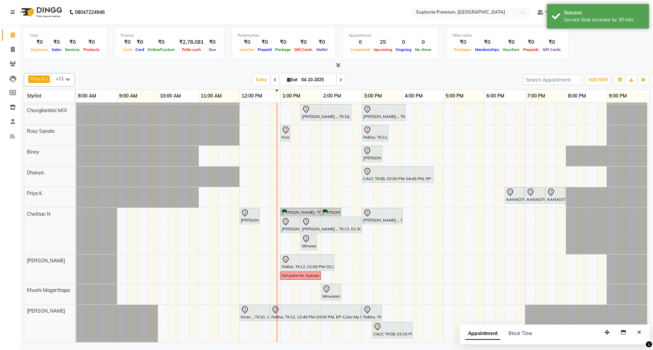
drag, startPoint x: 641, startPoint y: 335, endPoint x: 587, endPoint y: 317, distance: 57.5
click at [641, 335] on button "Close" at bounding box center [639, 333] width 10 height 11
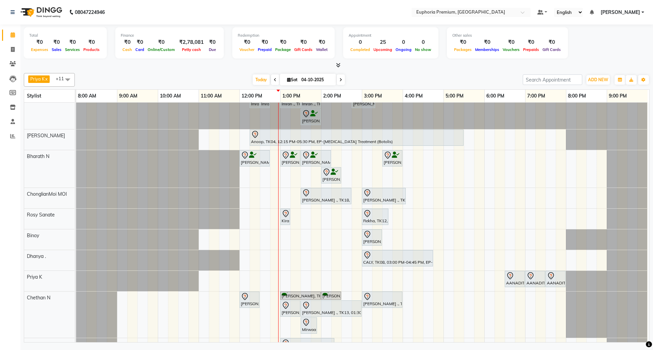
scroll to position [0, 0]
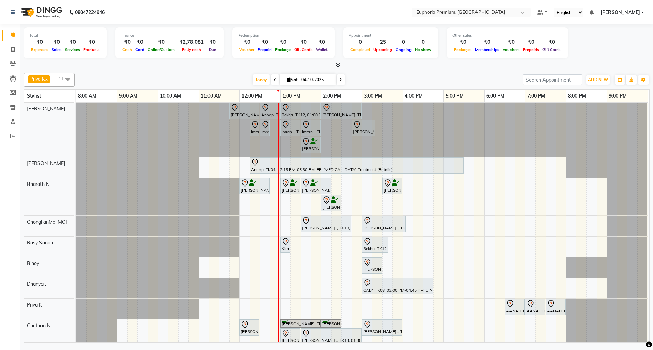
click at [76, 109] on div at bounding box center [76, 130] width 0 height 54
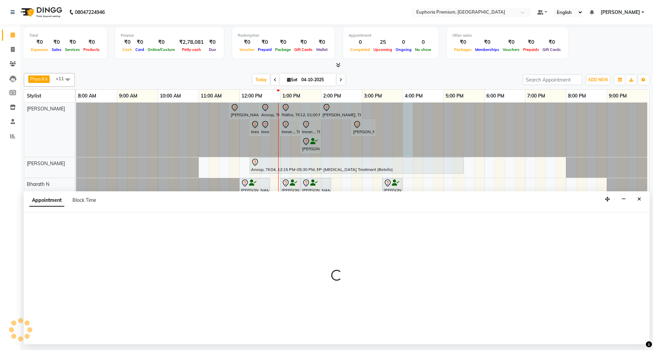
select select "71609"
select select "tentative"
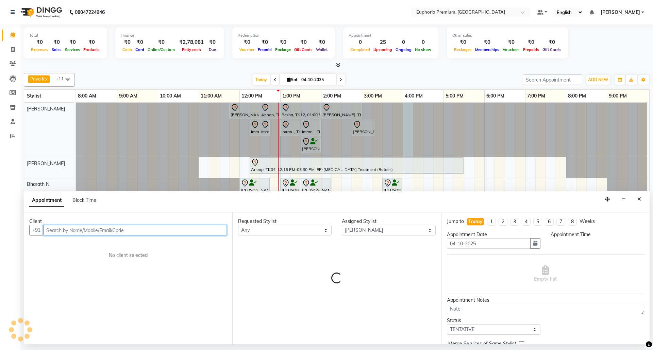
select select "960"
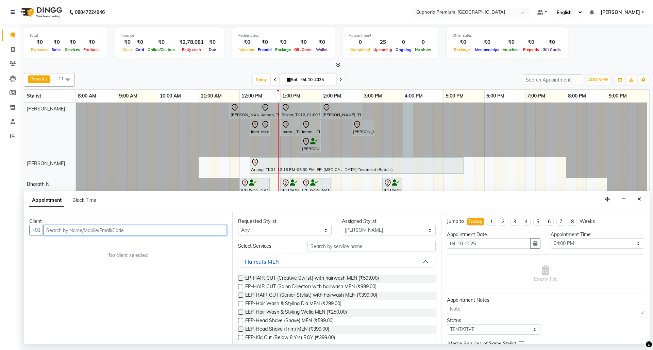
click at [205, 231] on input "text" at bounding box center [135, 230] width 184 height 11
click at [209, 229] on input "text" at bounding box center [135, 230] width 184 height 11
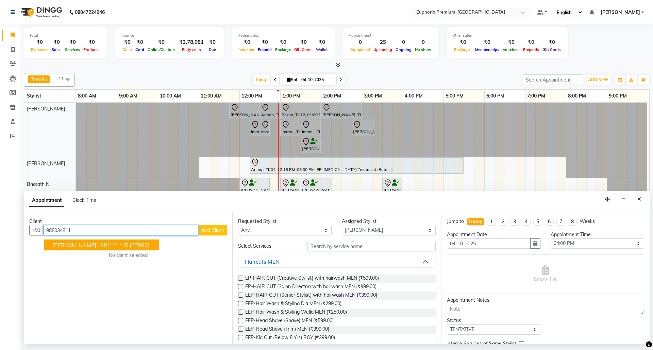
click at [130, 243] on span "(EP880)" at bounding box center [140, 245] width 20 height 7
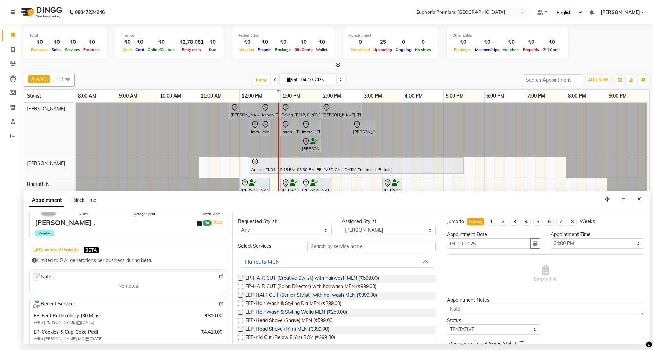
scroll to position [90, 0]
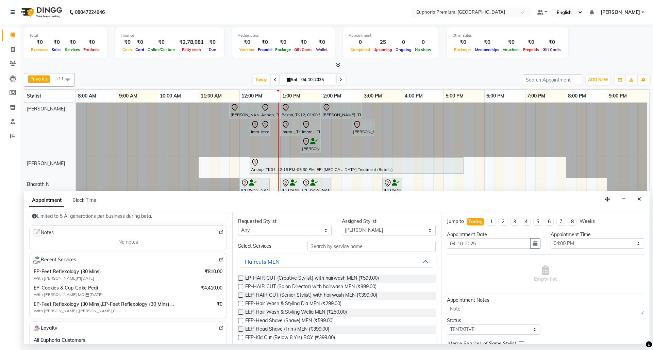
type input "98******15"
click at [219, 262] on img at bounding box center [221, 259] width 5 height 5
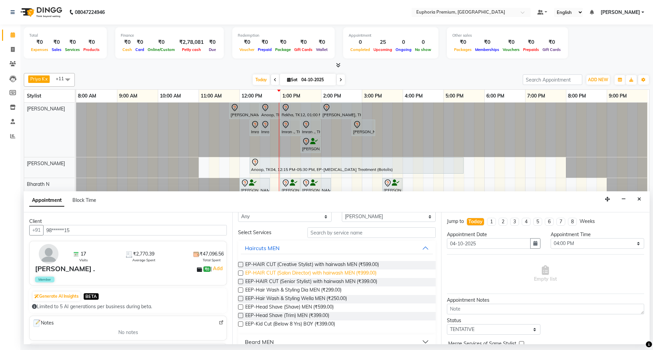
scroll to position [0, 0]
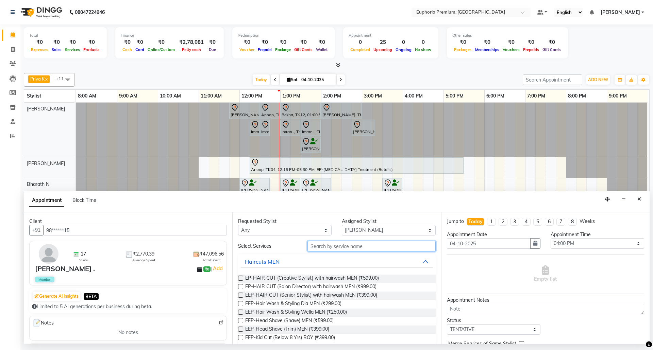
click at [360, 247] on input "text" at bounding box center [371, 246] width 128 height 11
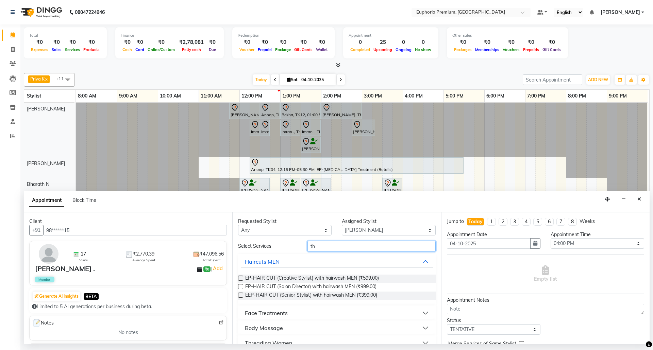
type input "t"
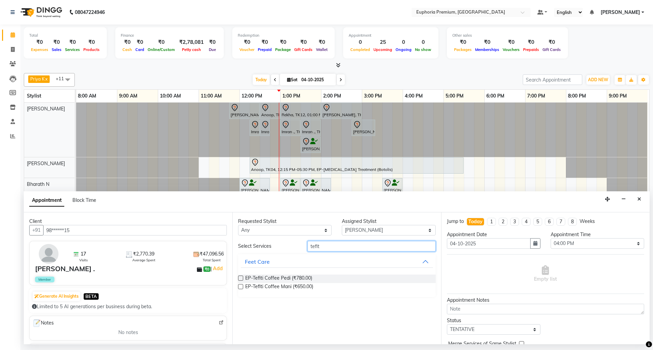
type input "tefit"
click at [239, 278] on label at bounding box center [240, 278] width 5 height 5
click at [239, 278] on input "checkbox" at bounding box center [240, 279] width 4 height 4
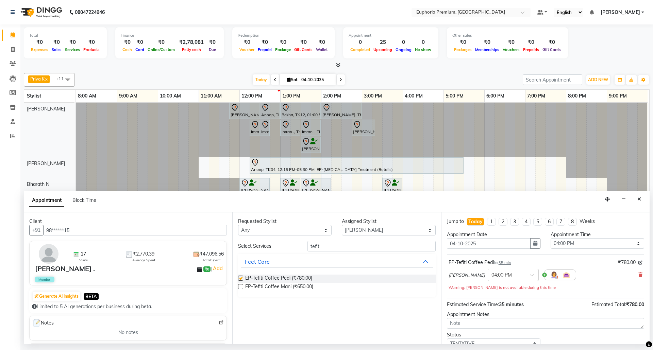
checkbox input "false"
click at [401, 233] on select "Select Bharath N Binoy Chethan N ChonglianMoi MOI Daisy . Dhanya . Farhan Fredr…" at bounding box center [389, 230] width 94 height 11
select select "71597"
click at [342, 226] on select "Select Bharath N Binoy Chethan N ChonglianMoi MOI Daisy . Dhanya . Farhan Fredr…" at bounding box center [389, 230] width 94 height 11
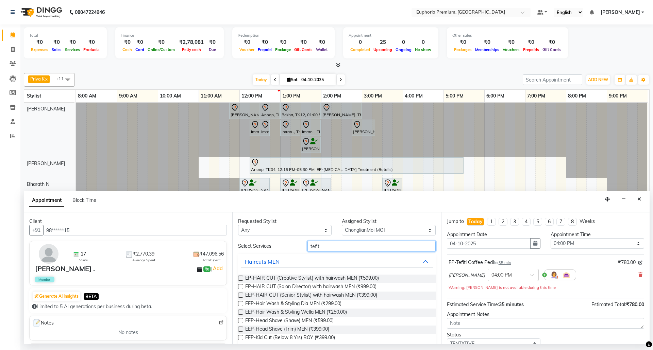
click at [335, 247] on input "tefit" at bounding box center [371, 246] width 128 height 11
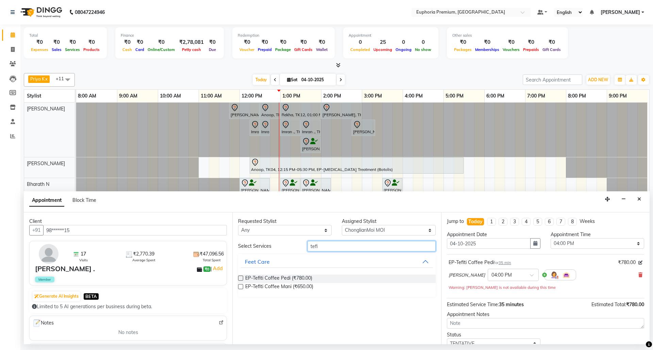
type input "tefi"
click at [241, 278] on label at bounding box center [240, 278] width 5 height 5
click at [241, 278] on input "checkbox" at bounding box center [240, 279] width 4 height 4
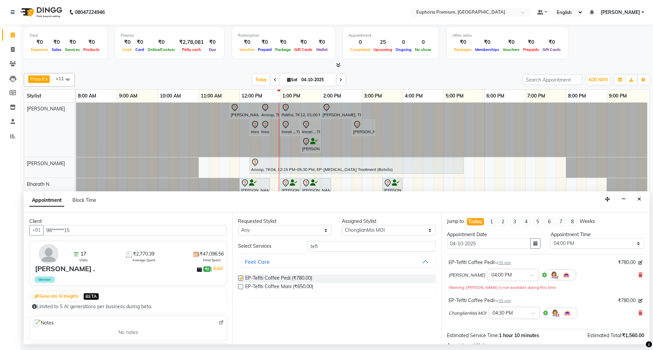
checkbox input "false"
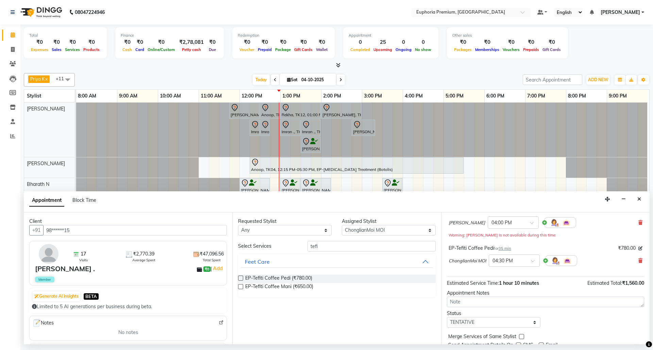
scroll to position [79, 0]
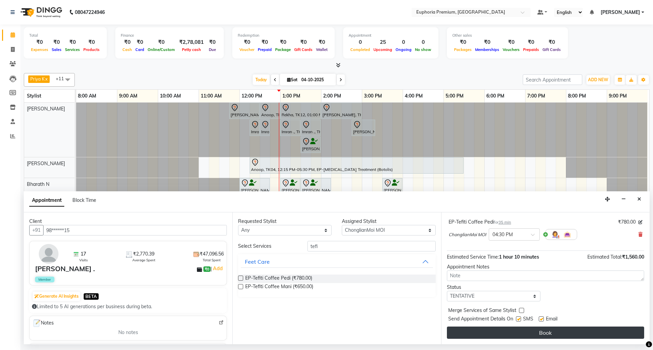
click at [539, 335] on button "Book" at bounding box center [545, 333] width 197 height 12
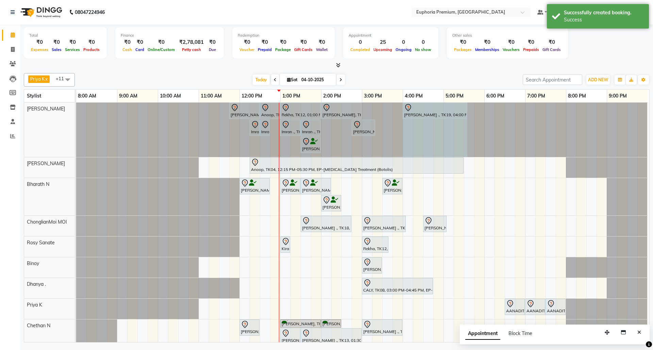
drag, startPoint x: 425, startPoint y: 110, endPoint x: 473, endPoint y: 112, distance: 48.0
click at [473, 112] on div "VINOTHA ., TK03, 11:45 AM-12:30 PM, EP-HAIR CUT (Salon Director) with hairwash …" at bounding box center [361, 130] width 571 height 54
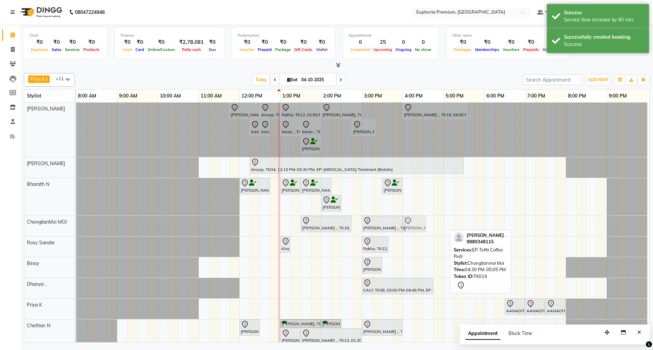
drag, startPoint x: 429, startPoint y: 225, endPoint x: 411, endPoint y: 229, distance: 18.4
click at [76, 229] on div "Chandhana ., TK18, 01:30 PM-02:45 PM, EP-Tefiti Coffee Pedi Pranav ., TK13, 03:…" at bounding box center [76, 226] width 0 height 20
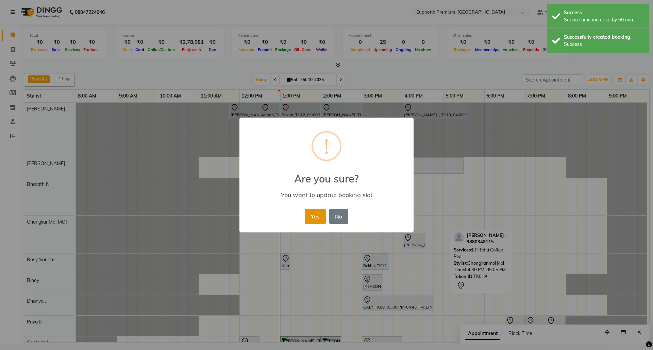
click at [307, 214] on button "Yes" at bounding box center [315, 216] width 21 height 15
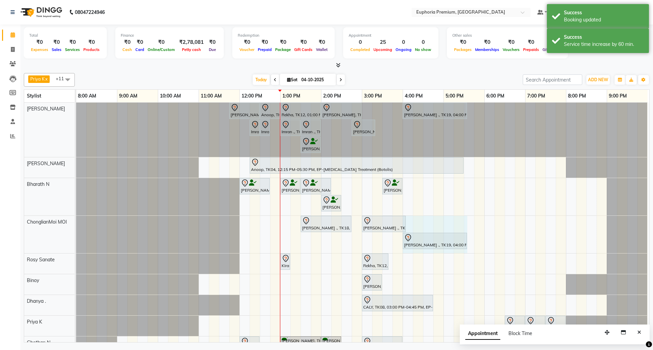
drag, startPoint x: 426, startPoint y: 240, endPoint x: 469, endPoint y: 241, distance: 42.9
click at [76, 240] on div "Chandhana ., TK18, 01:30 PM-02:45 PM, EP-Tefiti Coffee Pedi Pranav ., TK13, 03:…" at bounding box center [76, 234] width 0 height 37
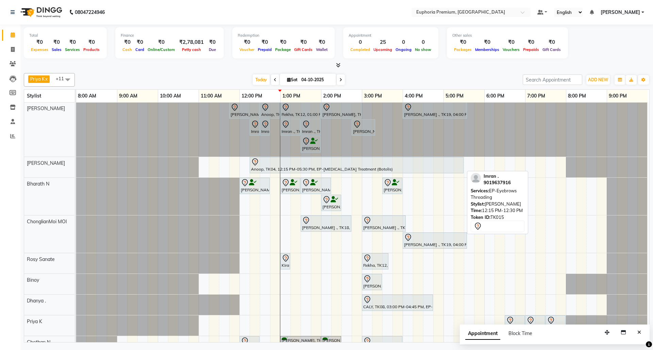
scroll to position [0, 0]
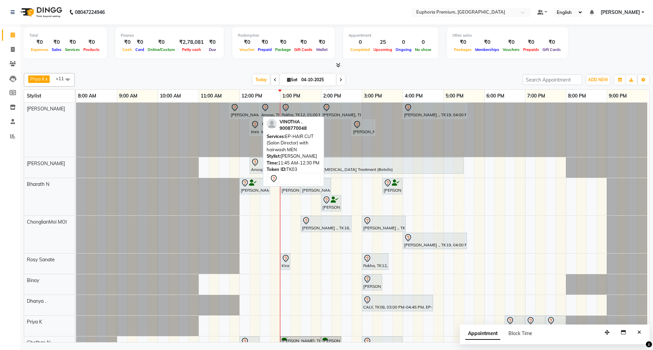
click at [245, 108] on div at bounding box center [245, 108] width 28 height 8
select select "7"
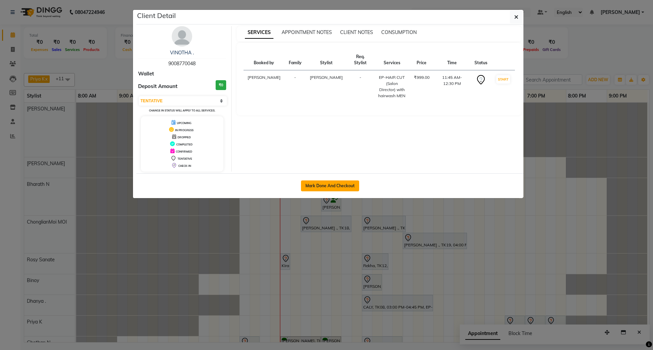
click at [339, 183] on button "Mark Done And Checkout" at bounding box center [330, 186] width 58 height 11
select select "service"
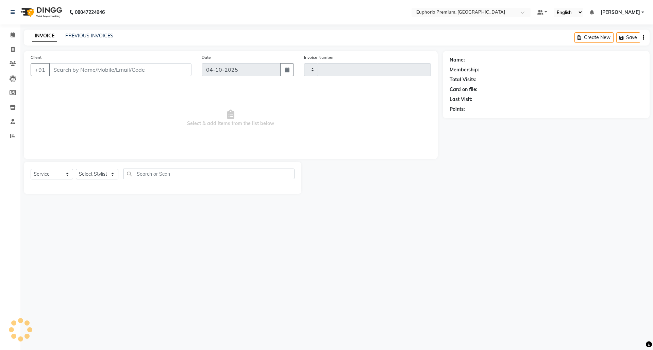
select select "3"
type input "3215"
select select "7925"
type input "90******48"
select select "71609"
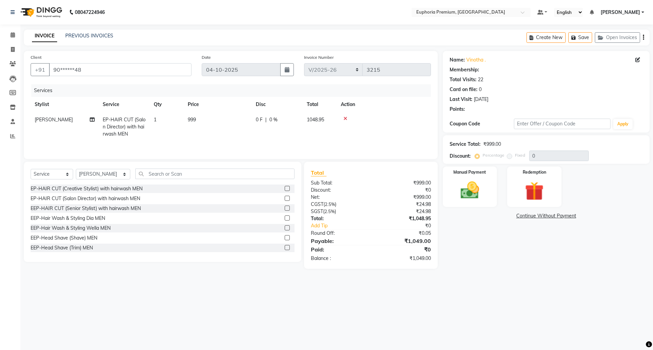
select select "1: Object"
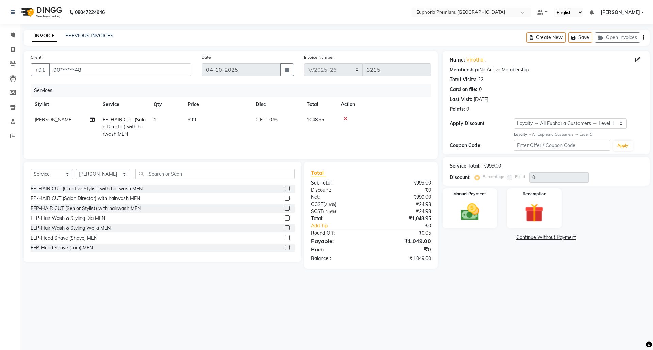
click at [123, 118] on span "EP-HAIR CUT (Salon Director) with hairwash MEN" at bounding box center [124, 127] width 43 height 20
select select "71609"
click at [171, 120] on span at bounding box center [171, 122] width 14 height 13
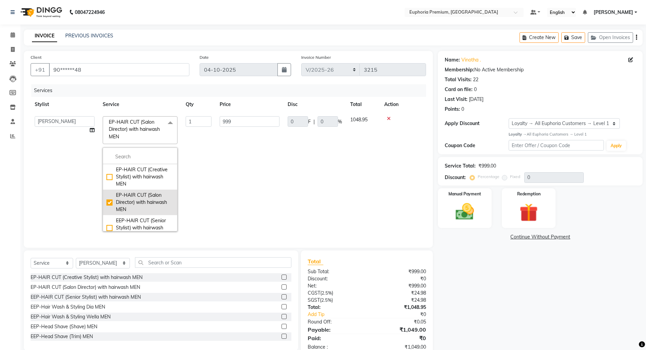
click at [109, 201] on div "EP-HAIR CUT (Salon Director) with hairwash MEN" at bounding box center [139, 202] width 67 height 21
checkbox input "false"
type input "0"
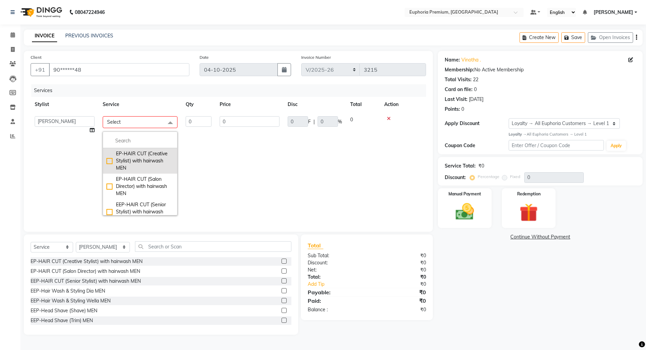
click at [107, 165] on div "EP-HAIR CUT (Creative Stylist) with hairwash MEN" at bounding box center [139, 160] width 67 height 21
checkbox input "true"
type input "1"
type input "599"
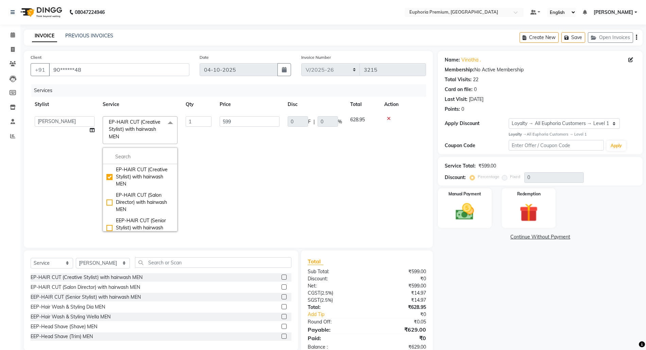
click at [246, 155] on td "599" at bounding box center [250, 173] width 68 height 123
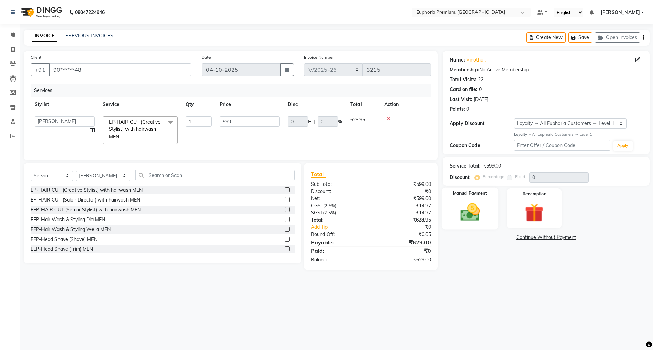
click at [475, 214] on img at bounding box center [470, 212] width 32 height 22
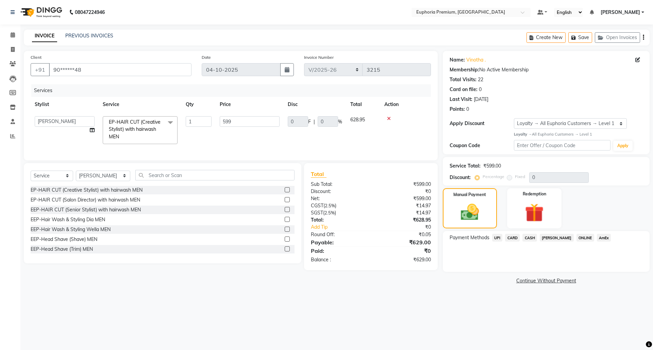
click at [515, 239] on span "CARD" at bounding box center [512, 238] width 15 height 8
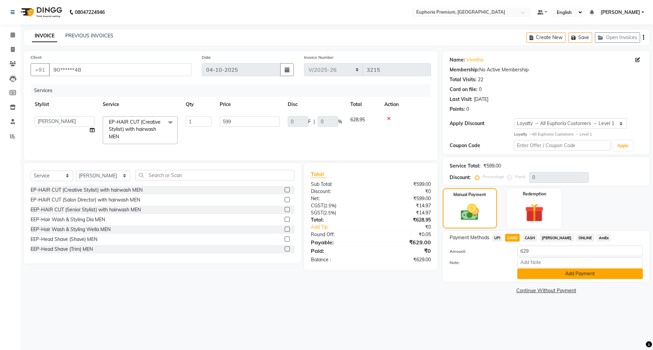
click at [565, 278] on button "Add Payment" at bounding box center [579, 274] width 125 height 11
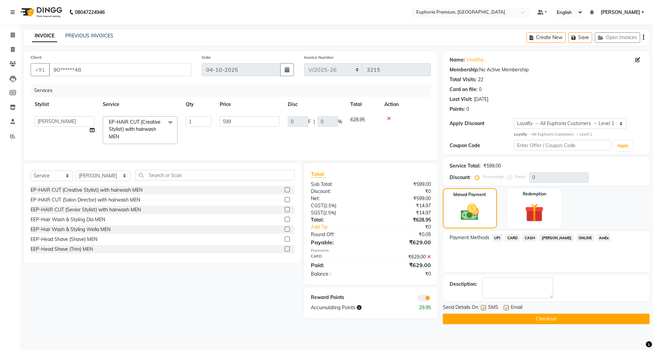
click at [531, 317] on button "Checkout" at bounding box center [546, 319] width 207 height 11
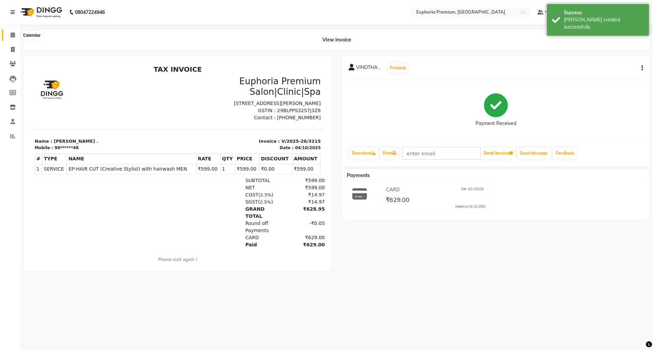
click at [9, 34] on span at bounding box center [13, 35] width 12 height 8
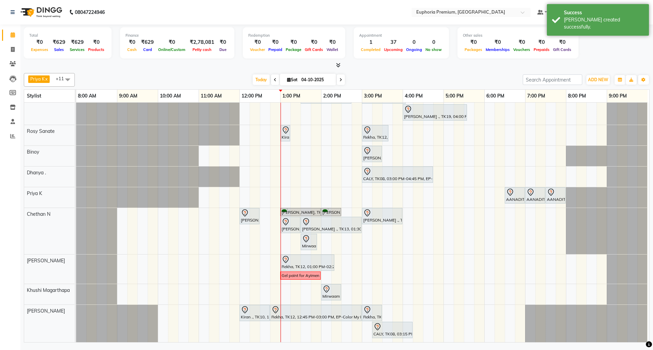
scroll to position [136, 0]
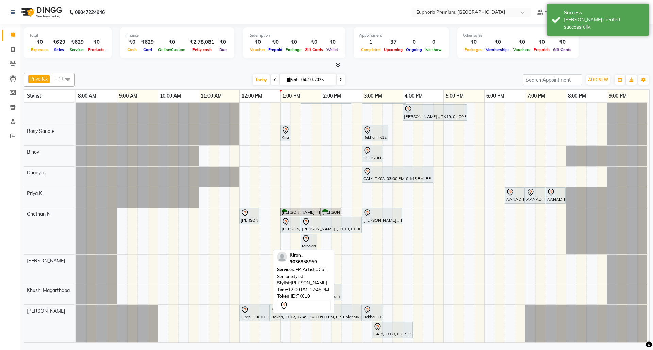
click at [260, 307] on div at bounding box center [255, 310] width 28 height 8
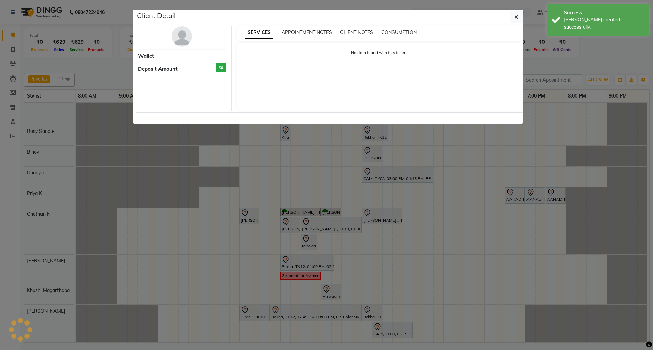
select select "7"
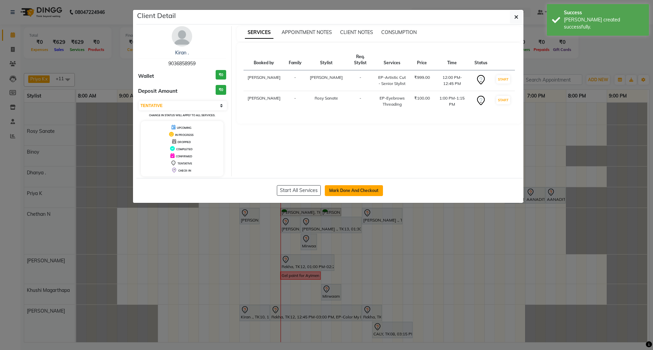
click at [353, 192] on button "Mark Done And Checkout" at bounding box center [354, 190] width 58 height 11
select select "7925"
select select "service"
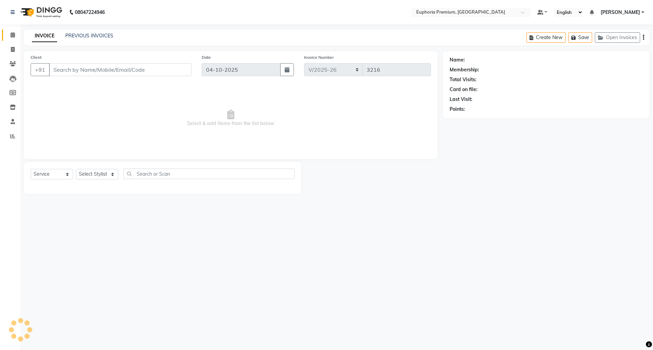
type input "90******59"
select select "71633"
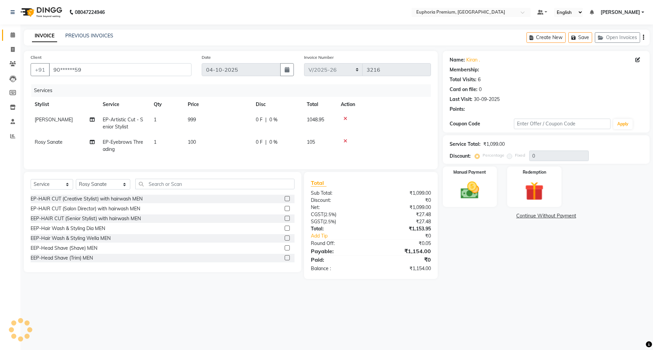
select select "1: Object"
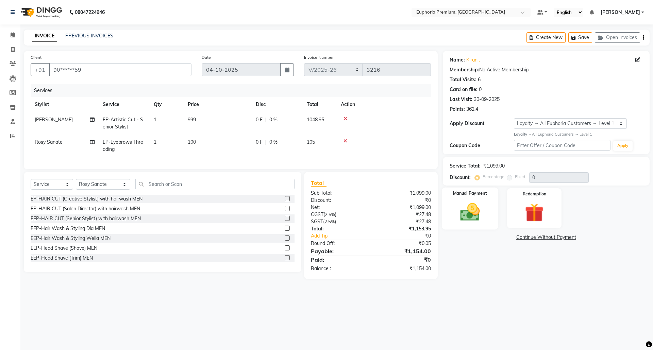
click at [479, 208] on img at bounding box center [470, 212] width 32 height 22
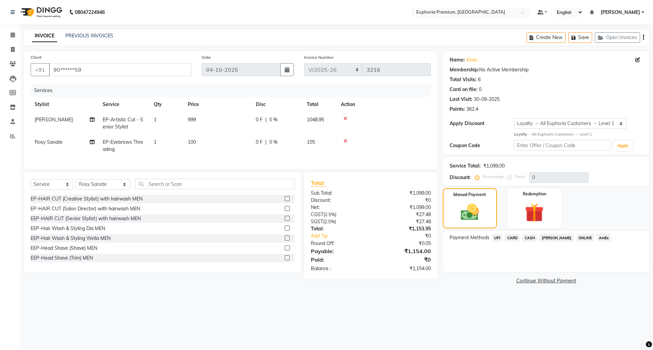
click at [500, 238] on span "UPI" at bounding box center [497, 238] width 11 height 8
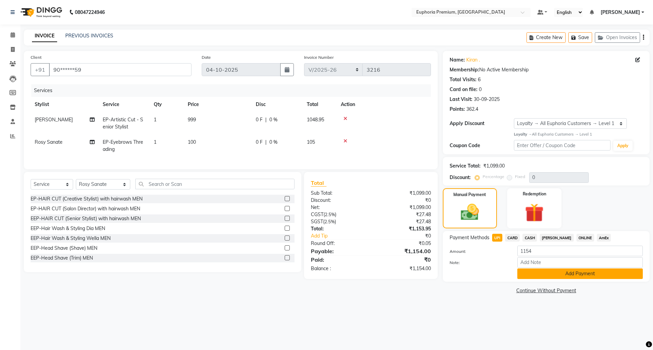
click at [574, 272] on button "Add Payment" at bounding box center [579, 274] width 125 height 11
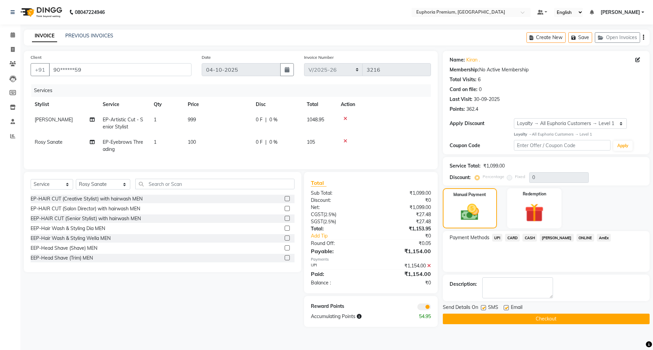
click at [544, 318] on button "Checkout" at bounding box center [546, 319] width 207 height 11
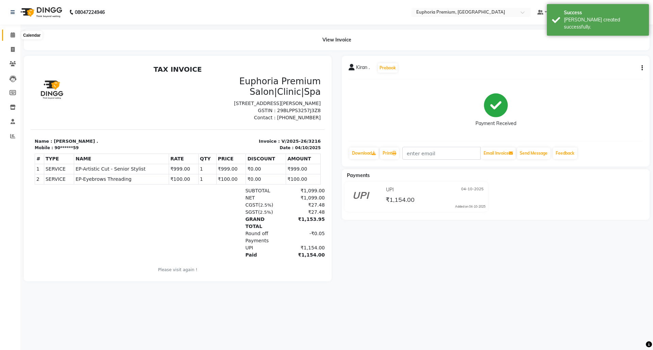
click at [14, 33] on icon at bounding box center [13, 34] width 4 height 5
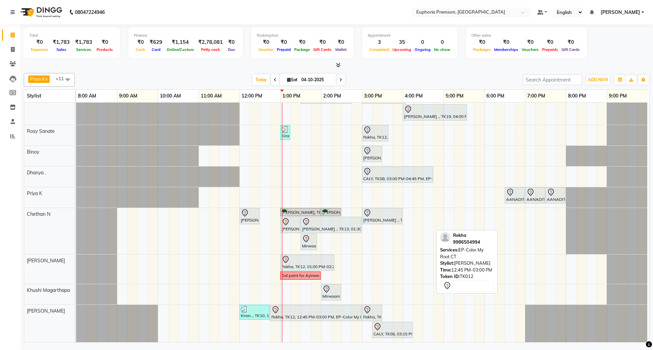
scroll to position [136, 0]
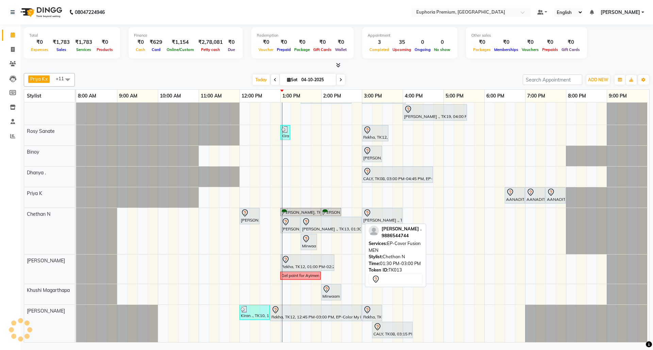
click at [332, 221] on div "[PERSON_NAME] ., TK13, 01:30 PM-03:00 PM, EP-Cover Fusion MEN" at bounding box center [331, 225] width 60 height 14
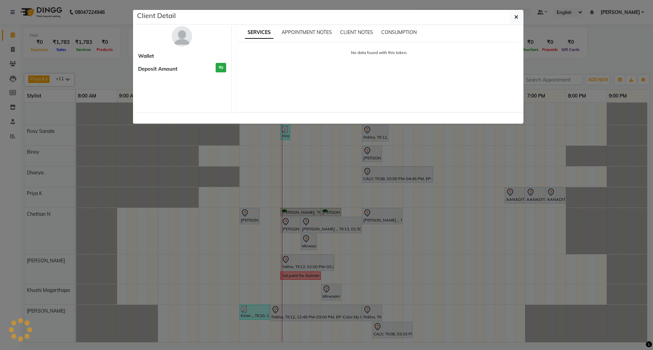
select select "7"
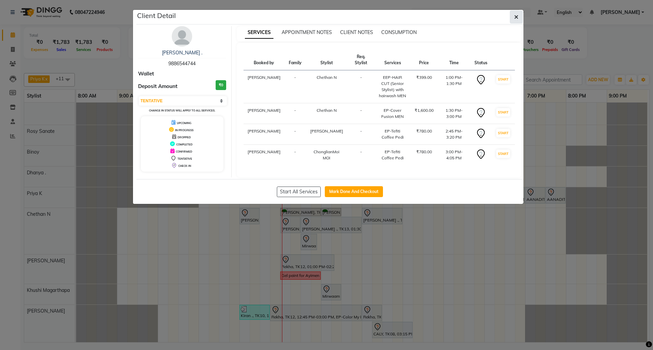
click at [514, 17] on icon "button" at bounding box center [516, 16] width 4 height 5
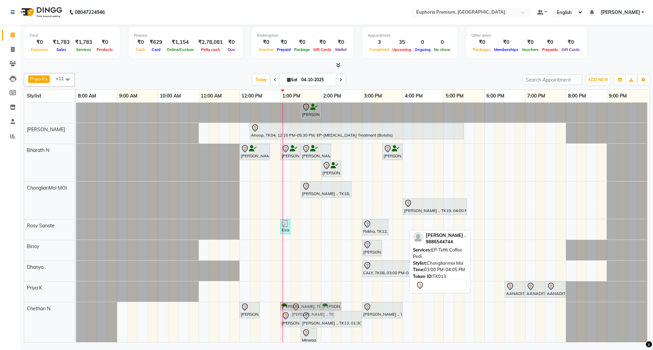
scroll to position [35, 0]
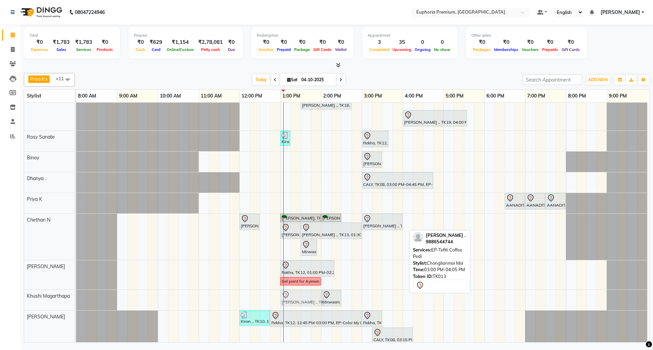
drag, startPoint x: 375, startPoint y: 220, endPoint x: 295, endPoint y: 298, distance: 111.6
click at [295, 298] on tbody "VINOTHA ., TK03, 11:45 AM-12:30 PM, EP-HAIR CUT (Creative Stylist) with hairwas…" at bounding box center [361, 164] width 571 height 368
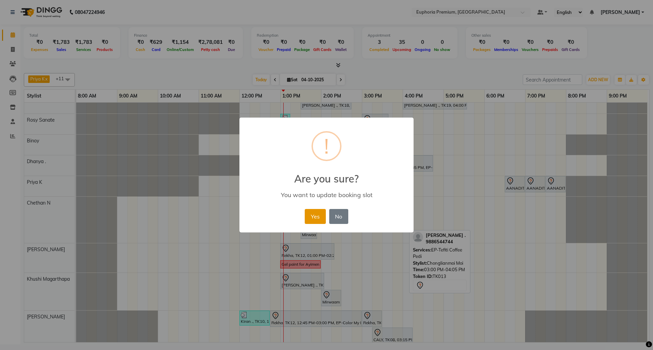
click at [319, 214] on button "Yes" at bounding box center [315, 216] width 21 height 15
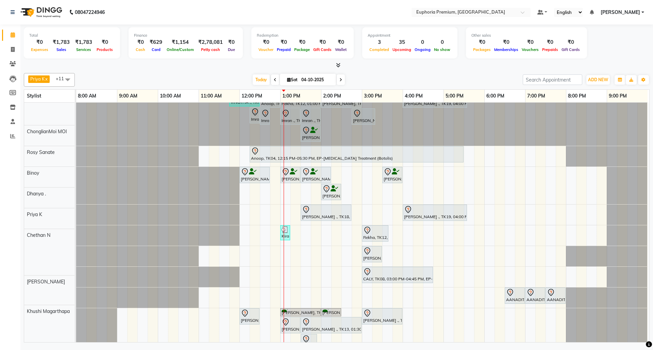
scroll to position [11, 0]
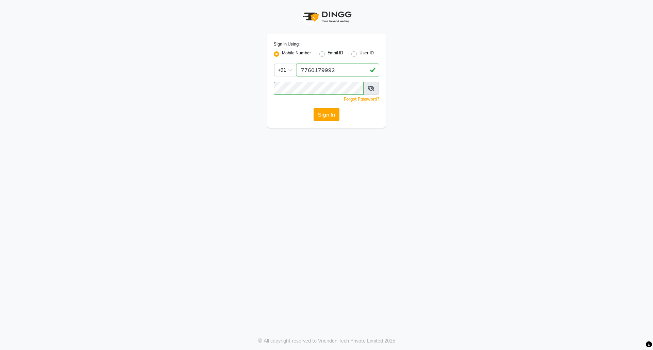
click at [325, 115] on button "Sign In" at bounding box center [327, 114] width 26 height 13
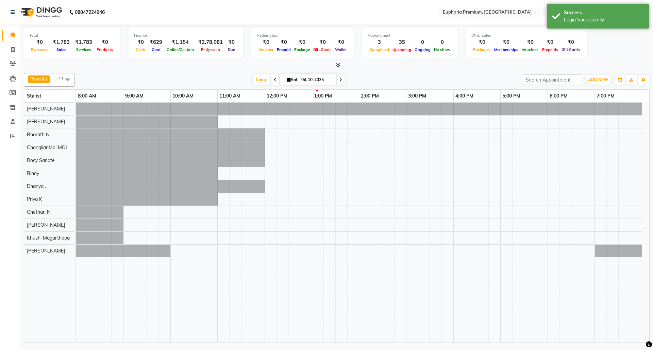
select select "en"
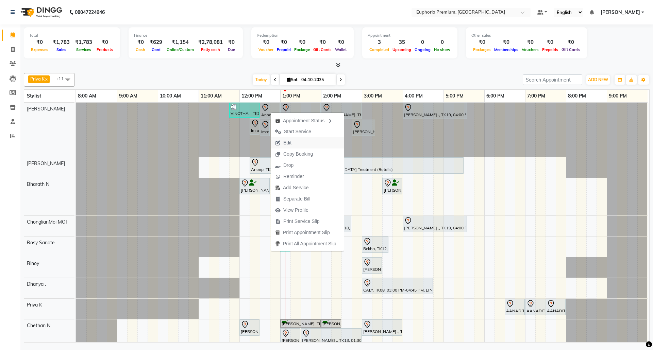
click at [295, 144] on span "Edit" at bounding box center [283, 142] width 24 height 11
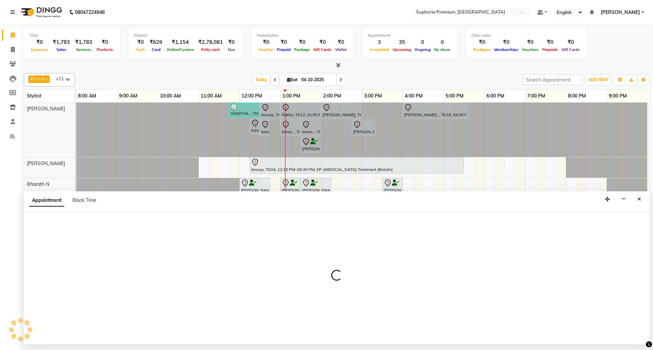
select select "tentative"
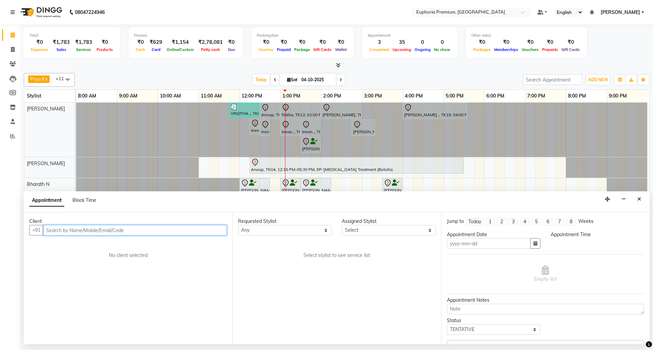
type input "04-10-2025"
select select "735"
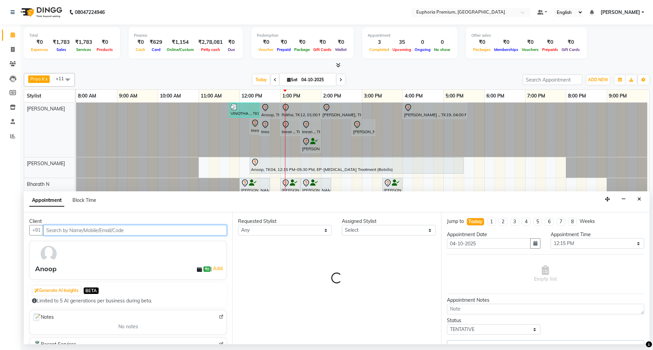
select select "71609"
select select "4006"
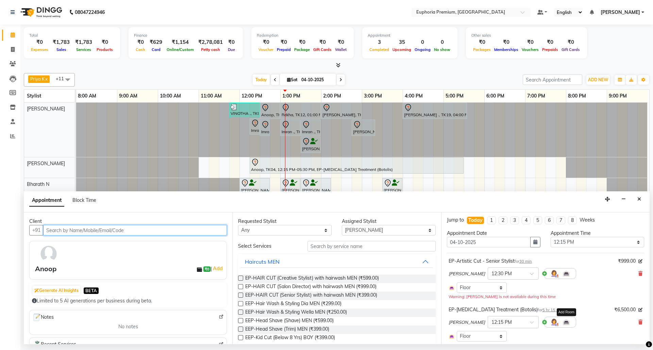
scroll to position [0, 0]
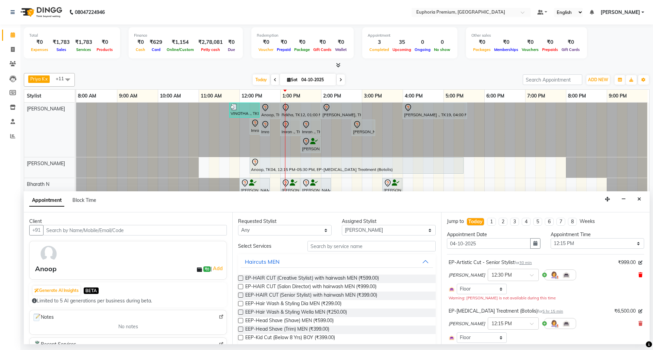
click at [638, 275] on icon at bounding box center [640, 275] width 4 height 5
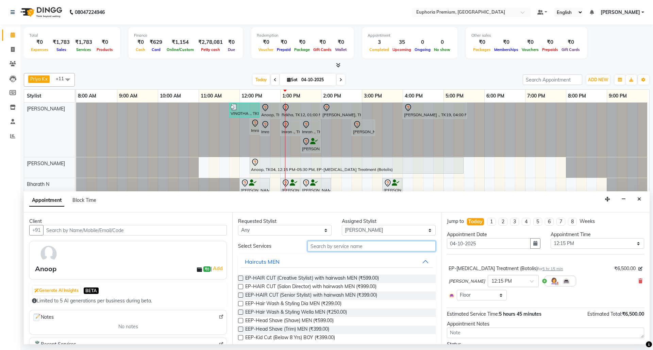
click at [370, 247] on input "text" at bounding box center [371, 246] width 128 height 11
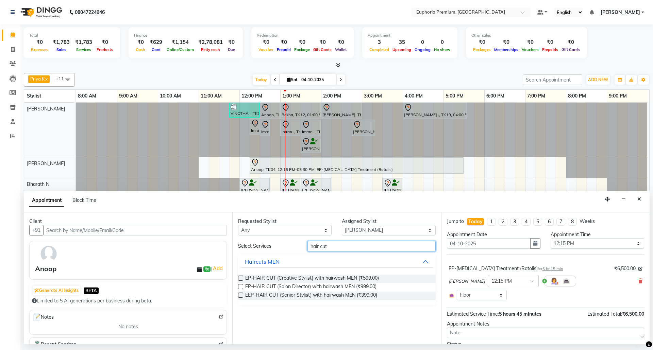
type input "hair cut"
click at [240, 298] on label at bounding box center [240, 295] width 5 height 5
click at [240, 298] on input "checkbox" at bounding box center [240, 296] width 4 height 4
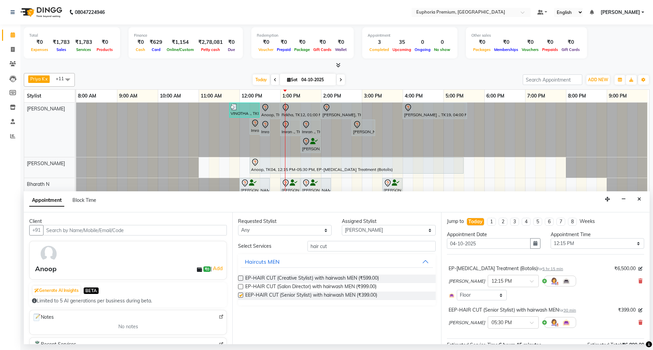
checkbox input "false"
click at [346, 245] on input "hair cut" at bounding box center [371, 246] width 128 height 11
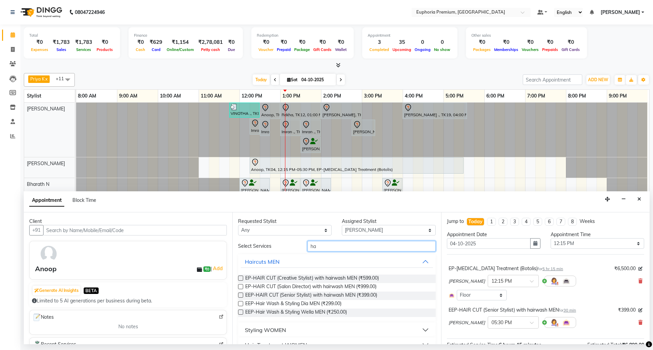
type input "h"
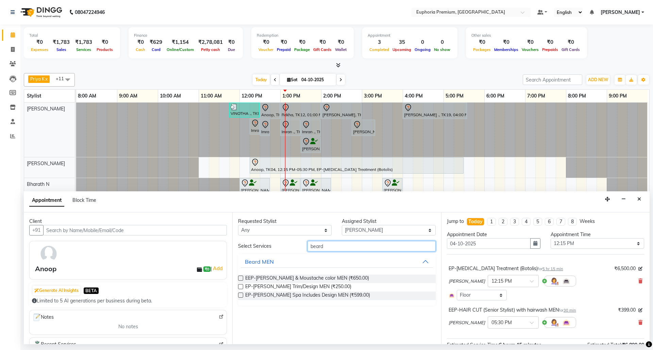
type input "beard"
click at [241, 288] on label at bounding box center [240, 286] width 5 height 5
click at [241, 288] on input "checkbox" at bounding box center [240, 287] width 4 height 4
checkbox input "false"
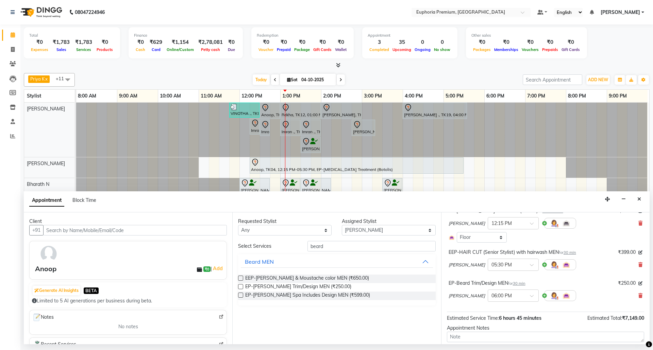
scroll to position [100, 0]
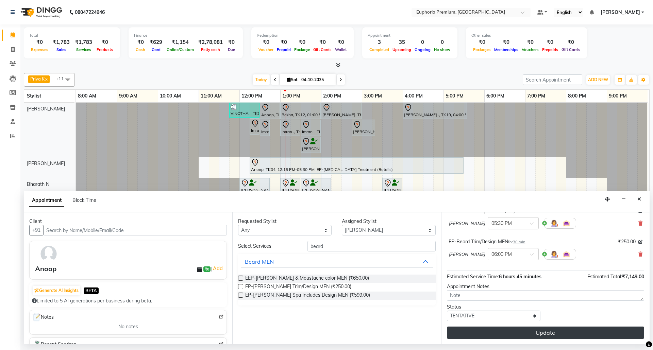
click at [535, 330] on button "Update" at bounding box center [545, 333] width 197 height 12
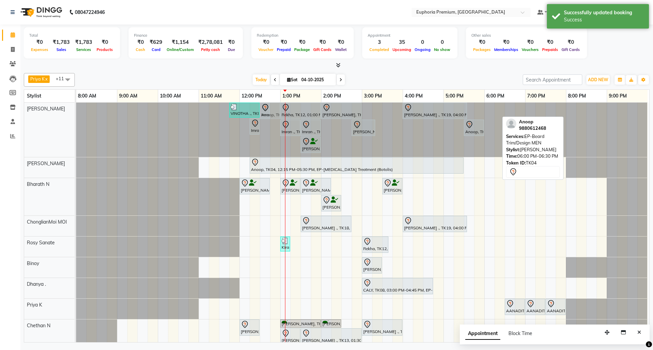
drag, startPoint x: 486, startPoint y: 109, endPoint x: 264, endPoint y: 121, distance: 222.4
click at [264, 121] on div "VINOTHA ., TK03, 11:45 AM-12:30 PM, EP-HAIR CUT (Creative Stylist) with hairwas…" at bounding box center [361, 130] width 571 height 54
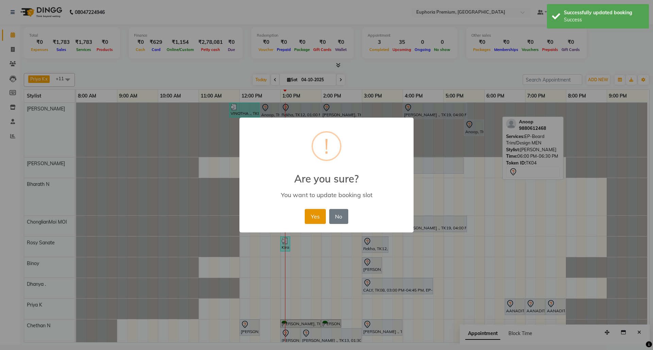
click at [310, 217] on button "Yes" at bounding box center [315, 216] width 21 height 15
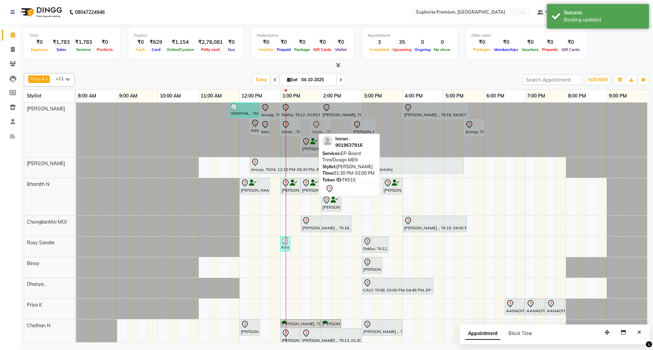
drag, startPoint x: 303, startPoint y: 124, endPoint x: 312, endPoint y: 126, distance: 9.6
click at [76, 126] on div "VINOTHA ., TK03, 11:45 AM-12:30 PM, EP-HAIR CUT (Creative Stylist) with hairwas…" at bounding box center [76, 130] width 0 height 54
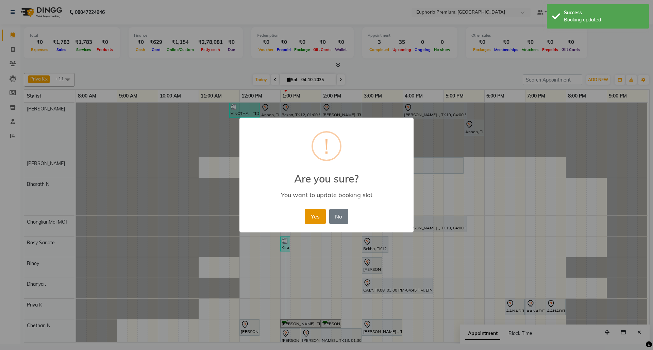
click at [316, 214] on button "Yes" at bounding box center [315, 216] width 21 height 15
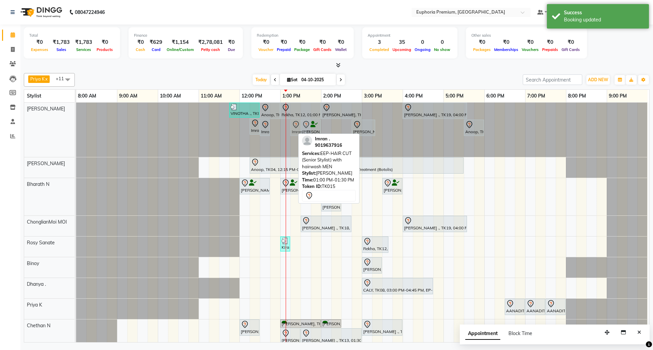
click at [76, 128] on div "VINOTHA ., TK03, 11:45 AM-12:30 PM, EP-HAIR CUT (Creative Stylist) with hairwas…" at bounding box center [76, 130] width 0 height 54
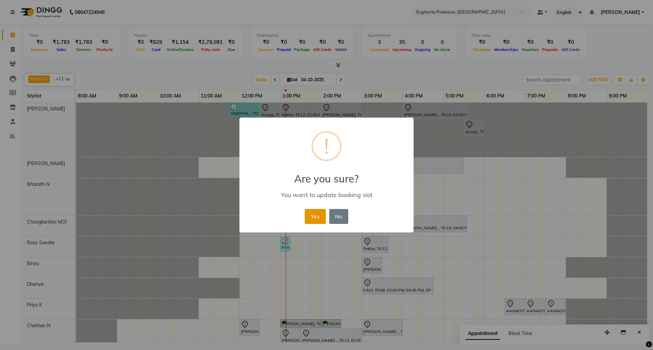
click at [321, 216] on button "Yes" at bounding box center [315, 216] width 21 height 15
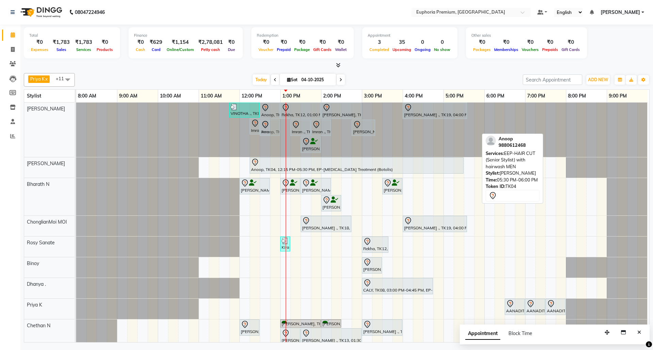
drag, startPoint x: 467, startPoint y: 128, endPoint x: 267, endPoint y: 130, distance: 199.6
click at [76, 130] on div "VINOTHA ., TK03, 11:45 AM-12:30 PM, EP-HAIR CUT (Creative Stylist) with hairwas…" at bounding box center [76, 130] width 0 height 54
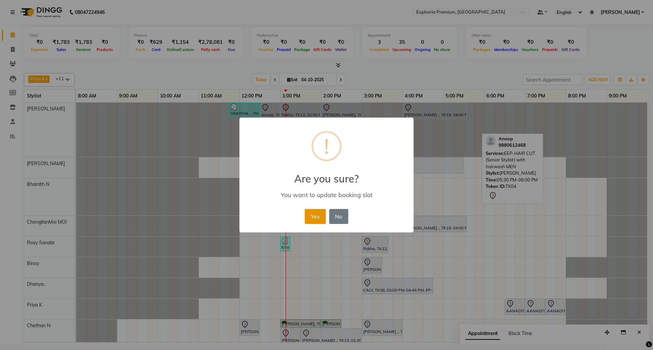
click at [318, 212] on button "Yes" at bounding box center [315, 216] width 21 height 15
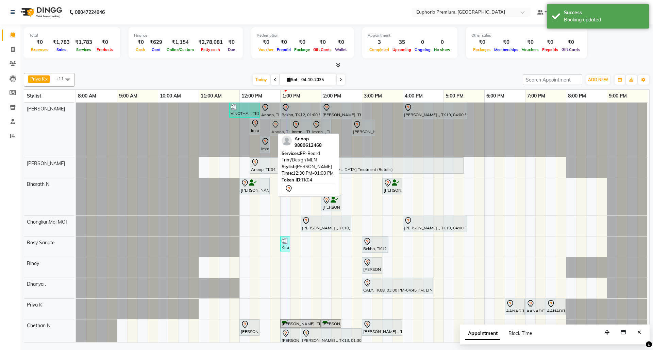
click at [76, 127] on div "VINOTHA ., TK03, 11:45 AM-12:30 PM, EP-HAIR CUT (Creative Stylist) with hairwas…" at bounding box center [76, 130] width 0 height 54
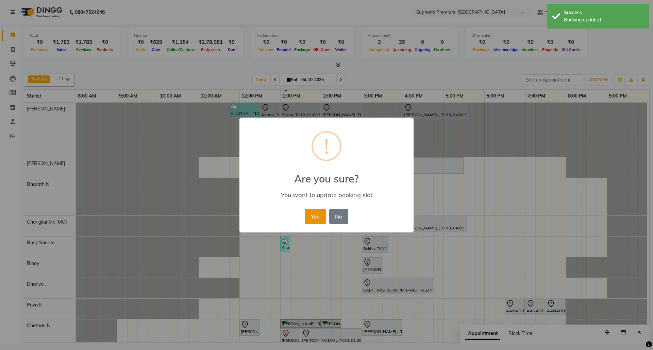
click at [320, 216] on button "Yes" at bounding box center [315, 216] width 21 height 15
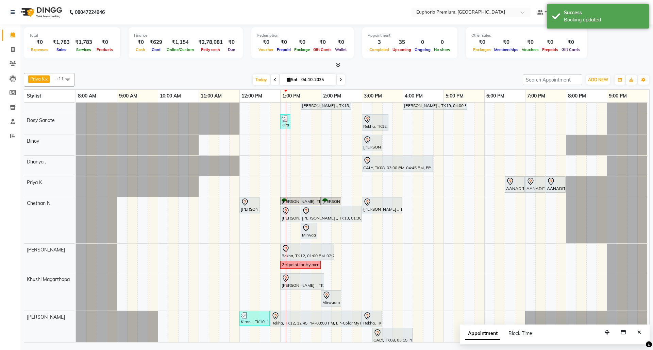
scroll to position [136, 0]
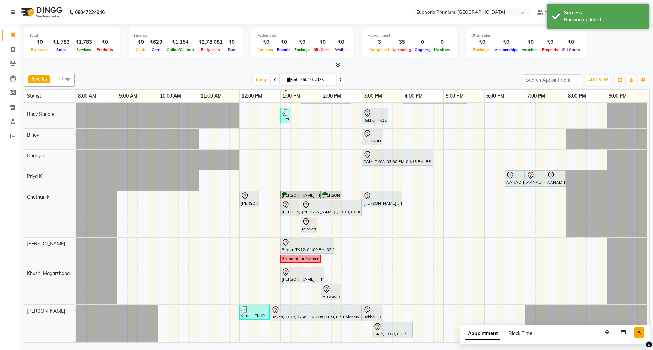
click at [637, 335] on icon "Close" at bounding box center [639, 332] width 4 height 5
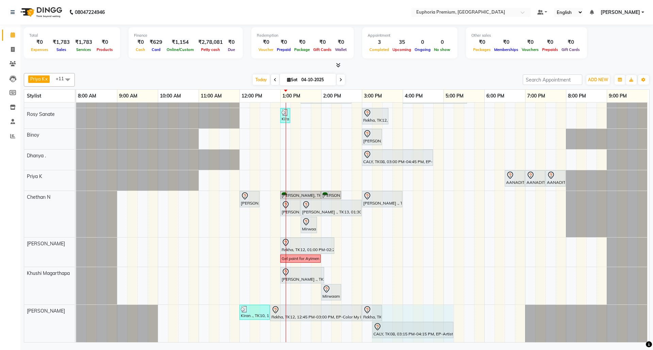
scroll to position [137, 5]
drag, startPoint x: 406, startPoint y: 320, endPoint x: 447, endPoint y: 322, distance: 40.5
click at [76, 322] on div "Kiran ., TK10, 12:00 PM-12:45 PM, EP-Artistic Cut - Senior Stylist Rekha, TK12,…" at bounding box center [76, 323] width 0 height 37
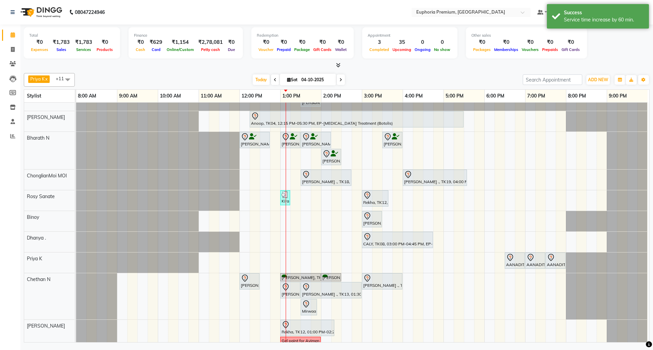
scroll to position [21, 5]
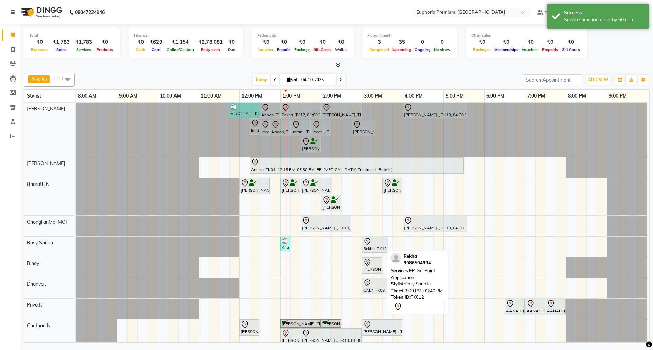
click at [371, 248] on div "Rekha, TK12, 03:00 PM-03:40 PM, EP-Gel Paint Application" at bounding box center [375, 245] width 25 height 14
select select "7"
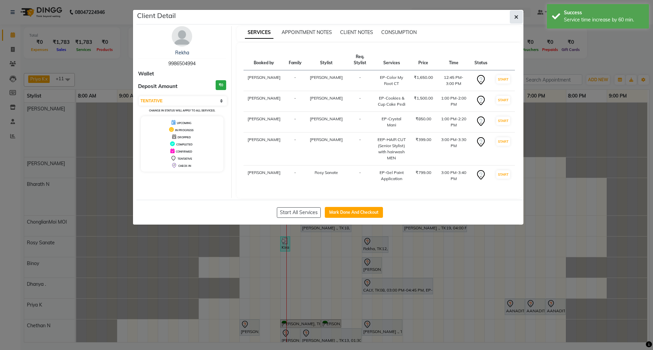
click at [515, 19] on icon "button" at bounding box center [516, 16] width 4 height 5
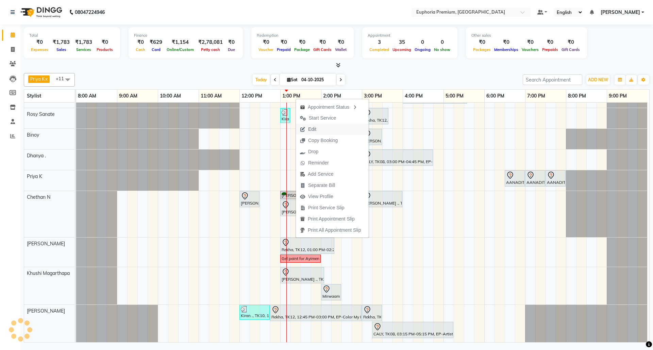
click at [323, 129] on button "Edit" at bounding box center [332, 129] width 73 height 11
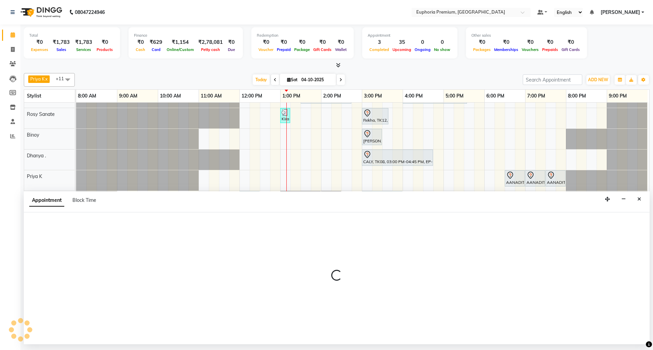
select select "tentative"
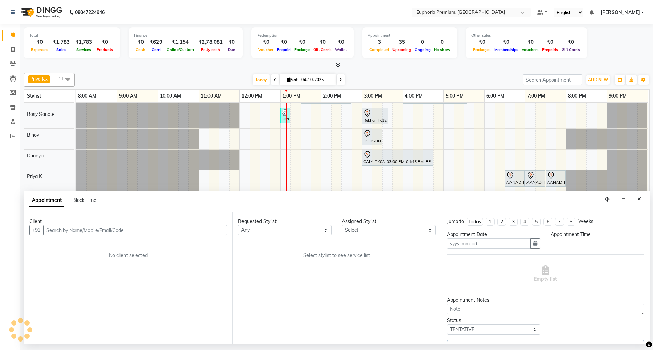
type input "04-10-2025"
select select "71633"
select select "765"
select select "4006"
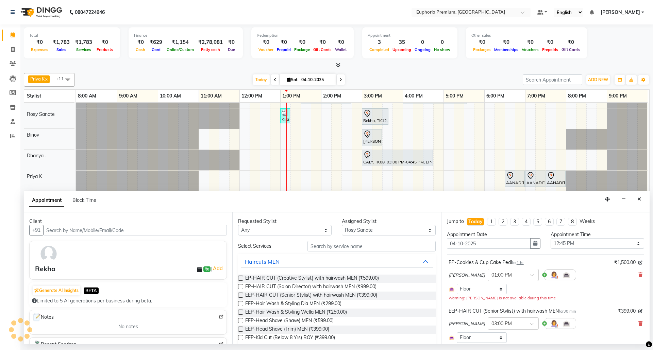
select select "4006"
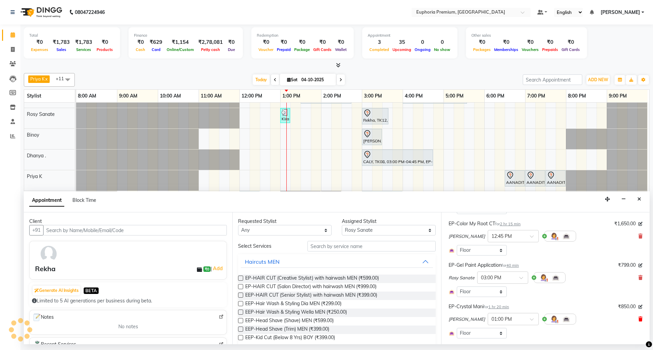
click at [638, 317] on icon at bounding box center [640, 319] width 4 height 5
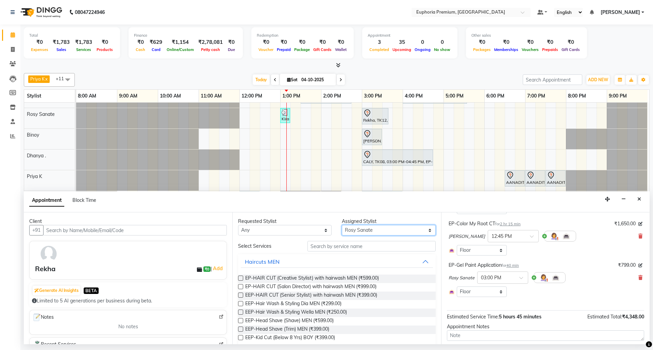
click at [395, 233] on select "Select Bharath N Binoy Chethan N ChonglianMoi MOI Daisy . Dhanya . Farhan Fredr…" at bounding box center [389, 230] width 94 height 11
select select "91459"
click at [342, 226] on select "Select Bharath N Binoy Chethan N ChonglianMoi MOI Daisy . Dhanya . Farhan Fredr…" at bounding box center [389, 230] width 94 height 11
click at [348, 249] on input "text" at bounding box center [371, 246] width 128 height 11
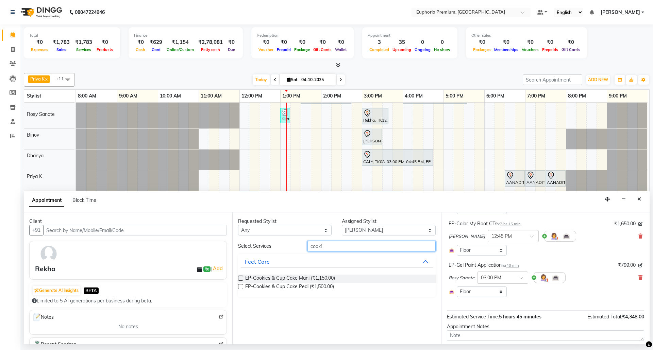
type input "cooki"
click at [242, 277] on label at bounding box center [240, 278] width 5 height 5
click at [242, 277] on input "checkbox" at bounding box center [240, 279] width 4 height 4
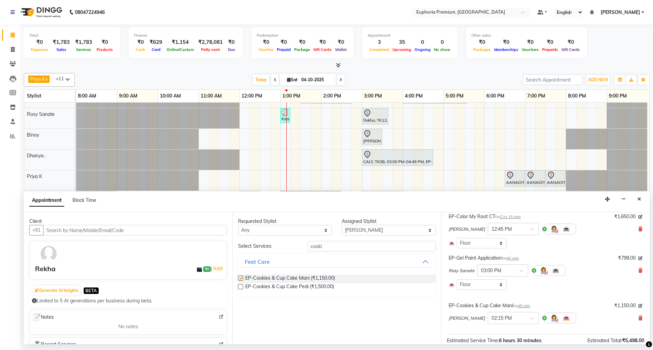
checkbox input "false"
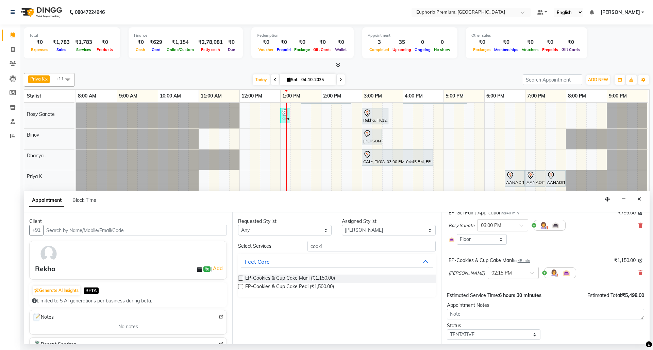
click at [524, 263] on span "45 min" at bounding box center [524, 260] width 13 height 5
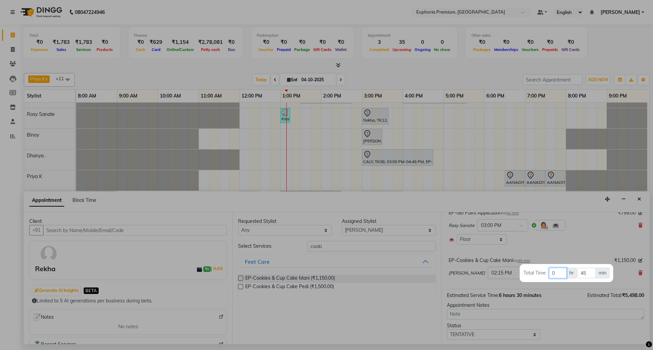
click at [561, 276] on input "0" at bounding box center [558, 273] width 18 height 11
type input "1"
click at [588, 274] on input "45" at bounding box center [586, 273] width 18 height 11
type input "4"
type input "15"
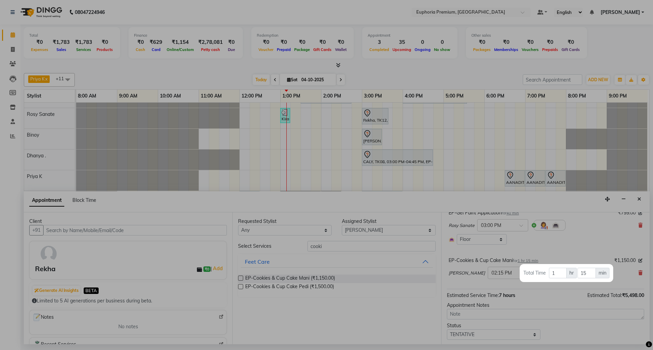
click at [577, 250] on div at bounding box center [326, 175] width 653 height 350
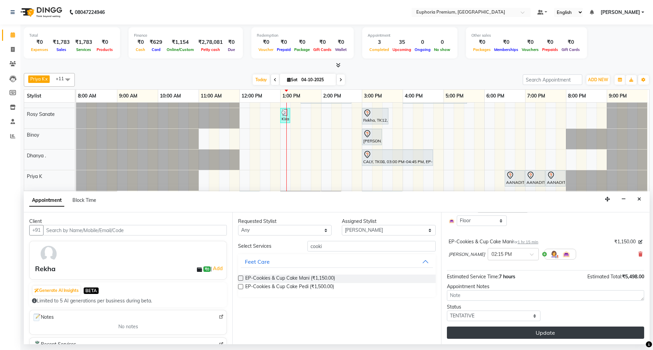
click at [549, 333] on button "Update" at bounding box center [545, 333] width 197 height 12
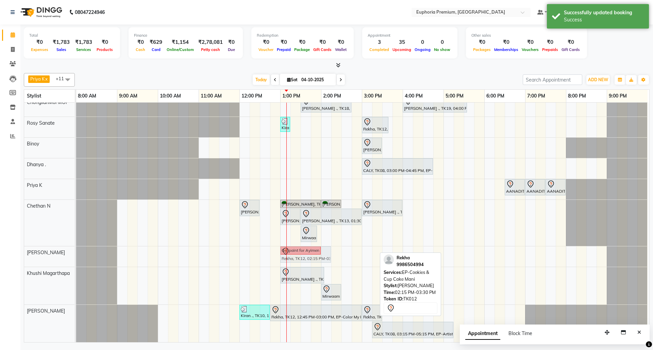
drag, startPoint x: 345, startPoint y: 247, endPoint x: 295, endPoint y: 248, distance: 49.3
click at [76, 248] on div "Gel paint for Ayimen Rekha, TK12, 02:15 PM-03:30 PM, EP-Cookies & Cup Cake Mani…" at bounding box center [76, 257] width 0 height 20
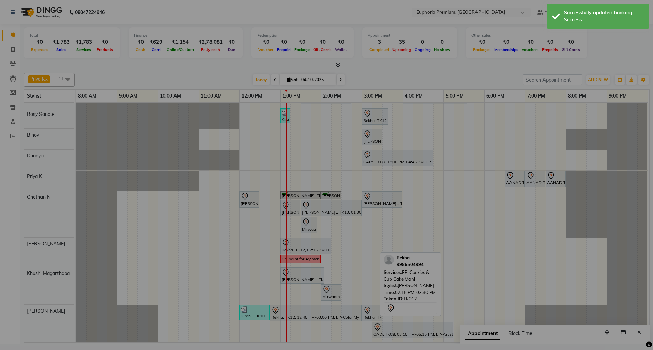
scroll to position [136, 5]
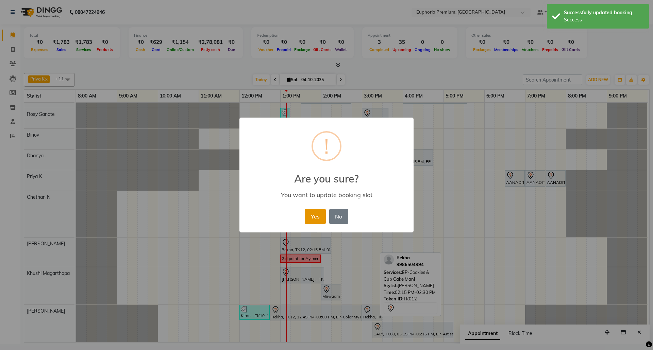
click at [312, 212] on button "Yes" at bounding box center [315, 216] width 21 height 15
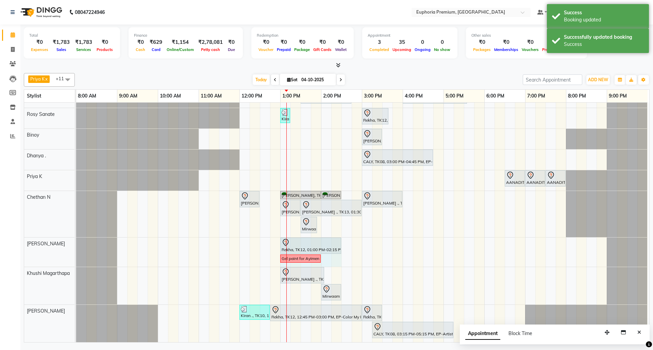
drag, startPoint x: 324, startPoint y: 239, endPoint x: 331, endPoint y: 237, distance: 6.8
click at [76, 238] on div "Rekha, TK12, 01:00 PM-02:15 PM, EP-Cookies & Cup Cake Mani Gel paint for Ayimen…" at bounding box center [76, 252] width 0 height 29
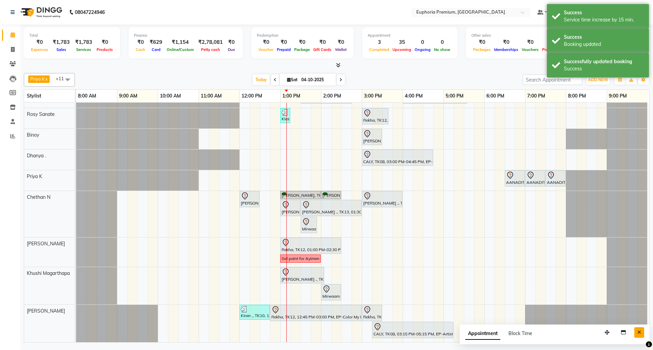
click at [640, 330] on button "Close" at bounding box center [639, 333] width 10 height 11
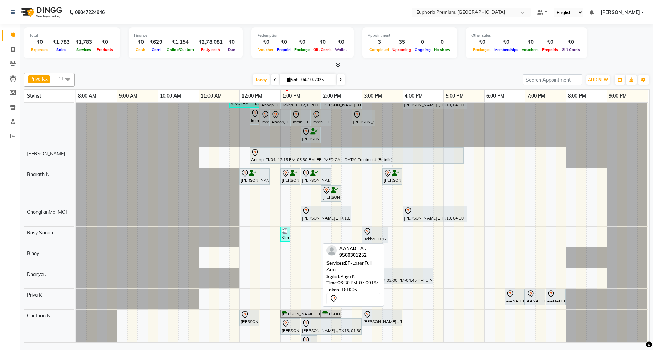
scroll to position [0, 0]
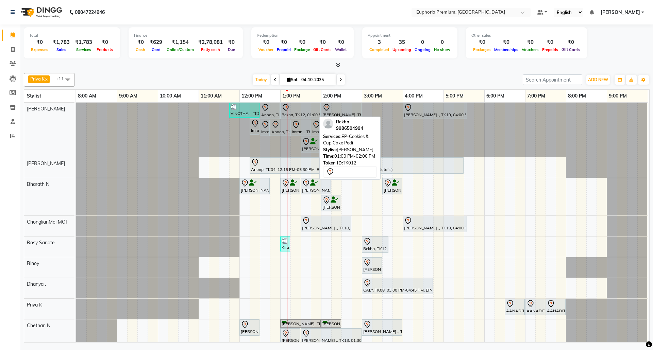
click at [291, 112] on div "Rekha, TK12, 01:00 PM-02:00 PM, EP-Cookies & Cup Cake Pedi" at bounding box center [300, 111] width 39 height 14
click at [290, 112] on div "Rekha, TK12, 01:00 PM-02:00 PM, EP-Cookies & Cup Cake Pedi" at bounding box center [300, 111] width 39 height 14
select select "7"
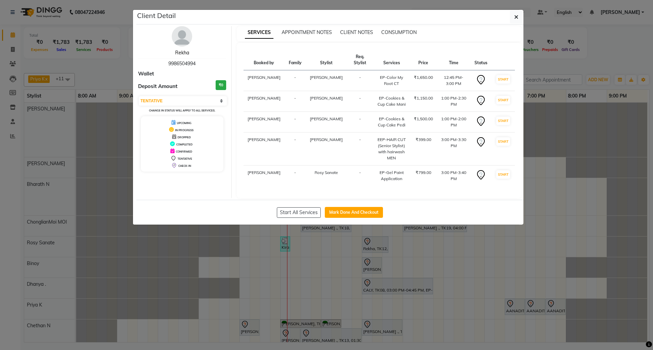
click at [186, 51] on link "Rekha" at bounding box center [182, 53] width 14 height 6
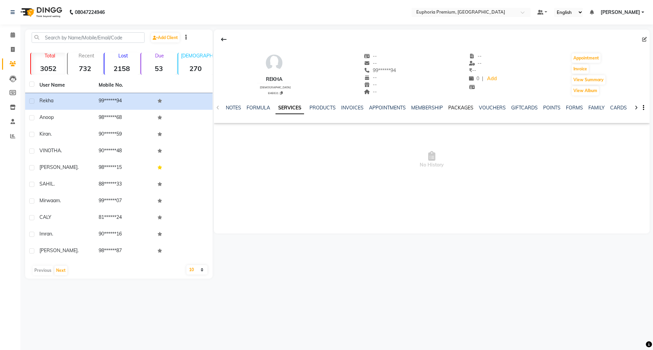
click at [458, 107] on link "PACKAGES" at bounding box center [460, 108] width 25 height 6
click at [454, 107] on link "VOUCHERS" at bounding box center [459, 108] width 27 height 6
click at [13, 37] on icon at bounding box center [13, 34] width 4 height 5
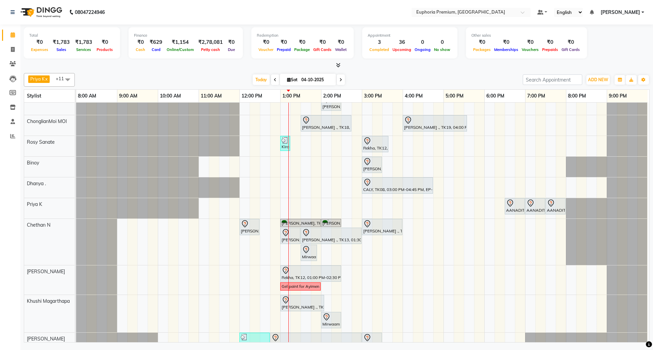
scroll to position [136, 0]
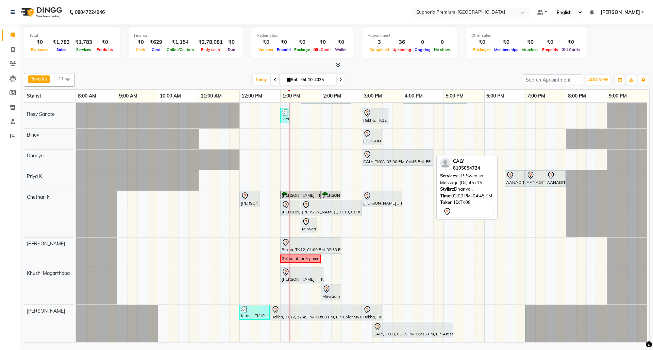
click at [392, 151] on div at bounding box center [397, 155] width 68 height 8
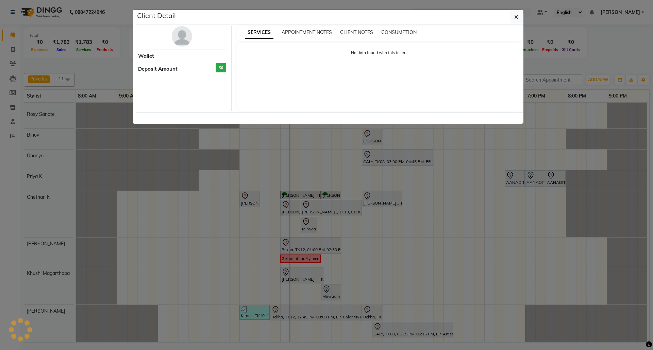
select select "7"
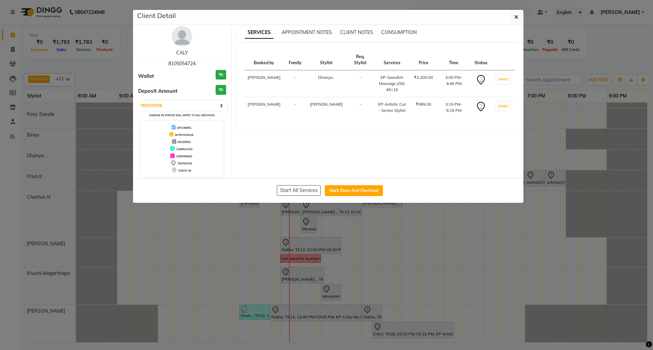
drag, startPoint x: 520, startPoint y: 13, endPoint x: 518, endPoint y: 26, distance: 13.4
click at [520, 14] on button "button" at bounding box center [516, 17] width 13 height 13
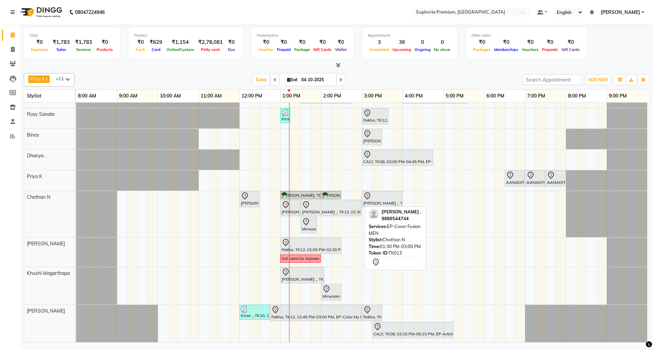
click at [330, 201] on div at bounding box center [331, 205] width 58 height 8
select select "7"
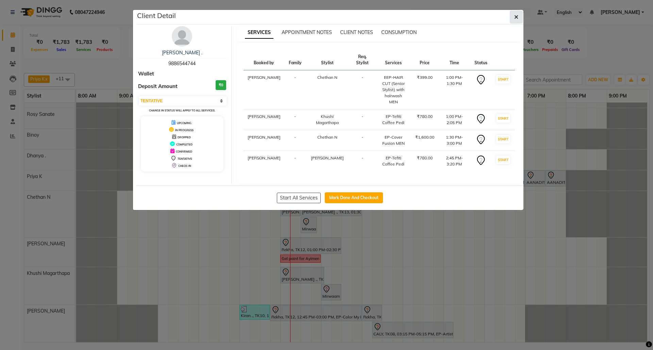
click at [518, 20] on span "button" at bounding box center [516, 17] width 4 height 7
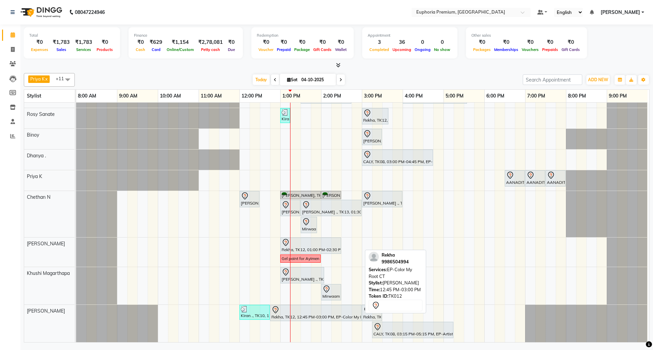
click at [337, 310] on div "Rekha, TK12, 12:45 PM-03:00 PM, EP-Color My Root CT" at bounding box center [316, 313] width 90 height 14
select select "7"
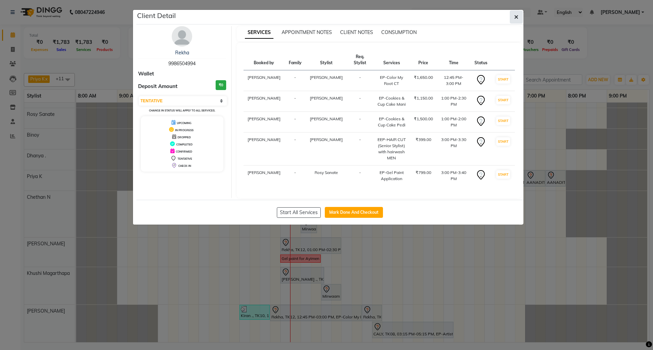
click at [518, 18] on button "button" at bounding box center [516, 17] width 13 height 13
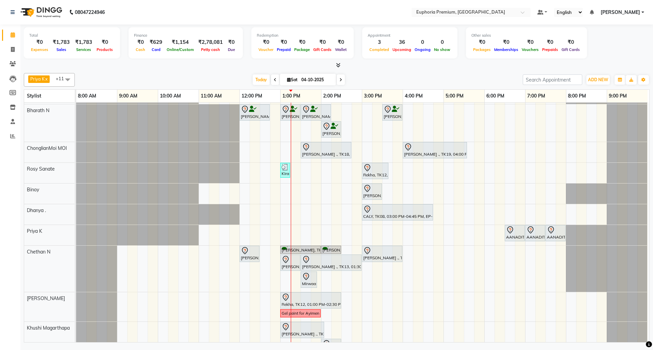
scroll to position [0, 0]
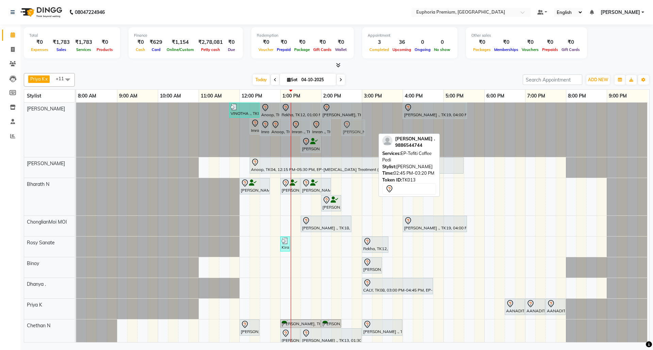
drag, startPoint x: 358, startPoint y: 126, endPoint x: 347, endPoint y: 125, distance: 10.5
click at [76, 125] on div "VINOTHA ., TK03, 11:45 AM-12:30 PM, EP-HAIR CUT (Creative Stylist) with hairwas…" at bounding box center [76, 130] width 0 height 54
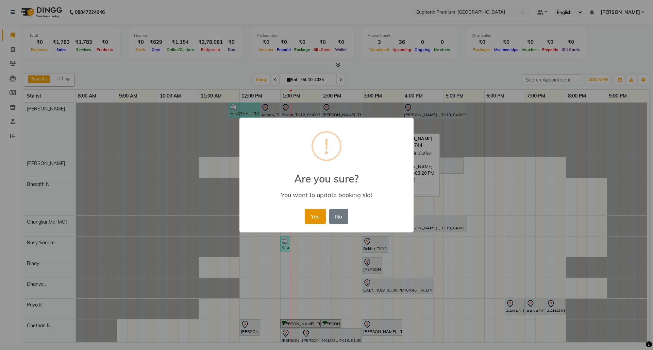
click at [316, 215] on button "Yes" at bounding box center [315, 216] width 21 height 15
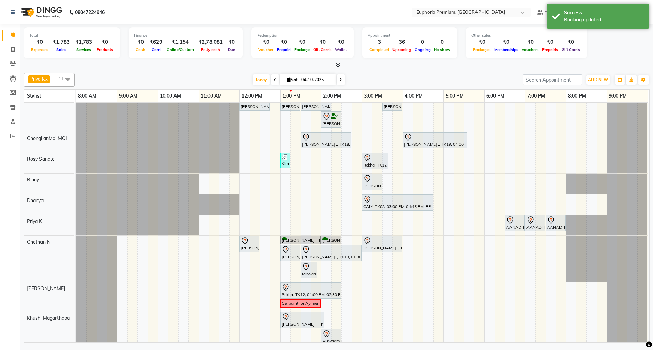
scroll to position [46, 0]
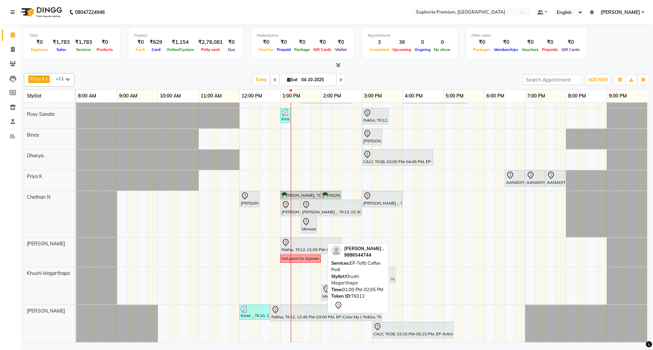
drag, startPoint x: 305, startPoint y: 269, endPoint x: 375, endPoint y: 263, distance: 70.7
click at [375, 263] on div "Priya K x ChonglianMoi MOI x Dhanya . x Shishi L x Jessica Bairagi x Rosy Sanat…" at bounding box center [337, 206] width 626 height 272
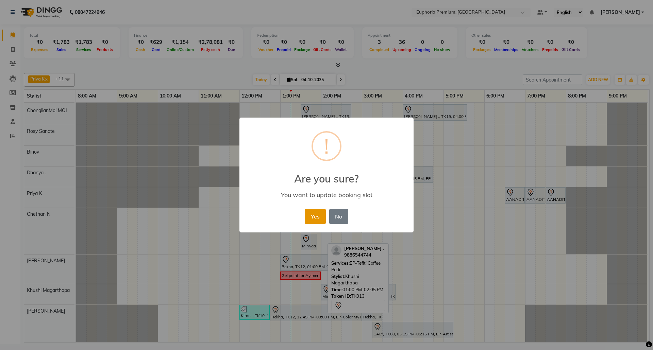
click at [316, 218] on button "Yes" at bounding box center [315, 216] width 21 height 15
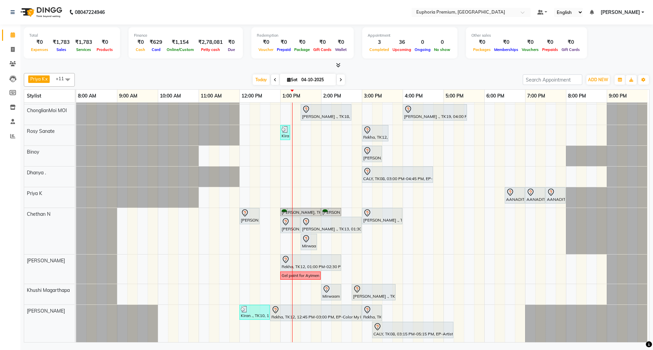
scroll to position [0, 0]
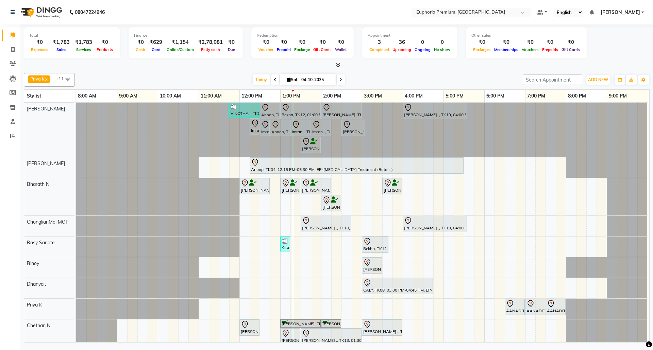
click at [339, 82] on icon at bounding box center [340, 80] width 3 height 4
type input "05-10-2025"
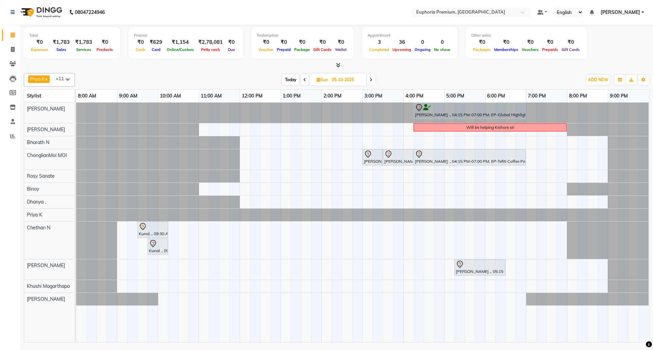
click at [241, 141] on div "SPURTHI ., 04:15 PM-07:00 PM, EP-Global Highlights Will be helping Kishore sir …" at bounding box center [362, 223] width 573 height 240
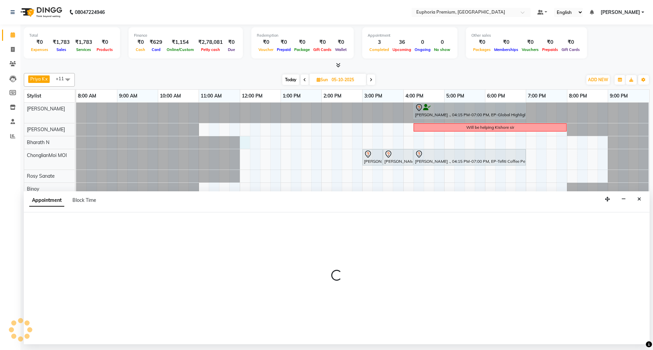
select select "71614"
select select "720"
select select "tentative"
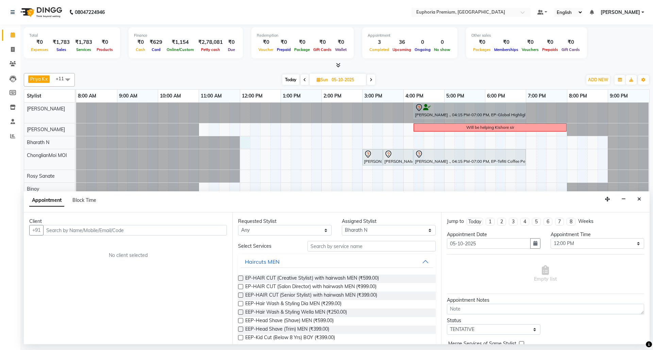
click at [167, 234] on input "text" at bounding box center [135, 230] width 184 height 11
click at [106, 247] on ngb-highlight "95******55" at bounding box center [92, 245] width 28 height 7
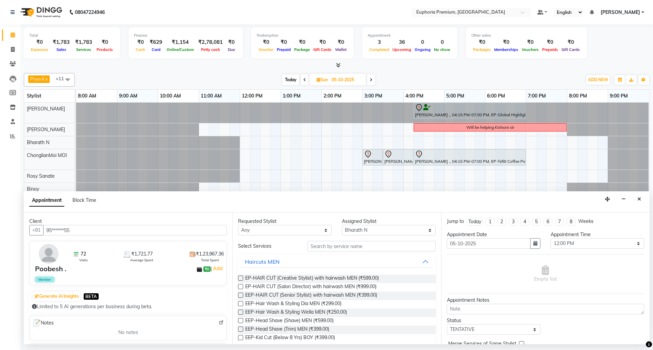
type input "95******55"
click at [316, 229] on select "Any Bharath N Binoy Chethan N ChonglianMoi MOI Daisy . Dhanya . Farhan Fredrick…" at bounding box center [285, 230] width 94 height 11
select select "71614"
click at [238, 226] on select "Any Bharath N Binoy Chethan N ChonglianMoi MOI Daisy . Dhanya . Farhan Fredrick…" at bounding box center [285, 230] width 94 height 11
click at [349, 244] on input "text" at bounding box center [371, 246] width 128 height 11
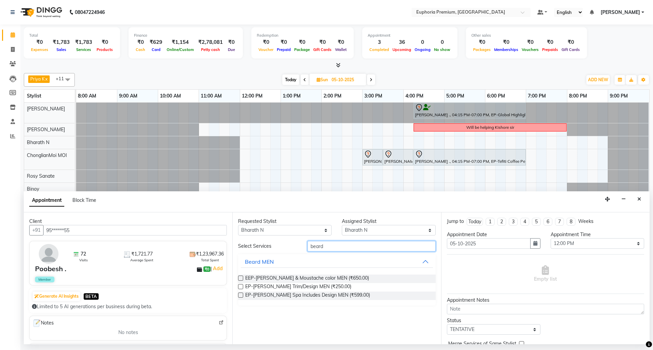
type input "beard"
click at [241, 289] on label at bounding box center [240, 286] width 5 height 5
click at [241, 289] on input "checkbox" at bounding box center [240, 287] width 4 height 4
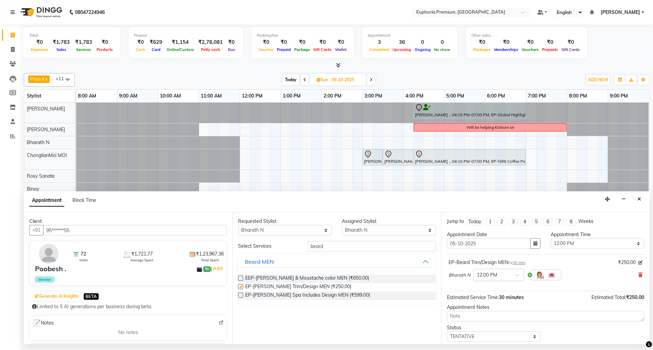
checkbox input "false"
click at [324, 231] on select "Any Bharath N Binoy Chethan N ChonglianMoi MOI Daisy . Dhanya . Farhan Fredrick…" at bounding box center [285, 230] width 94 height 11
select select "71607"
click at [238, 226] on select "Any Bharath N Binoy Chethan N ChonglianMoi MOI Daisy . Dhanya . Farhan Fredrick…" at bounding box center [285, 230] width 94 height 11
select select "71607"
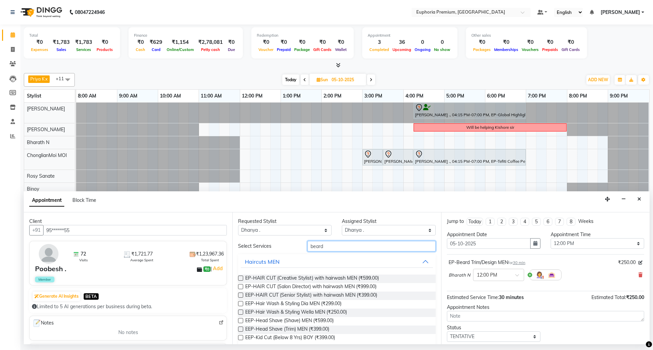
click at [349, 249] on input "beard" at bounding box center [371, 246] width 128 height 11
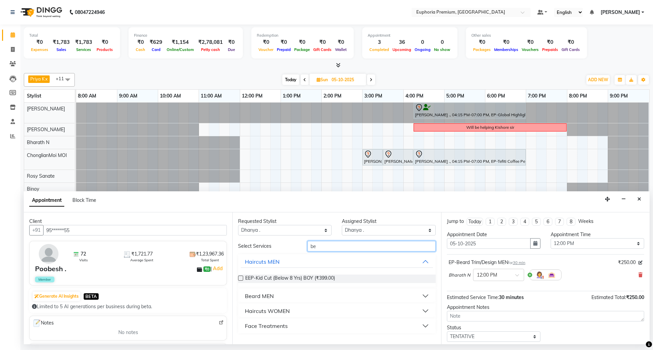
type input "b"
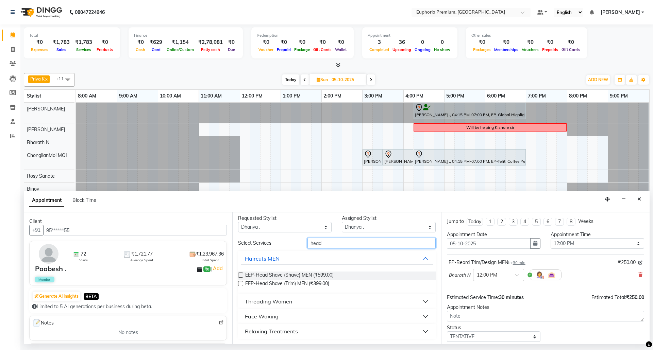
type input "head"
click at [274, 331] on div "Relaxing Treatments" at bounding box center [271, 332] width 53 height 8
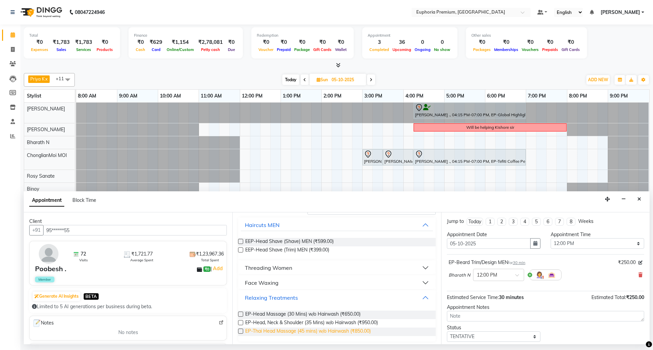
scroll to position [39, 0]
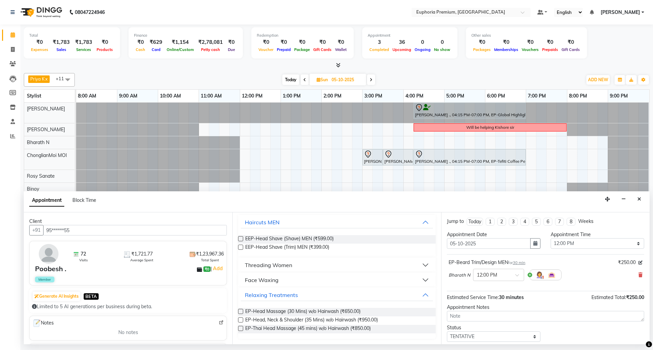
click at [242, 313] on label at bounding box center [240, 311] width 5 height 5
click at [242, 313] on input "checkbox" at bounding box center [240, 312] width 4 height 4
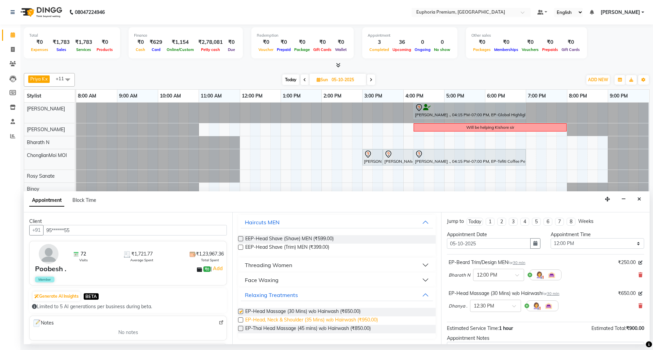
checkbox input "false"
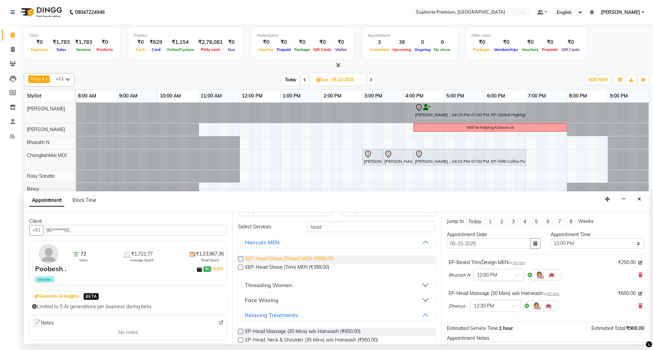
scroll to position [0, 0]
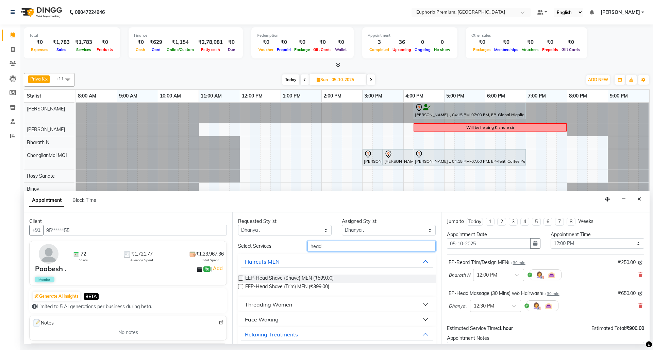
click at [324, 250] on input "head" at bounding box center [371, 246] width 128 height 11
type input "h"
type input "shoul"
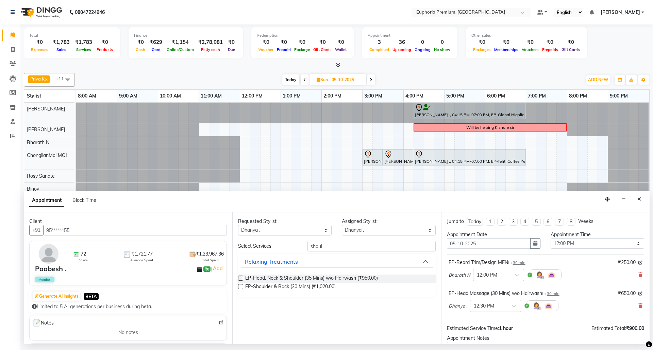
click at [240, 287] on label at bounding box center [240, 286] width 5 height 5
click at [240, 287] on input "checkbox" at bounding box center [240, 287] width 4 height 4
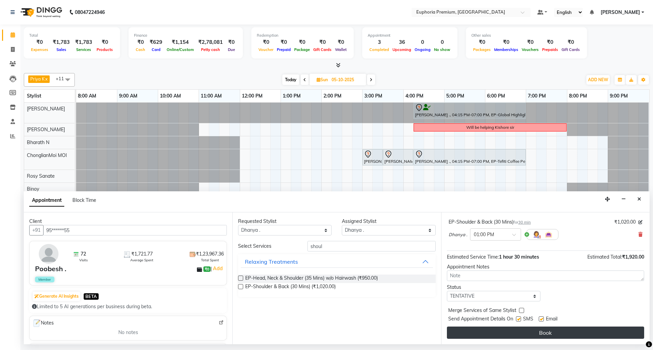
click at [535, 335] on button "Book" at bounding box center [545, 333] width 197 height 12
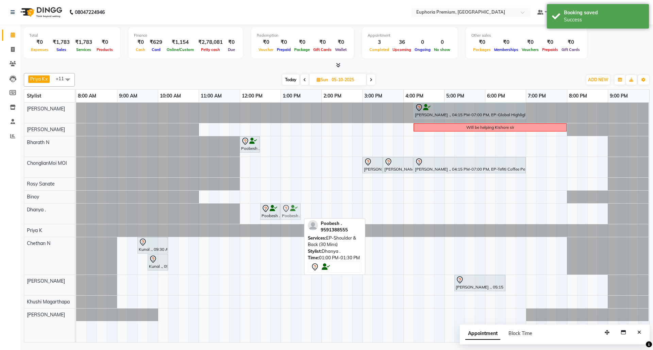
click at [76, 210] on div "Poobesh ., 12:30 PM-01:00 PM, EP-Head Massage (30 Mins) w/o Hairwash Poobesh .,…" at bounding box center [76, 214] width 0 height 20
click at [290, 80] on span "Today" at bounding box center [290, 79] width 17 height 11
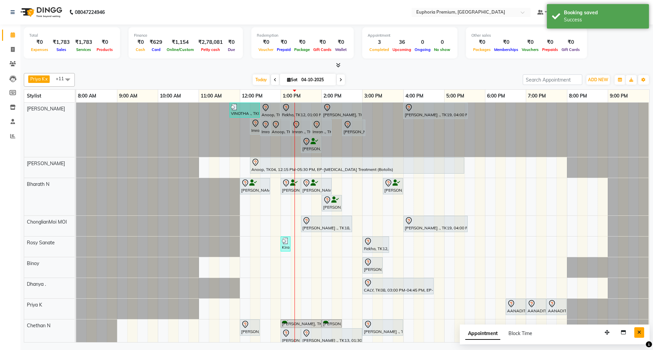
click at [641, 335] on button "Close" at bounding box center [639, 333] width 10 height 11
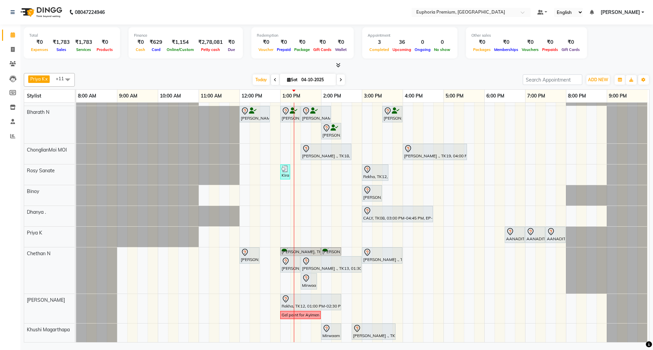
scroll to position [120, 0]
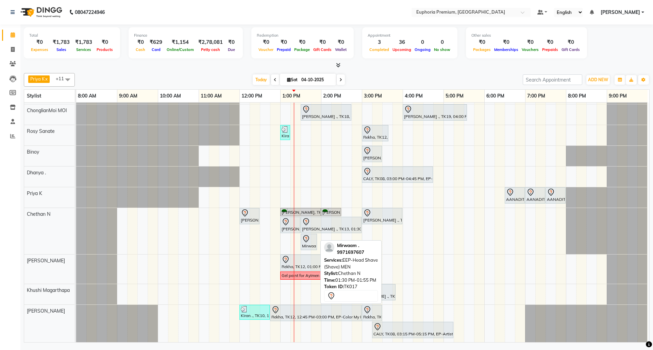
click at [312, 235] on div at bounding box center [309, 239] width 14 height 8
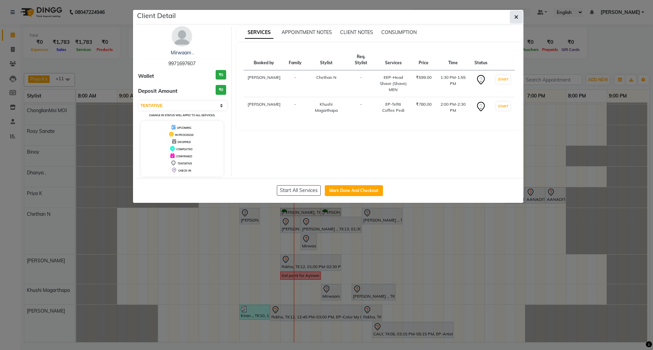
click at [512, 16] on button "button" at bounding box center [516, 17] width 13 height 13
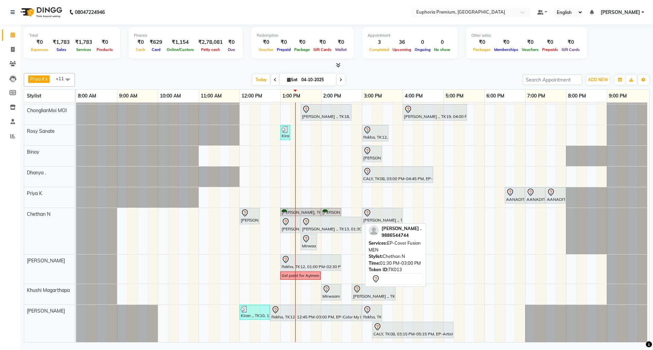
click at [332, 222] on div "[PERSON_NAME] ., TK13, 01:30 PM-03:00 PM, EP-Cover Fusion MEN" at bounding box center [331, 225] width 60 height 14
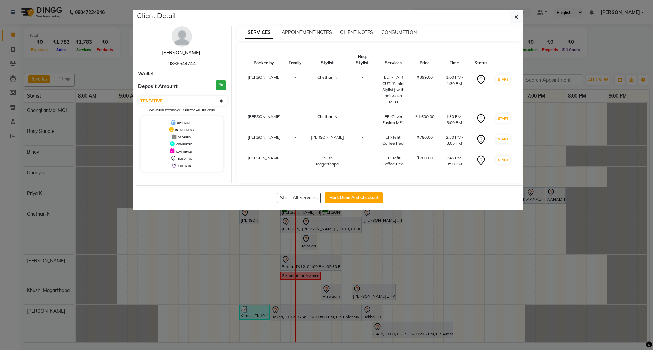
click at [184, 52] on link "Pranav ." at bounding box center [182, 53] width 40 height 6
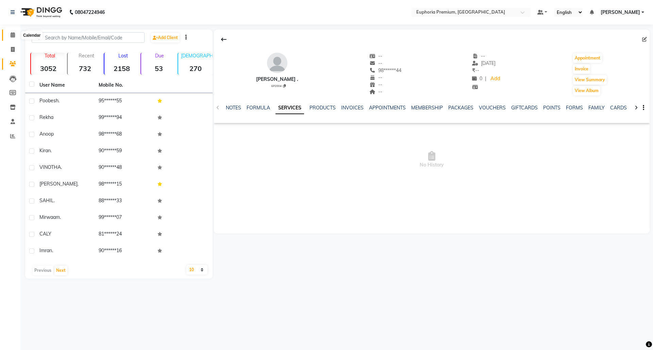
click at [12, 33] on icon at bounding box center [13, 34] width 4 height 5
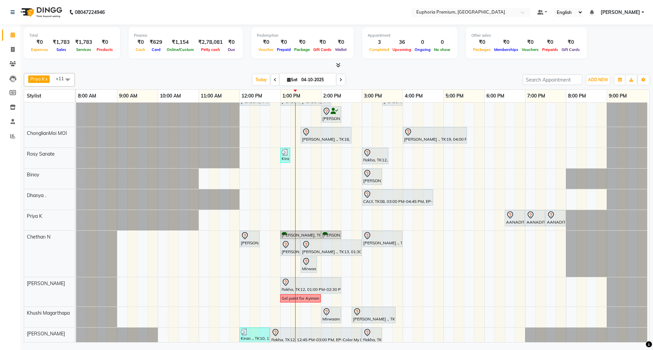
scroll to position [74, 0]
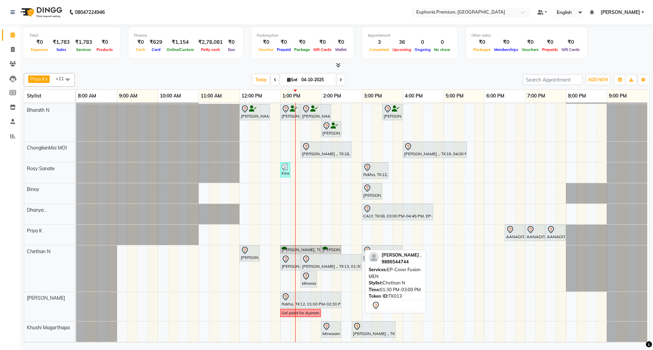
click at [326, 261] on div at bounding box center [331, 259] width 58 height 8
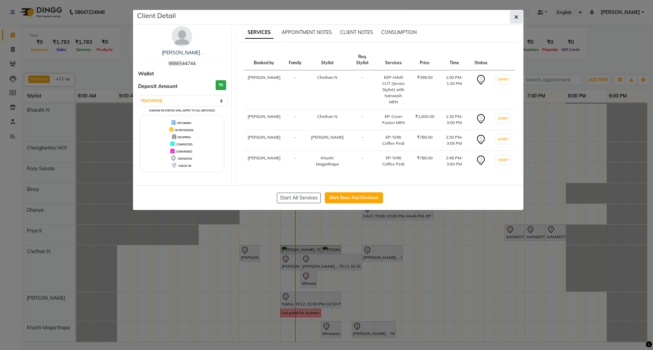
click at [514, 17] on icon "button" at bounding box center [516, 16] width 4 height 5
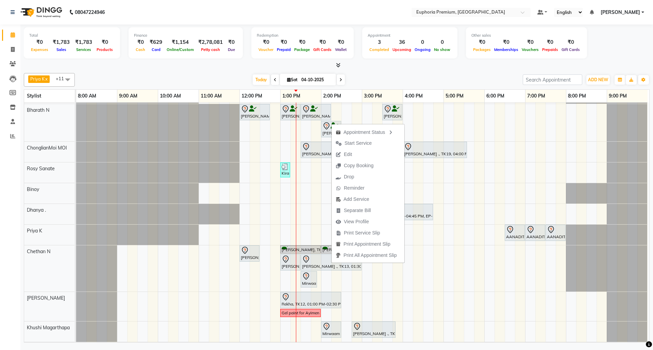
click at [427, 76] on div "Today Sat 04-10-2025" at bounding box center [298, 80] width 441 height 10
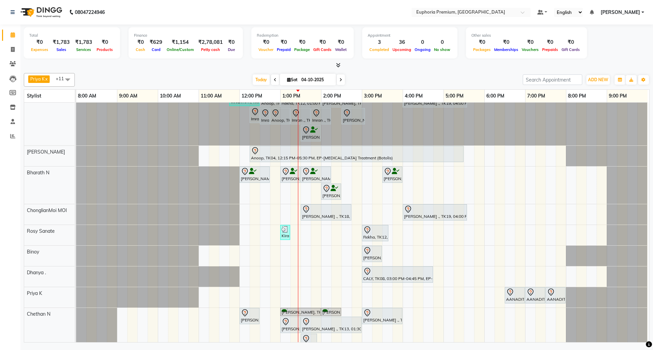
scroll to position [0, 0]
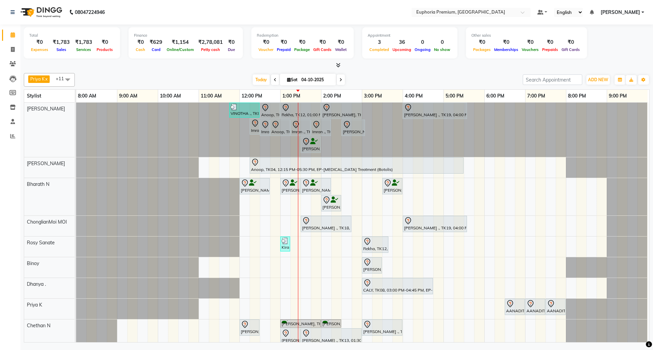
click at [486, 165] on div "VINOTHA ., TK03, 11:45 AM-12:30 PM, EP-HAIR CUT (Creative Stylist) with hairwas…" at bounding box center [362, 278] width 573 height 351
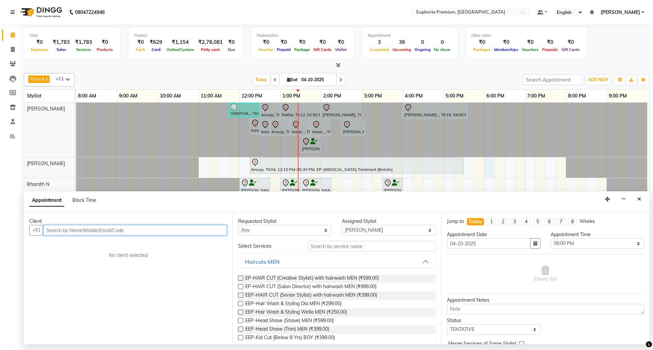
click at [201, 232] on input "text" at bounding box center [135, 230] width 184 height 11
click at [204, 231] on span "Add Client" at bounding box center [212, 230] width 23 height 6
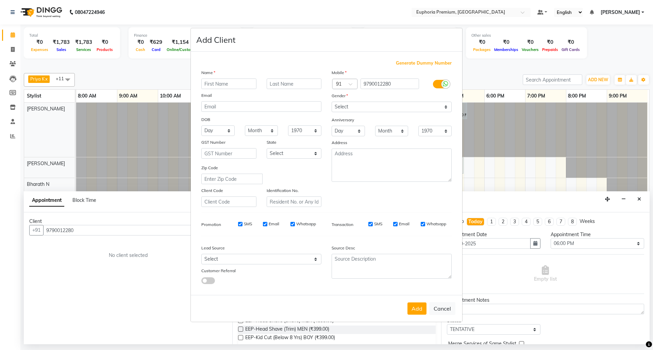
click at [237, 82] on input "text" at bounding box center [228, 84] width 55 height 11
click at [368, 103] on select "Select Male Female Other Prefer Not To Say" at bounding box center [392, 107] width 120 height 11
click at [332, 102] on select "Select Male Female Other Prefer Not To Say" at bounding box center [392, 107] width 120 height 11
click at [420, 306] on button "Add" at bounding box center [416, 309] width 19 height 12
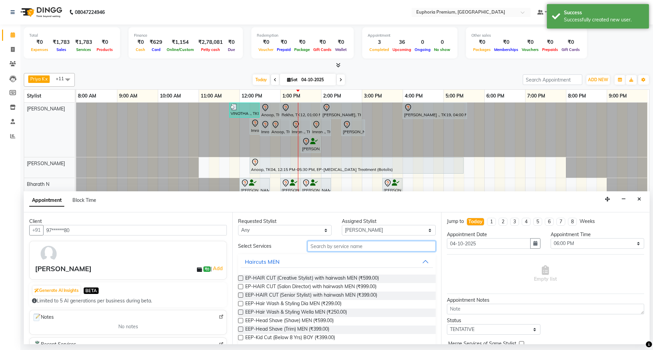
click at [359, 249] on input "text" at bounding box center [371, 246] width 128 height 11
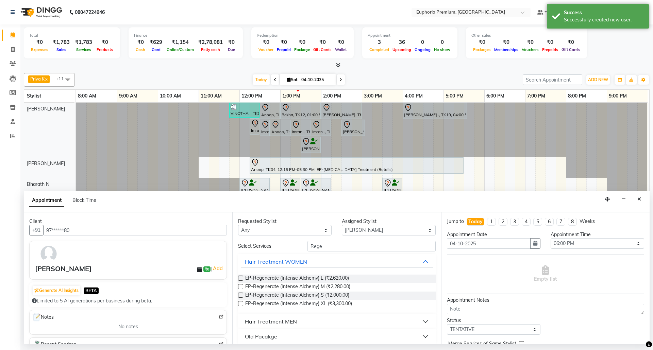
click at [241, 287] on label at bounding box center [240, 286] width 5 height 5
click at [241, 287] on input "checkbox" at bounding box center [240, 287] width 4 height 4
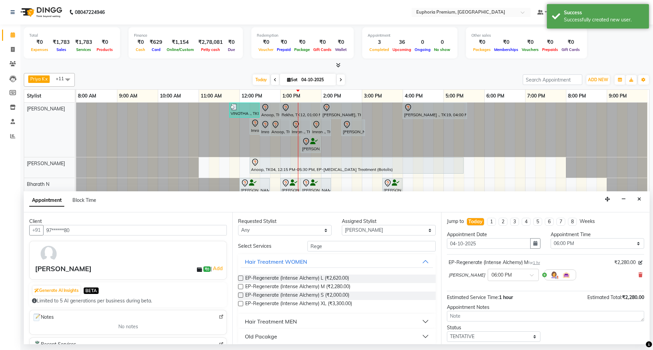
scroll to position [41, 0]
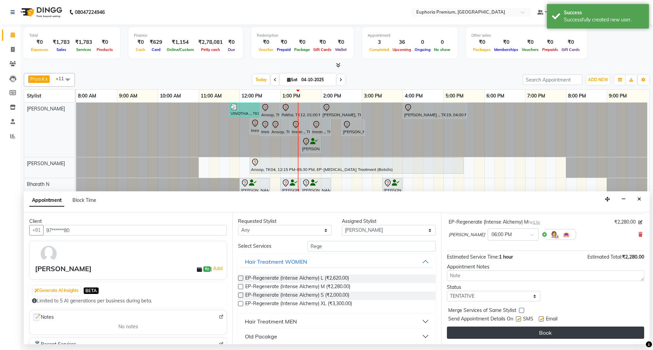
click at [558, 328] on button "Book" at bounding box center [545, 333] width 197 height 12
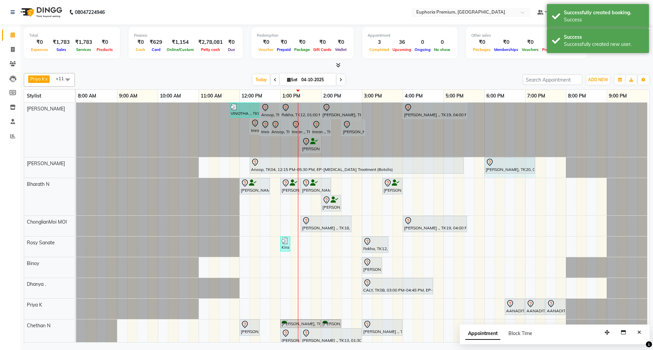
drag, startPoint x: 525, startPoint y: 168, endPoint x: 532, endPoint y: 169, distance: 6.9
click at [76, 169] on div "Anoop, TK04, 12:15 PM-05:30 PM, EP-Botox Treatment (Botolis) Liz, TK20, 06:00 P…" at bounding box center [76, 167] width 0 height 20
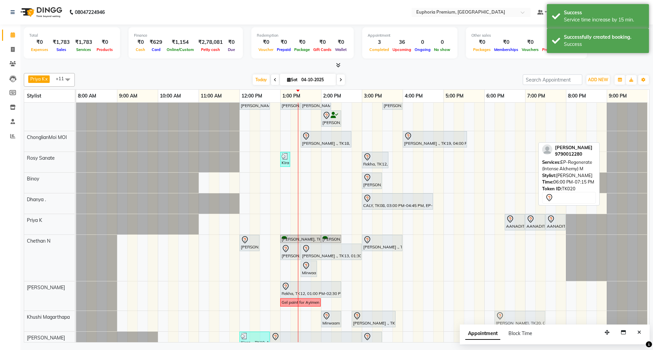
scroll to position [95, 0]
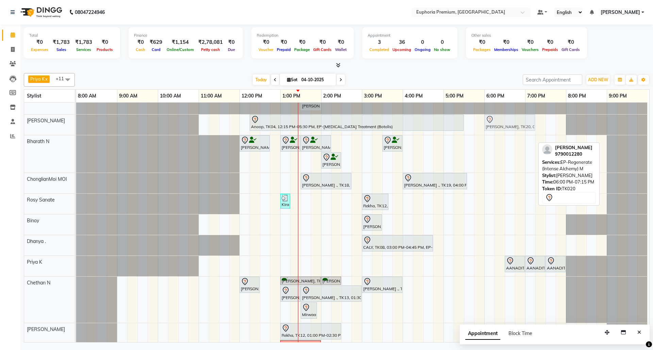
drag, startPoint x: 500, startPoint y: 137, endPoint x: 497, endPoint y: 122, distance: 15.2
click at [76, 122] on div "Anoop, TK04, 12:15 PM-05:30 PM, EP-Botox Treatment (Botolis) Liz, TK20, 06:00 P…" at bounding box center [76, 125] width 0 height 20
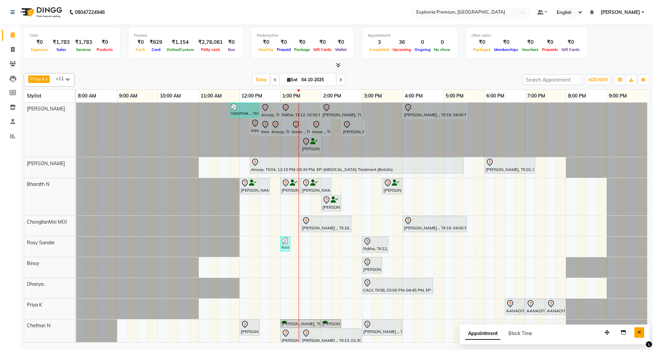
click at [640, 335] on icon "Close" at bounding box center [639, 332] width 4 height 5
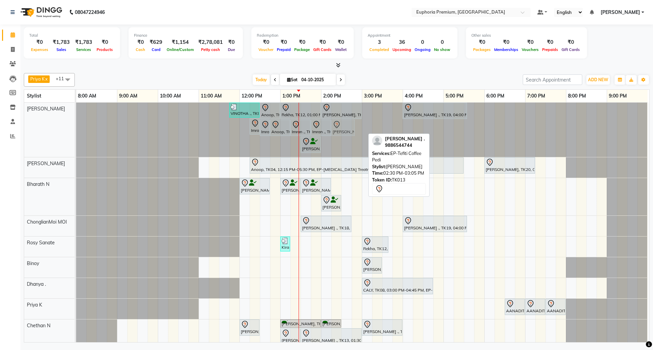
drag, startPoint x: 348, startPoint y: 127, endPoint x: 343, endPoint y: 129, distance: 5.6
click at [76, 129] on div "VINOTHA ., TK03, 11:45 AM-12:30 PM, EP-HAIR CUT (Creative Stylist) with hairwas…" at bounding box center [76, 130] width 0 height 54
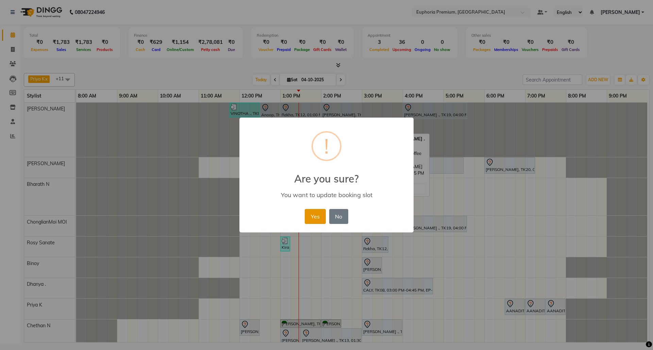
click at [316, 215] on button "Yes" at bounding box center [315, 216] width 21 height 15
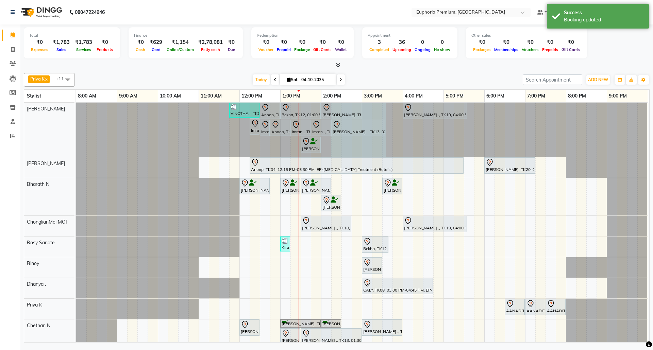
drag, startPoint x: 354, startPoint y: 126, endPoint x: 384, endPoint y: 129, distance: 29.4
click at [76, 129] on div "VINOTHA ., TK03, 11:45 AM-12:30 PM, EP-HAIR CUT (Creative Stylist) with hairwas…" at bounding box center [76, 130] width 0 height 54
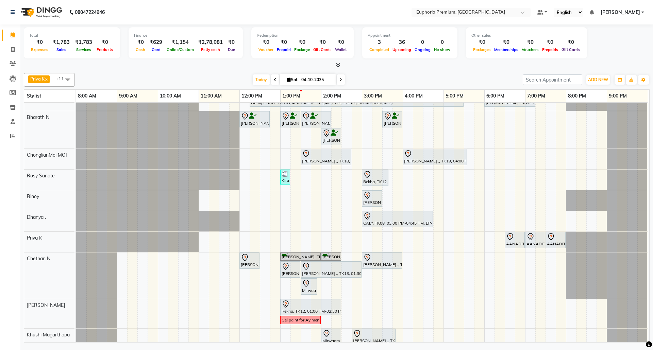
scroll to position [120, 0]
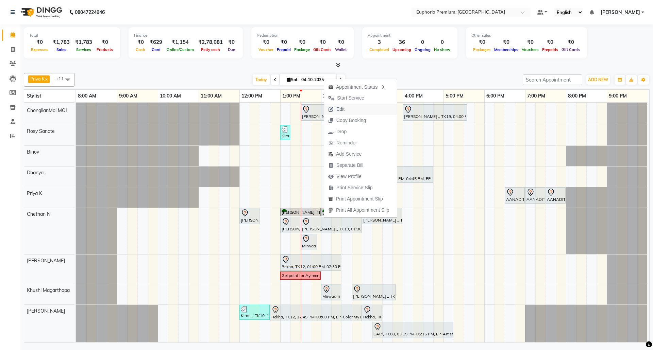
click at [352, 110] on button "Edit" at bounding box center [360, 109] width 73 height 11
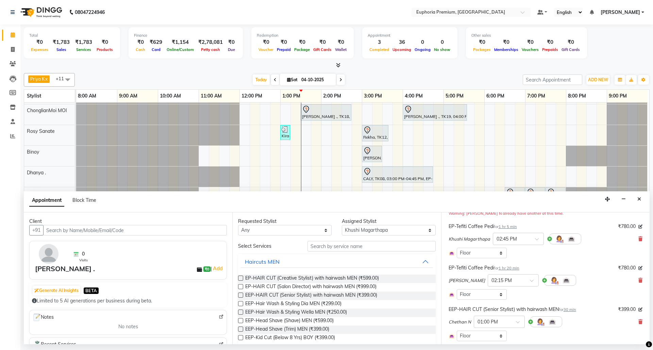
scroll to position [90, 0]
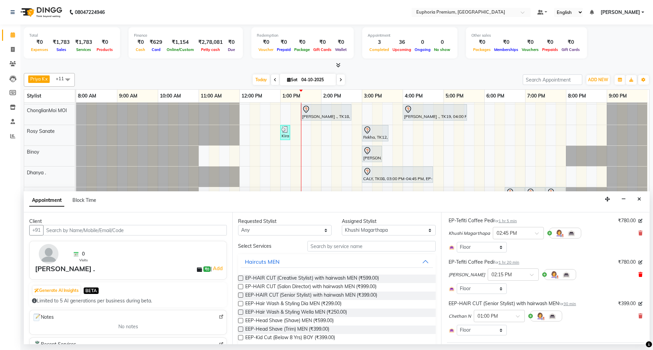
click at [638, 275] on icon at bounding box center [640, 274] width 4 height 5
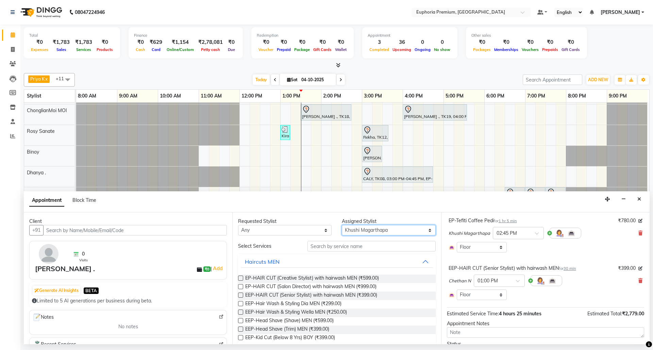
click at [399, 233] on select "Select Bharath N Binoy Chethan N ChonglianMoi MOI Daisy . Dhanya . Farhan Fredr…" at bounding box center [389, 230] width 94 height 11
click at [342, 226] on select "Select Bharath N Binoy Chethan N ChonglianMoi MOI Daisy . Dhanya . Farhan Fredr…" at bounding box center [389, 230] width 94 height 11
click at [350, 246] on input "text" at bounding box center [371, 246] width 128 height 11
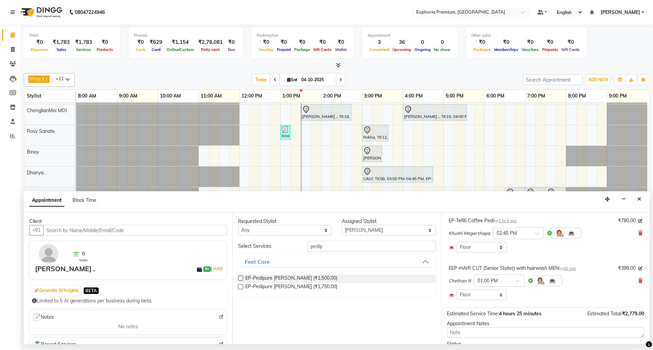
click at [241, 288] on label at bounding box center [240, 286] width 5 height 5
click at [241, 288] on input "checkbox" at bounding box center [240, 287] width 4 height 4
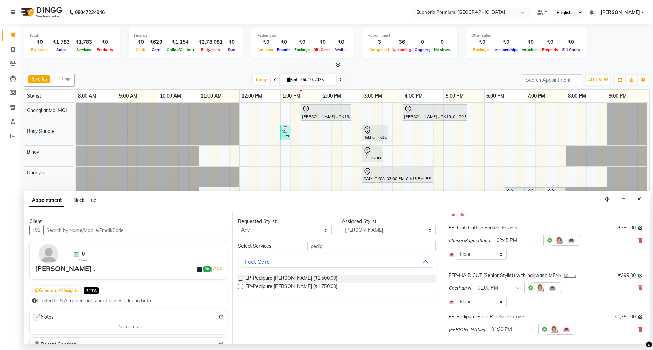
scroll to position [136, 0]
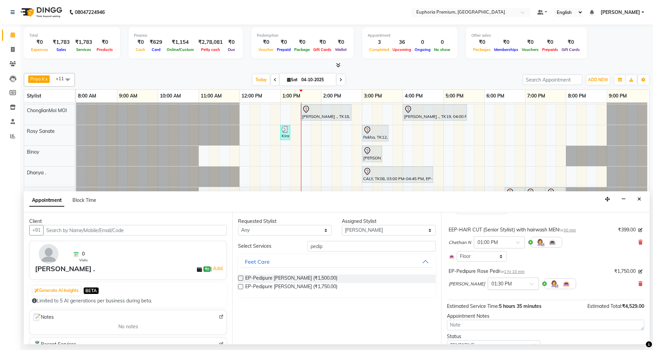
click at [530, 283] on span at bounding box center [534, 286] width 9 height 7
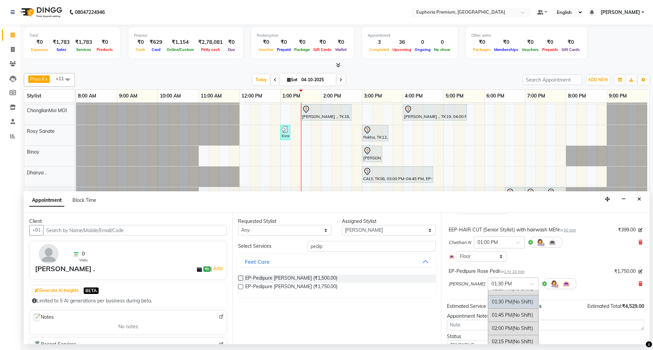
scroll to position [225, 0]
click at [493, 306] on div "01:30 PM (No Shift)" at bounding box center [513, 310] width 50 height 13
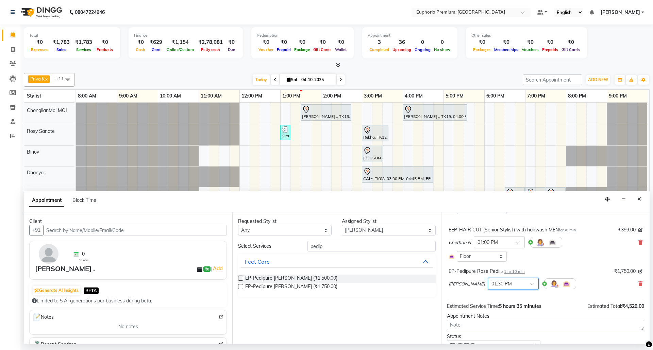
click at [583, 275] on div "Kishore K × 01:30 PM" at bounding box center [546, 284] width 194 height 18
click at [518, 269] on span "1 hr 10 min" at bounding box center [514, 271] width 21 height 5
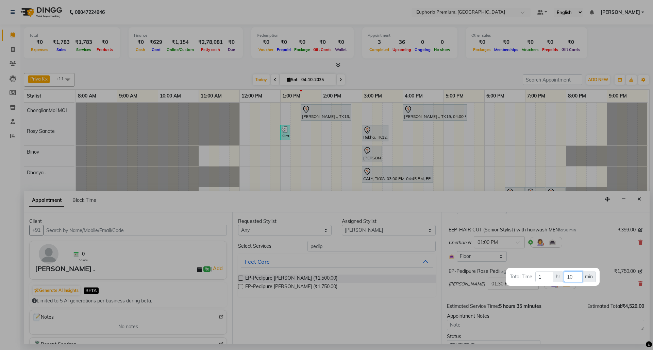
click at [577, 277] on input "10" at bounding box center [573, 277] width 18 height 11
click at [576, 257] on div at bounding box center [326, 175] width 653 height 350
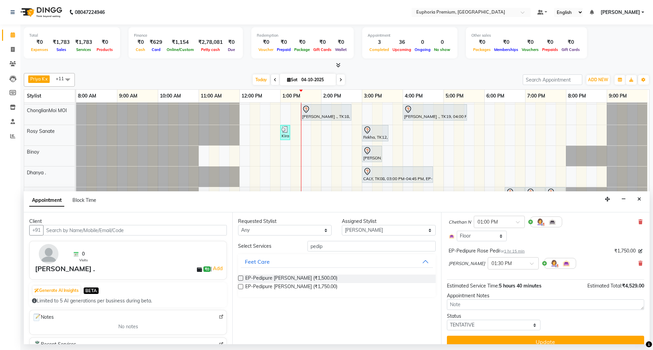
scroll to position [159, 0]
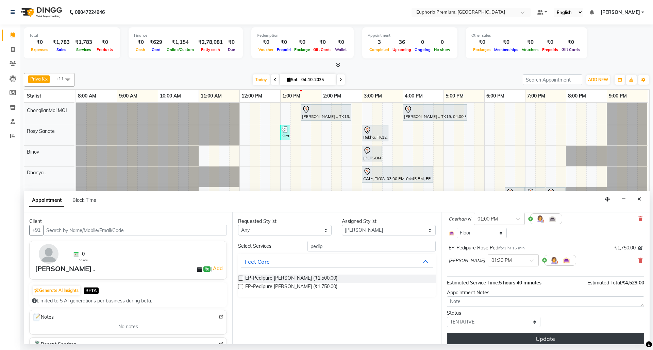
click at [562, 333] on button "Update" at bounding box center [545, 339] width 197 height 12
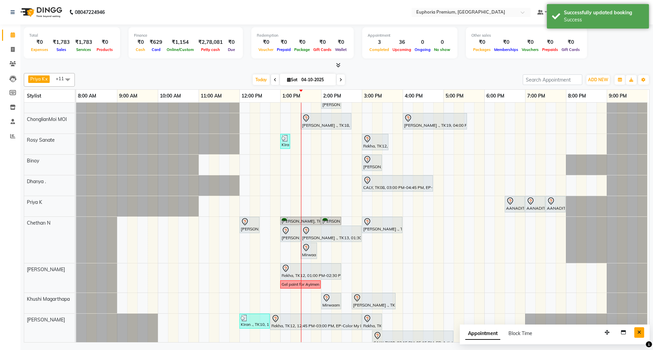
click at [638, 333] on icon "Close" at bounding box center [639, 332] width 4 height 5
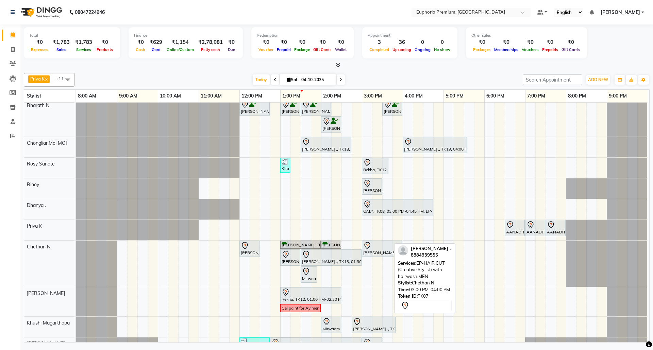
scroll to position [46, 5]
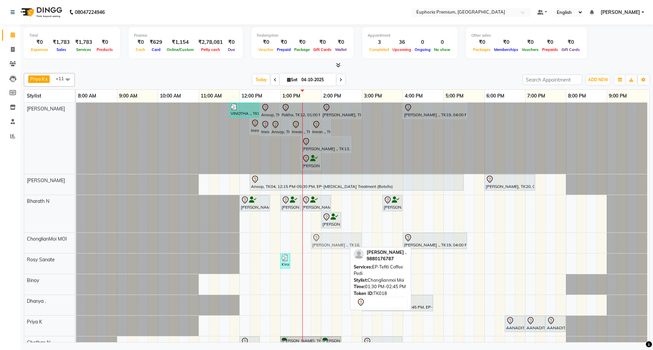
click at [76, 239] on div "Chandhana ., TK18, 01:30 PM-02:45 PM, EP-Tefiti Coffee Pedi Mary ., TK19, 04:00…" at bounding box center [76, 243] width 0 height 20
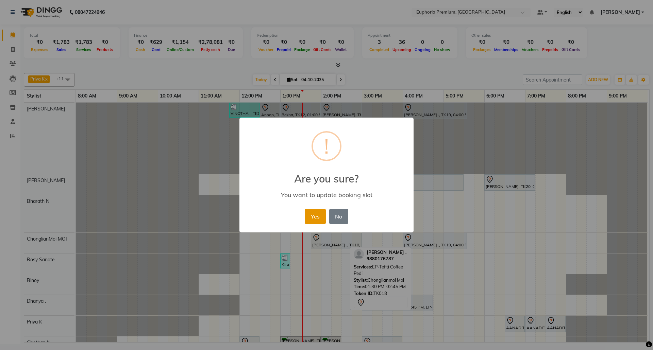
click at [316, 211] on button "Yes" at bounding box center [315, 216] width 21 height 15
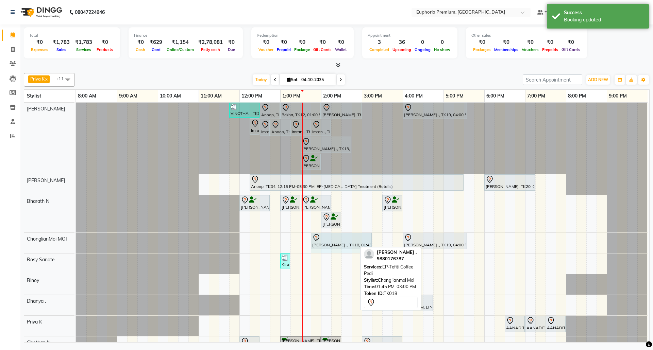
drag, startPoint x: 355, startPoint y: 241, endPoint x: 362, endPoint y: 242, distance: 6.8
click at [76, 242] on div "Chandhana ., TK18, 01:45 PM-03:00 PM, EP-Tefiti Coffee Pedi Mary ., TK19, 04:00…" at bounding box center [76, 243] width 0 height 20
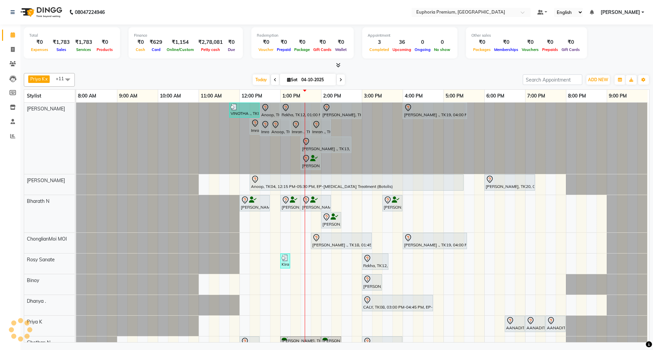
scroll to position [136, 0]
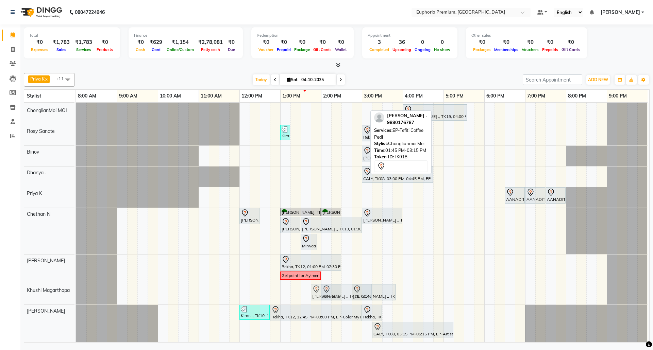
drag, startPoint x: 332, startPoint y: 109, endPoint x: 331, endPoint y: 297, distance: 188.1
click at [331, 297] on div "VINOTHA ., TK03, 11:45 AM-12:30 PM, EP-HAIR CUT (Creative Stylist) with hairwas…" at bounding box center [362, 158] width 573 height 368
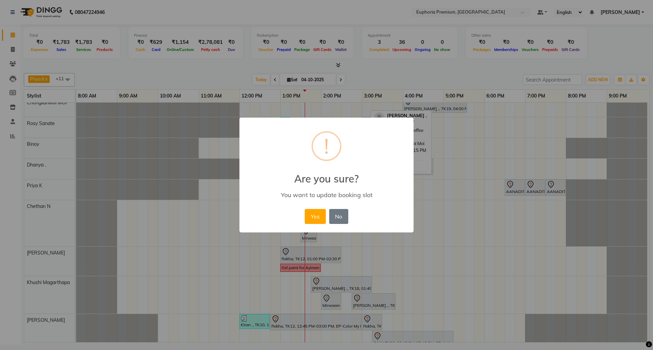
drag, startPoint x: 317, startPoint y: 207, endPoint x: 331, endPoint y: 230, distance: 26.6
click at [317, 207] on div "Yes No No" at bounding box center [326, 216] width 47 height 18
click at [316, 214] on button "Yes" at bounding box center [315, 216] width 21 height 15
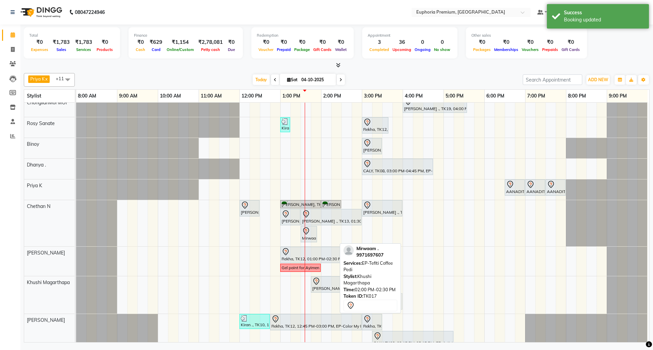
drag, startPoint x: 325, startPoint y: 301, endPoint x: 382, endPoint y: 286, distance: 58.5
click at [382, 286] on div "Priya K x ChonglianMoi MOI x Dhanya . x Shishi L x Jessica Bairagi x Rosy Sanat…" at bounding box center [337, 206] width 626 height 272
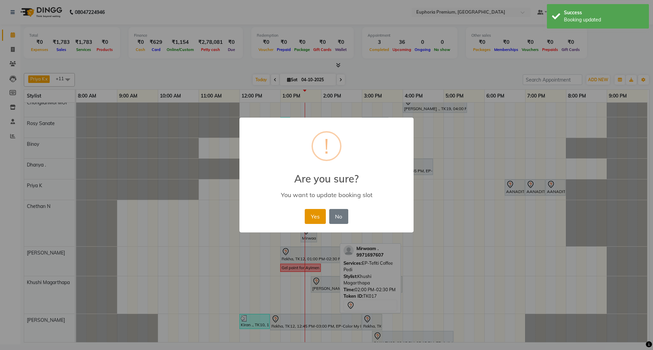
click at [317, 216] on button "Yes" at bounding box center [315, 216] width 21 height 15
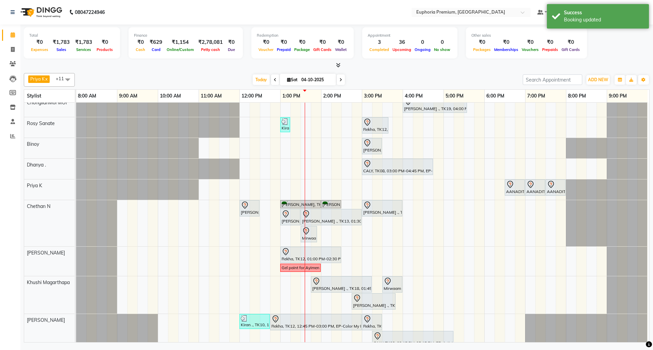
click at [386, 72] on div "Priya K x ChonglianMoi MOI x Dhanya . x Shishi L x Jessica Bairagi x Rosy Sanat…" at bounding box center [337, 206] width 626 height 272
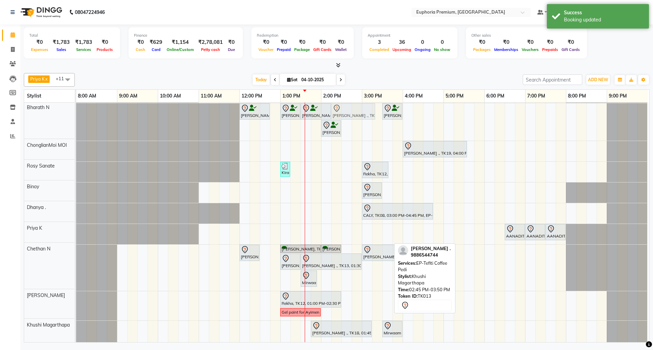
scroll to position [63, 0]
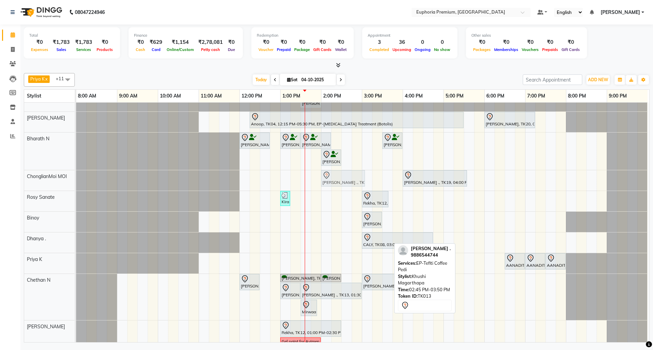
drag, startPoint x: 362, startPoint y: 303, endPoint x: 333, endPoint y: 187, distance: 119.4
click at [333, 187] on tbody "VINOTHA ., TK03, 11:45 AM-12:30 PM, EP-HAIR CUT (Creative Stylist) with hairwas…" at bounding box center [361, 232] width 571 height 385
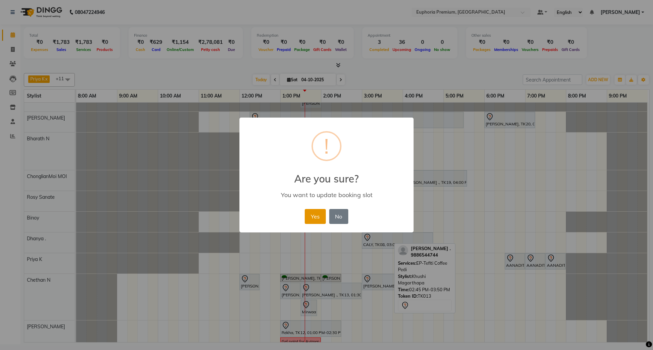
click at [314, 213] on button "Yes" at bounding box center [315, 216] width 21 height 15
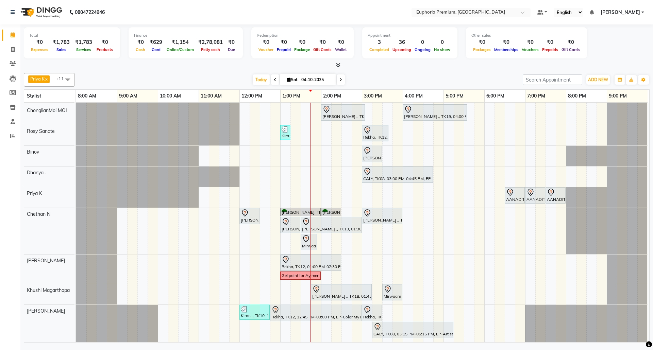
scroll to position [0, 0]
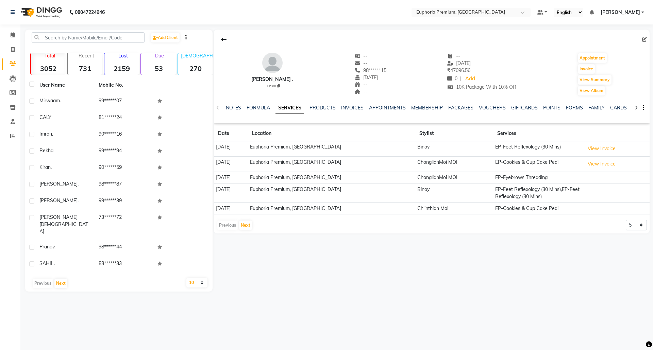
click at [492, 103] on div "NOTES FORMULA SERVICES PRODUCTS INVOICES APPOINTMENTS MEMBERSHIP PACKAGES VOUCH…" at bounding box center [432, 107] width 436 height 23
click at [495, 105] on link "VOUCHERS" at bounding box center [492, 108] width 27 height 6
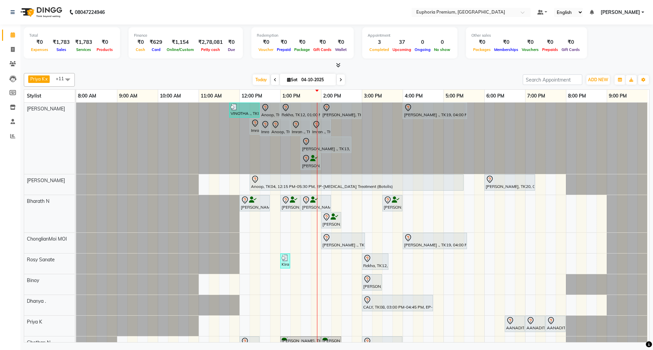
click at [643, 13] on link "[PERSON_NAME]" at bounding box center [623, 12] width 44 height 7
click at [616, 47] on link "Sign out" at bounding box center [609, 46] width 62 height 11
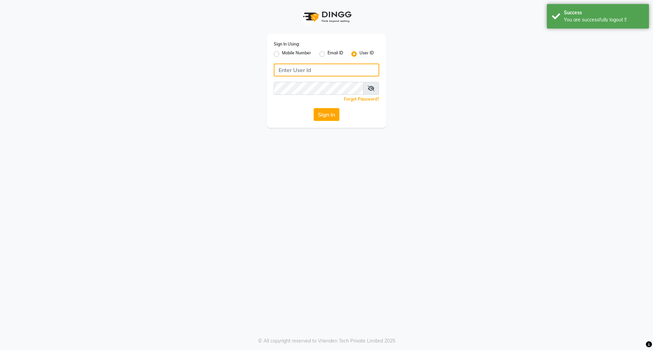
type input "8884568139"
click at [282, 54] on label "Mobile Number" at bounding box center [296, 54] width 29 height 8
click at [282, 54] on input "Mobile Number" at bounding box center [284, 52] width 4 height 4
radio input "true"
radio input "false"
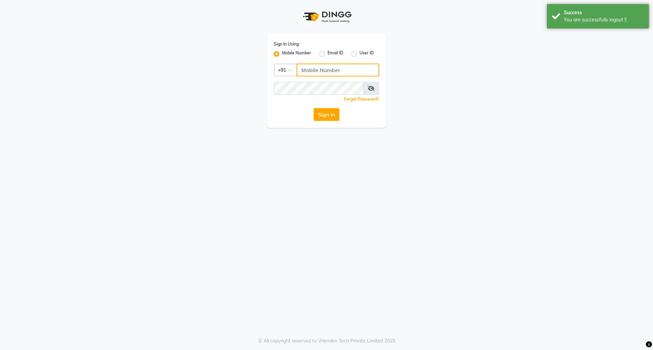
drag, startPoint x: 317, startPoint y: 67, endPoint x: 331, endPoint y: 75, distance: 16.2
click at [317, 67] on input "Username" at bounding box center [338, 70] width 83 height 13
click at [348, 70] on input "7760179992" at bounding box center [338, 70] width 83 height 13
type input "8073170422"
click at [325, 115] on button "Sign In" at bounding box center [327, 114] width 26 height 13
